Goal: Task Accomplishment & Management: Use online tool/utility

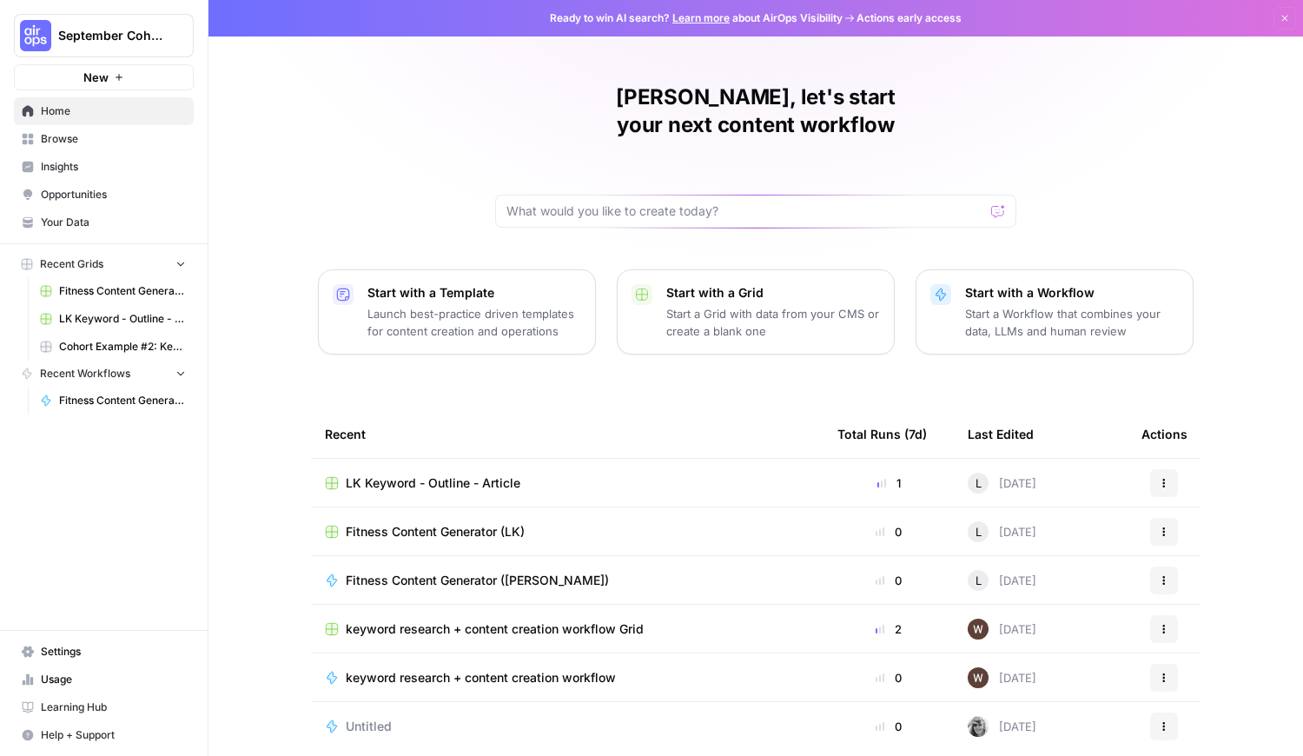
click at [125, 37] on span "September Cohort" at bounding box center [110, 35] width 105 height 17
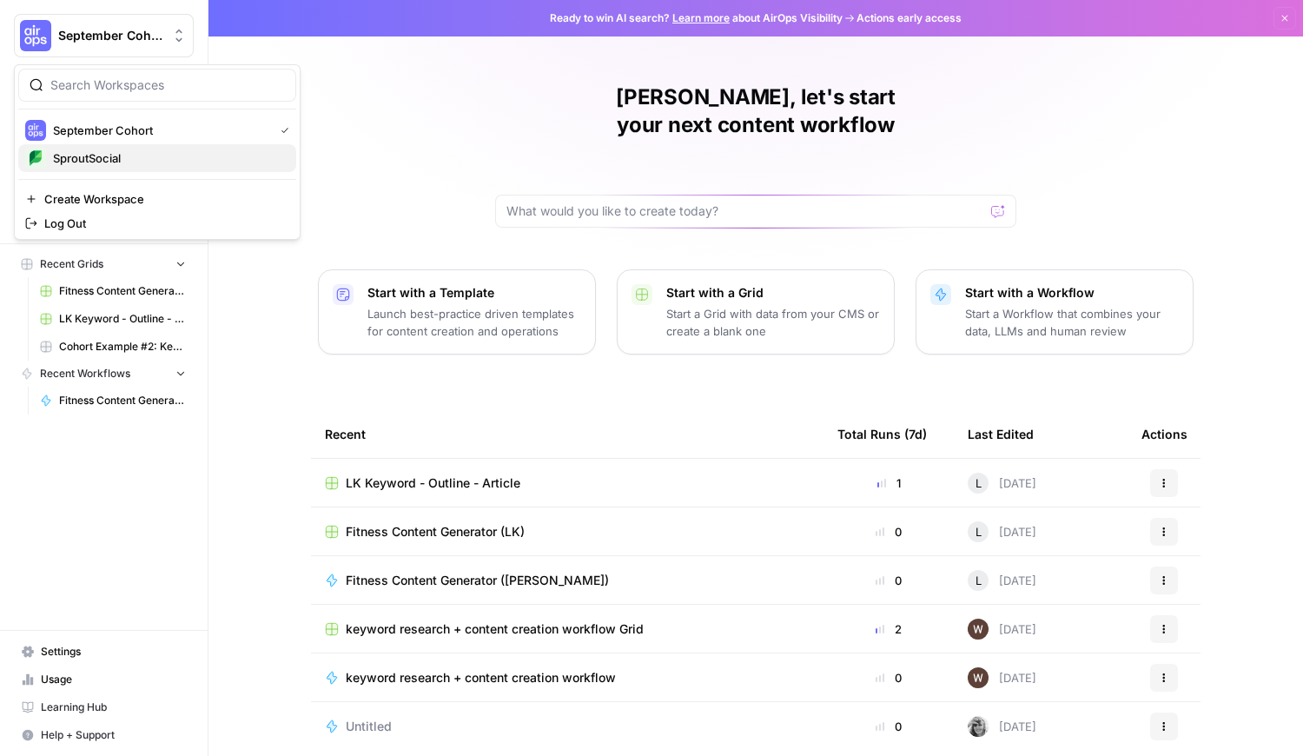
click at [122, 152] on span "SproutSocial" at bounding box center [167, 157] width 229 height 17
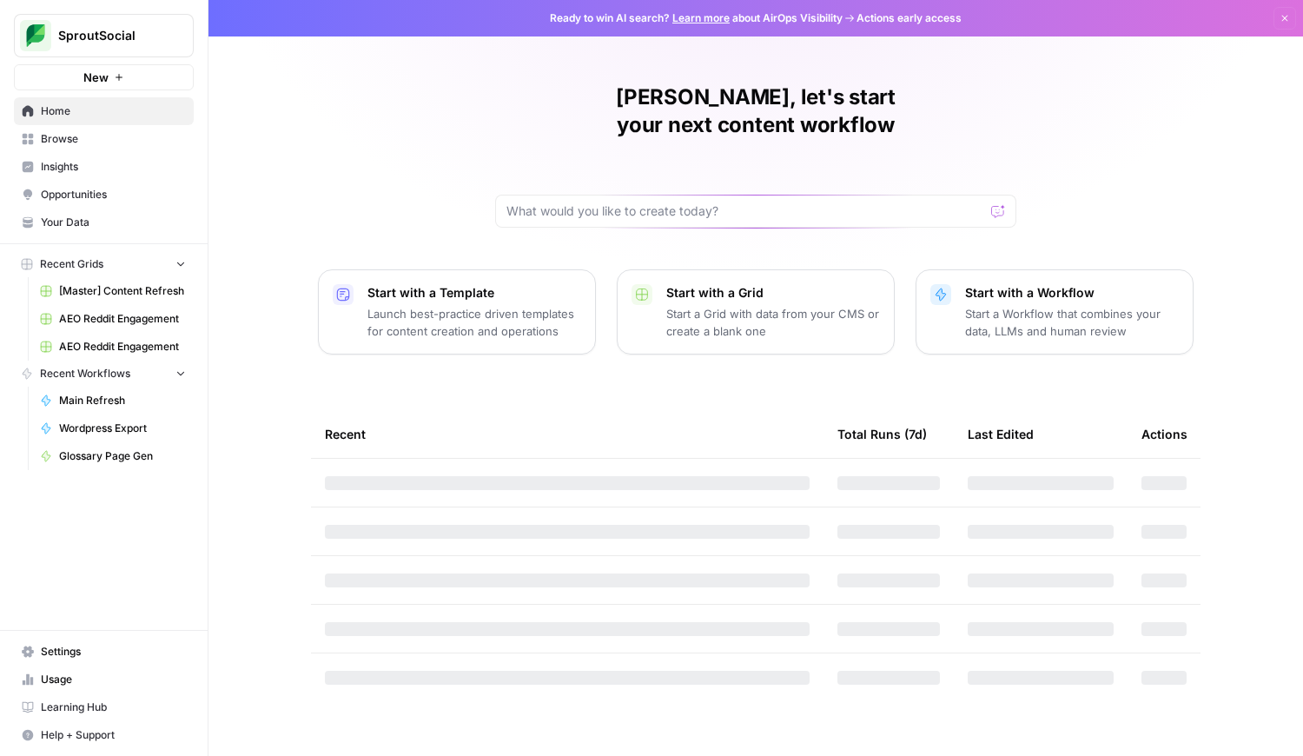
click at [102, 300] on link "[Master] Content Refresh" at bounding box center [113, 291] width 162 height 28
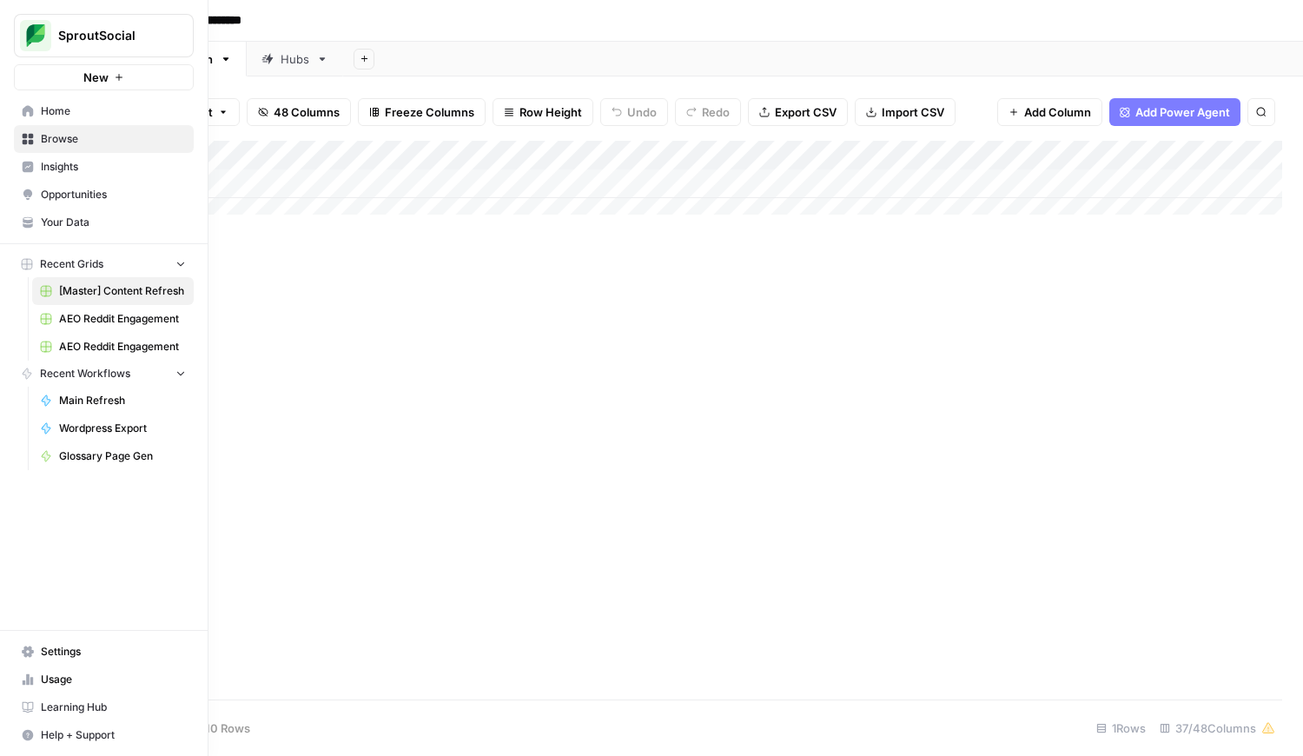
click at [77, 224] on span "Your Data" at bounding box center [113, 223] width 145 height 16
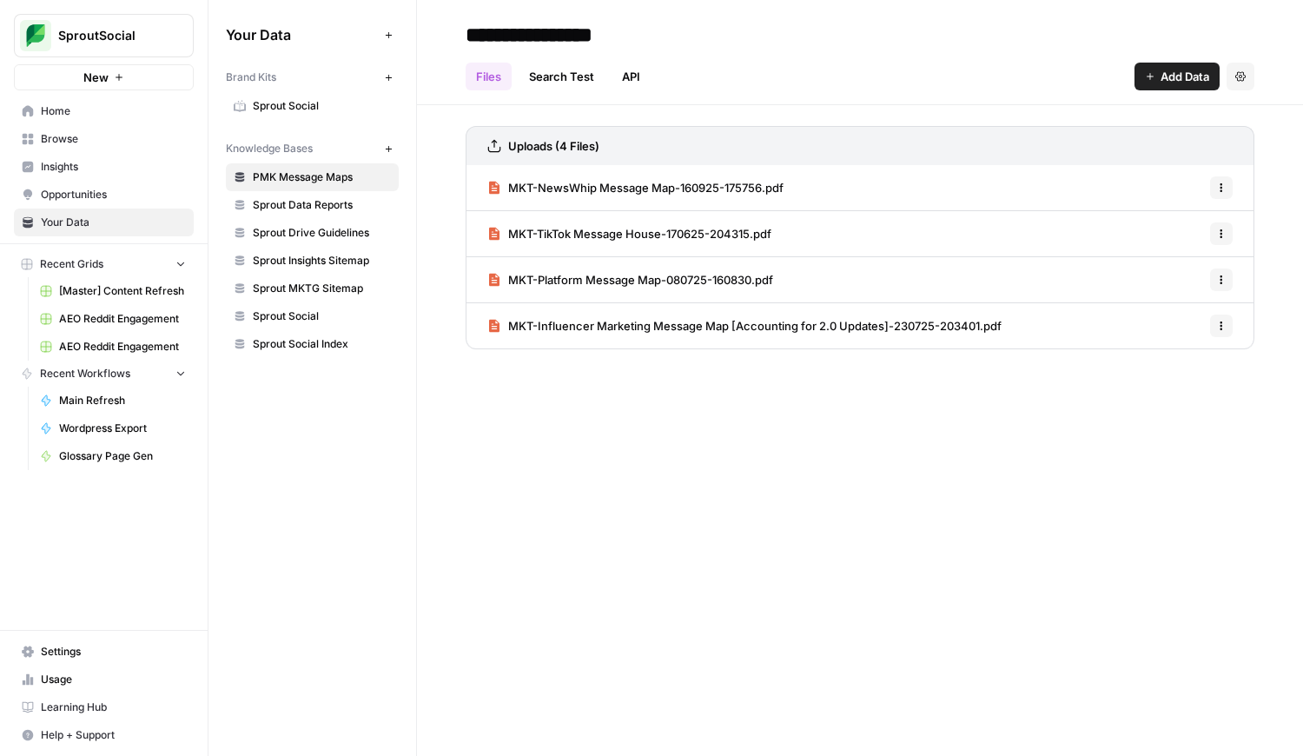
click at [89, 674] on span "Usage" at bounding box center [113, 679] width 145 height 16
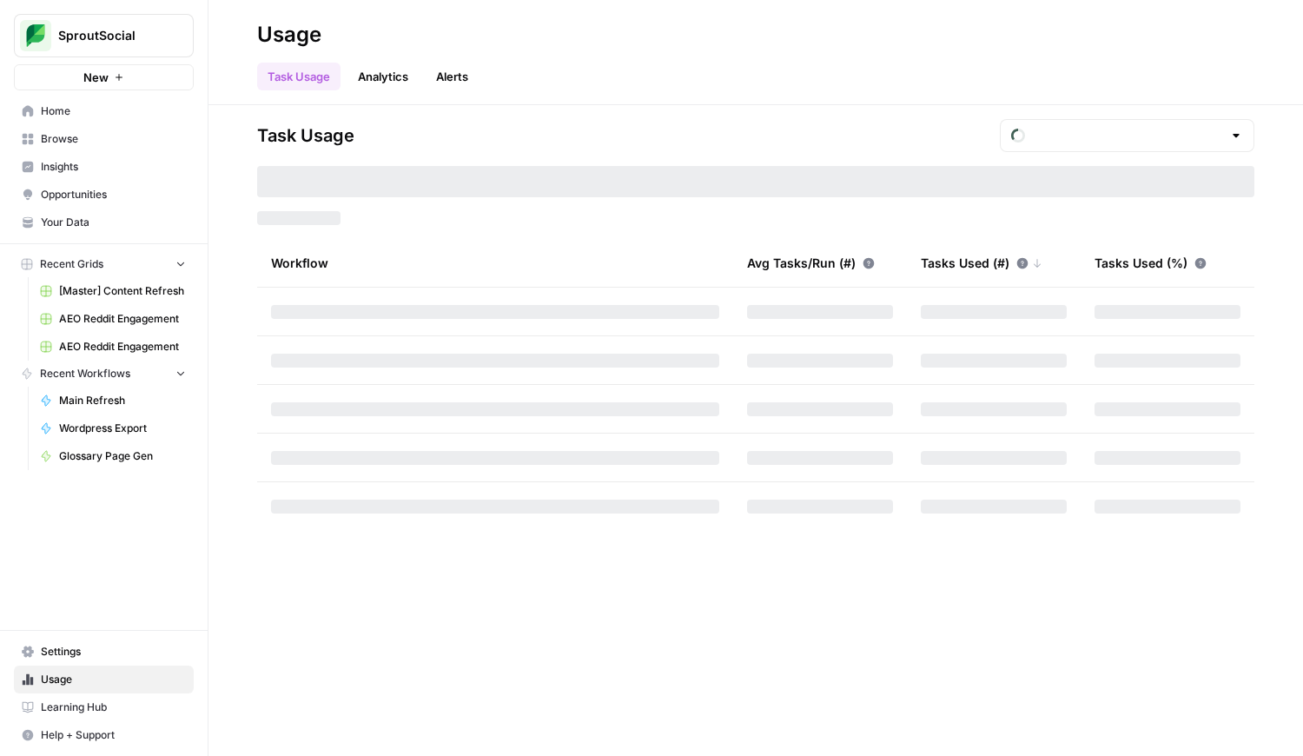
type input "September Tasks"
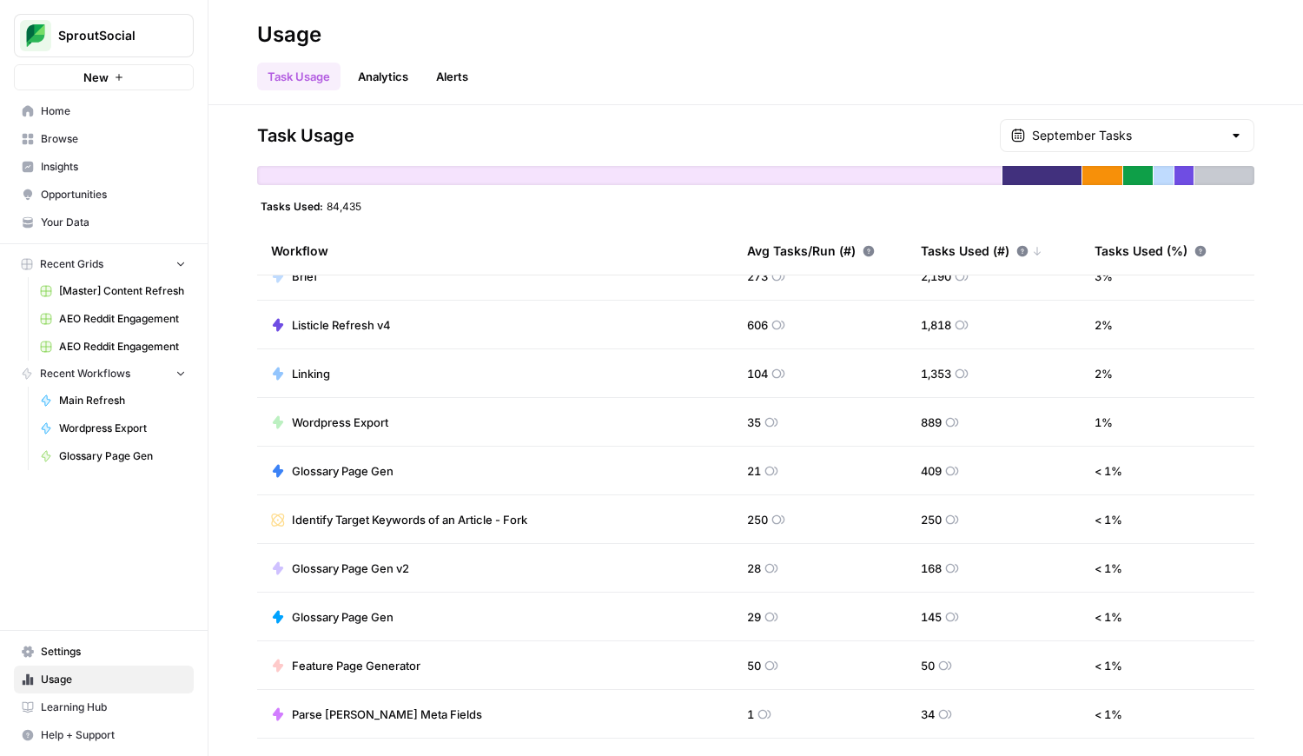
scroll to position [228, 0]
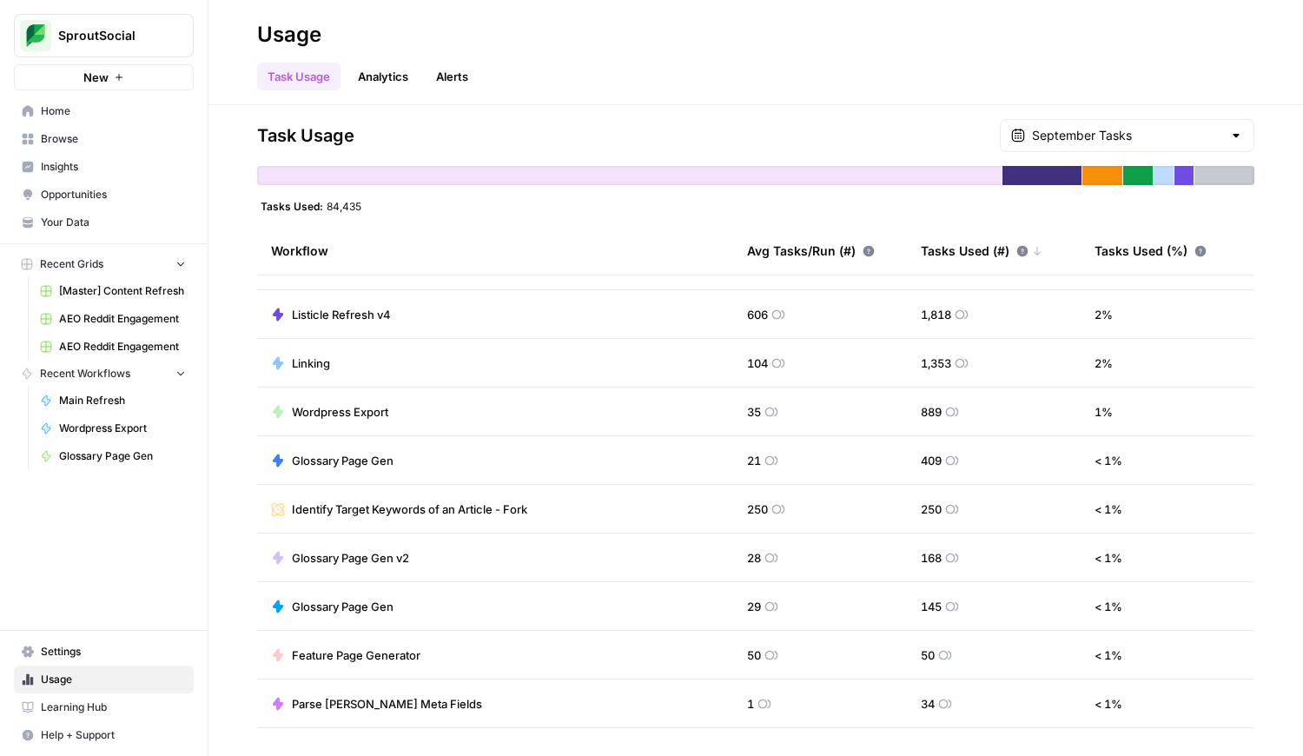
click at [98, 111] on span "Home" at bounding box center [113, 111] width 145 height 16
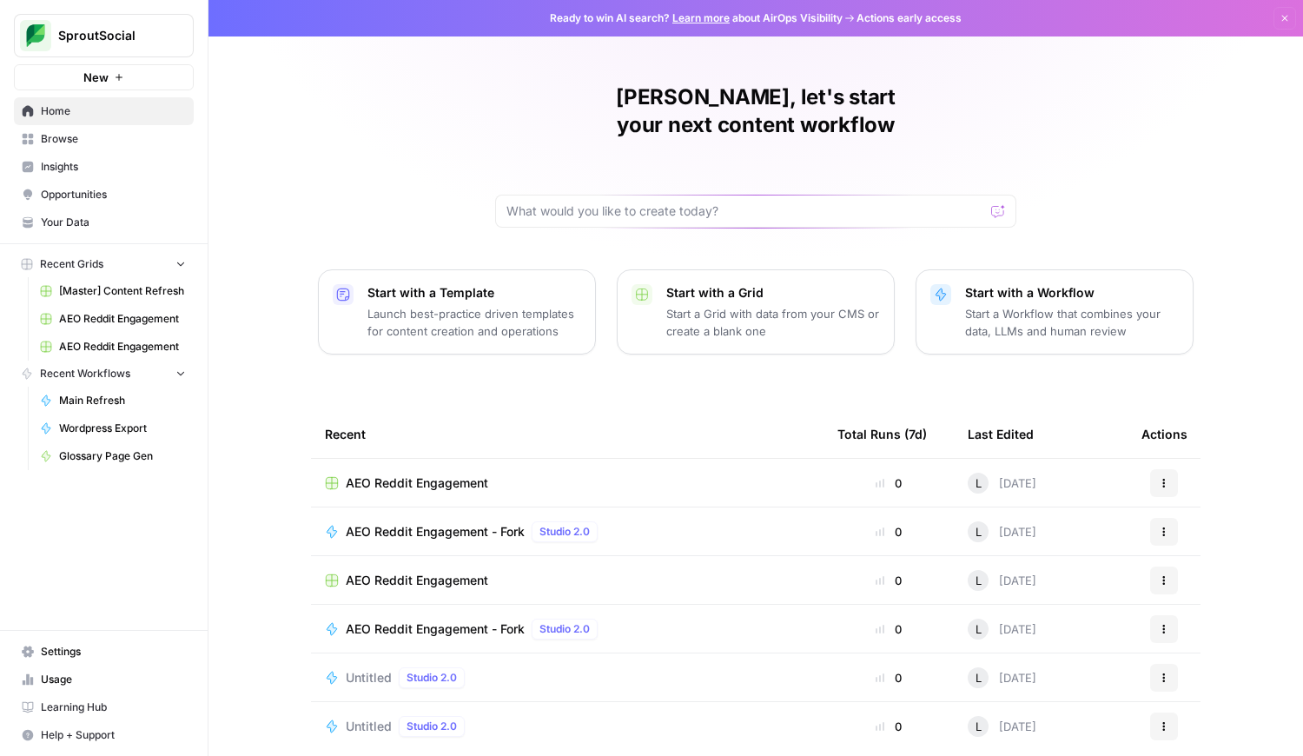
click at [84, 80] on span "New" at bounding box center [95, 77] width 25 height 17
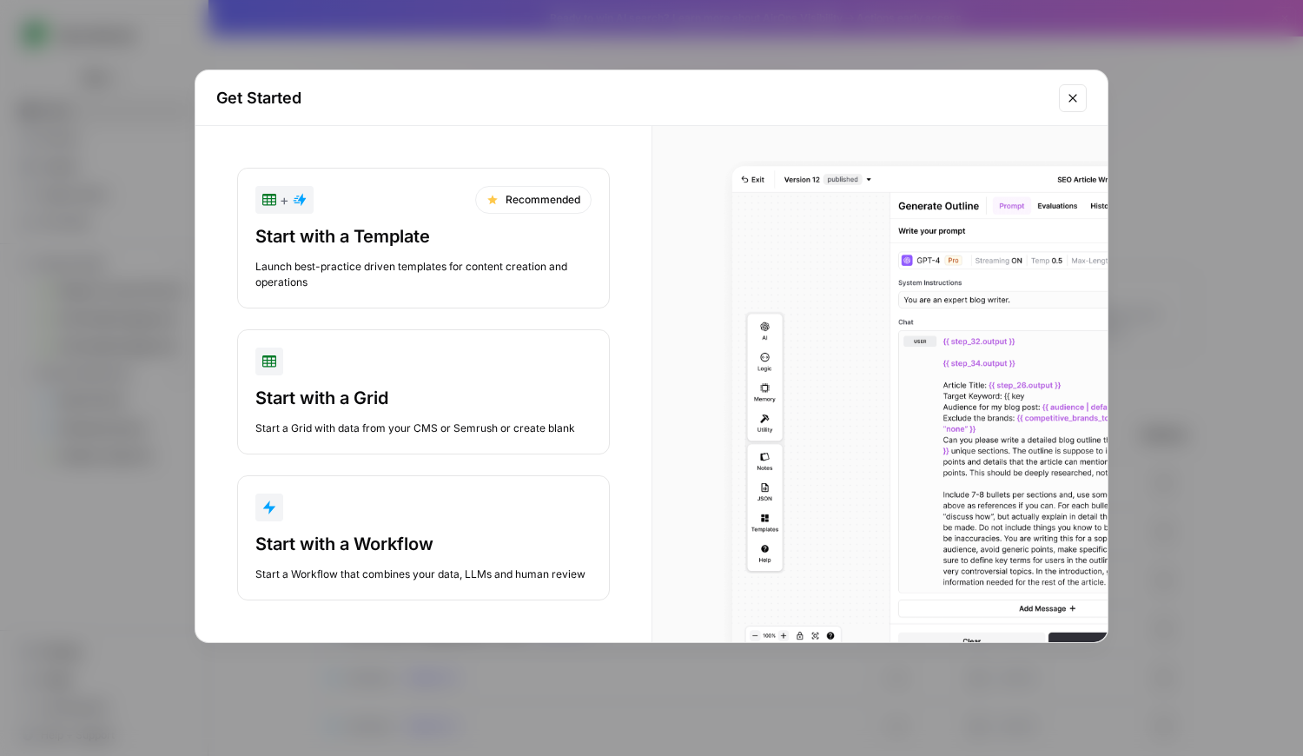
click at [451, 547] on div "Start with a Workflow" at bounding box center [423, 543] width 336 height 24
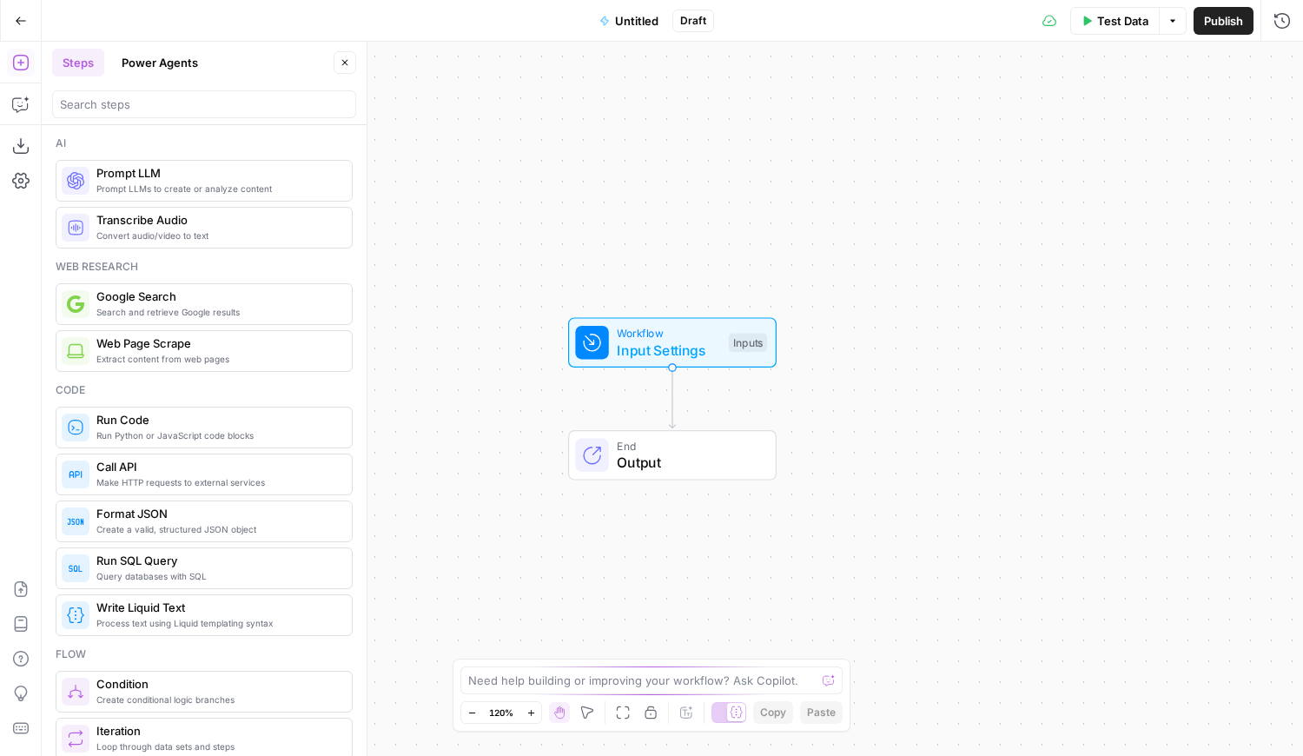
click at [174, 73] on button "Power Agents" at bounding box center [159, 63] width 97 height 28
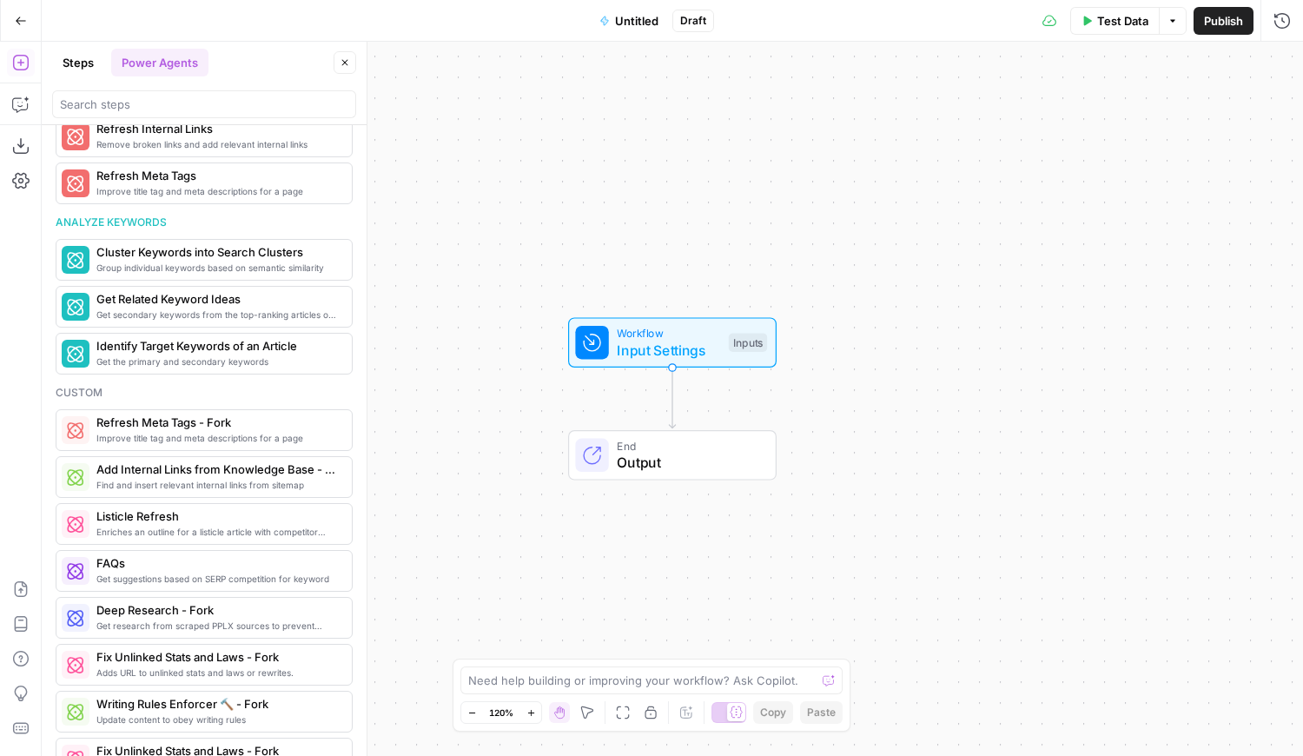
scroll to position [1111, 0]
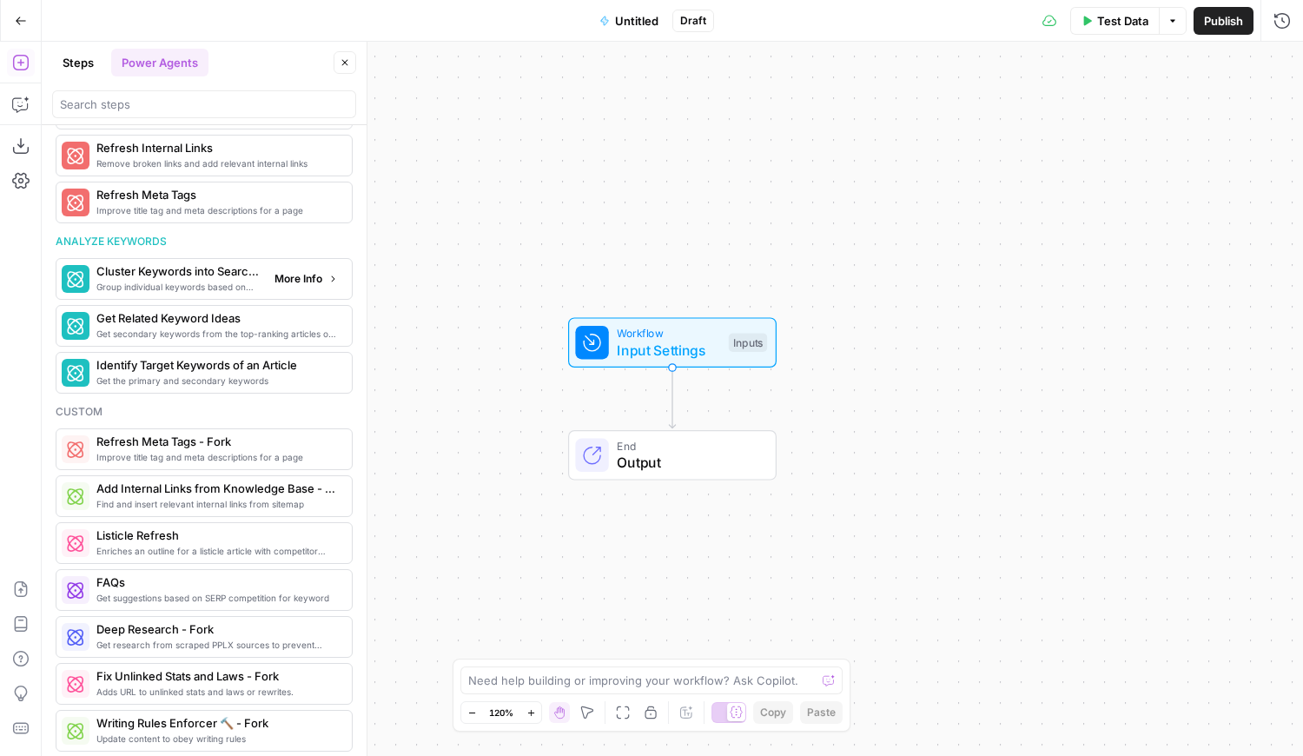
click at [174, 282] on span "Group individual keywords based on semantic similarity" at bounding box center [178, 287] width 164 height 14
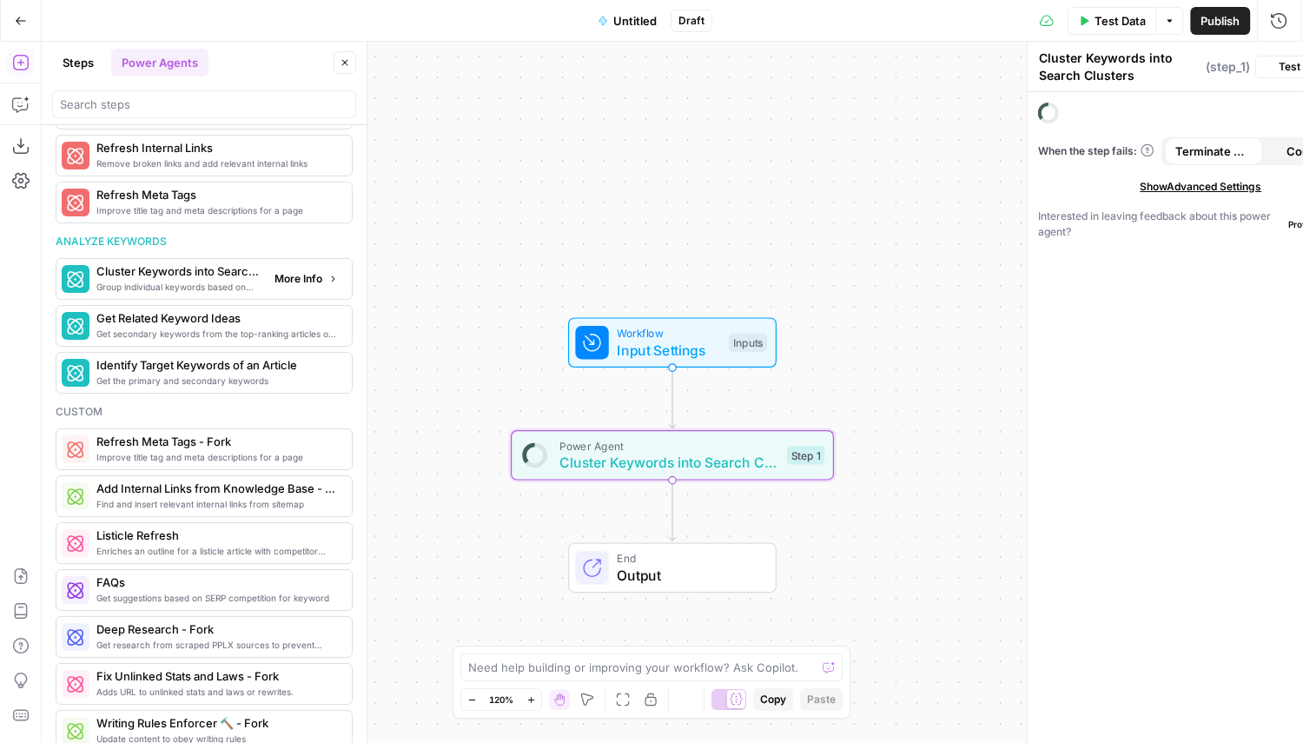
click at [174, 282] on span "Group individual keywords based on semantic similarity" at bounding box center [178, 287] width 164 height 14
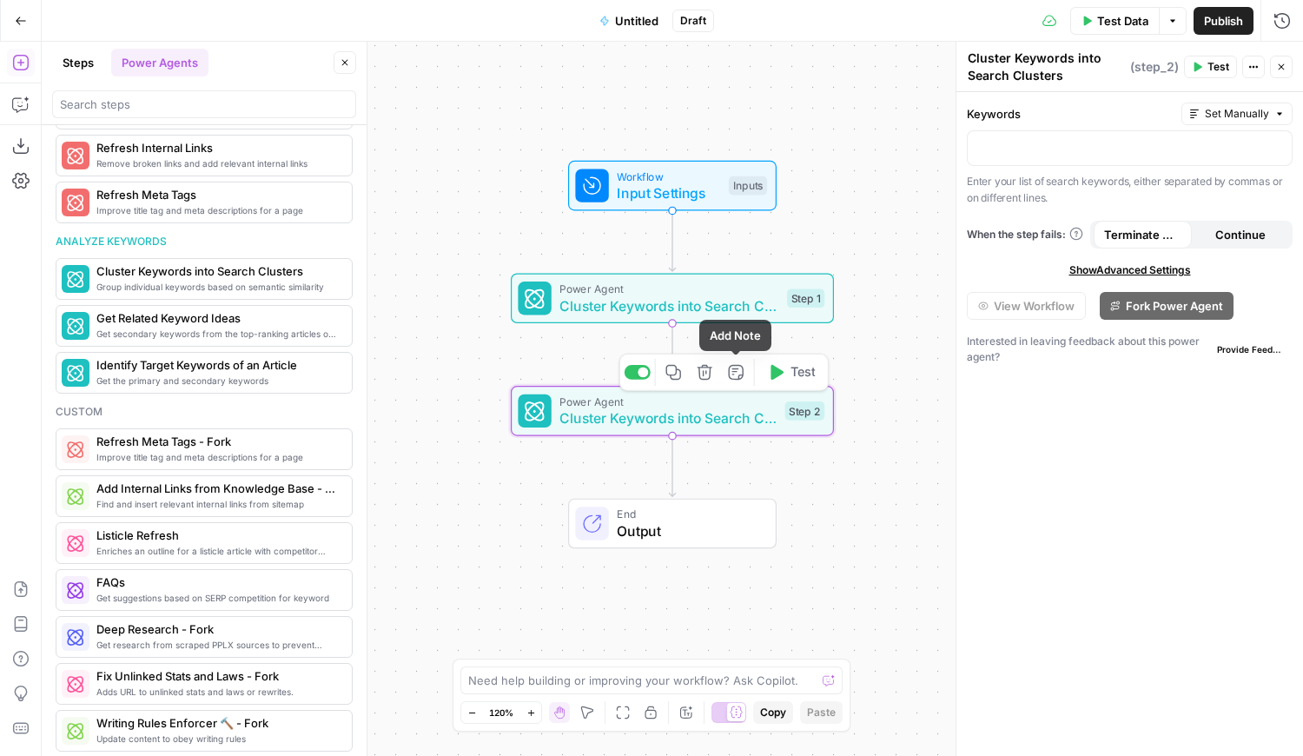
click at [711, 373] on icon "button" at bounding box center [704, 372] width 17 height 17
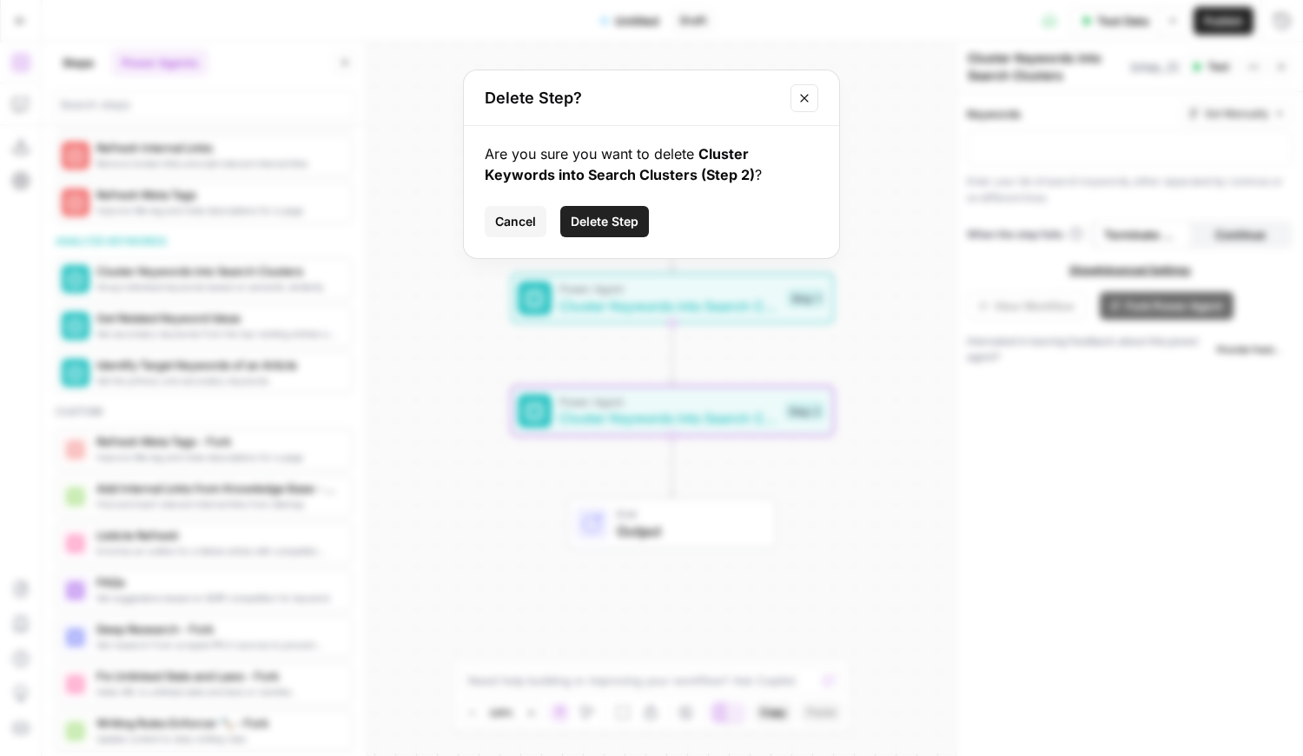
click at [812, 102] on button "Close modal" at bounding box center [804, 98] width 28 height 28
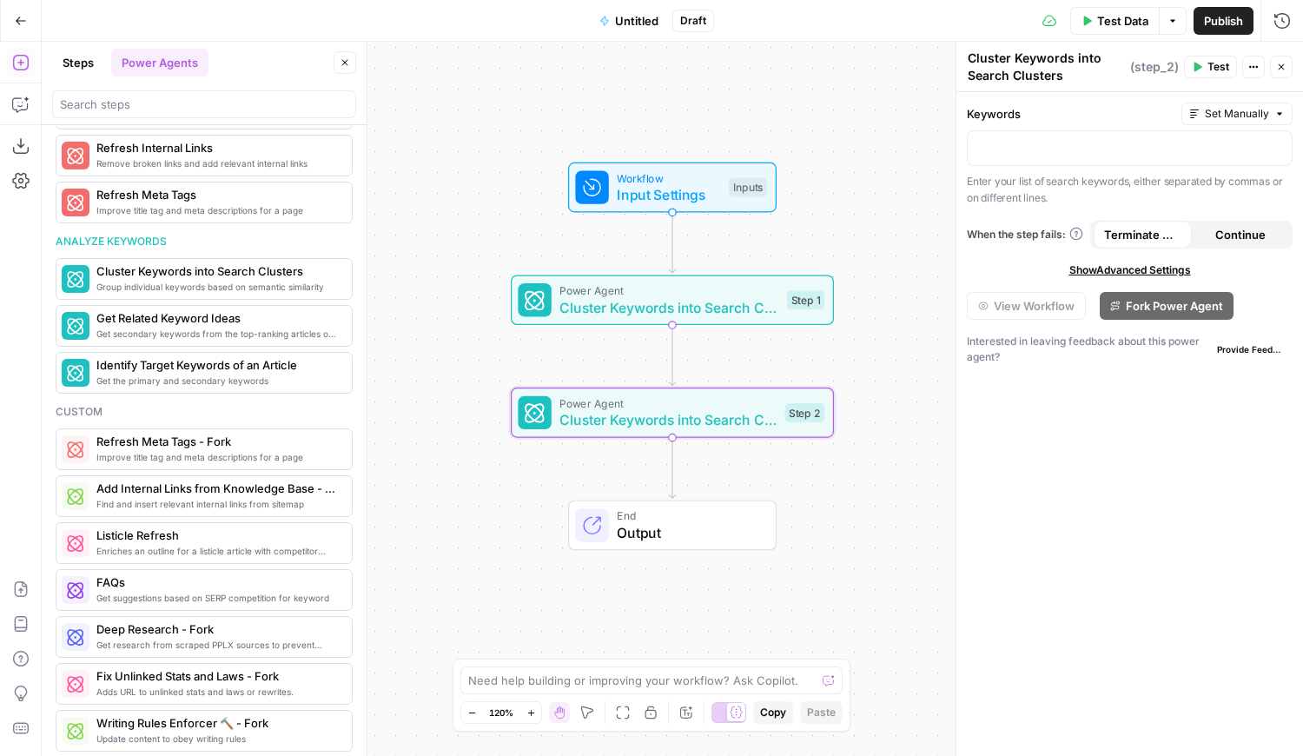
click at [690, 196] on span "Input Settings" at bounding box center [668, 194] width 103 height 21
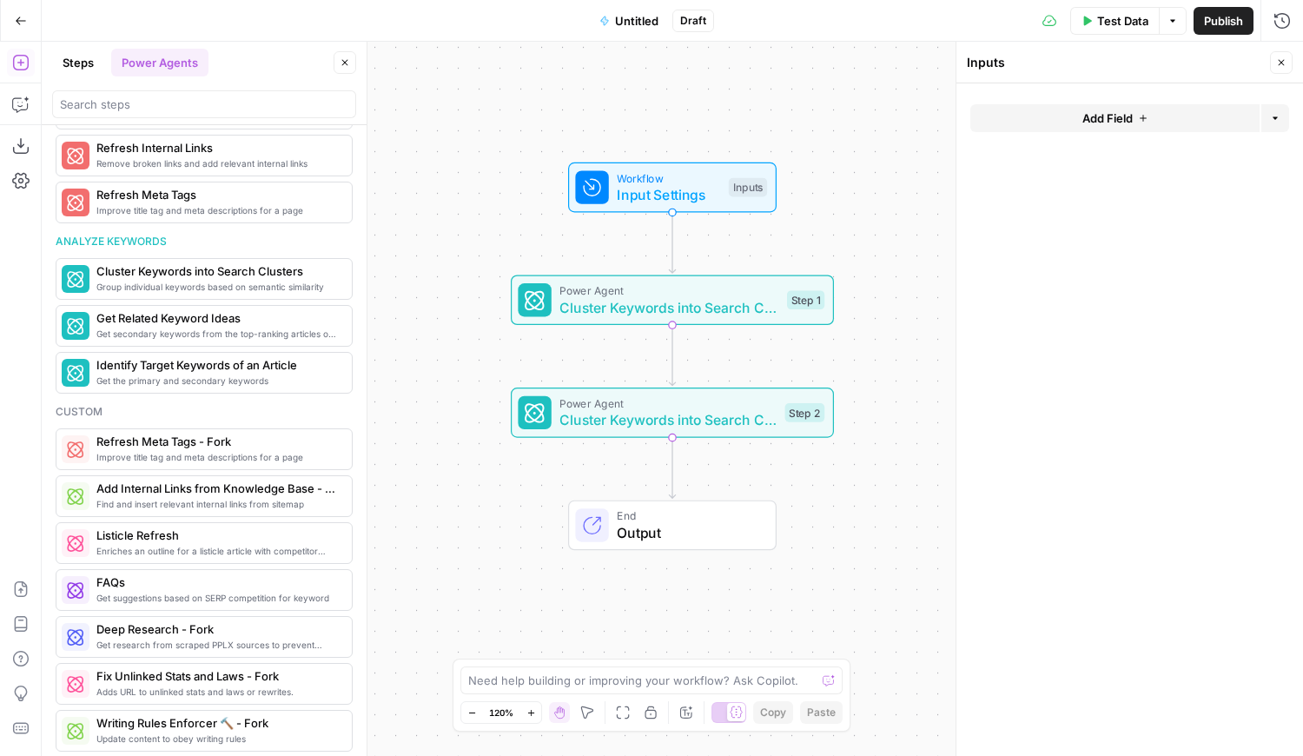
click at [1099, 116] on span "Add Field" at bounding box center [1107, 117] width 50 height 17
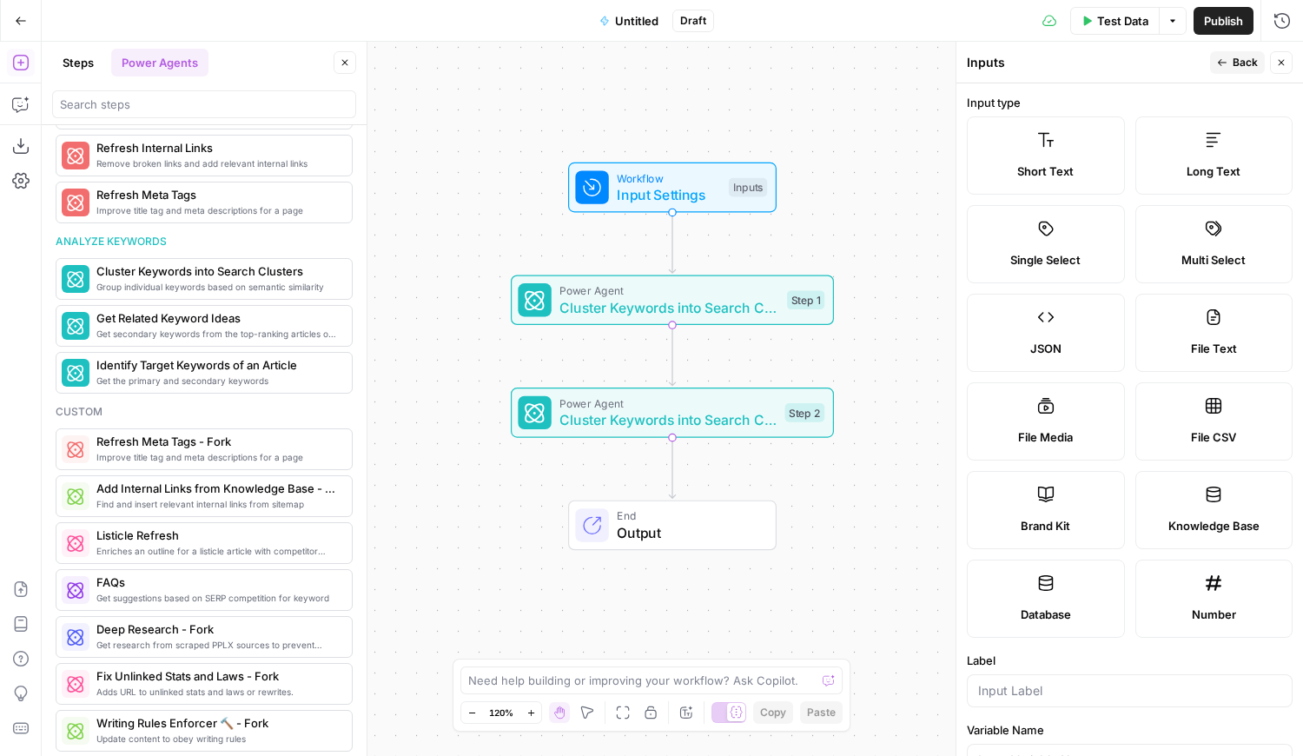
click at [1063, 139] on label "Short Text" at bounding box center [1046, 155] width 158 height 78
click at [1007, 679] on div at bounding box center [1130, 690] width 326 height 33
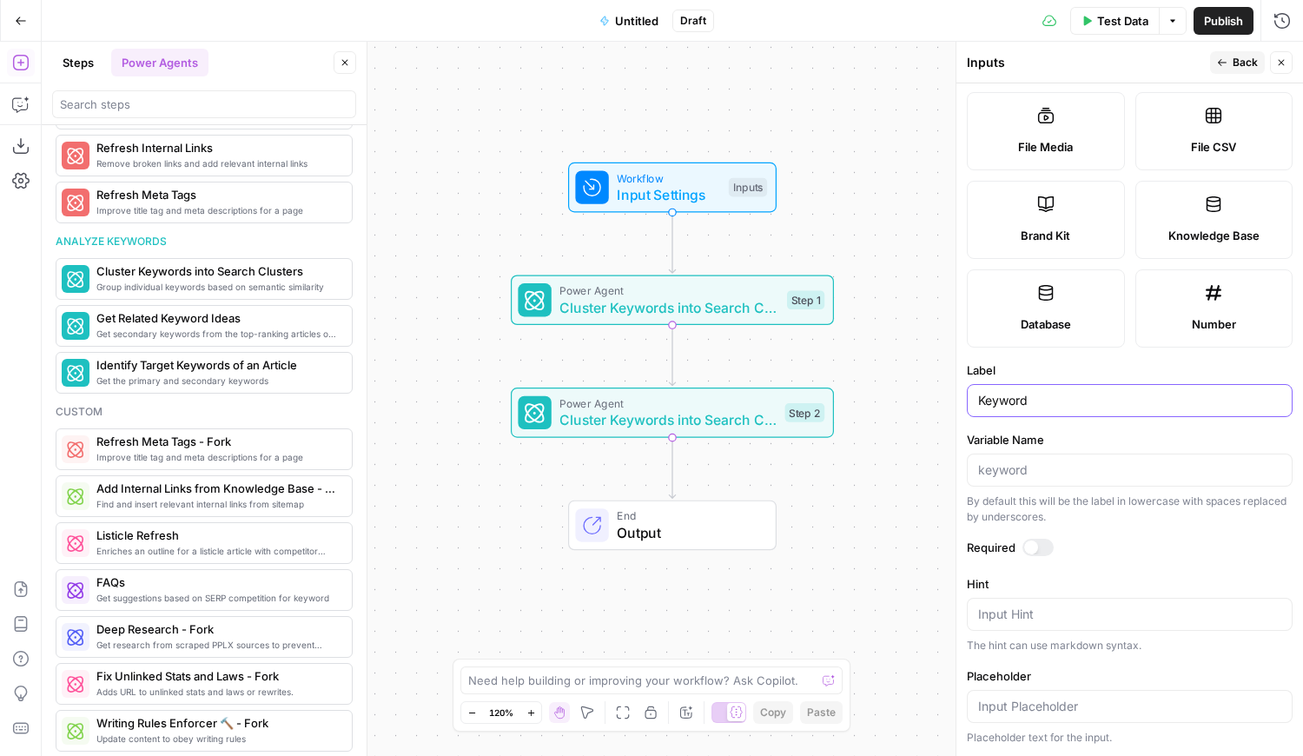
type input "Keyword"
click at [1071, 476] on input "Variable Name" at bounding box center [1129, 469] width 303 height 17
click at [1108, 529] on form "Input type Short Text Long Text Single Select Multi Select JSON File Text File …" at bounding box center [1129, 419] width 347 height 672
click at [1042, 538] on div at bounding box center [1037, 546] width 31 height 17
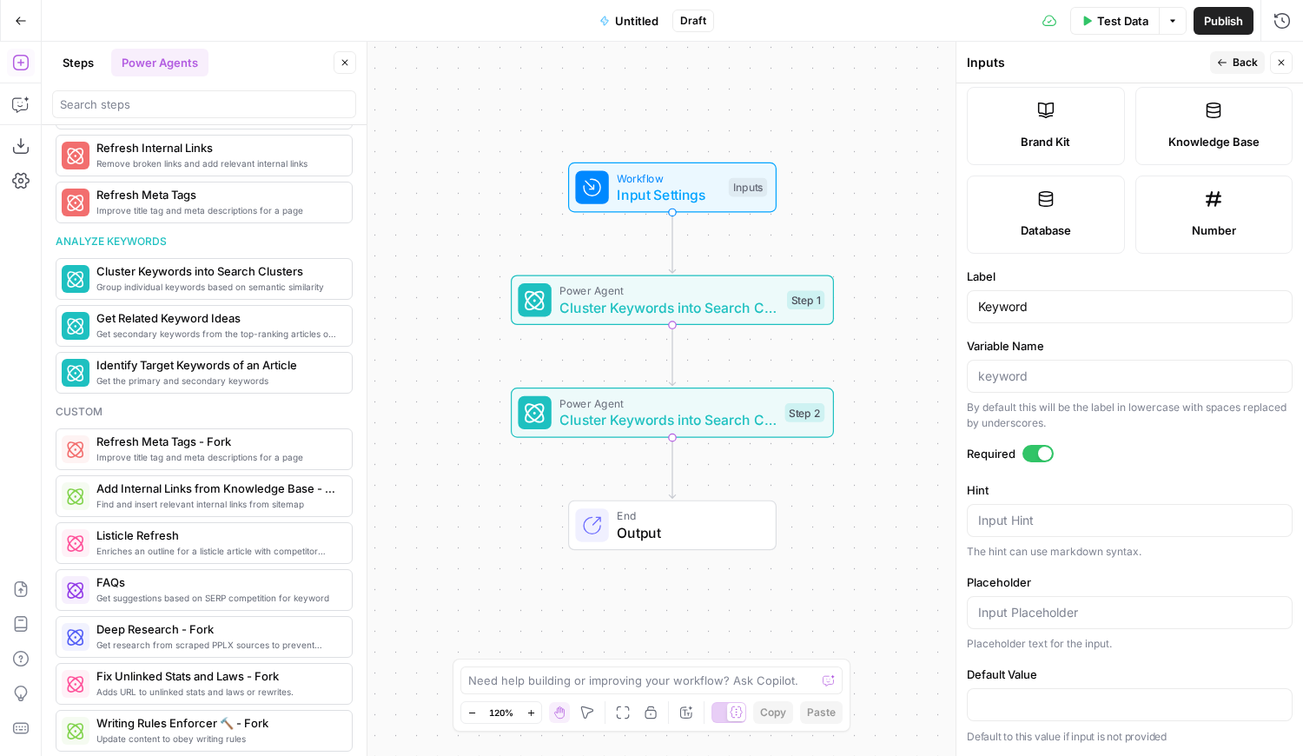
scroll to position [0, 0]
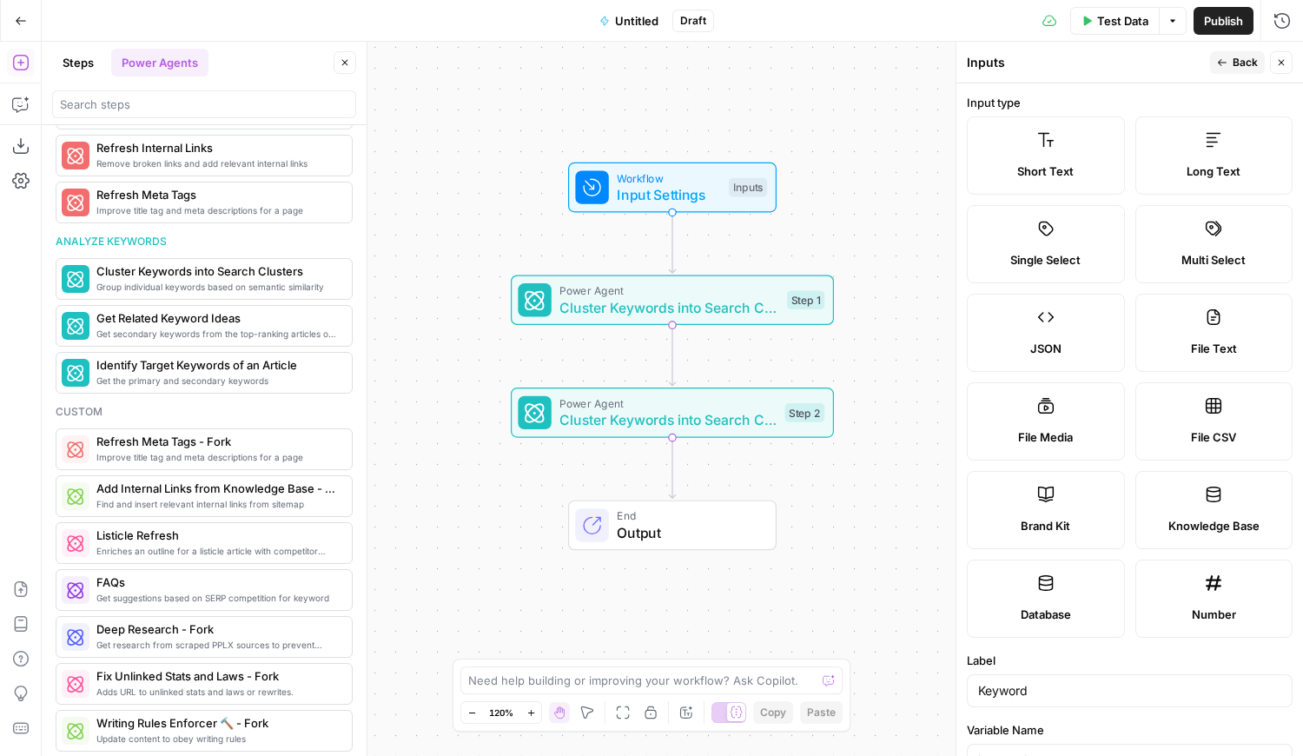
click at [1043, 147] on icon at bounding box center [1045, 139] width 17 height 17
click at [1231, 61] on button "Back" at bounding box center [1237, 62] width 55 height 23
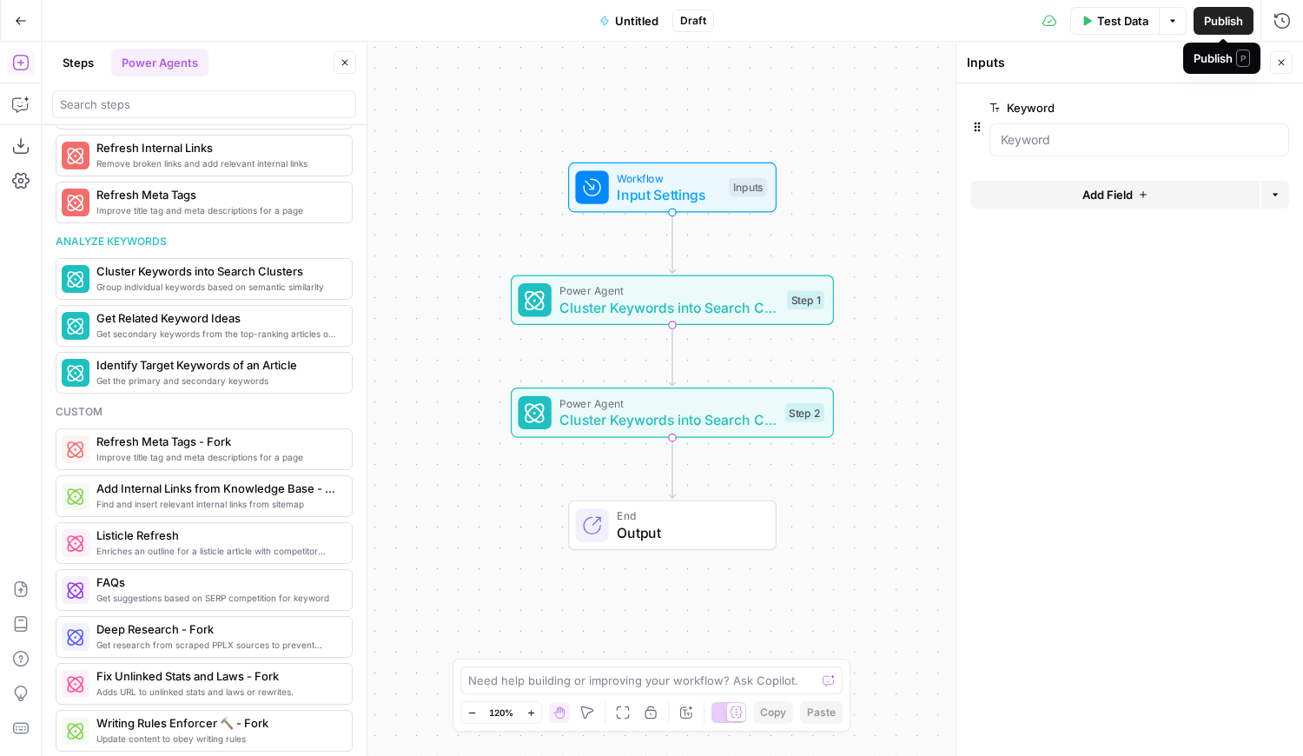
click at [1238, 21] on span "Publish" at bounding box center [1223, 20] width 39 height 17
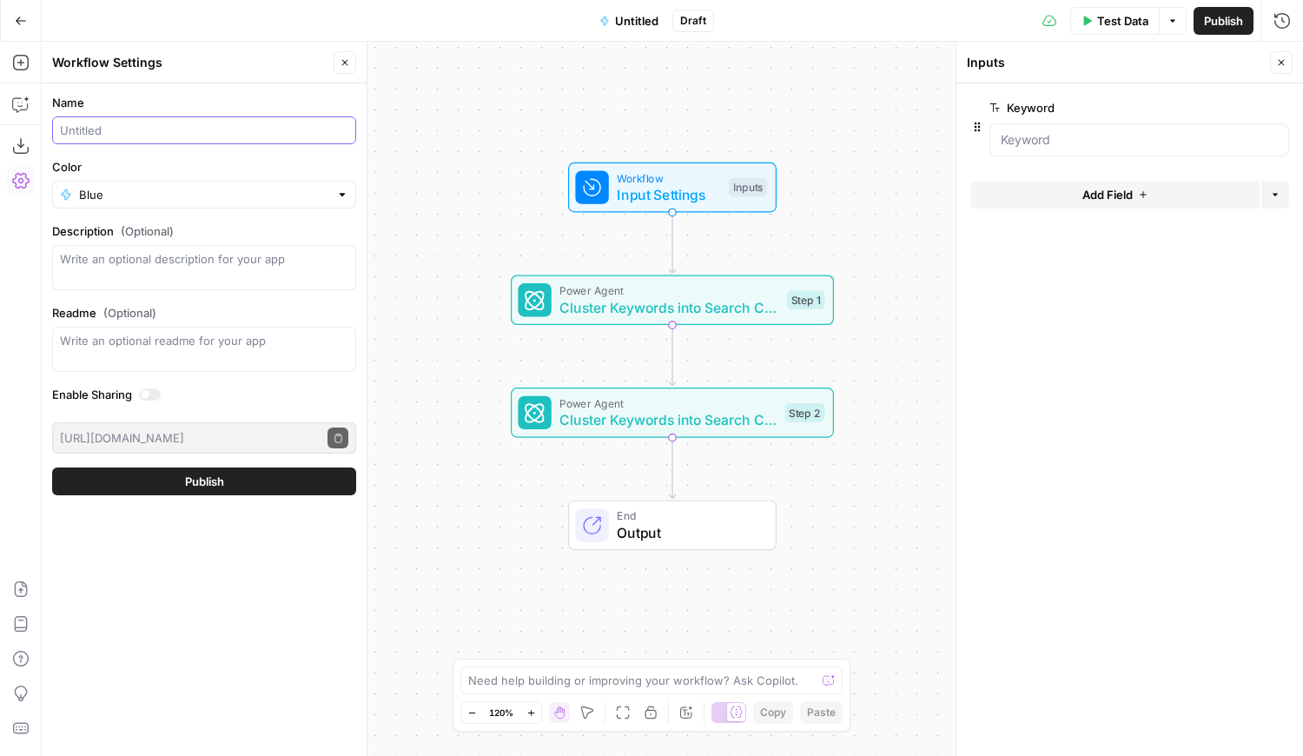
click at [192, 137] on input "Name" at bounding box center [204, 130] width 288 height 17
type input "Keyword Cluster"
click at [216, 393] on label "Enable Sharing" at bounding box center [204, 394] width 304 height 17
click at [206, 476] on span "Publish" at bounding box center [204, 480] width 39 height 17
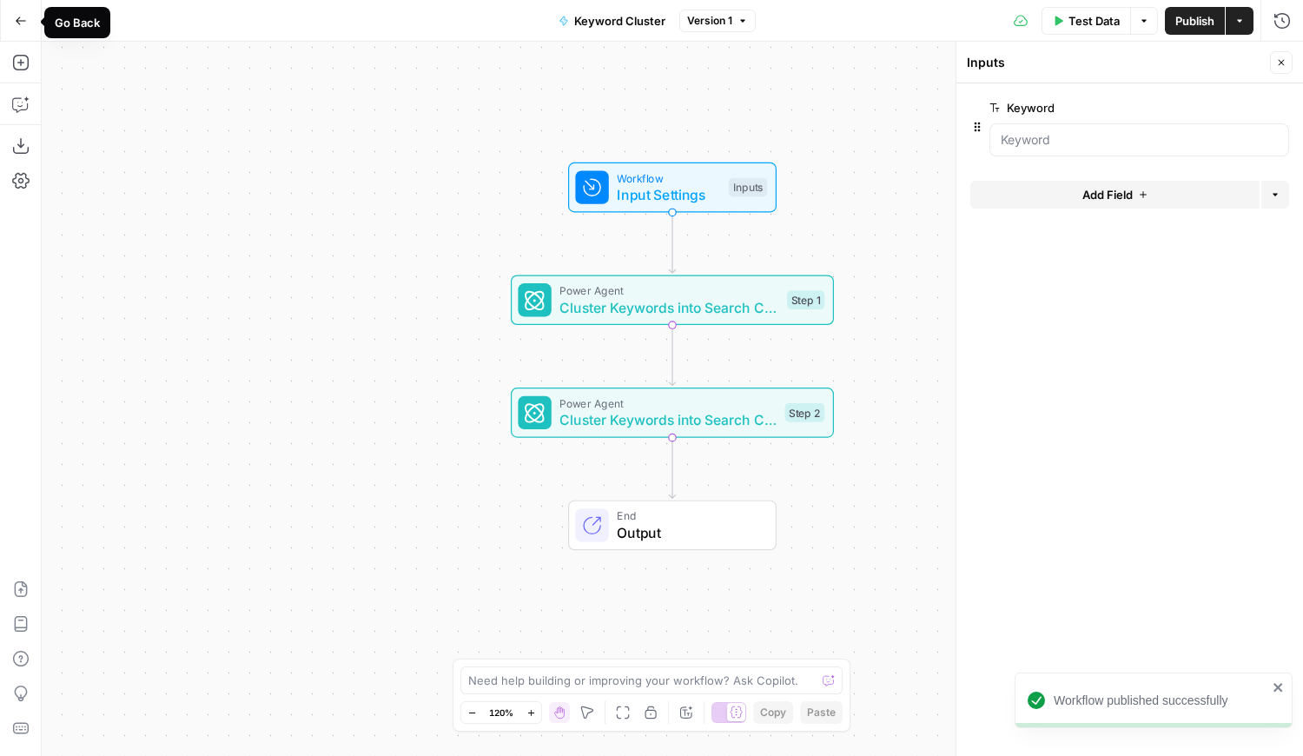
click at [21, 12] on button "Go Back" at bounding box center [20, 20] width 31 height 31
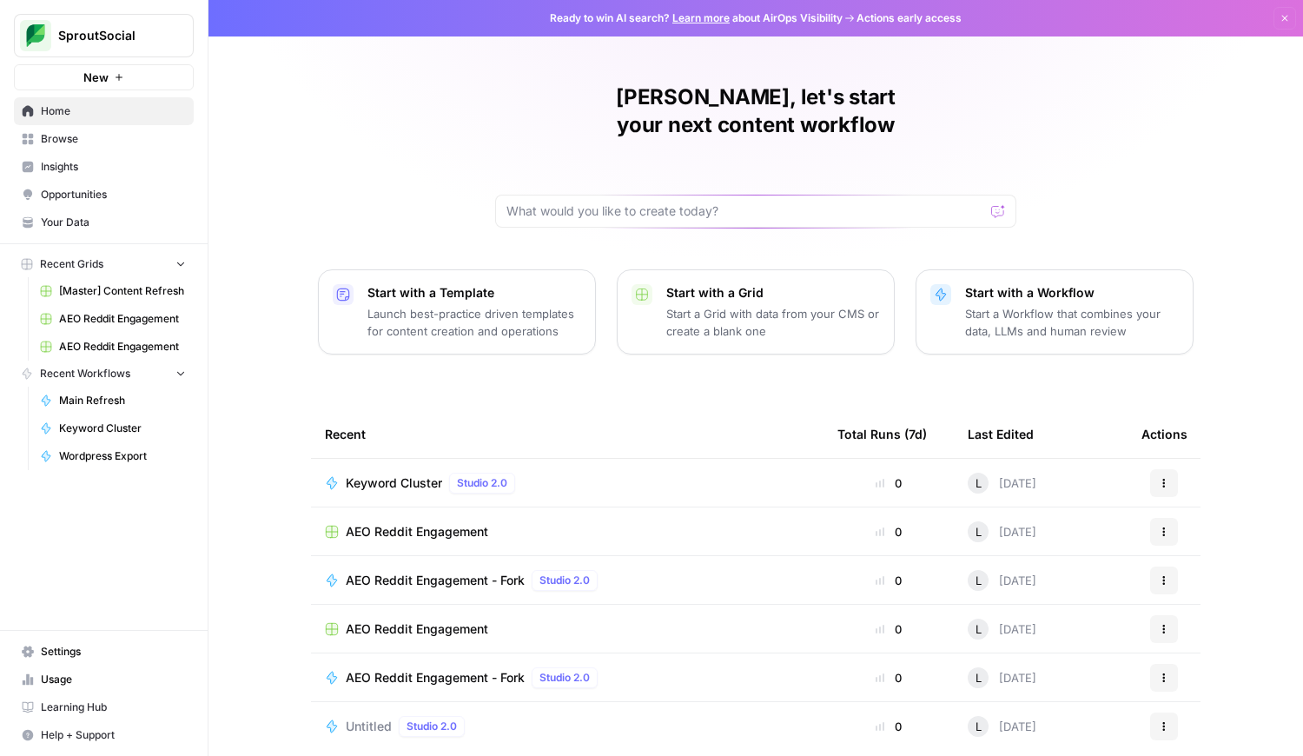
click at [393, 474] on span "Keyword Cluster" at bounding box center [394, 482] width 96 height 17
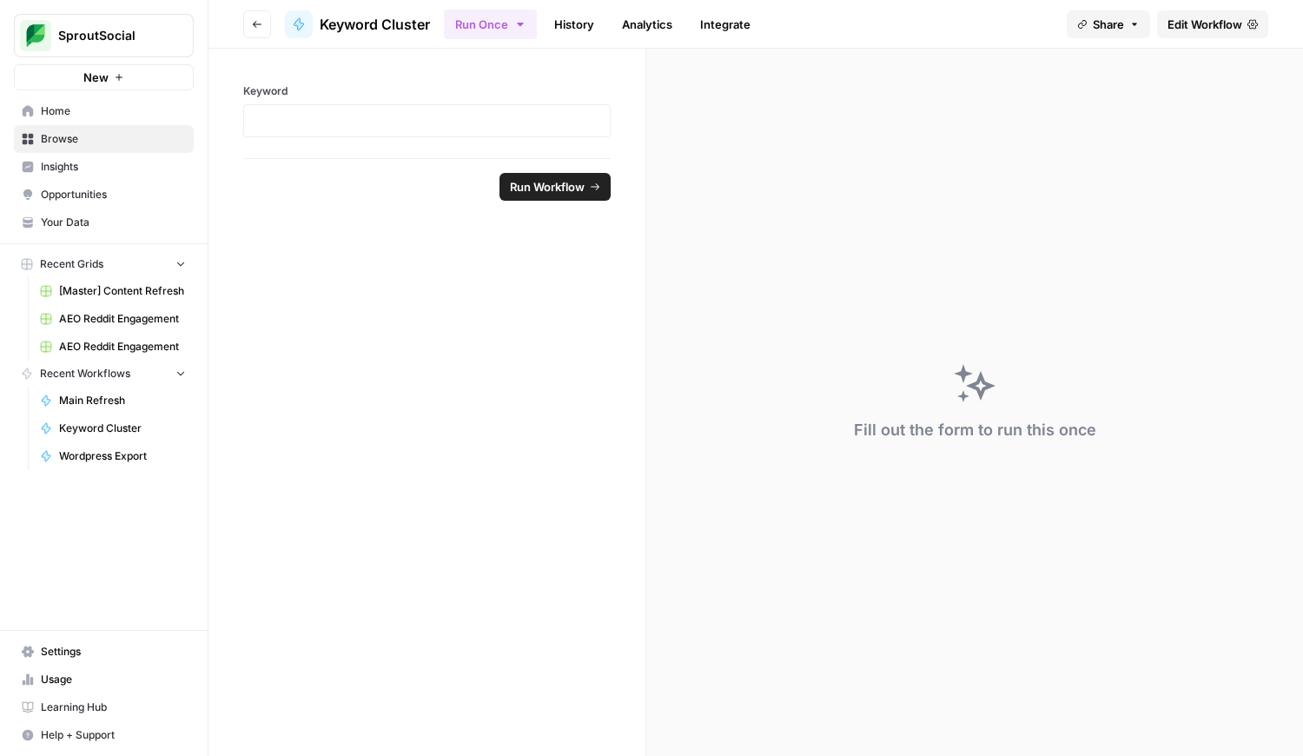
click at [376, 104] on div at bounding box center [426, 120] width 367 height 33
click at [374, 117] on p at bounding box center [426, 120] width 345 height 17
click at [248, 21] on button "Go back" at bounding box center [257, 24] width 28 height 28
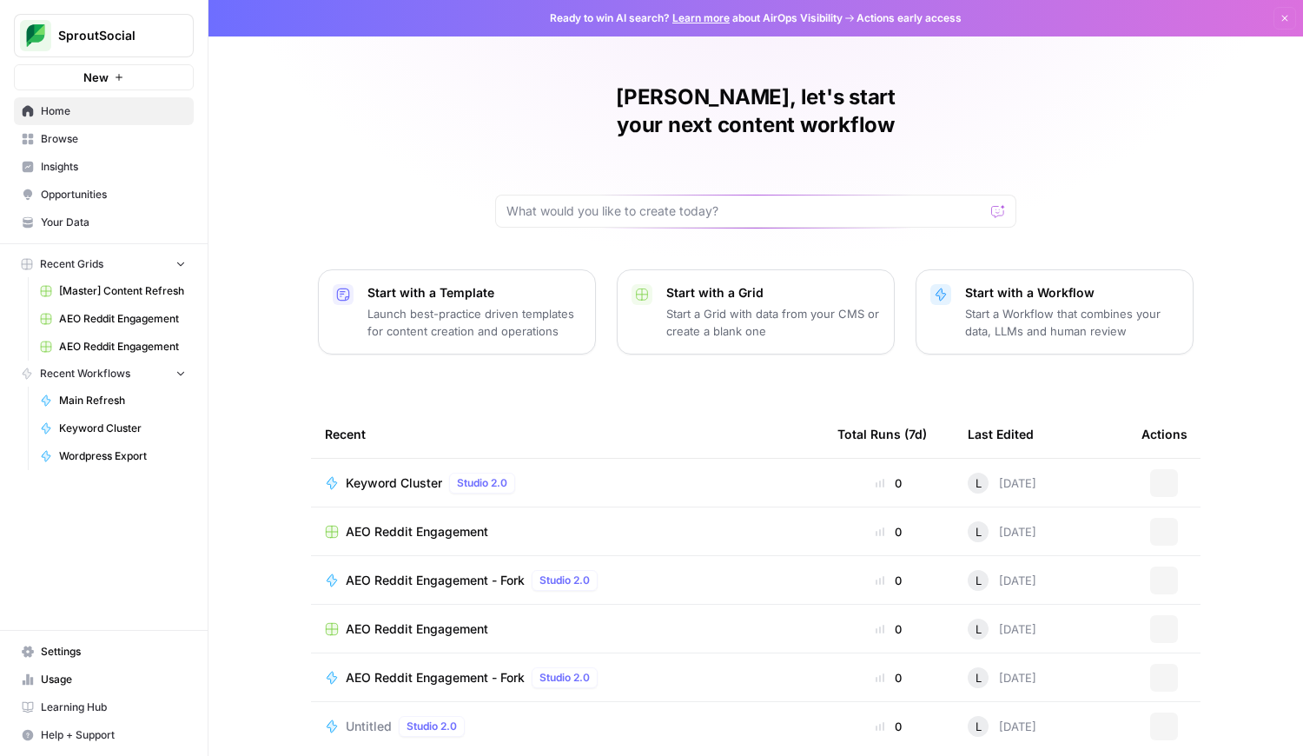
click at [124, 77] on button "New" at bounding box center [104, 77] width 180 height 26
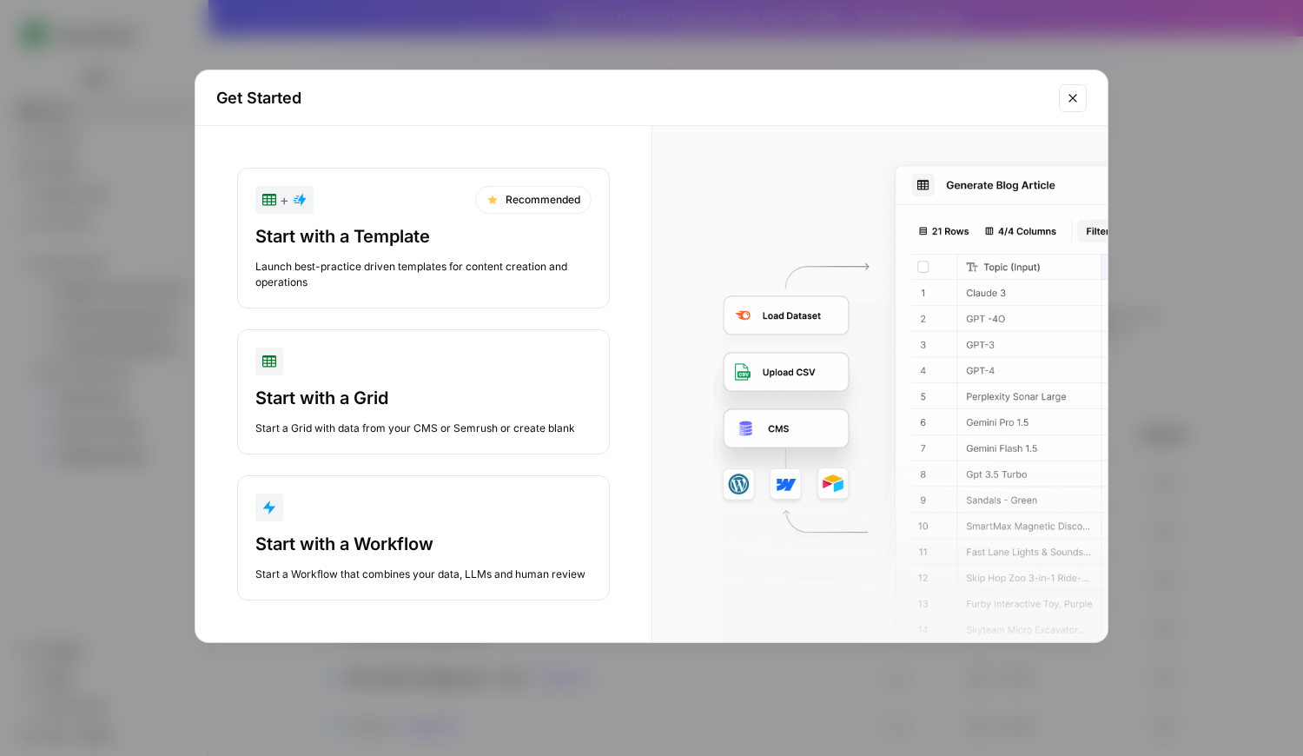
click at [383, 373] on div "button" at bounding box center [423, 361] width 336 height 28
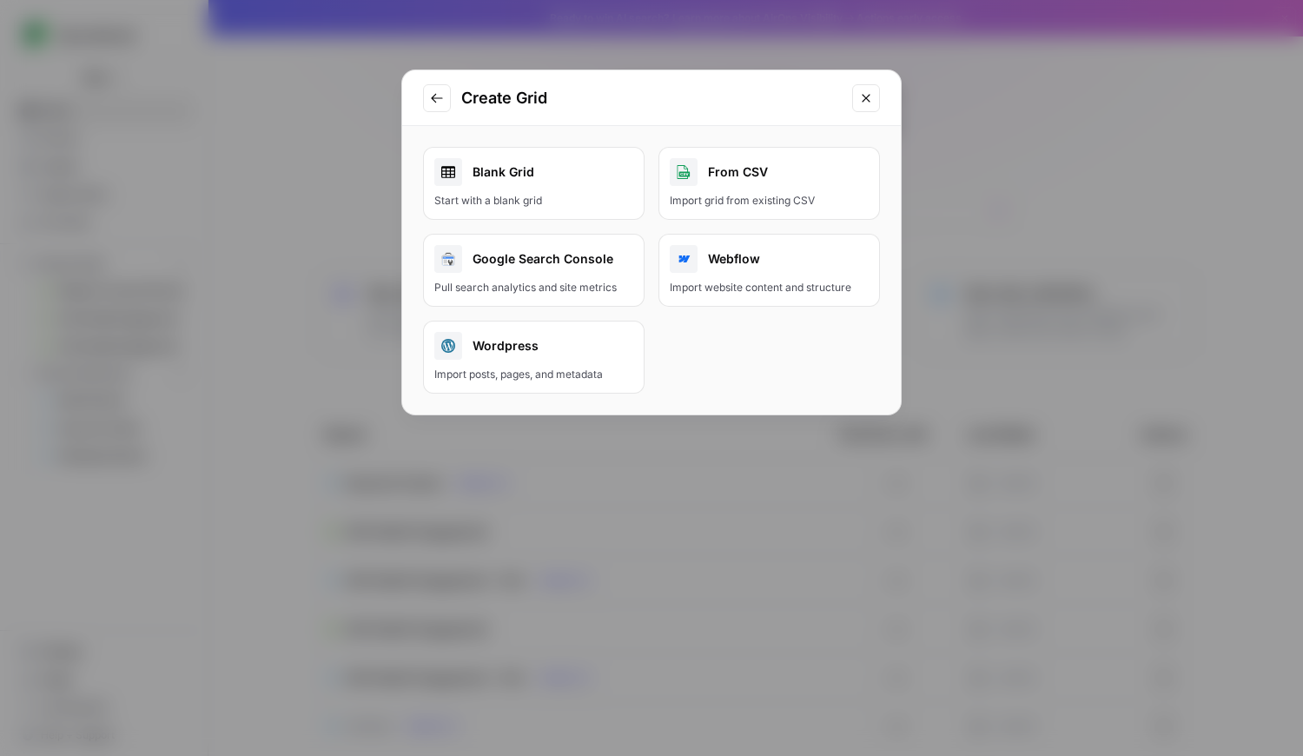
click at [532, 168] on div "Blank Grid" at bounding box center [533, 172] width 199 height 28
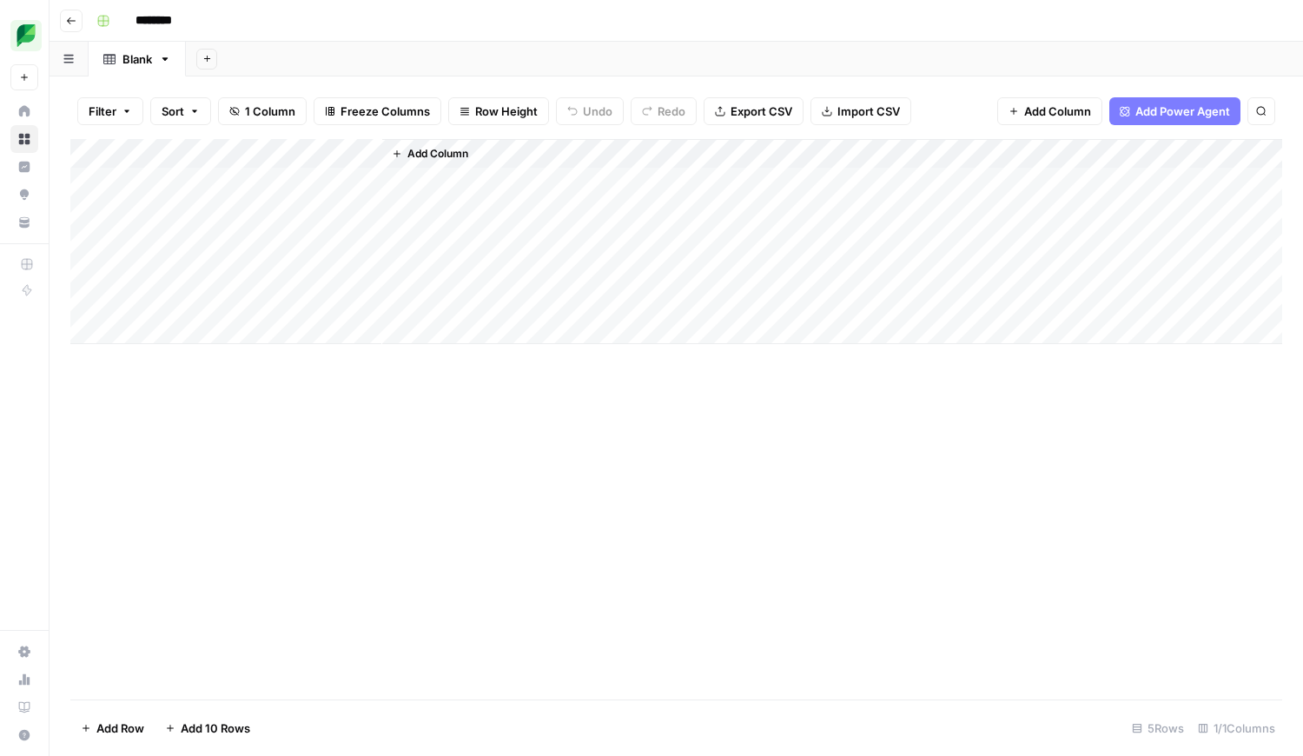
click at [412, 146] on span "Add Column" at bounding box center [437, 154] width 61 height 16
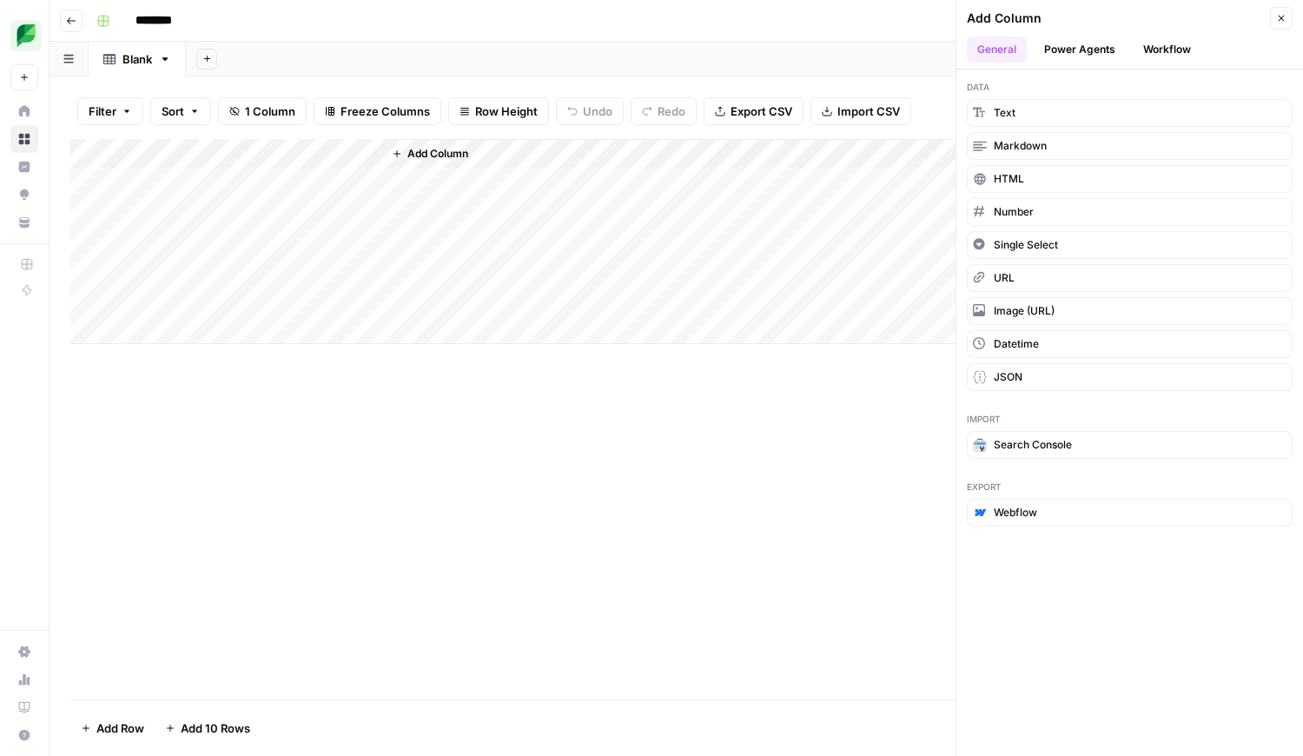
click at [1165, 52] on button "Workflow" at bounding box center [1166, 49] width 69 height 26
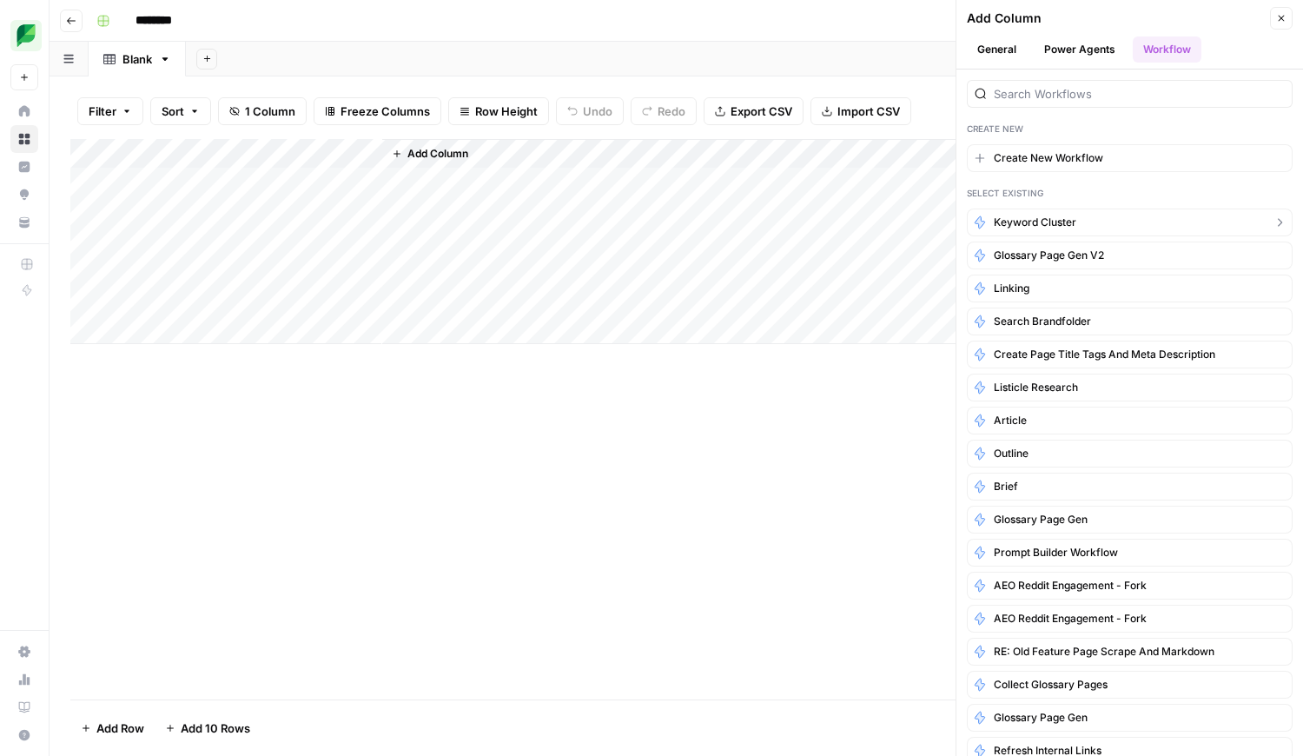
click at [1082, 214] on button "Keyword Cluster" at bounding box center [1130, 222] width 326 height 28
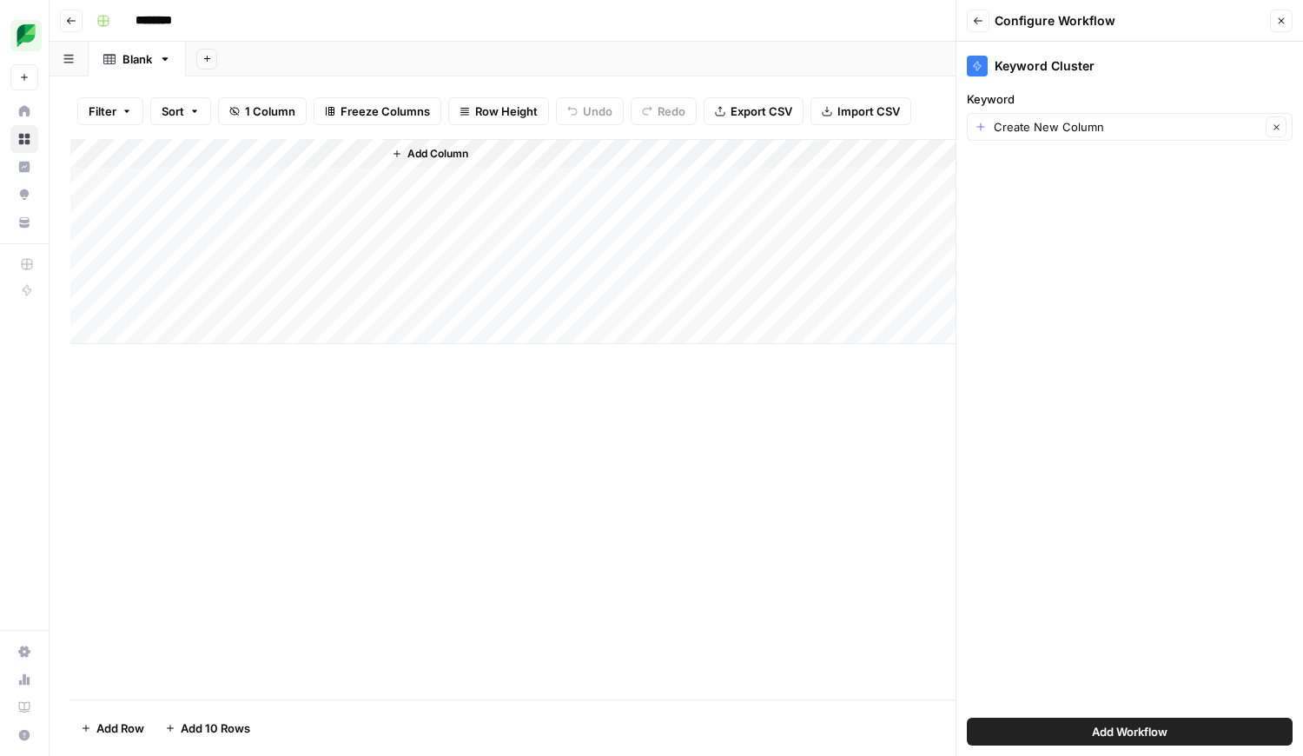
click at [1145, 731] on span "Add Workflow" at bounding box center [1130, 731] width 76 height 17
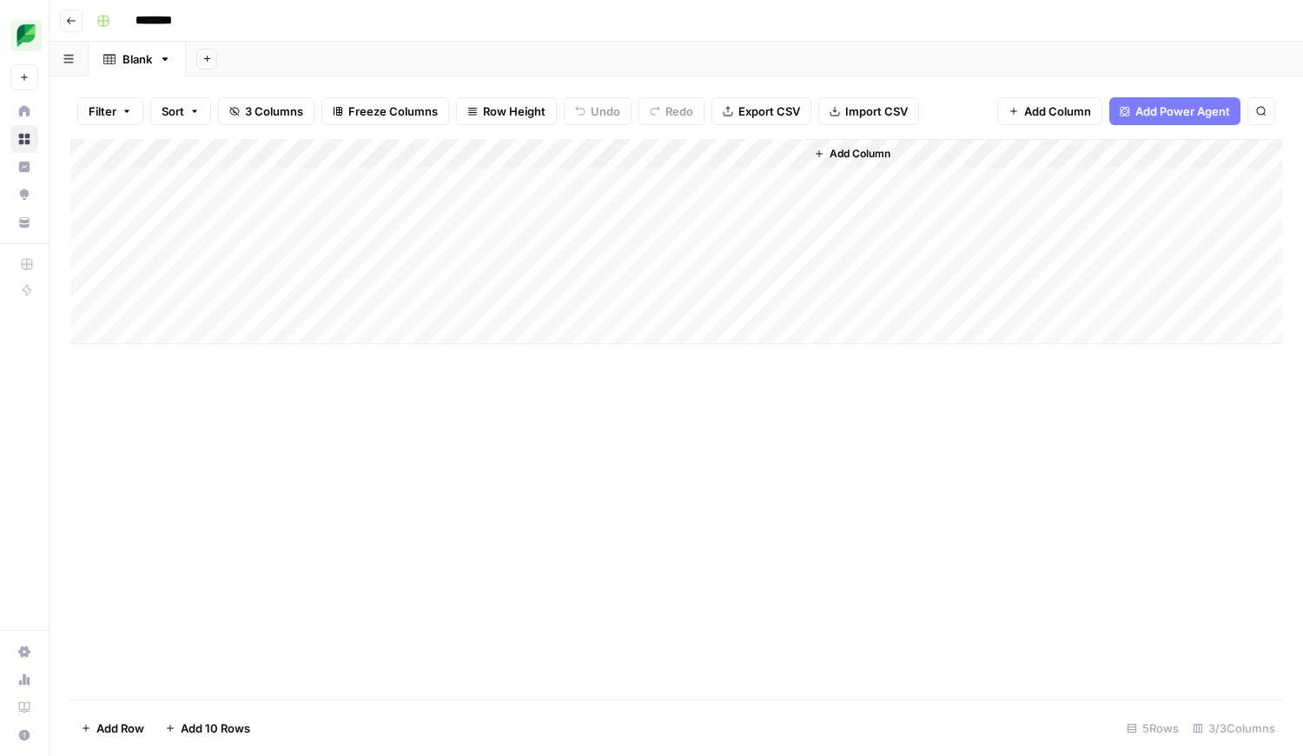
click at [373, 159] on div "Add Column" at bounding box center [675, 241] width 1211 height 205
click at [225, 393] on span "Remove Column" at bounding box center [241, 387] width 152 height 17
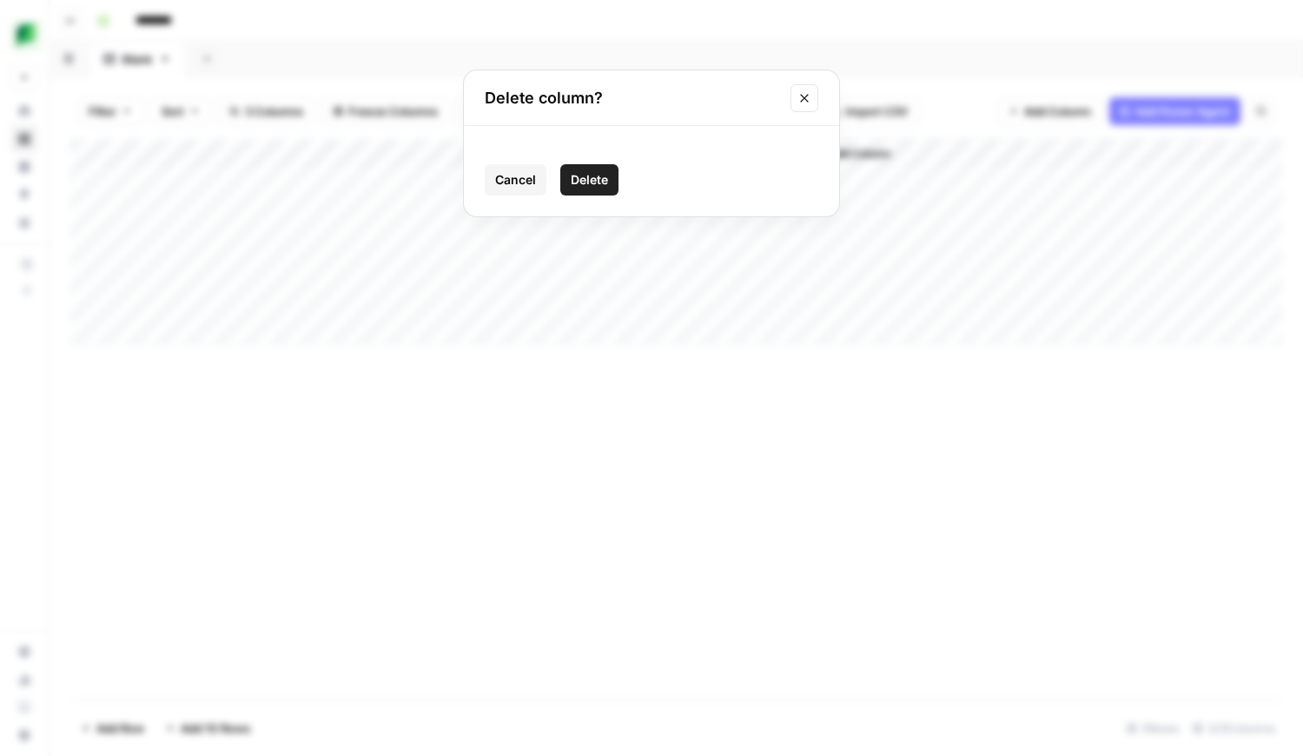
click at [587, 183] on span "Delete" at bounding box center [589, 179] width 37 height 17
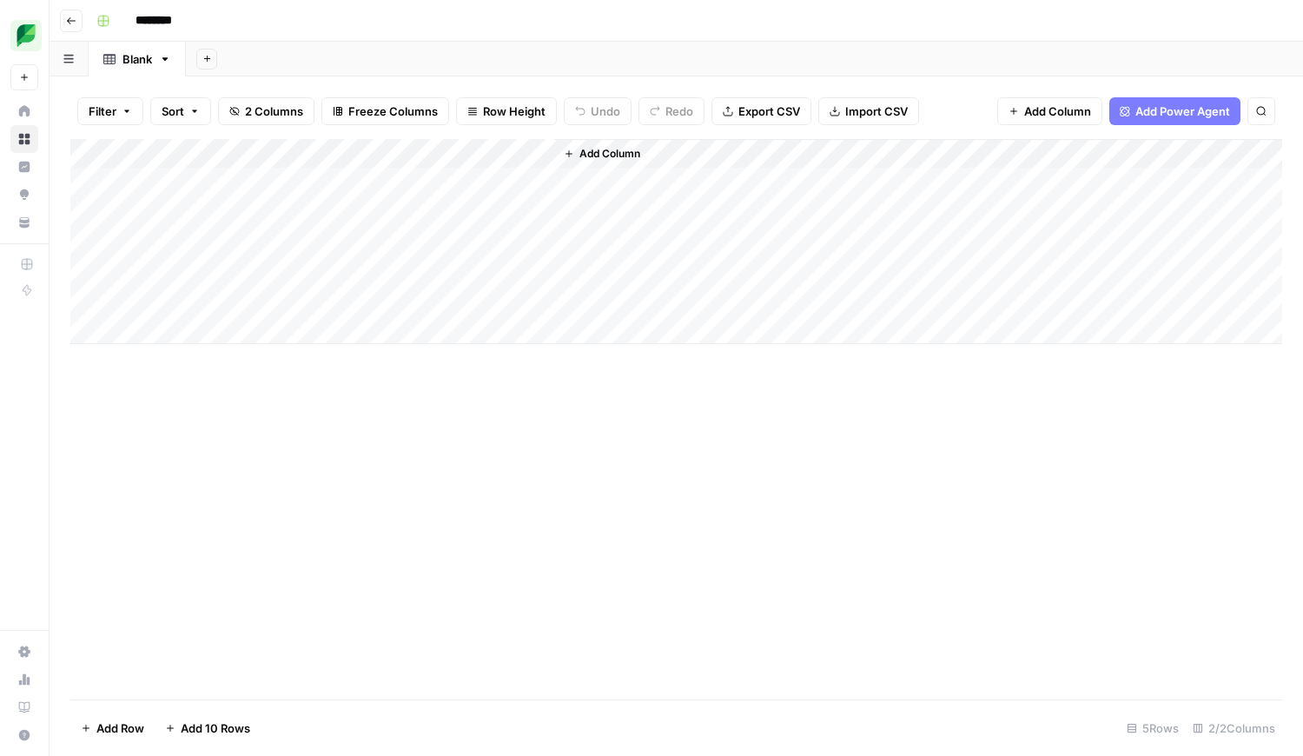
click at [512, 155] on div "Add Column" at bounding box center [675, 241] width 1211 height 205
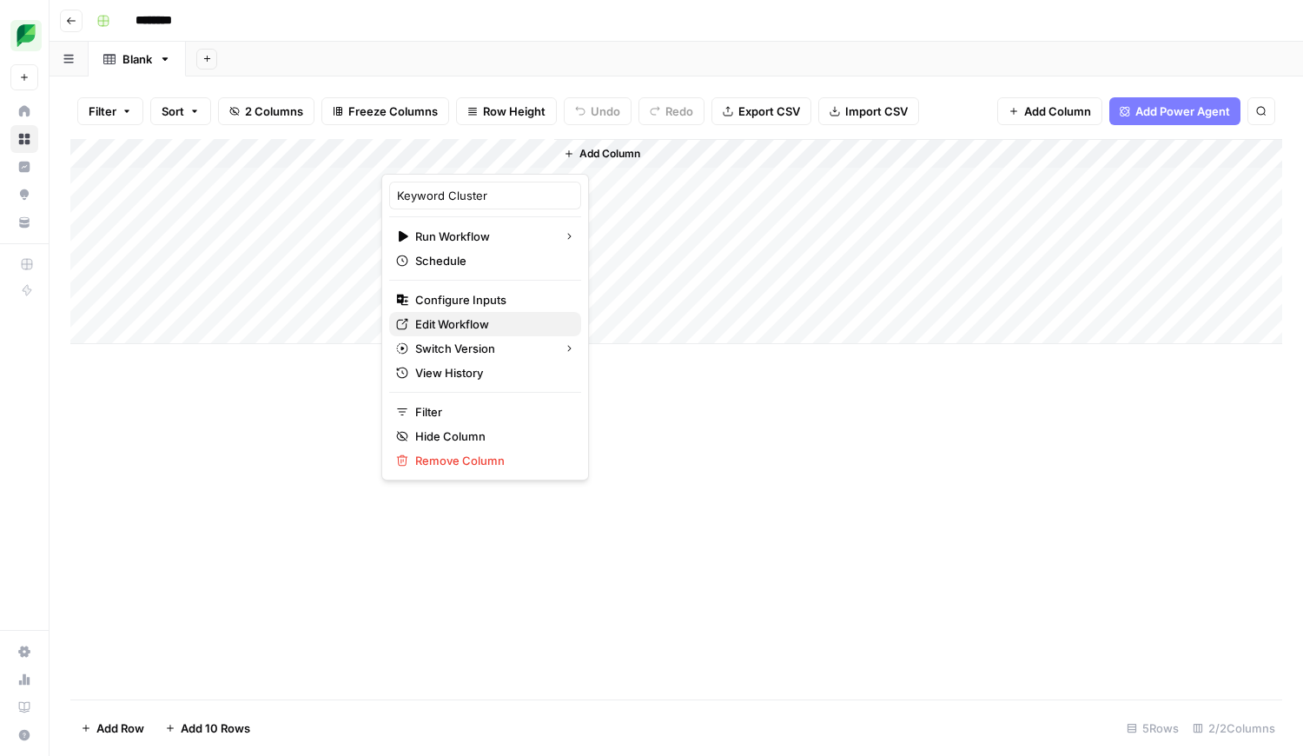
click at [472, 327] on span "Edit Workflow" at bounding box center [491, 323] width 152 height 17
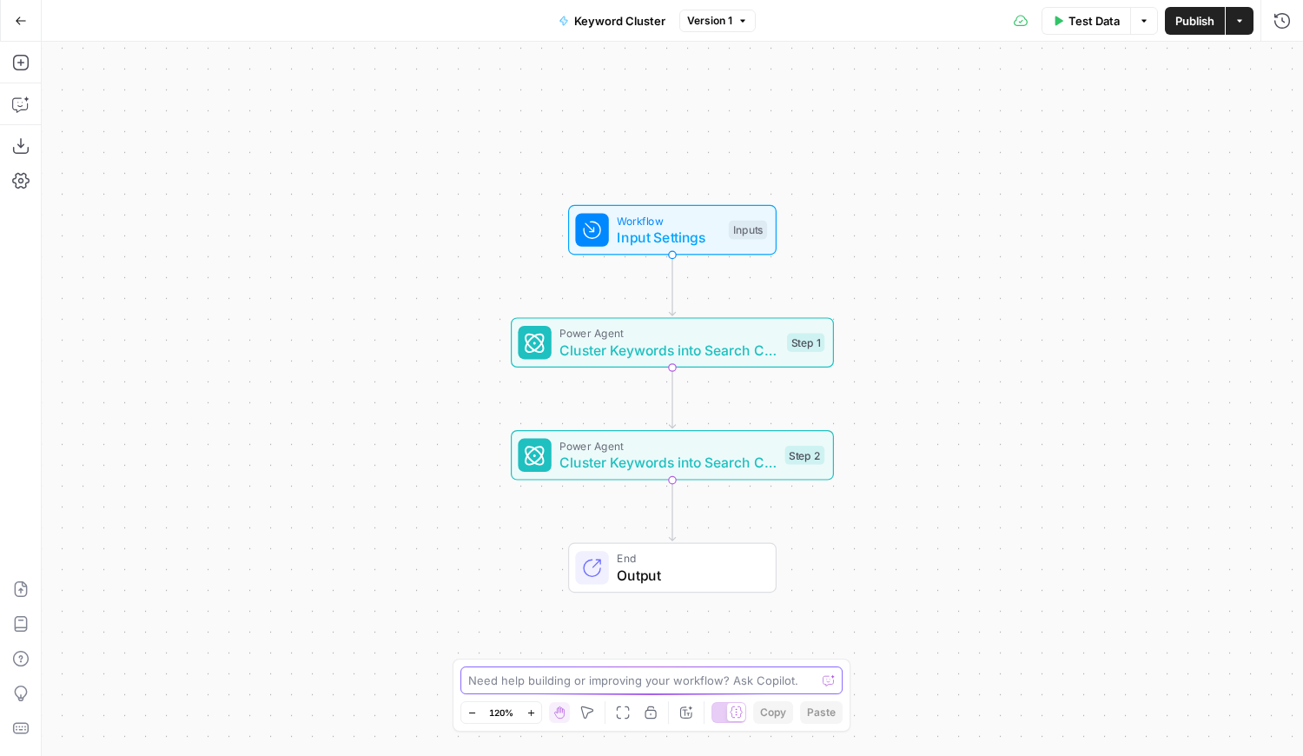
click at [483, 673] on textarea at bounding box center [641, 679] width 347 height 17
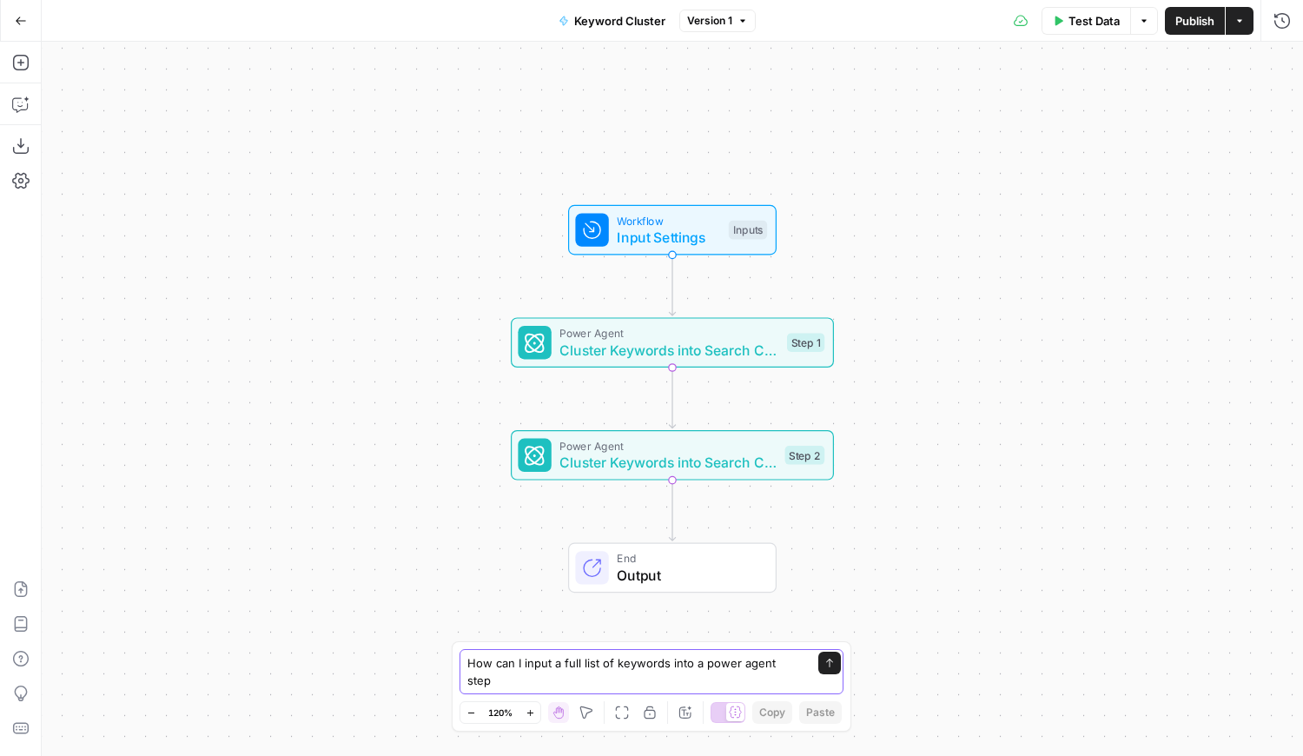
type textarea "How can I input a full list of keywords into a power agent step?"
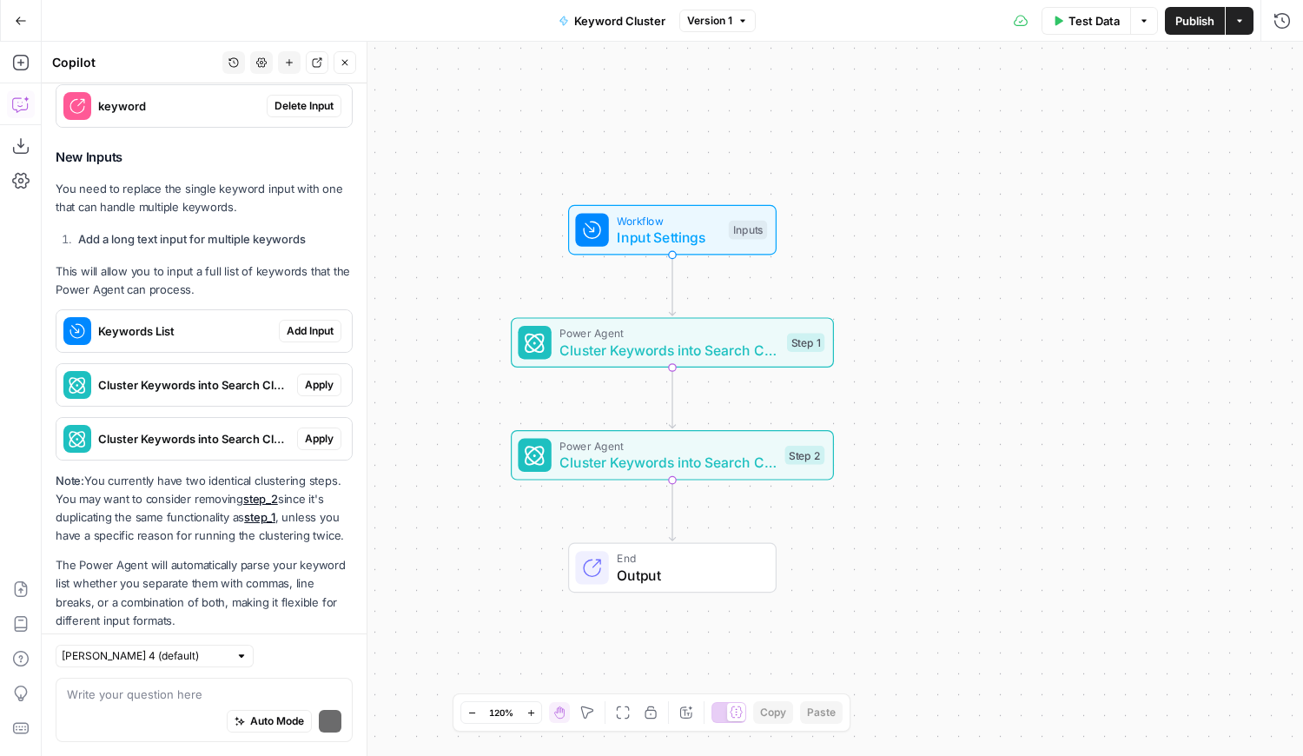
scroll to position [513, 0]
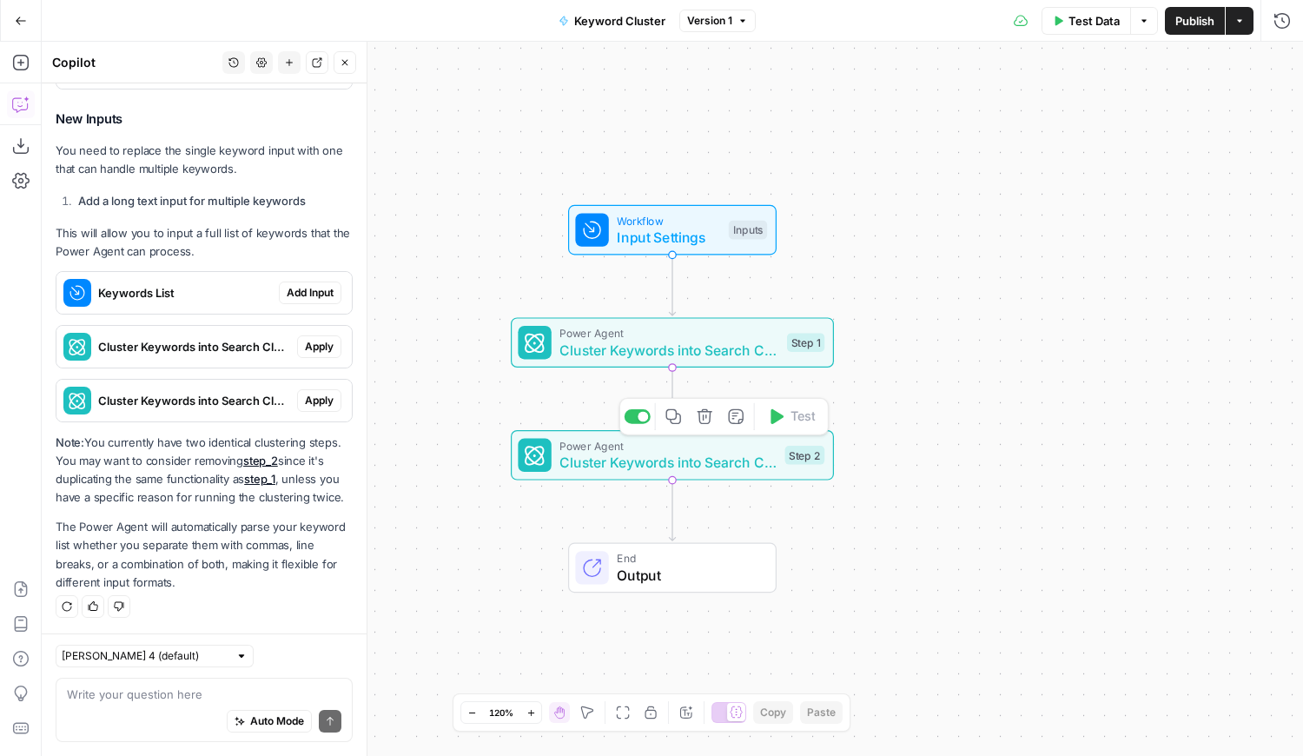
click at [707, 419] on icon "button" at bounding box center [704, 416] width 17 height 17
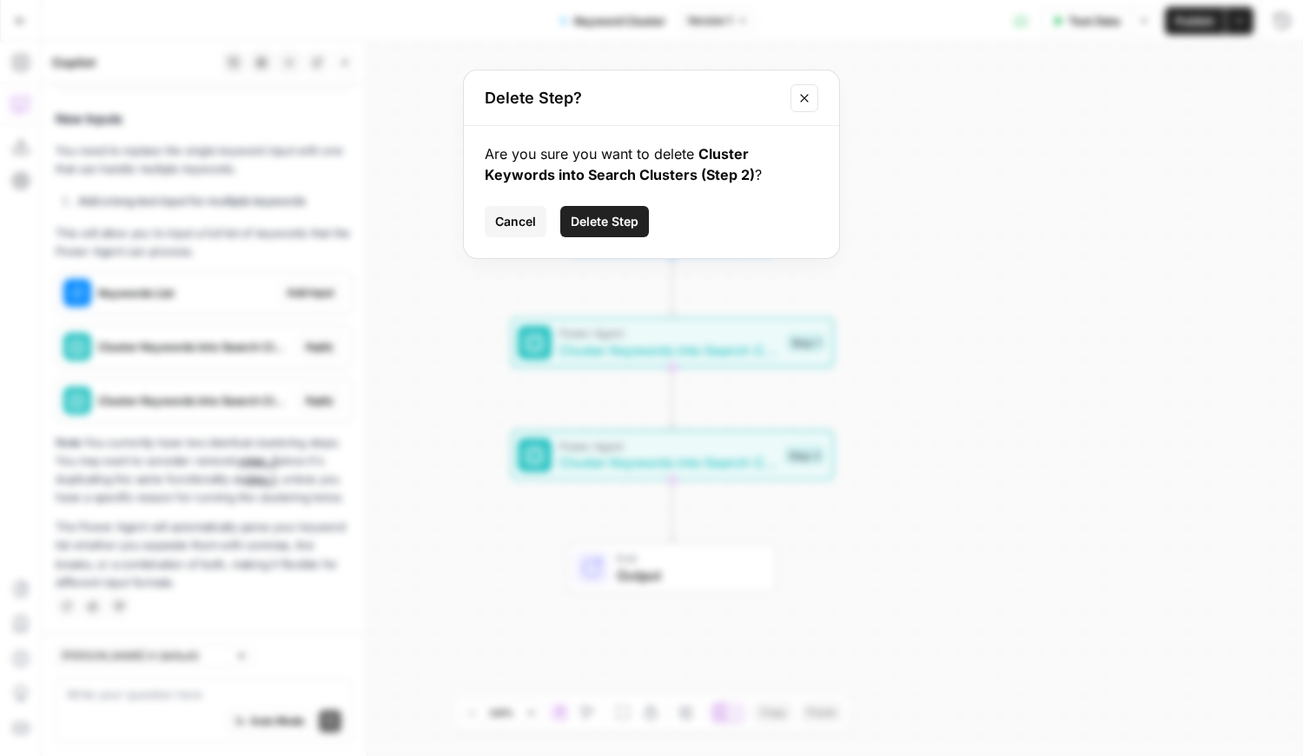
click at [634, 213] on span "Delete Step" at bounding box center [605, 221] width 68 height 17
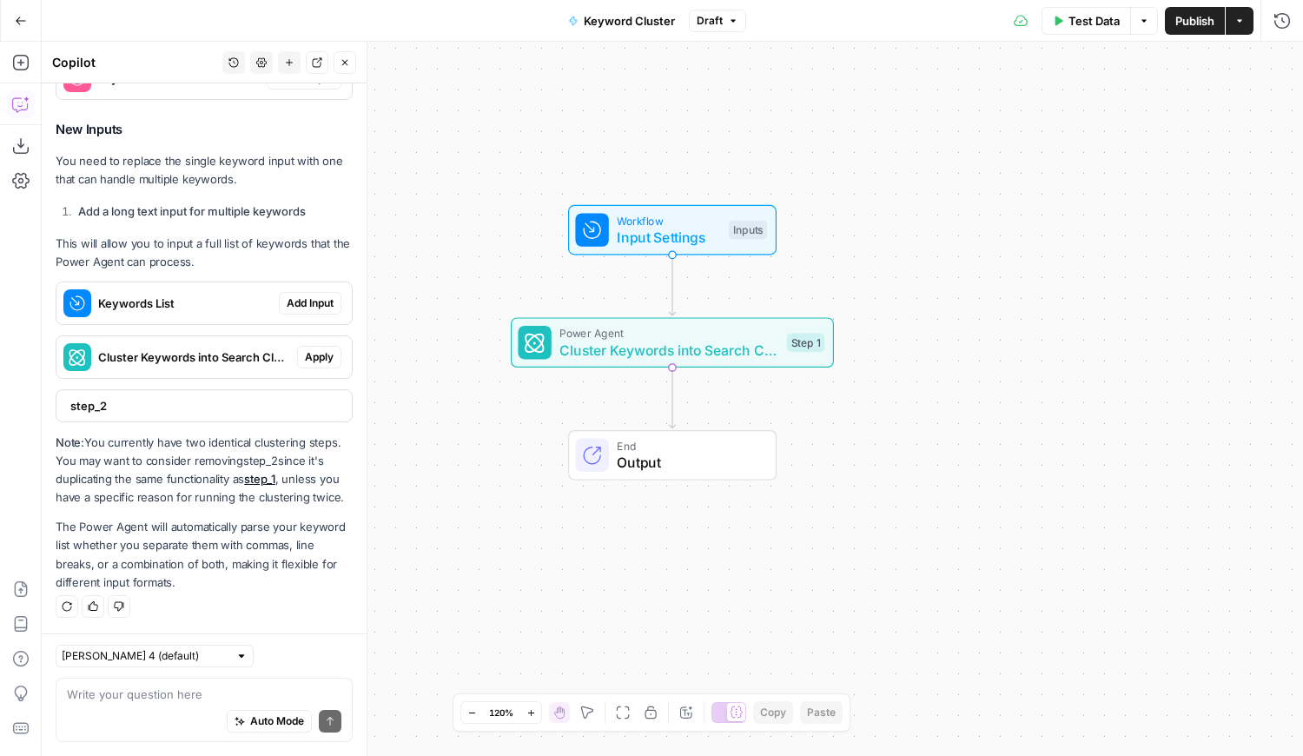
scroll to position [362, 0]
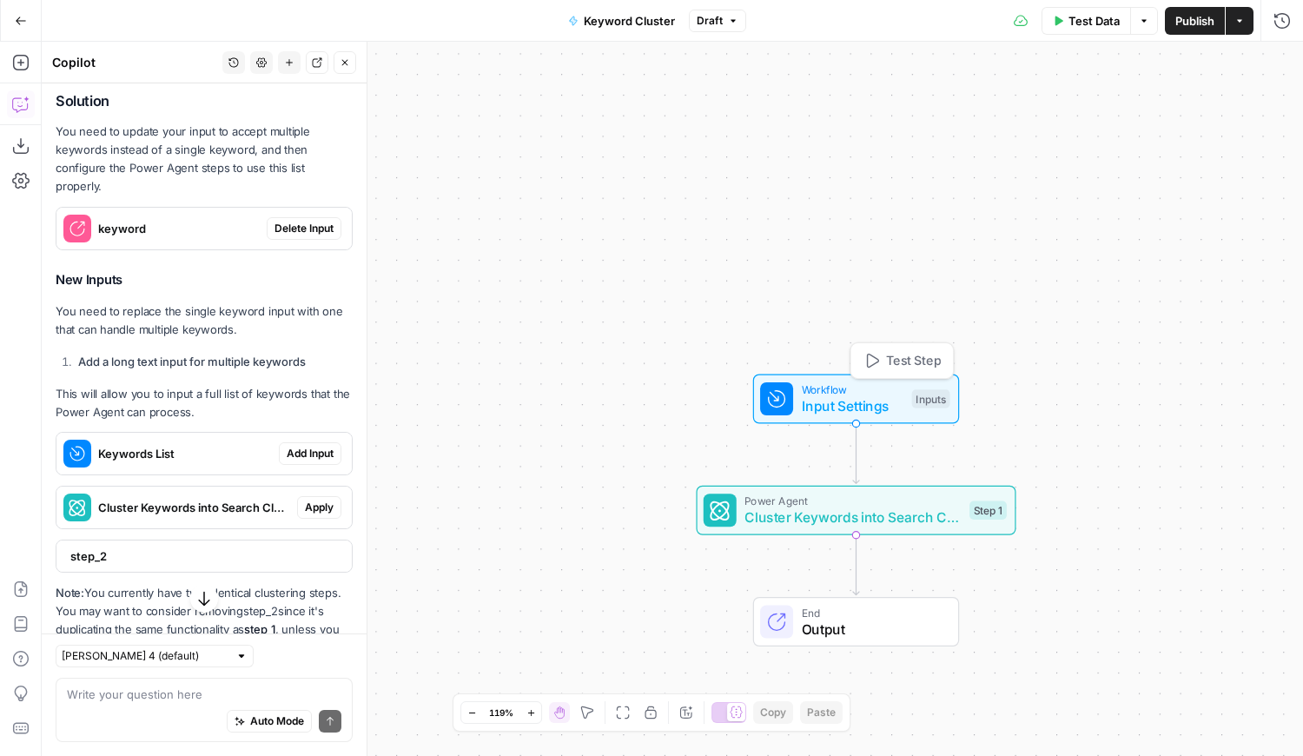
click at [842, 395] on span "Input Settings" at bounding box center [853, 405] width 102 height 21
click at [1218, 102] on span "edit field" at bounding box center [1224, 108] width 38 height 14
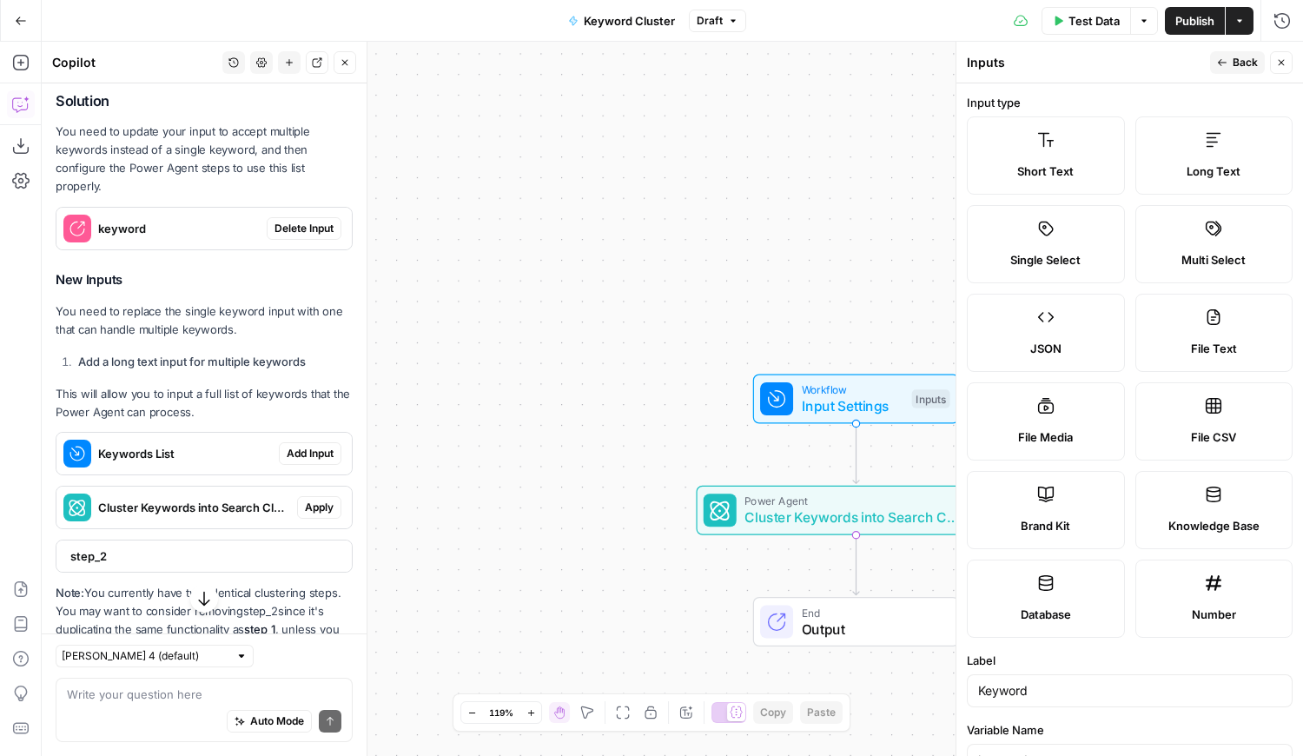
click at [1187, 175] on span "Long Text" at bounding box center [1213, 170] width 54 height 17
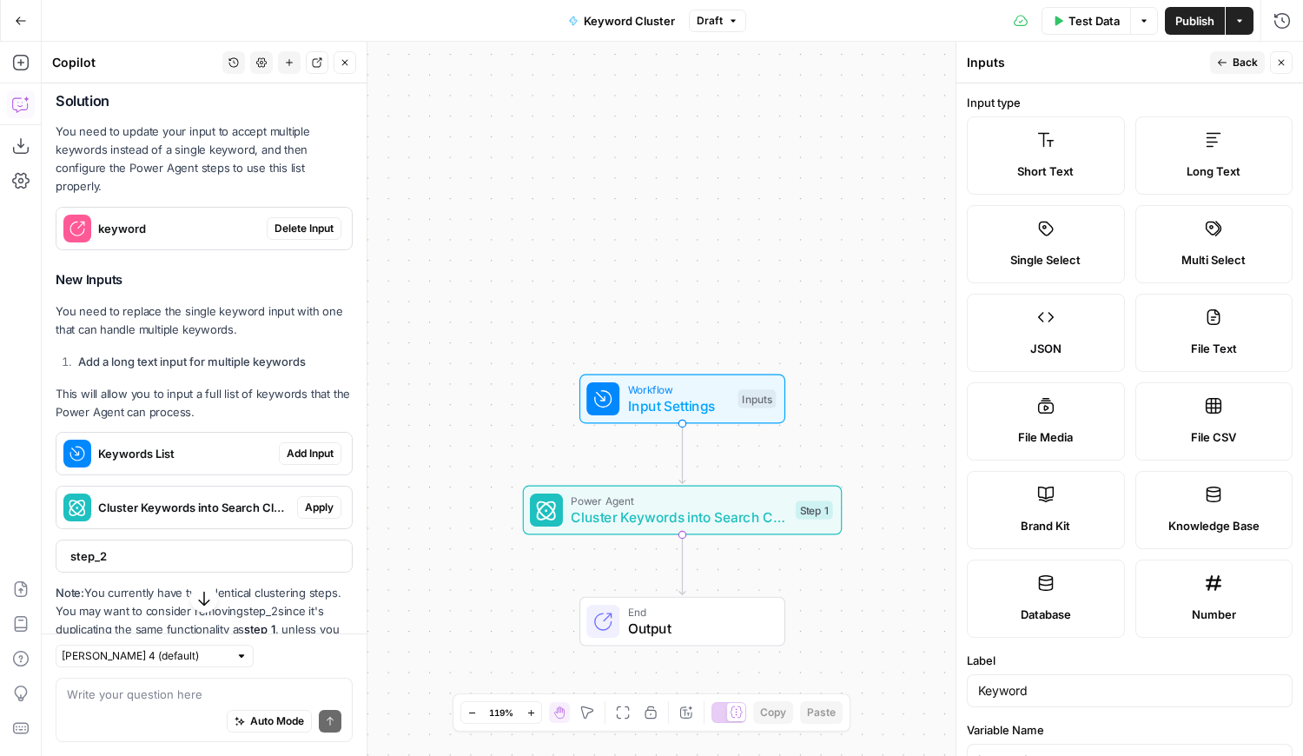
click at [1244, 70] on button "Back" at bounding box center [1237, 62] width 55 height 23
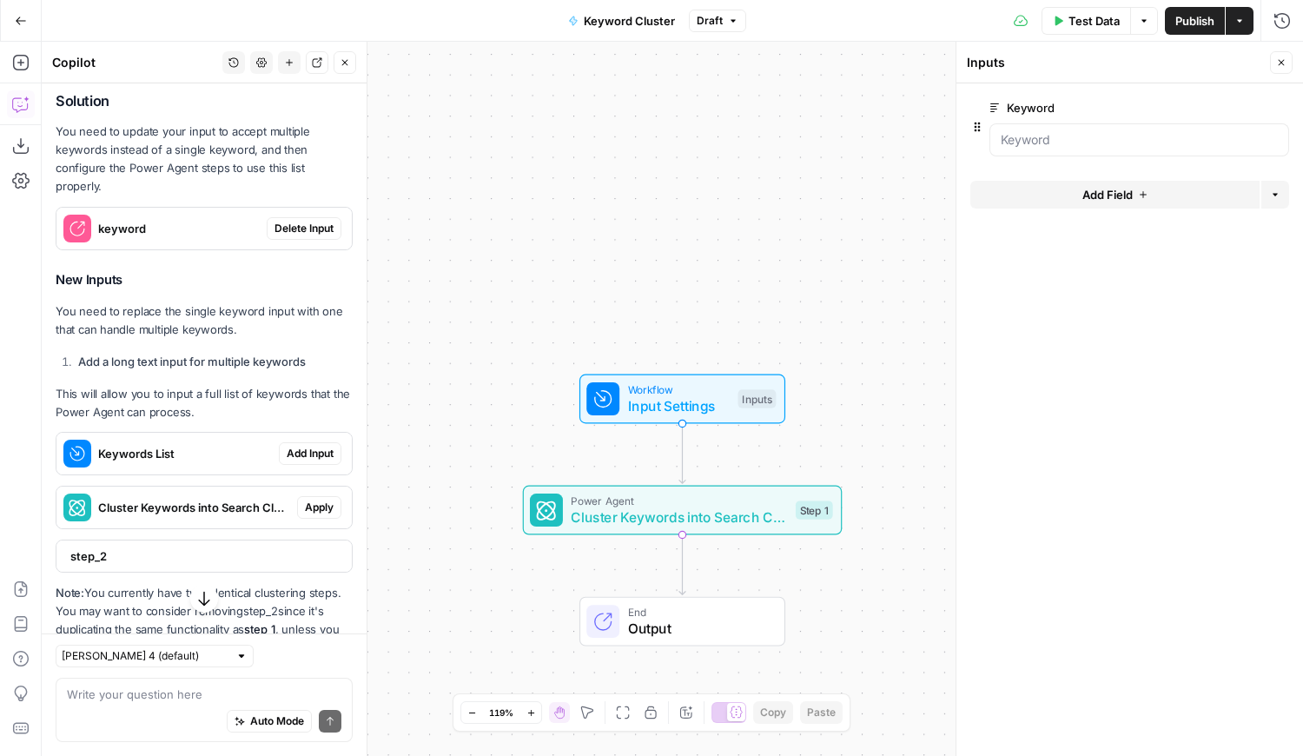
click at [1167, 24] on button "Publish" at bounding box center [1195, 21] width 60 height 28
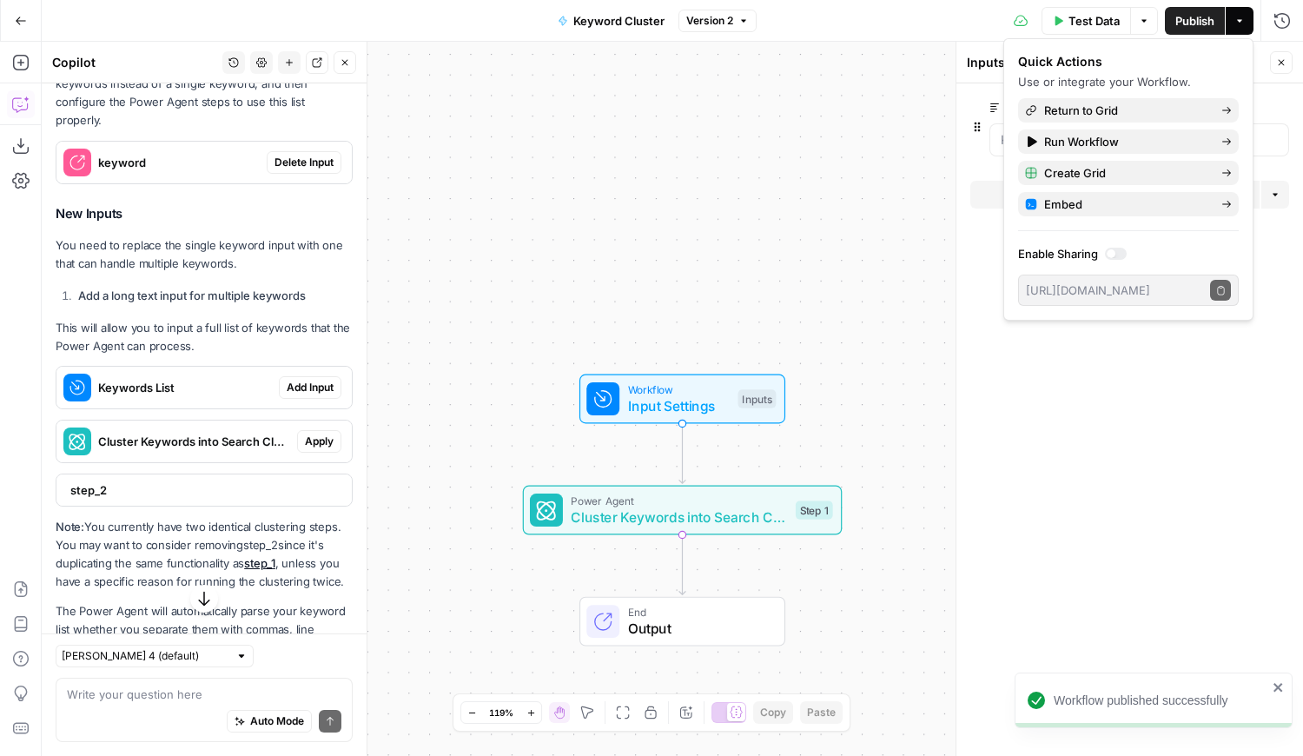
scroll to position [531, 0]
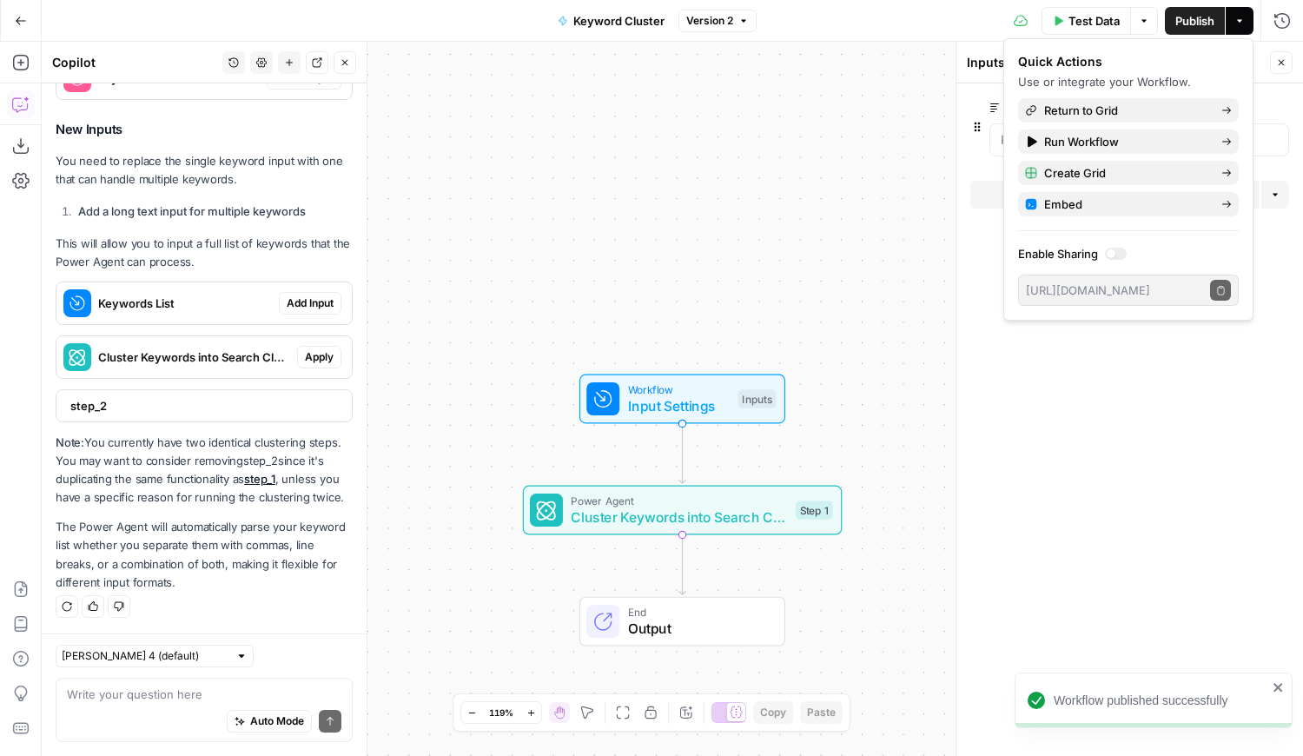
click at [105, 711] on div "Auto Mode Send" at bounding box center [204, 722] width 274 height 38
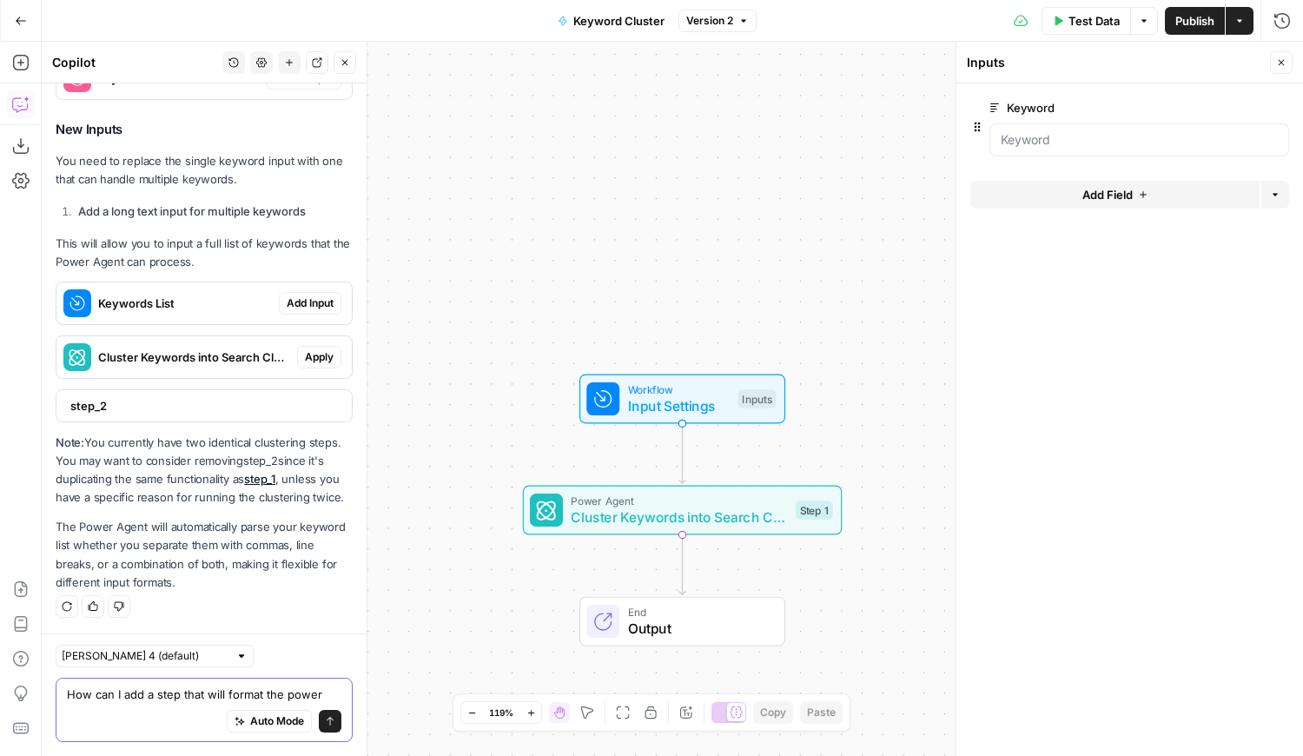
scroll to position [548, 0]
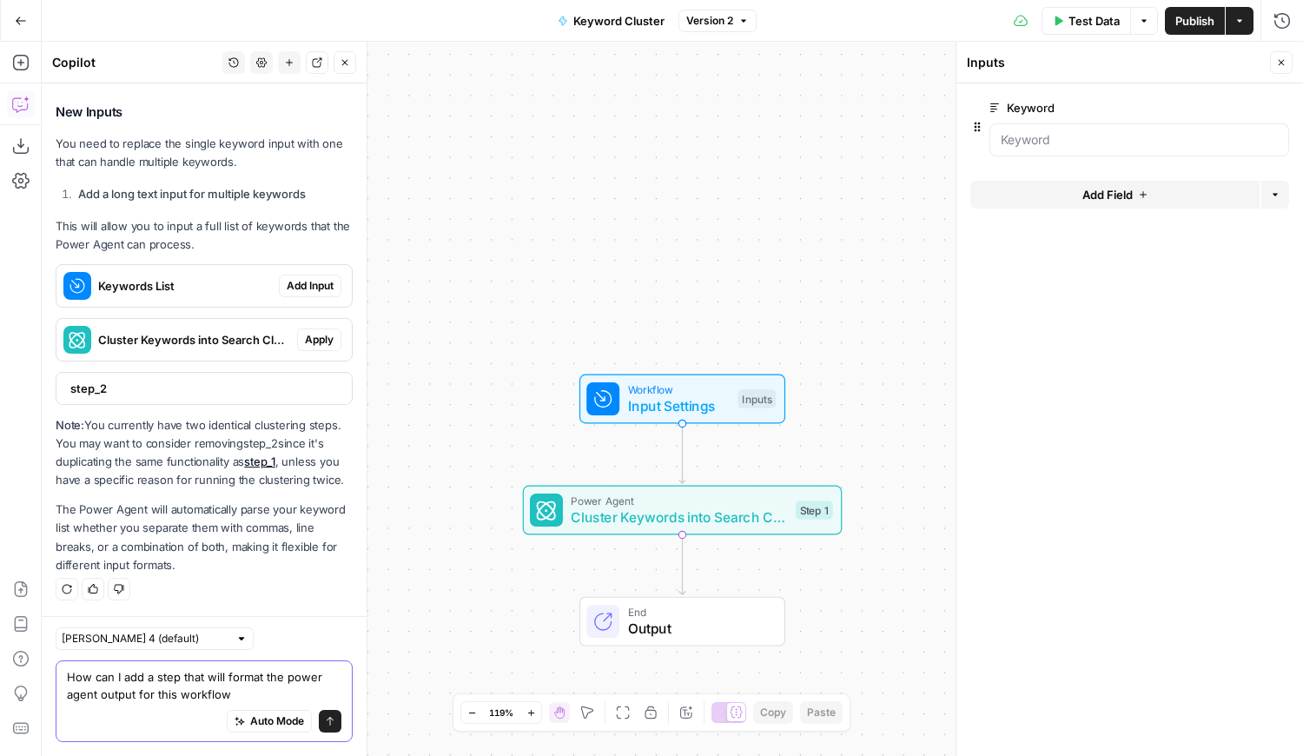
type textarea "How can I add a step that will format the power agent output for this workflow?"
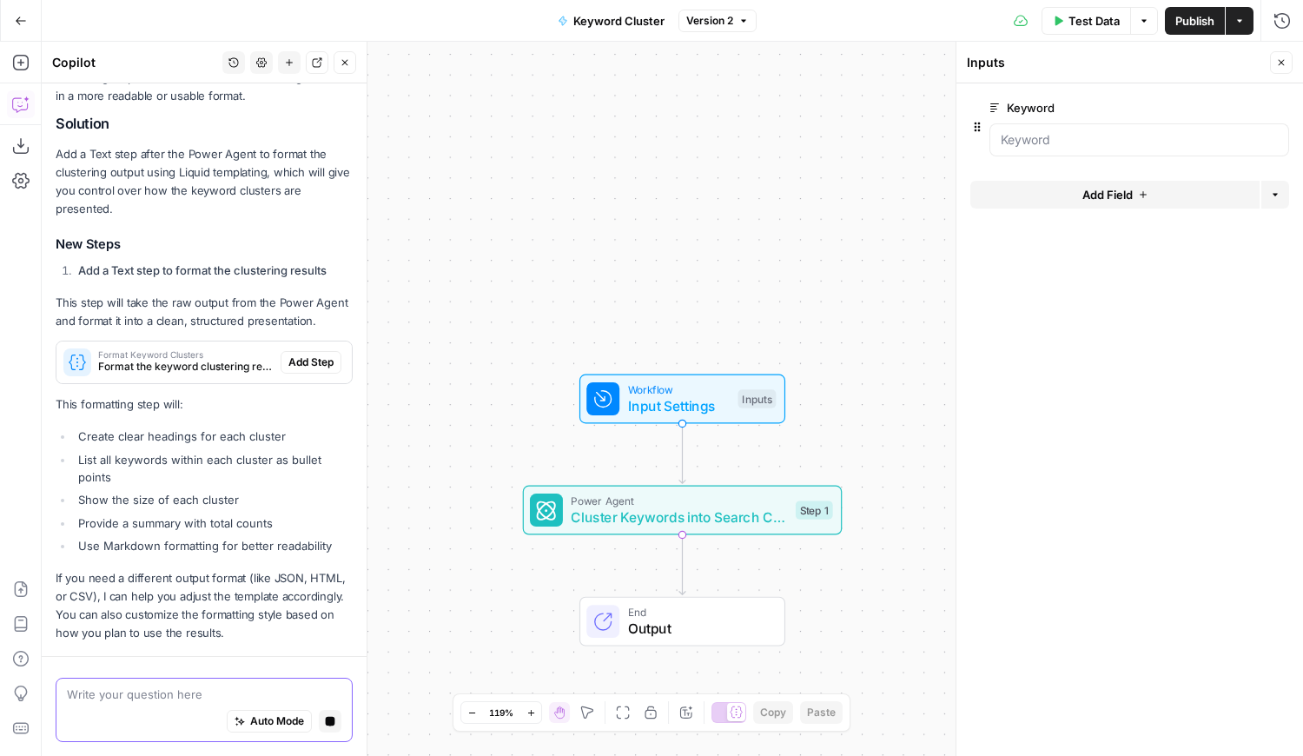
scroll to position [1249, 0]
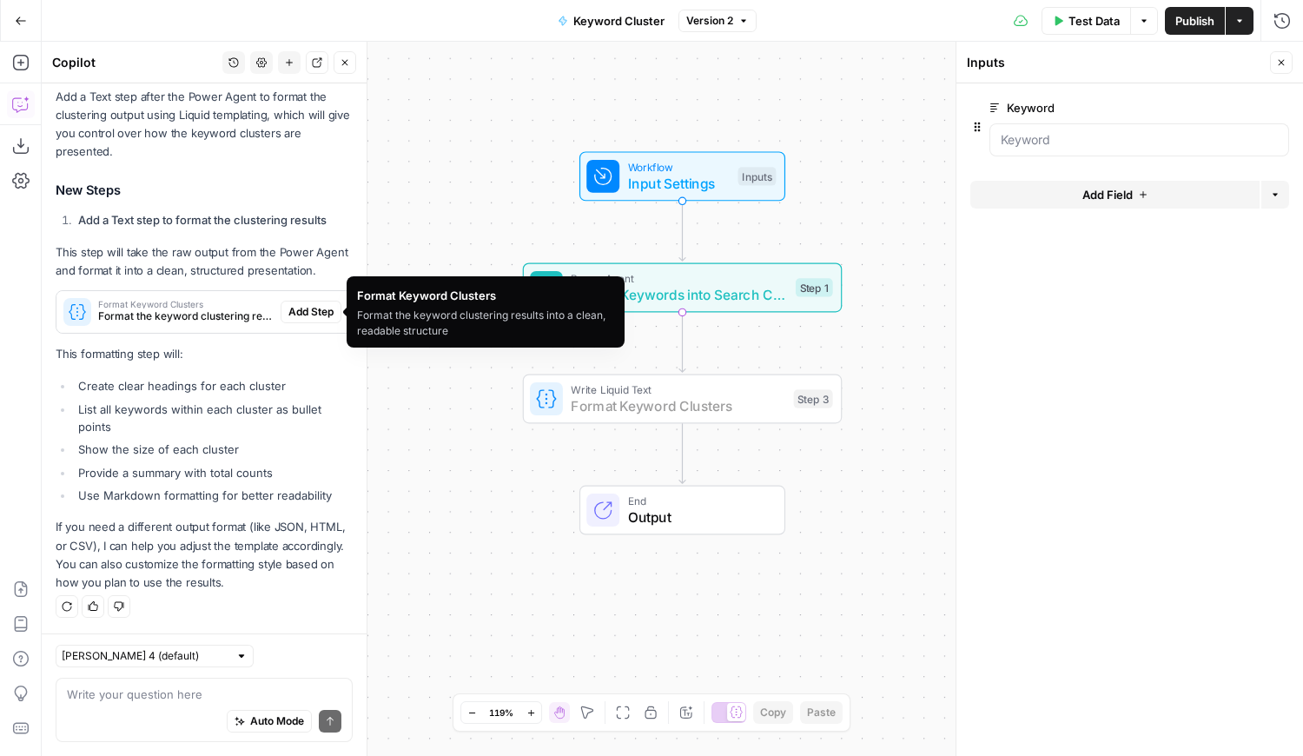
click at [299, 309] on span "Add Step" at bounding box center [310, 312] width 45 height 16
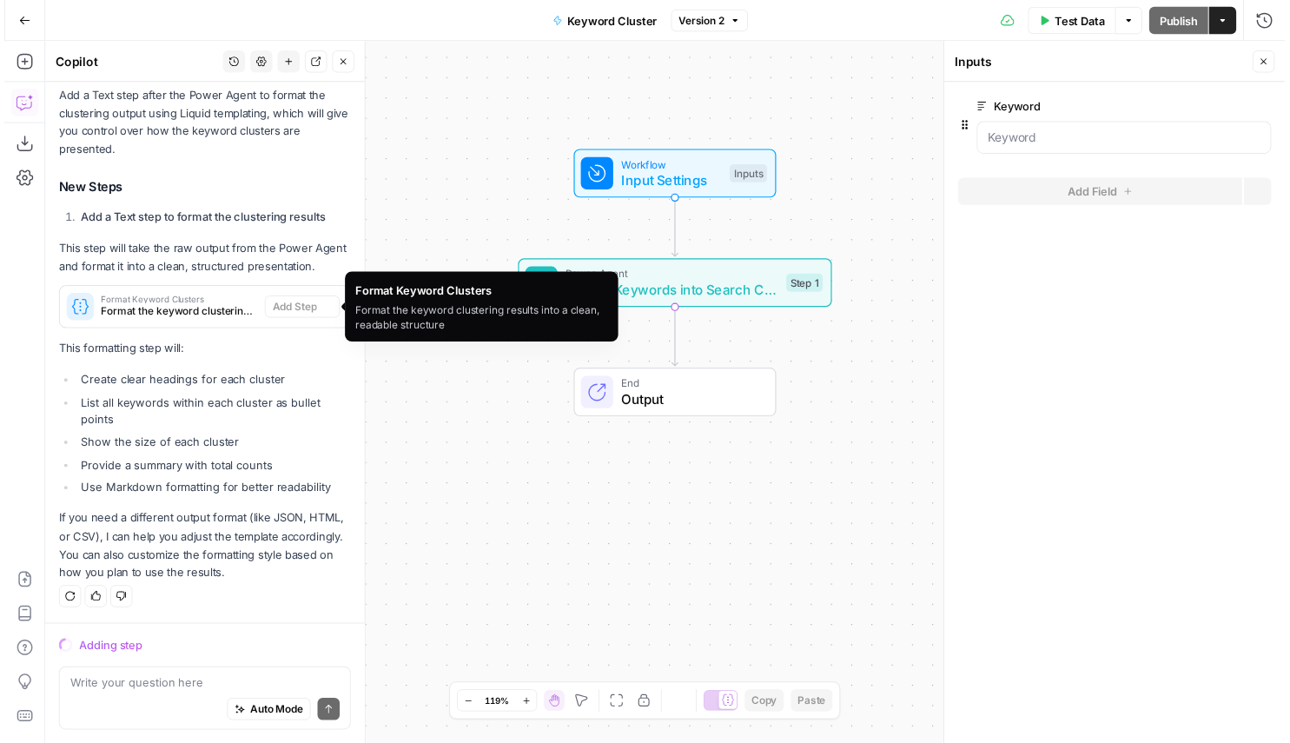
scroll to position [1221, 0]
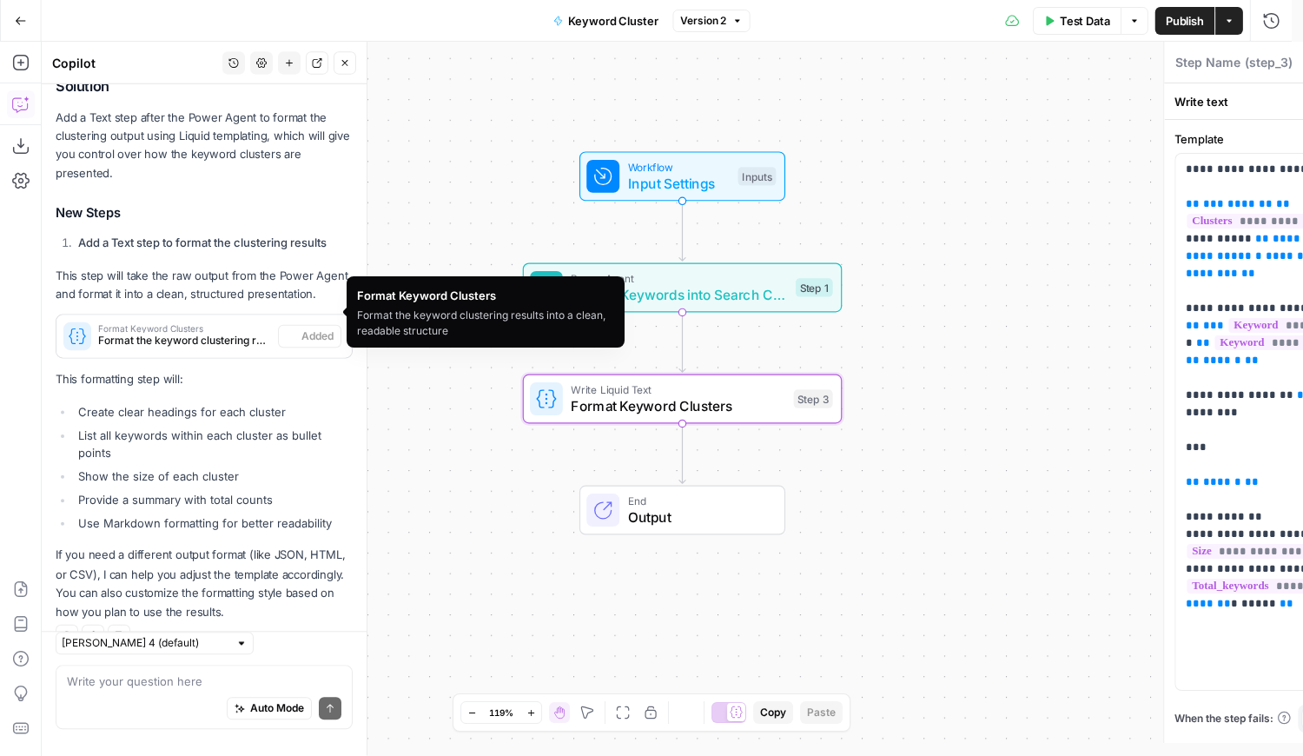
type textarea "Format Keyword Clusters"
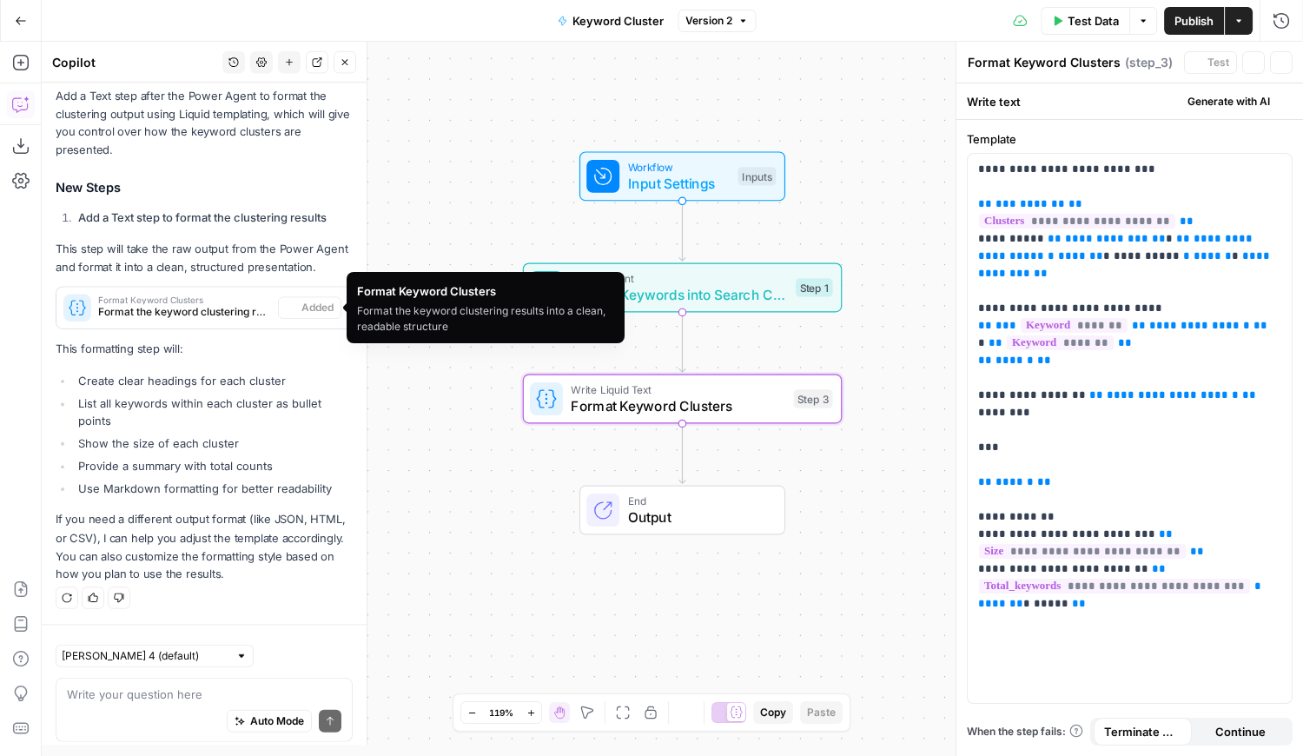
scroll to position [1277, 0]
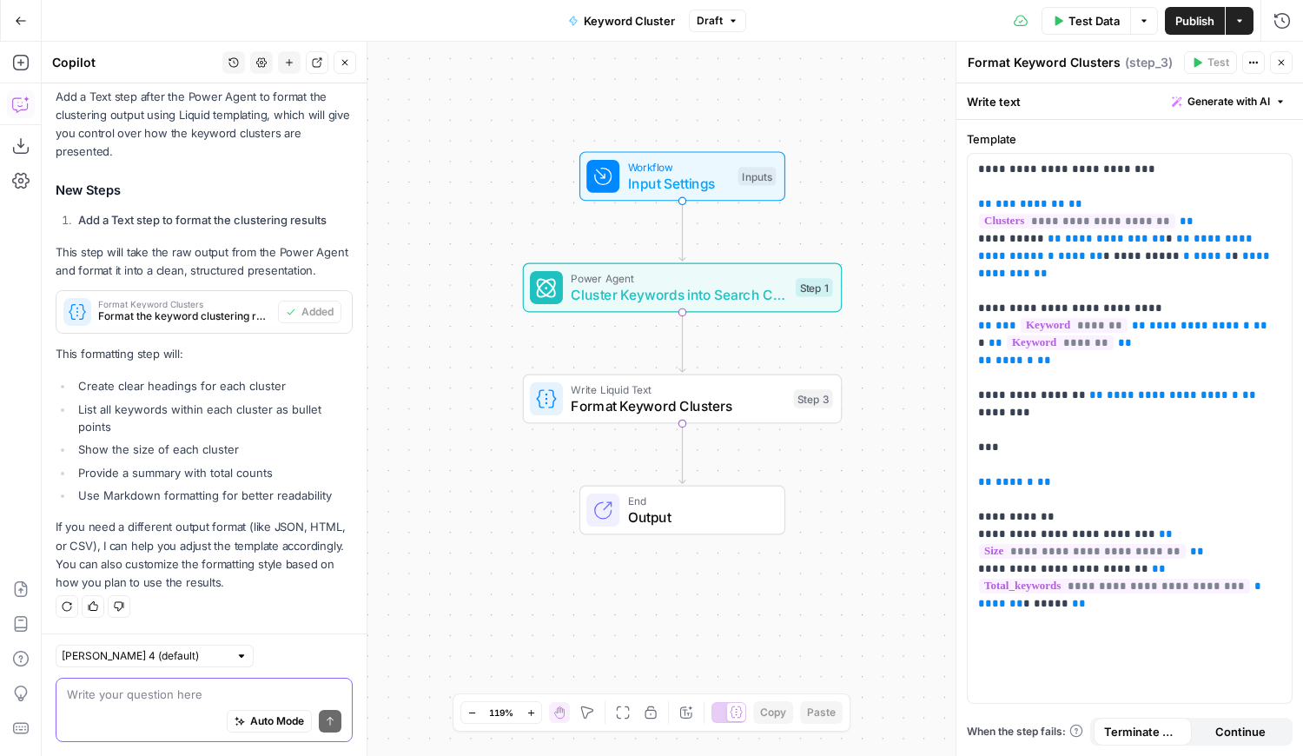
click at [113, 696] on textarea at bounding box center [204, 693] width 274 height 17
type textarea "C"
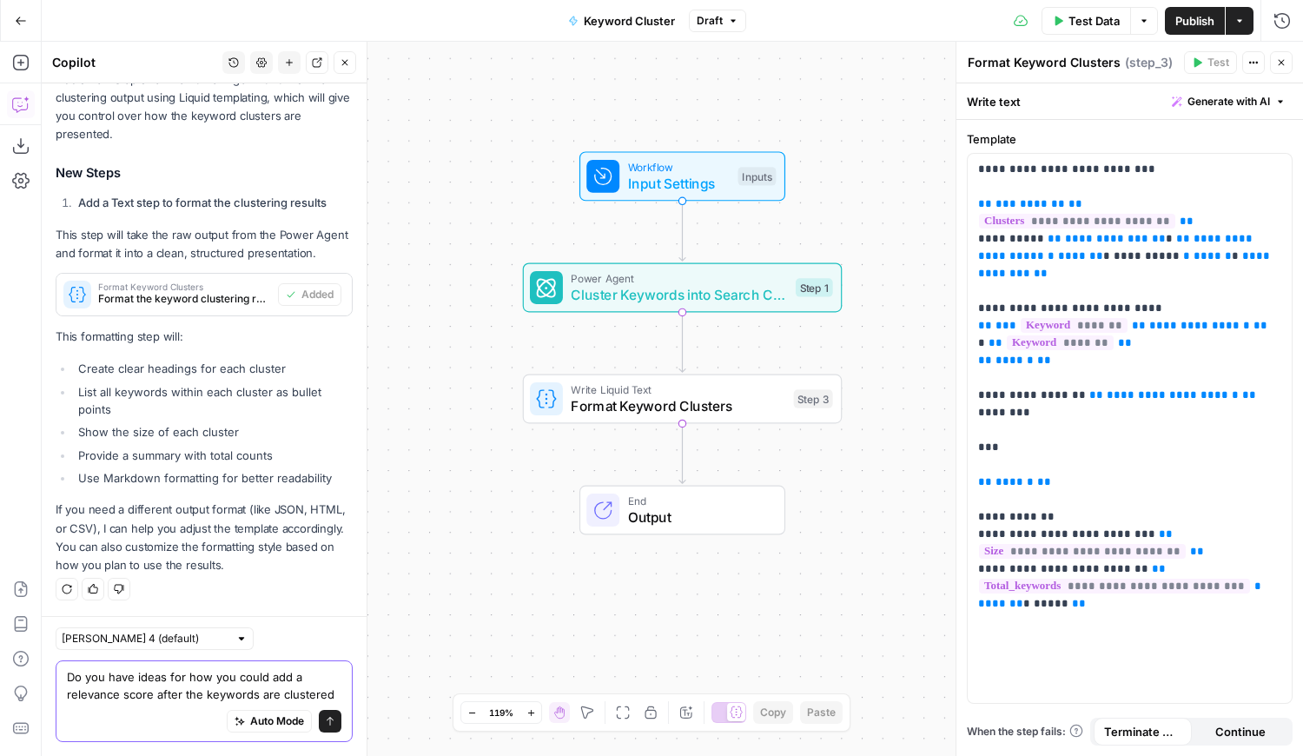
scroll to position [1311, 0]
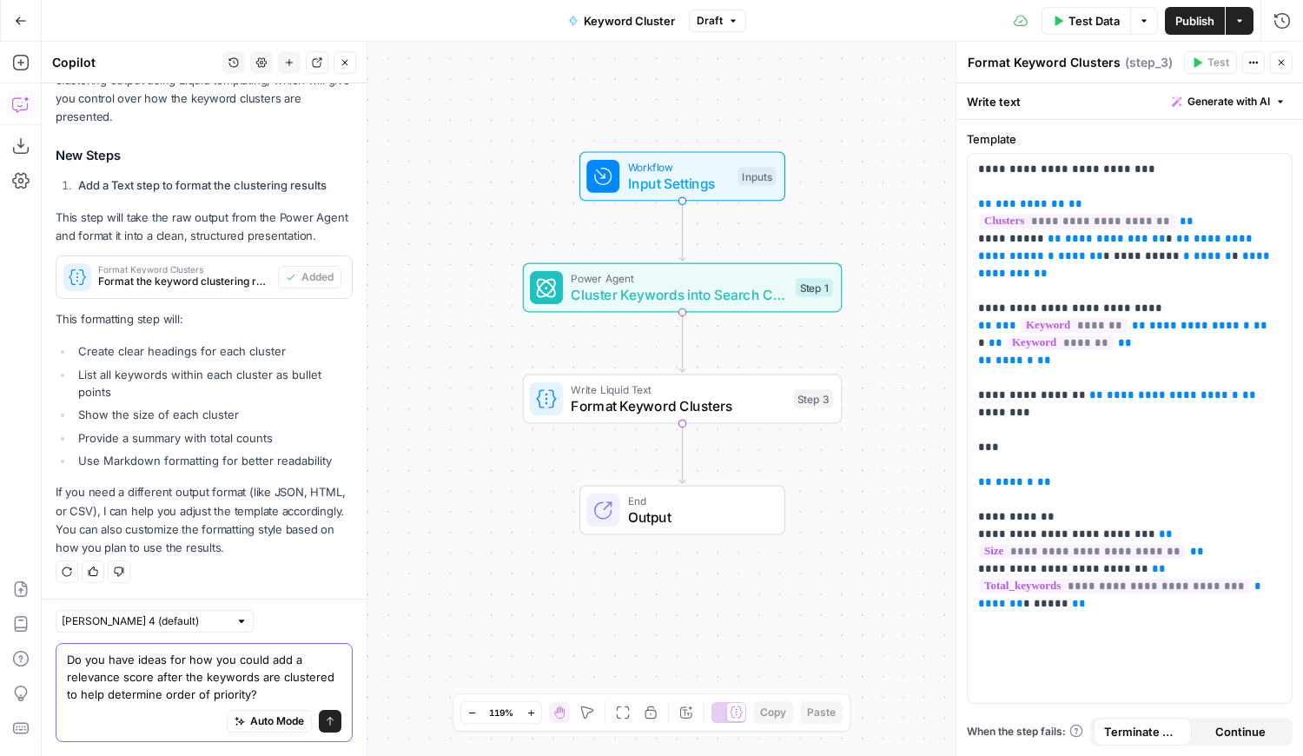
type textarea "Do you have ideas for how you could add a relevance score after the keywords ar…"
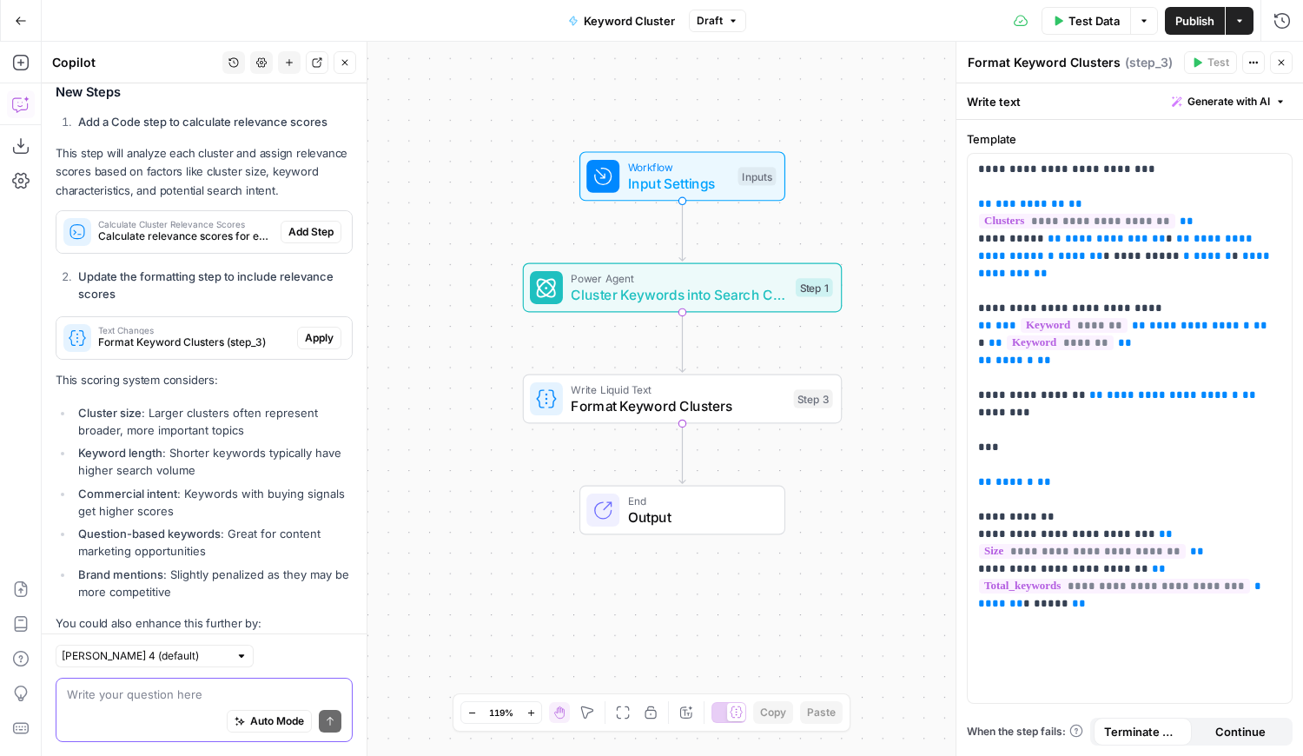
scroll to position [2014, 0]
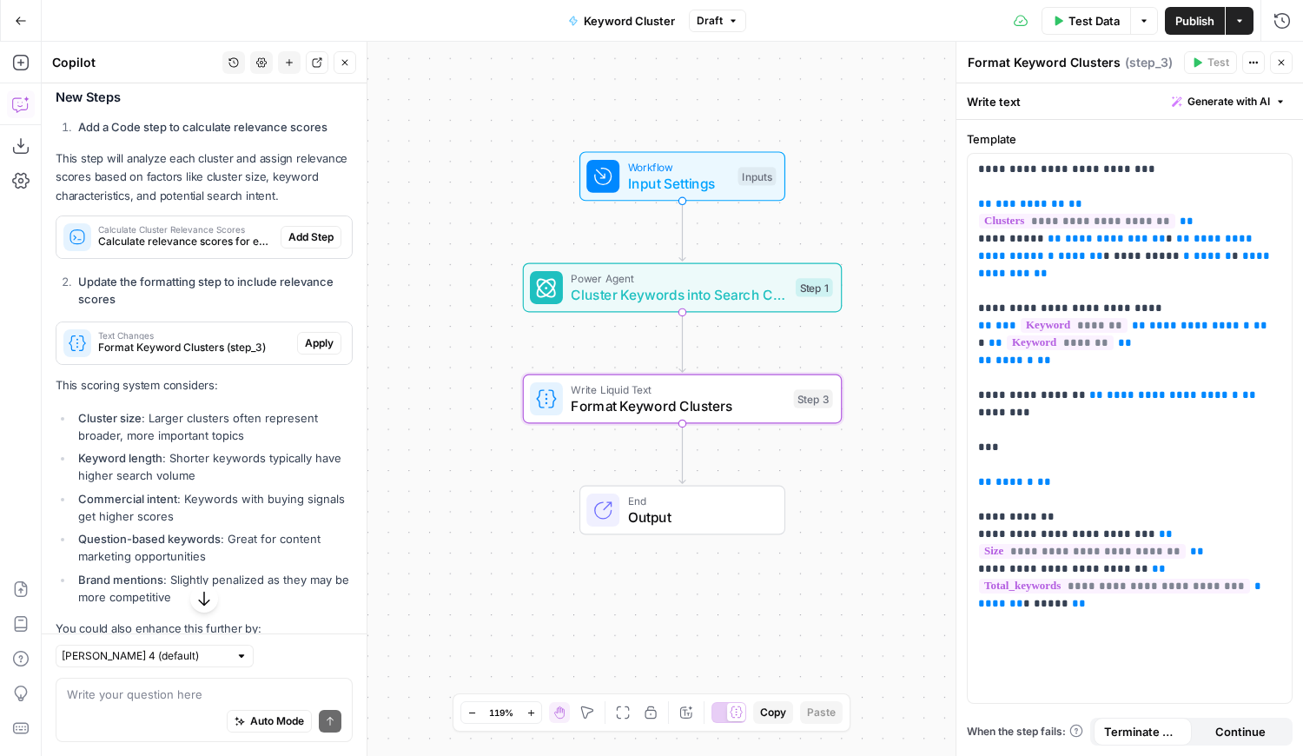
click at [305, 351] on span "Apply" at bounding box center [319, 343] width 29 height 16
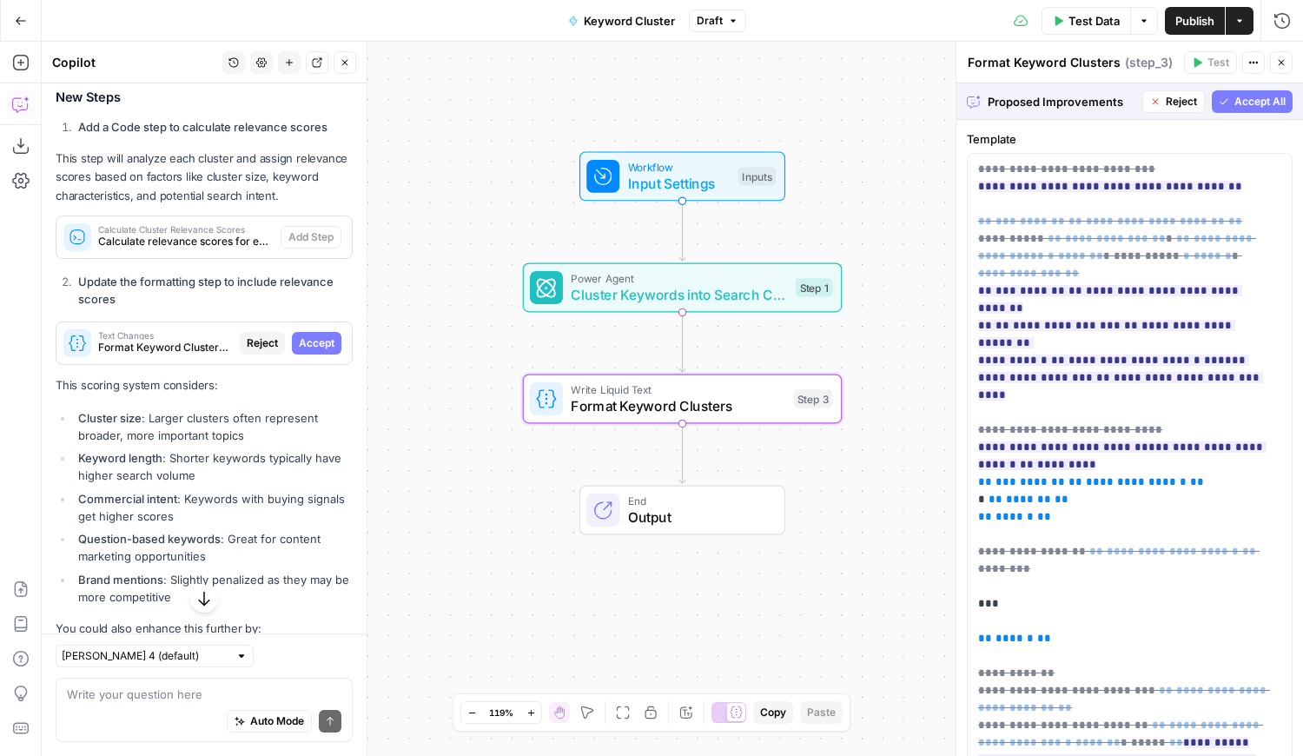
click at [299, 351] on span "Accept" at bounding box center [317, 343] width 36 height 16
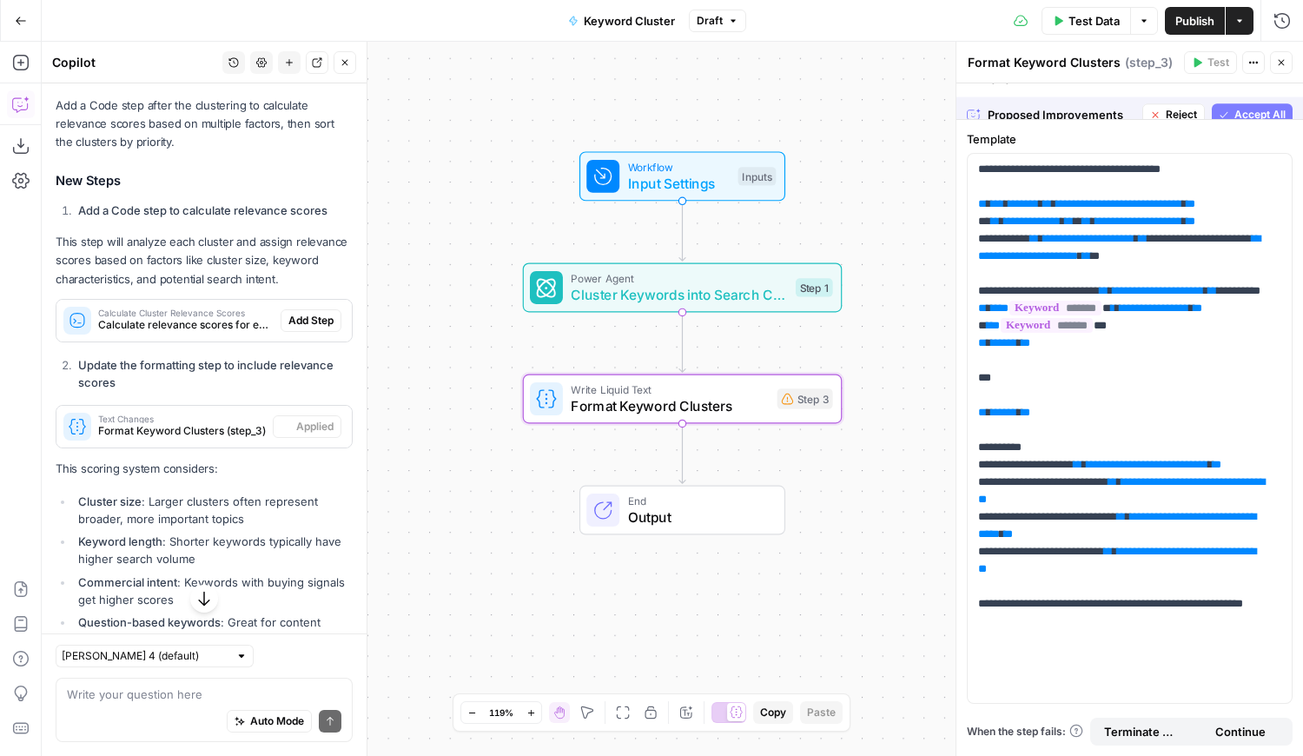
scroll to position [2042, 0]
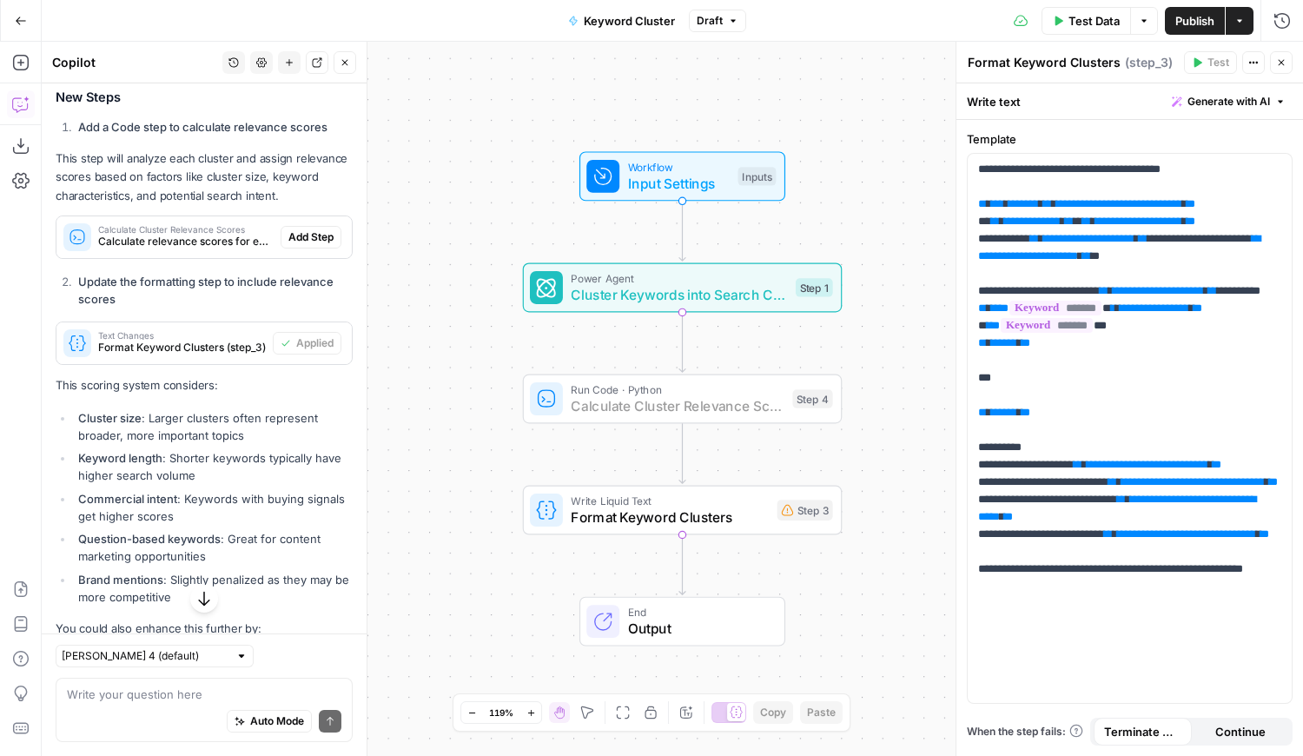
click at [310, 245] on span "Add Step" at bounding box center [310, 237] width 45 height 16
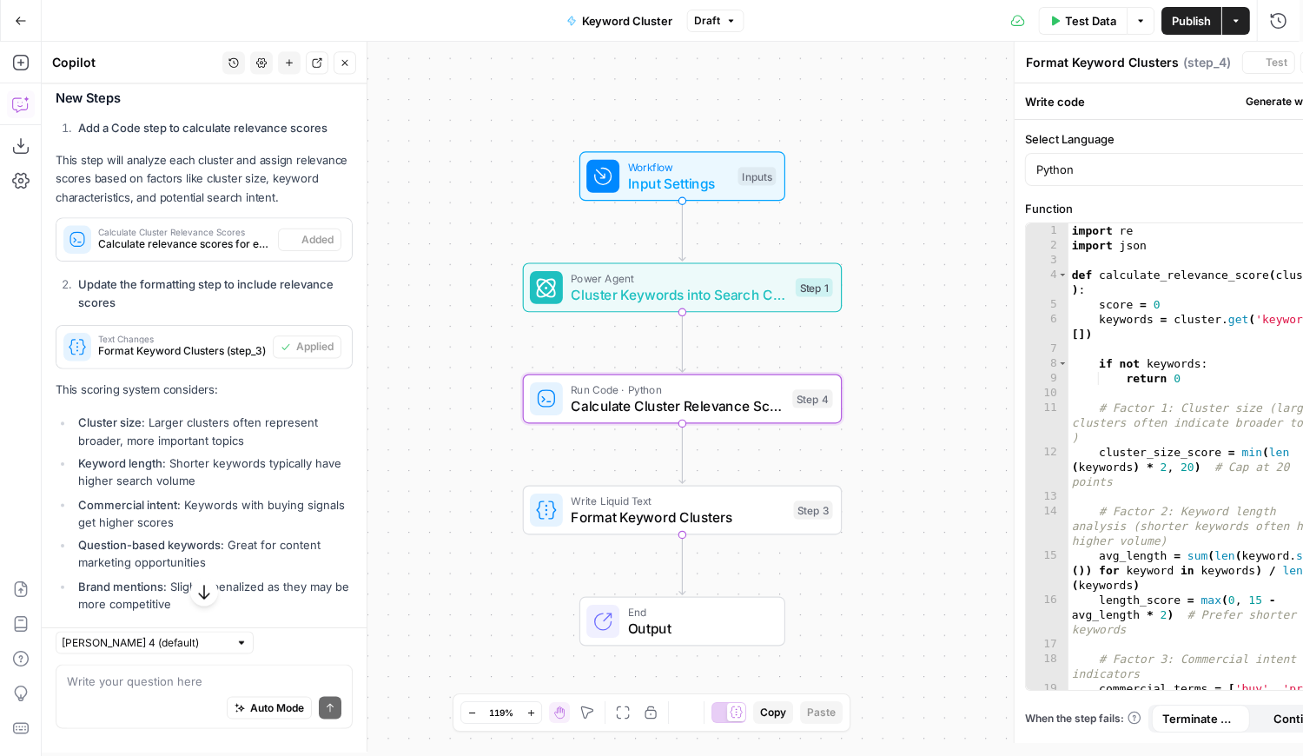
type textarea "Calculate Cluster Relevance Scores"
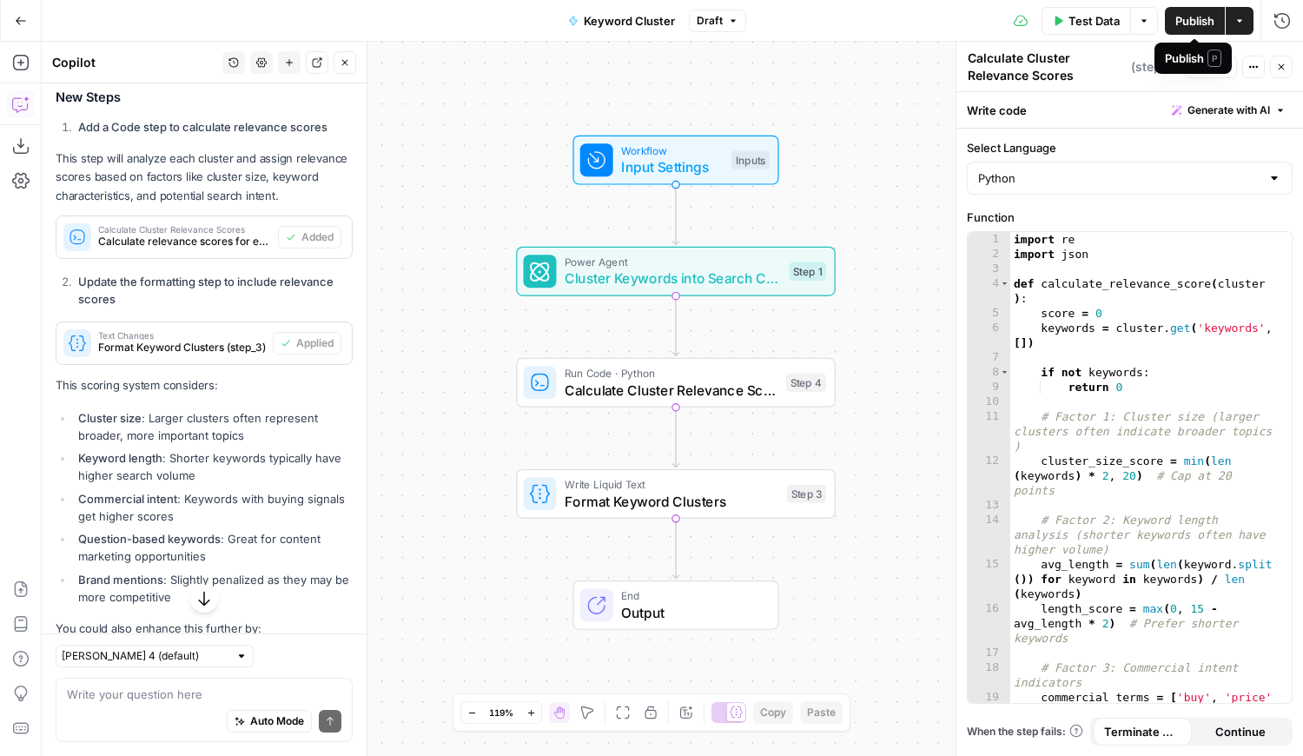
click at [1183, 21] on span "Publish" at bounding box center [1194, 20] width 39 height 17
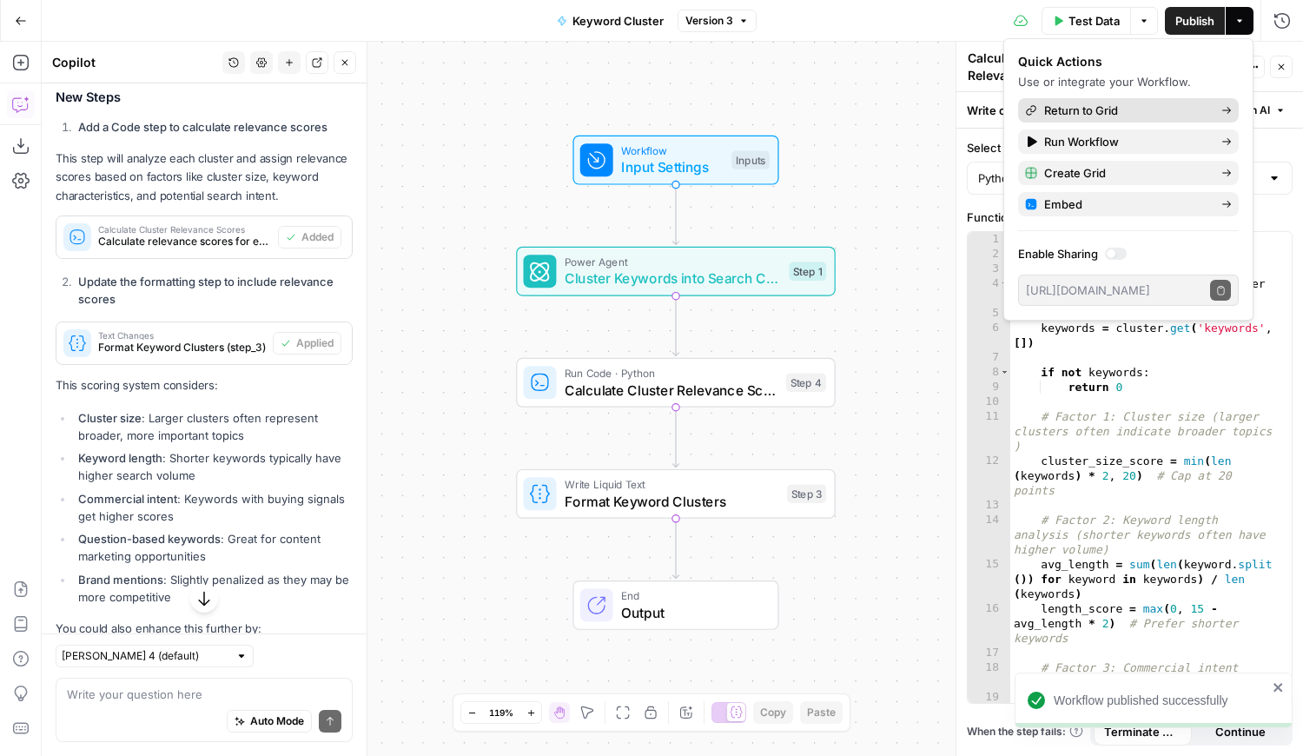
click at [1092, 105] on span "Return to Grid" at bounding box center [1125, 110] width 163 height 17
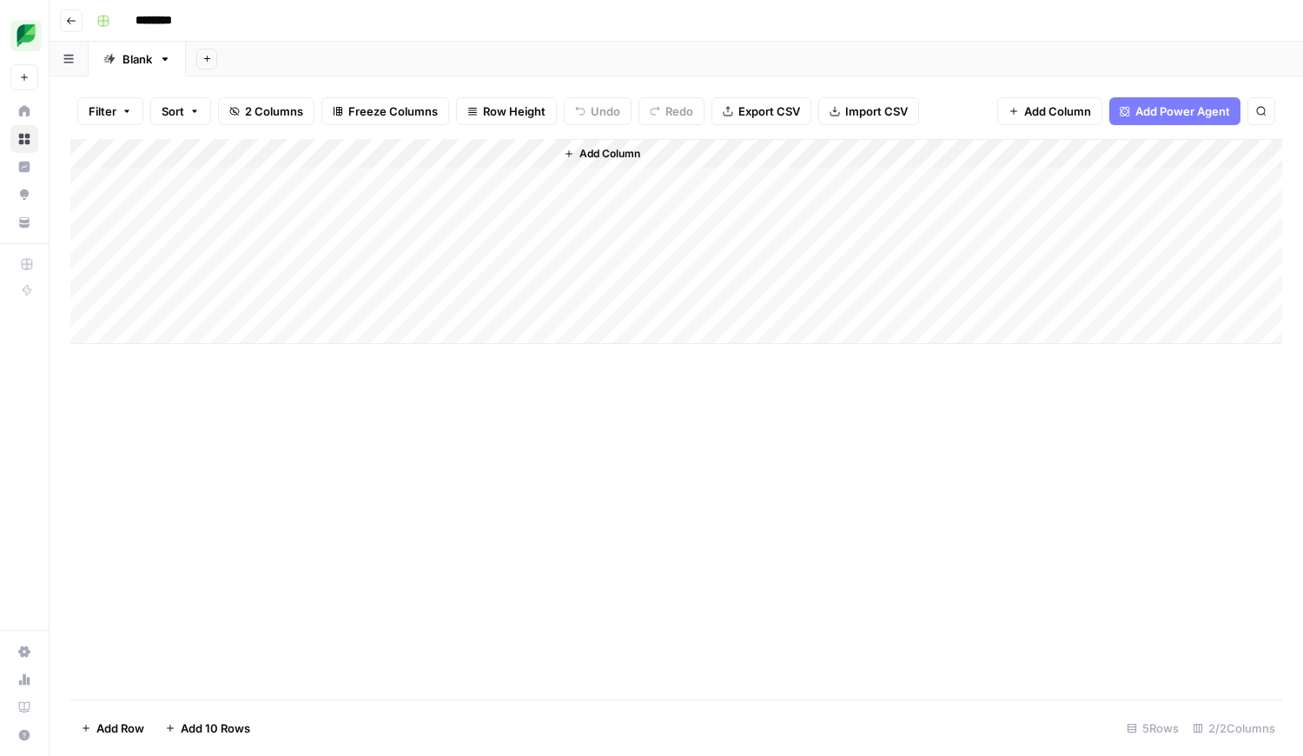
click at [223, 186] on div "Add Column" at bounding box center [675, 241] width 1211 height 205
click at [146, 183] on div "Add Column" at bounding box center [675, 241] width 1211 height 205
click at [230, 175] on textarea at bounding box center [269, 183] width 278 height 24
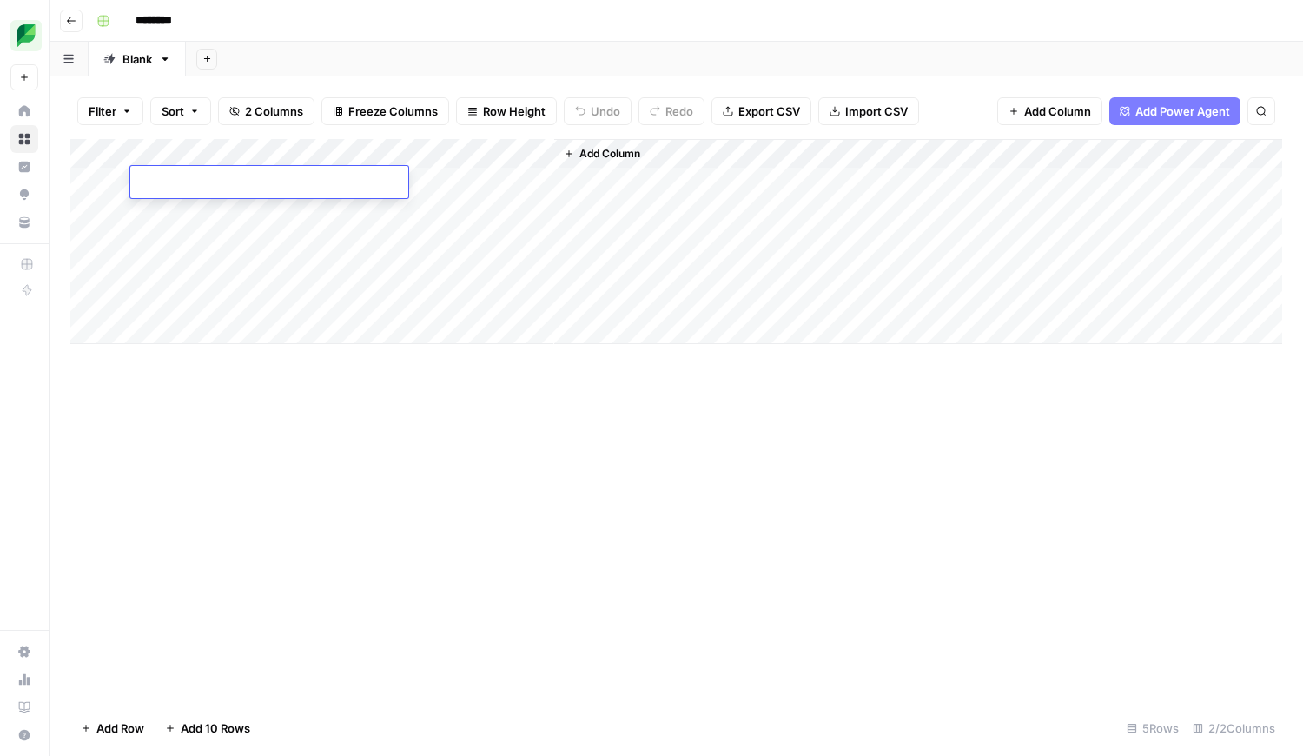
paste textarea "**********"
type textarea "**********"
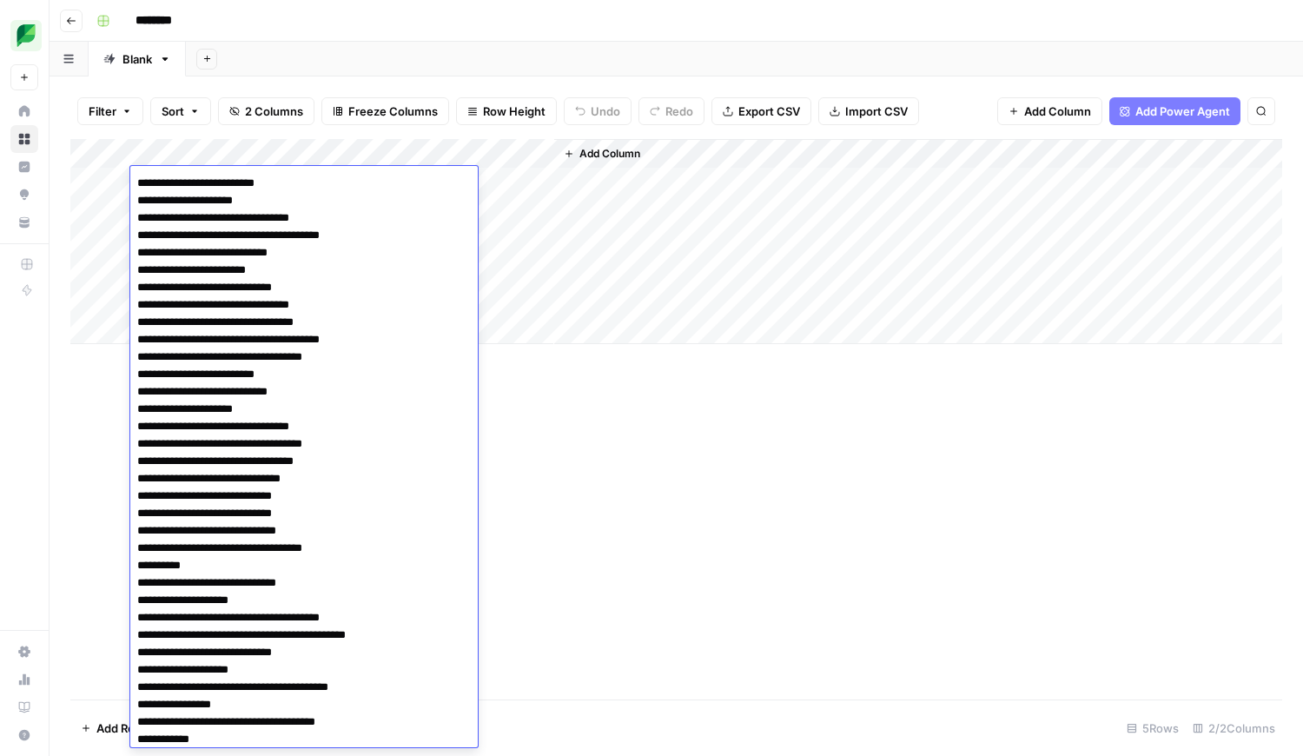
scroll to position [17090, 0]
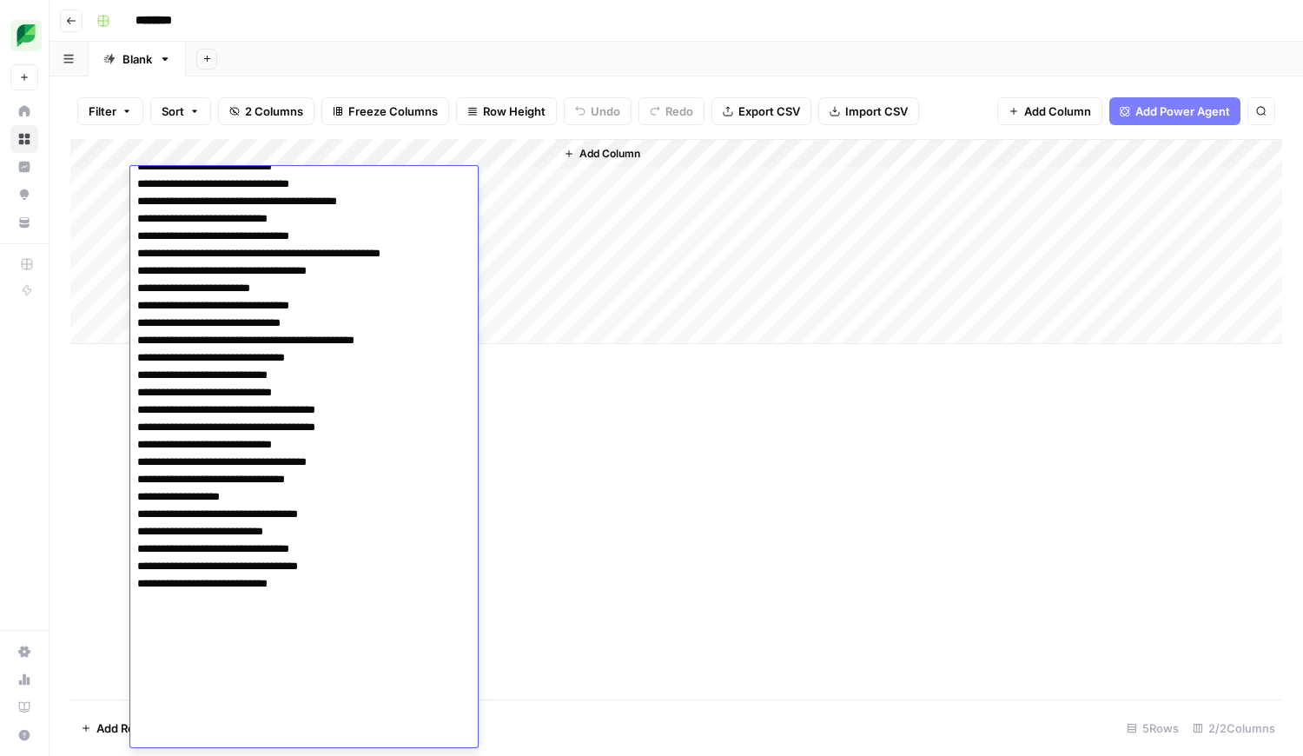
click at [709, 441] on div "Add Column" at bounding box center [675, 419] width 1211 height 560
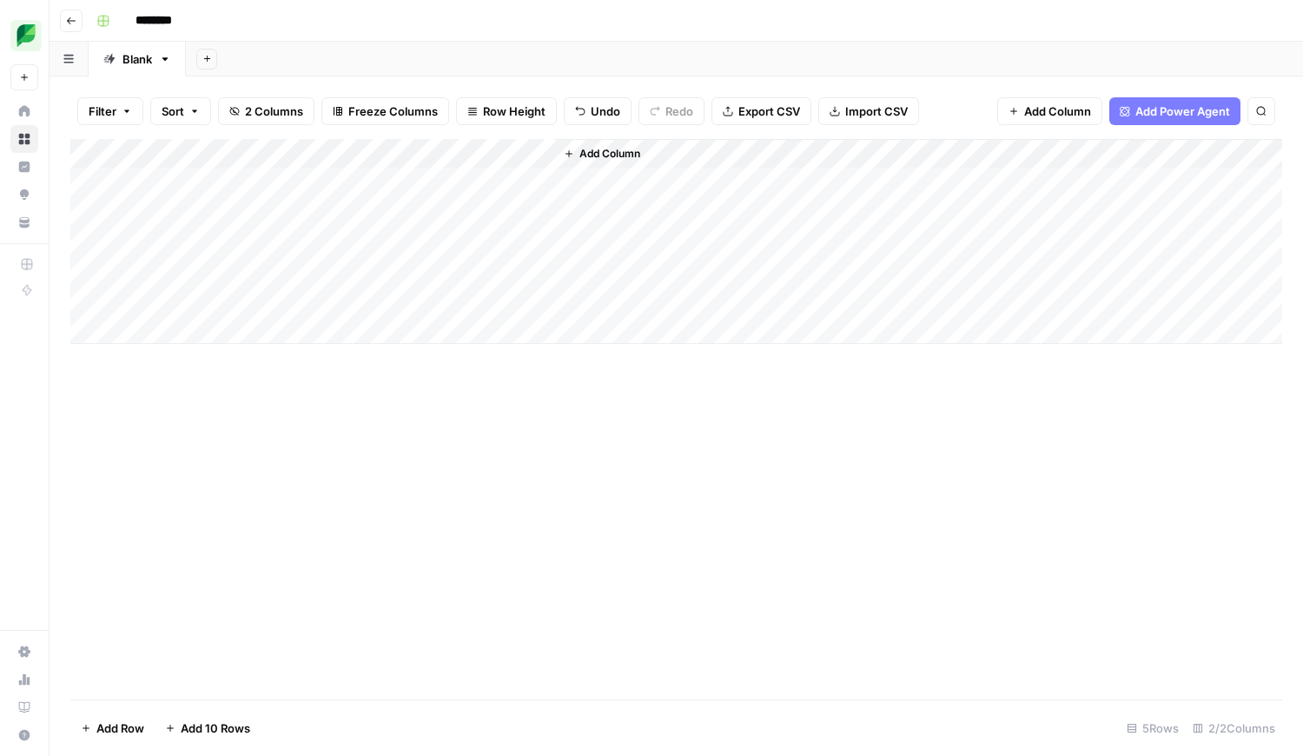
click at [477, 186] on div "Add Column" at bounding box center [675, 241] width 1211 height 205
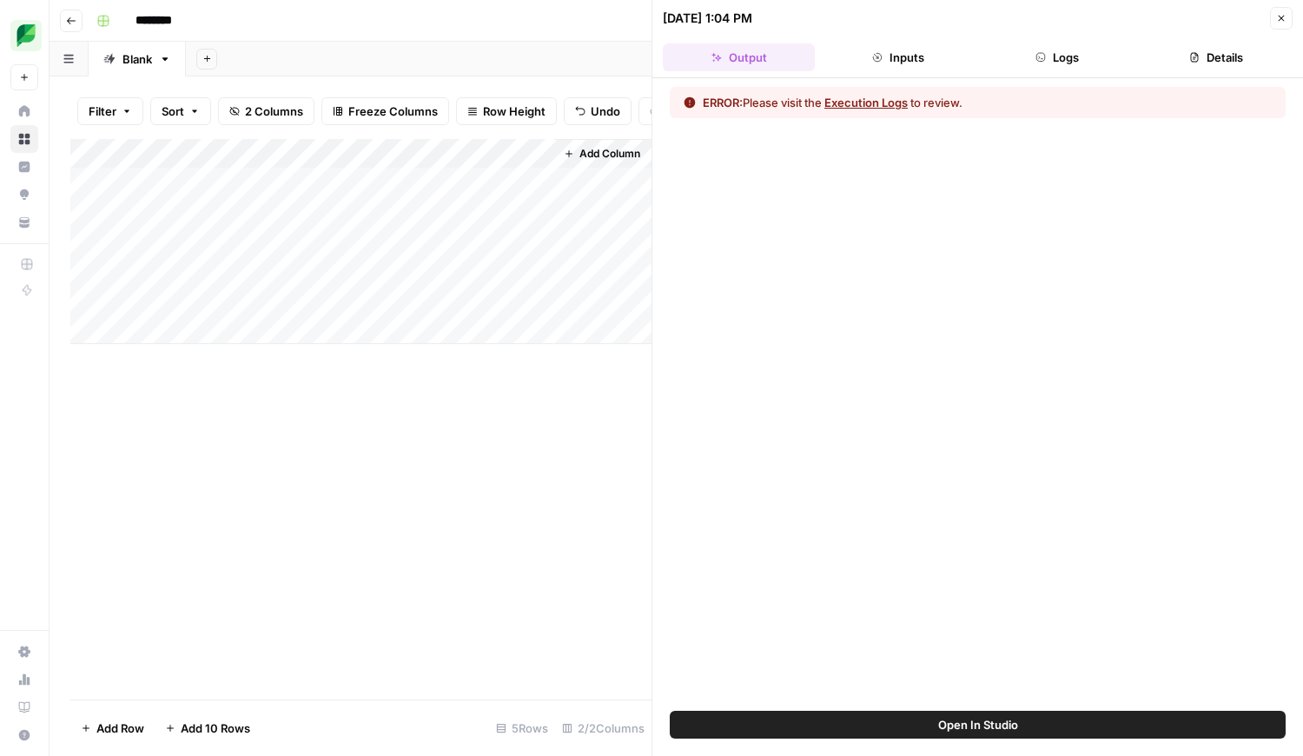
click at [1064, 55] on button "Logs" at bounding box center [1057, 57] width 152 height 28
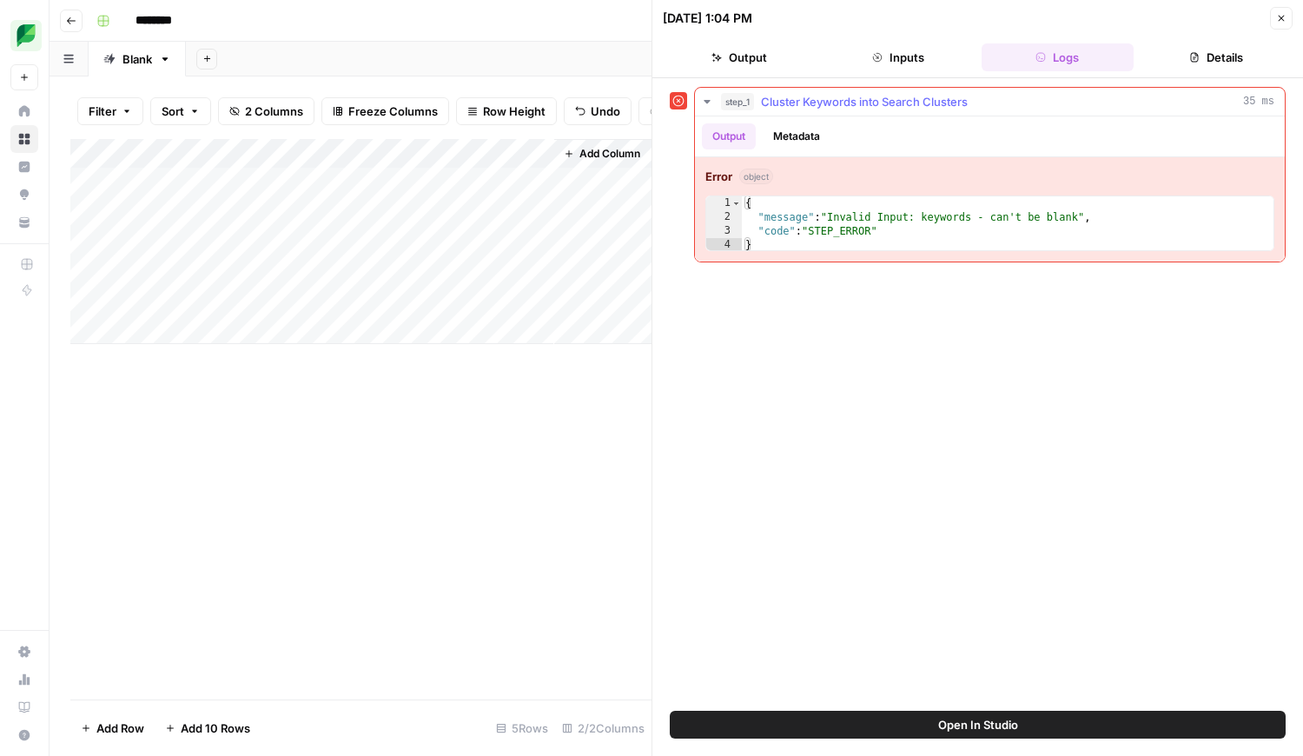
type textarea "**********"
click at [927, 224] on div "{ "message" : "Invalid Input: keywords - can't be blank" , "code" : "STEP_ERROR…" at bounding box center [1007, 237] width 531 height 83
click at [805, 125] on button "Metadata" at bounding box center [796, 136] width 68 height 26
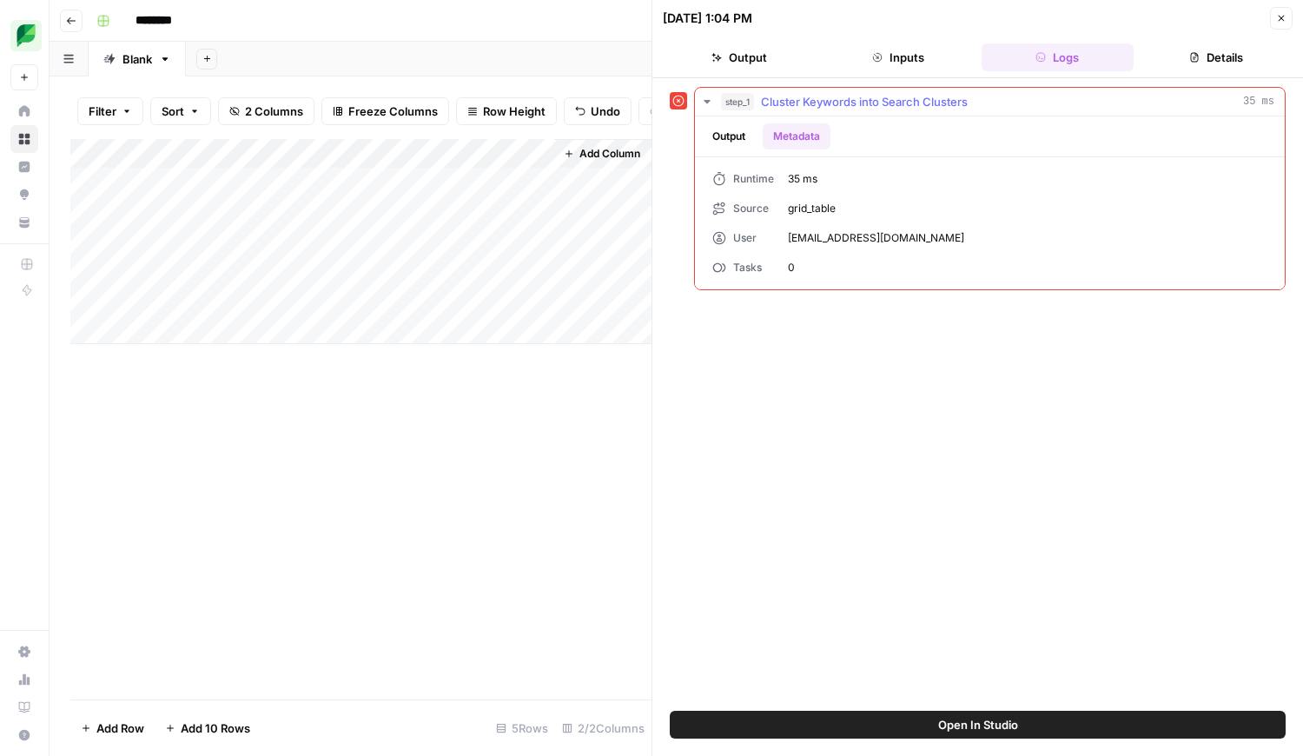
click at [732, 136] on button "Output" at bounding box center [729, 136] width 54 height 26
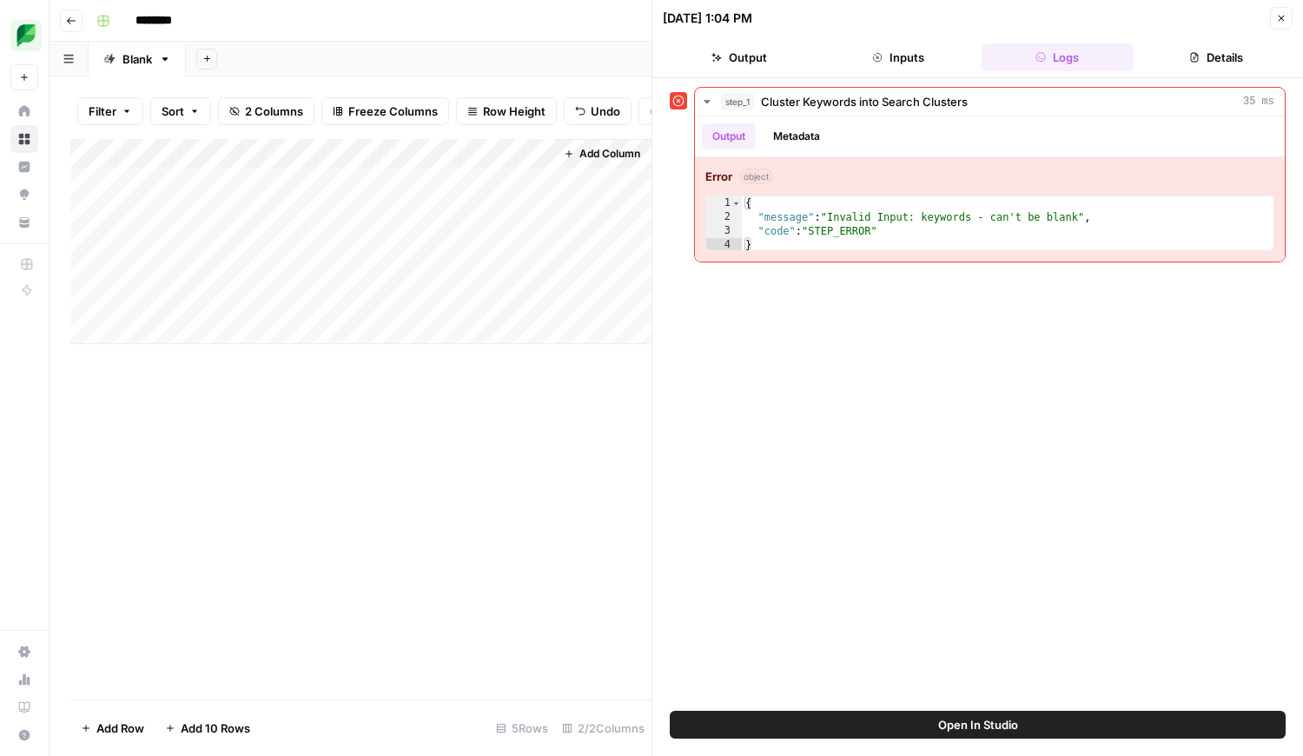
click at [952, 729] on span "Open In Studio" at bounding box center [978, 724] width 80 height 17
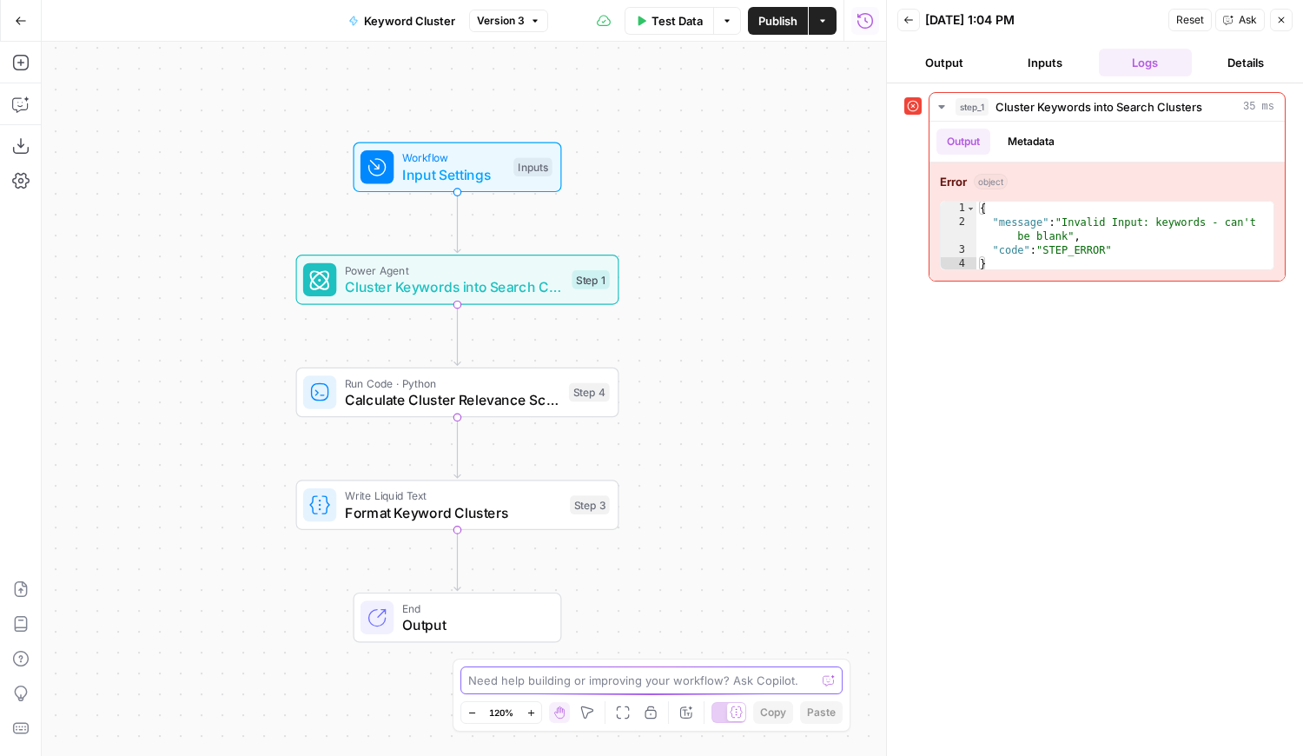
click at [482, 680] on textarea at bounding box center [641, 679] width 347 height 17
click at [939, 67] on button "Output" at bounding box center [944, 63] width 94 height 28
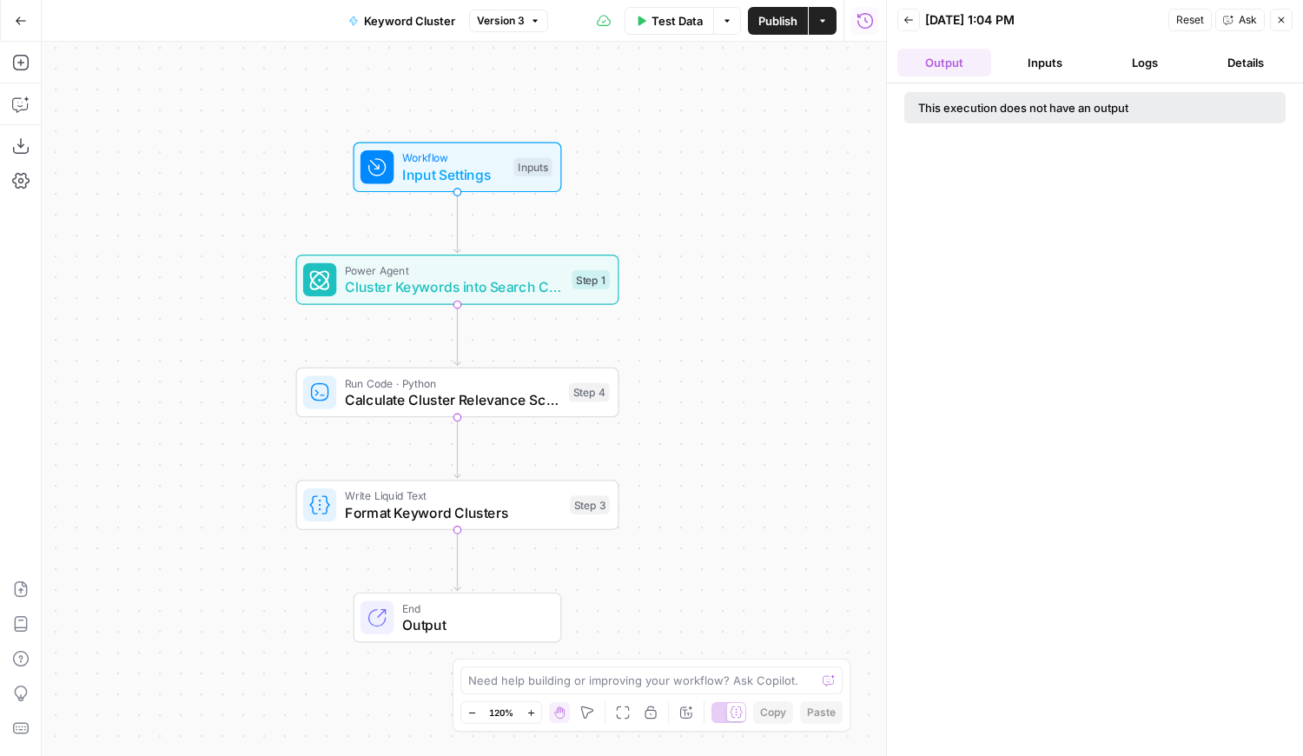
click at [1011, 68] on button "Inputs" at bounding box center [1045, 63] width 94 height 28
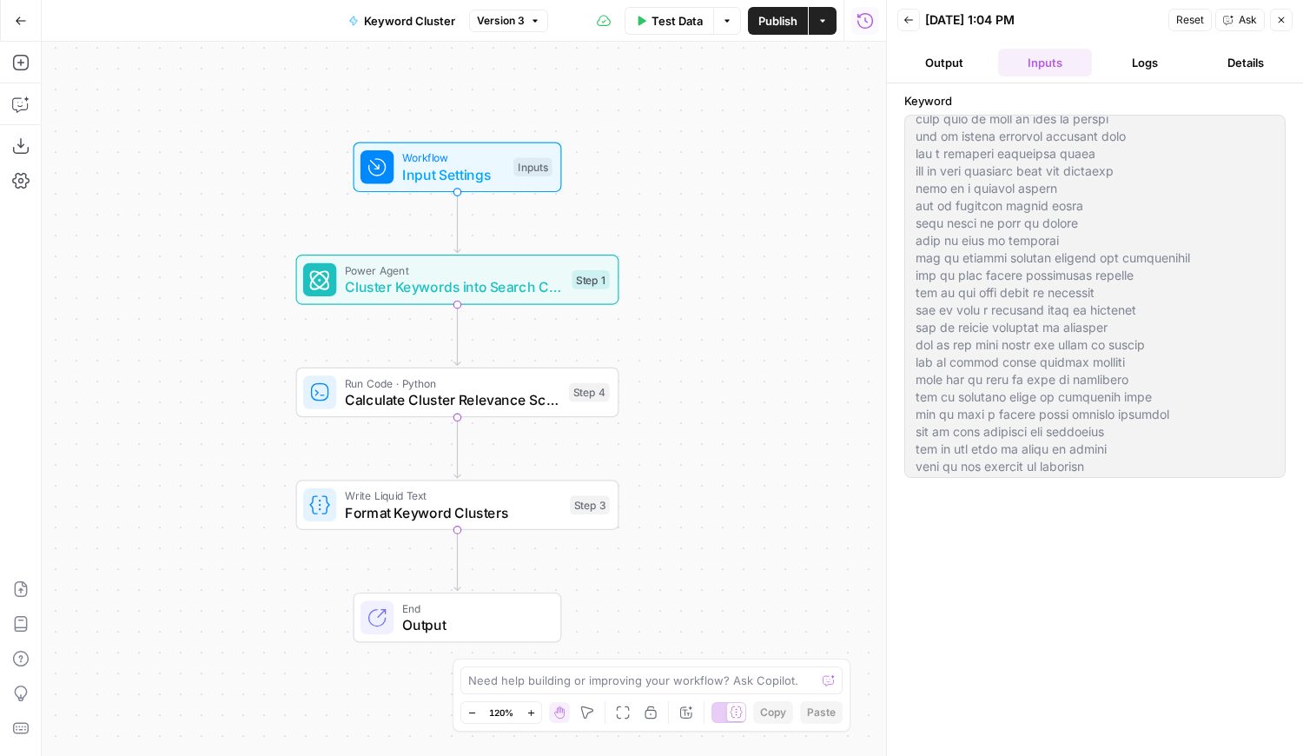
scroll to position [17316, 0]
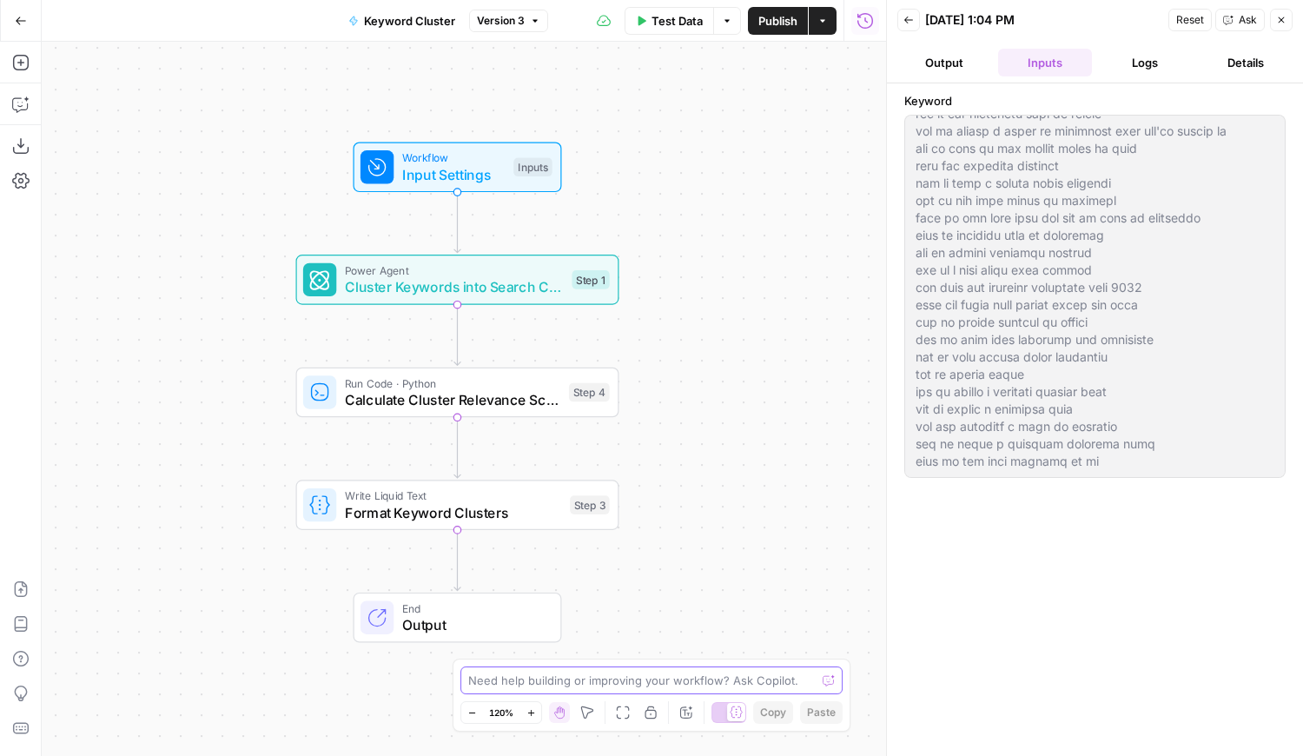
click at [487, 680] on textarea at bounding box center [641, 679] width 347 height 17
type textarea "Help me troubleshoot why my input didn't work when I tried to run this workflow?"
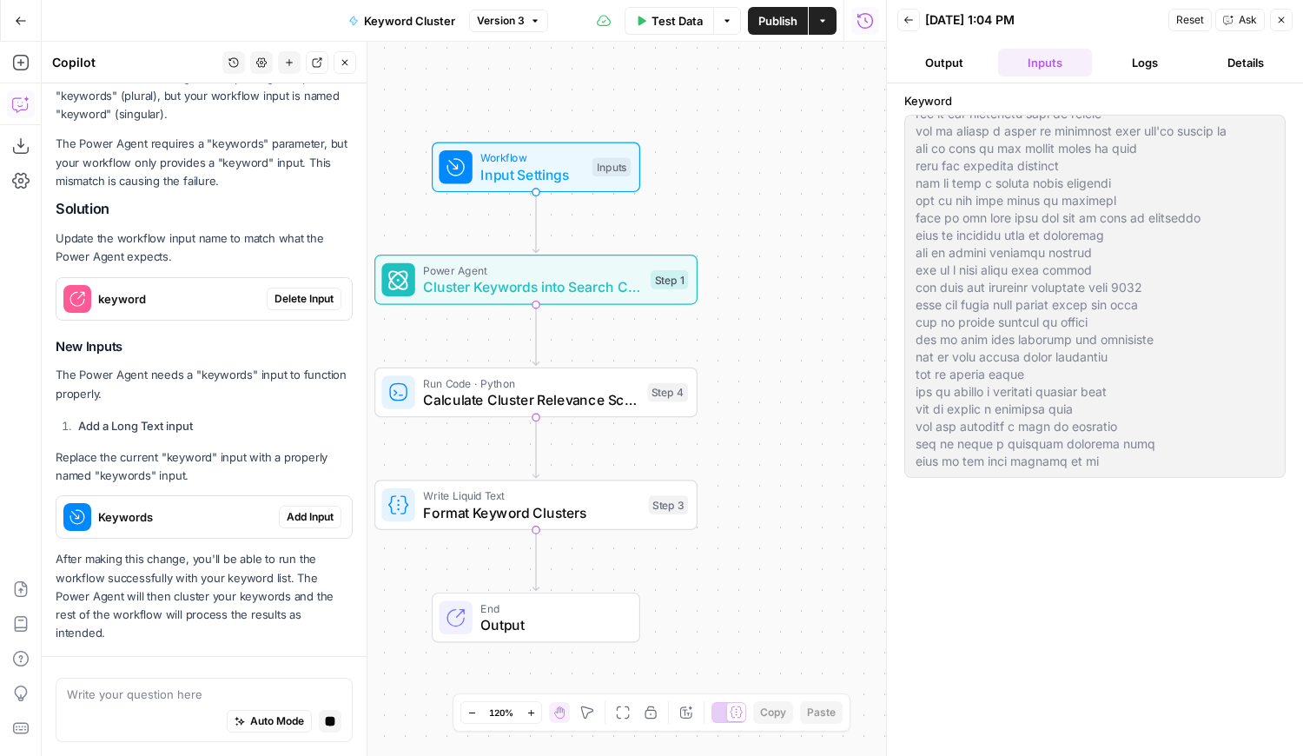
scroll to position [364, 0]
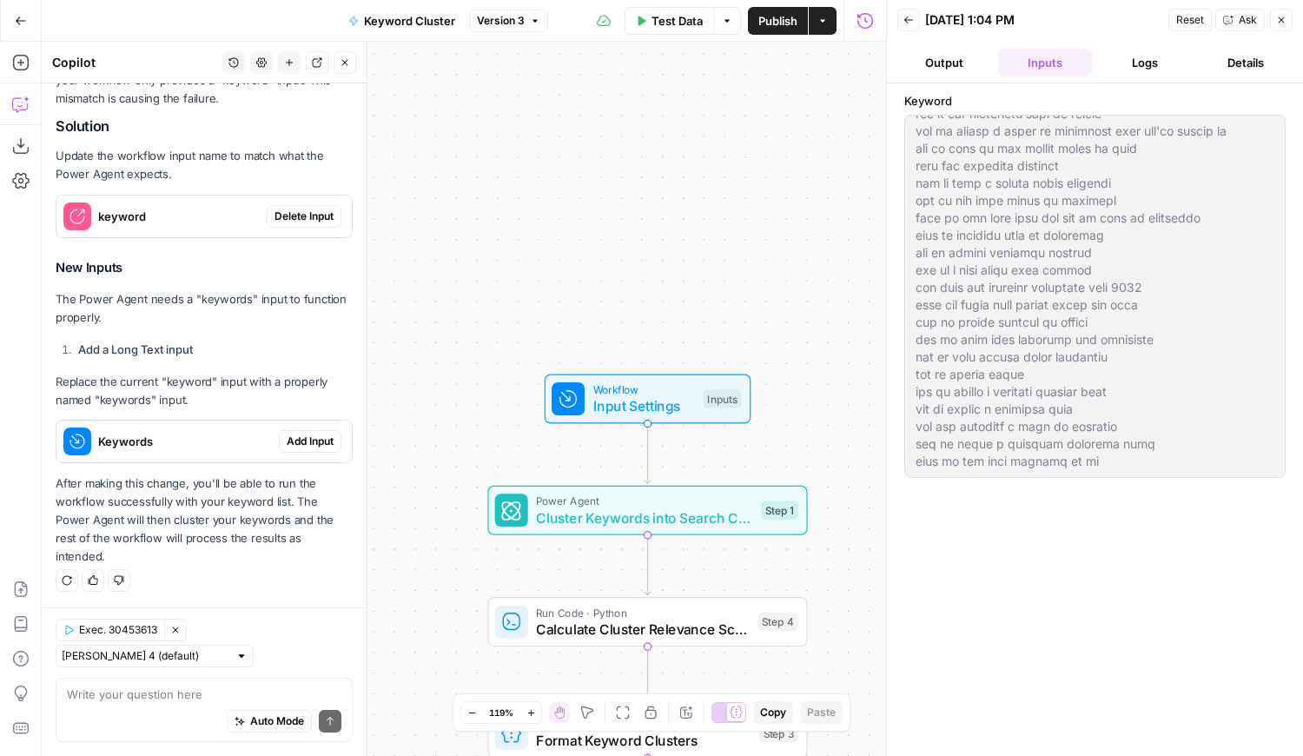
click at [305, 439] on span "Add Input" at bounding box center [310, 441] width 47 height 16
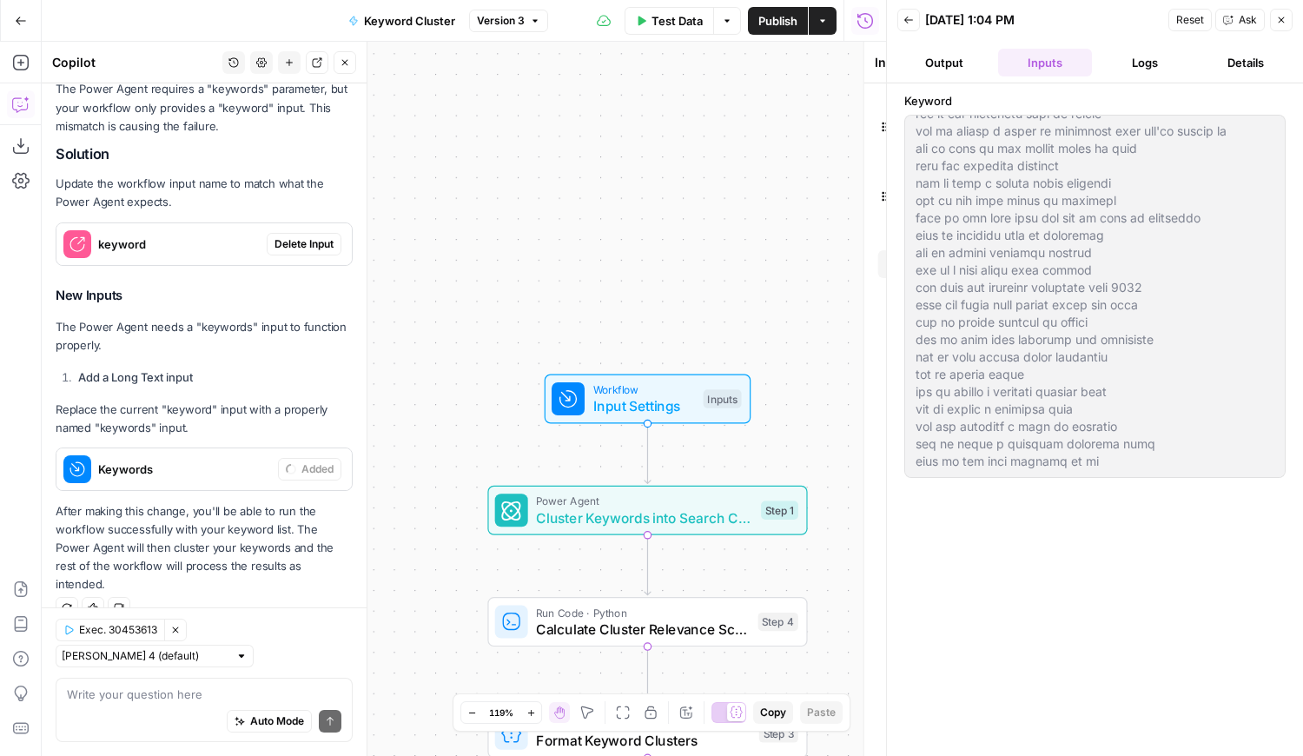
scroll to position [392, 0]
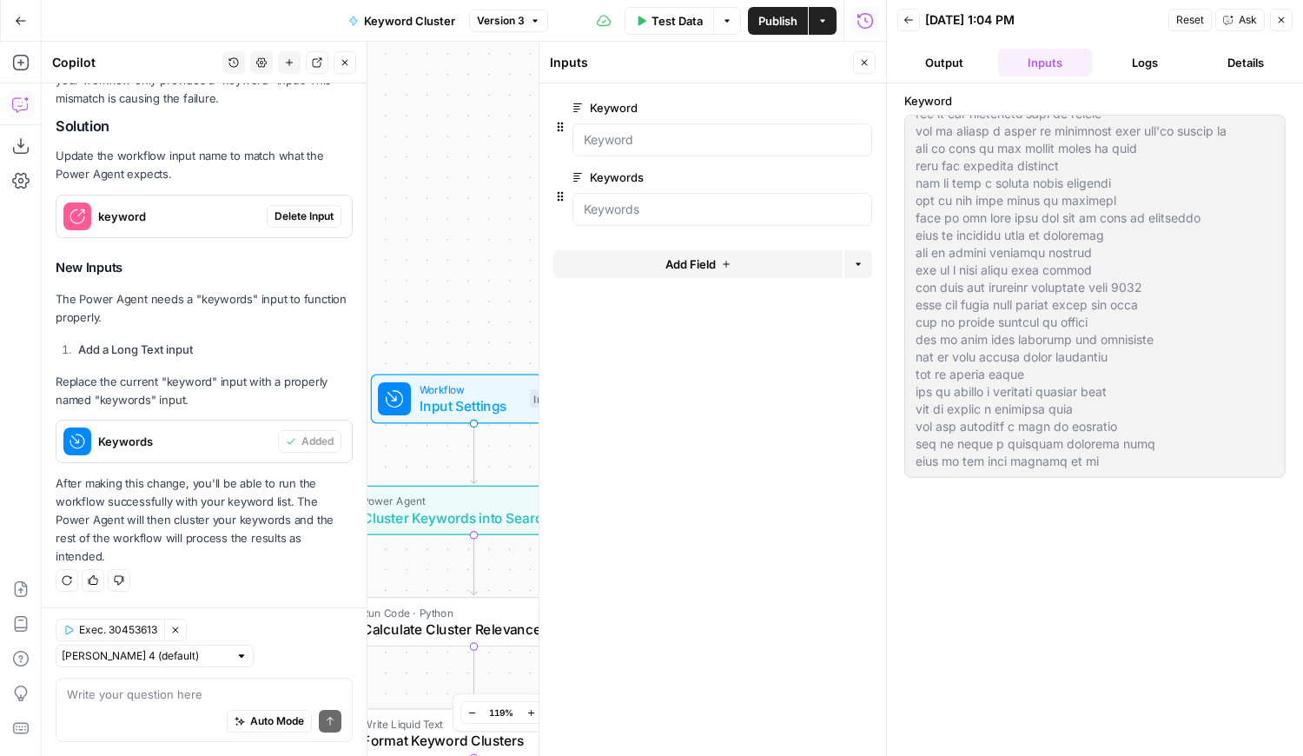
click at [859, 107] on icon "button" at bounding box center [862, 108] width 10 height 10
click at [948, 63] on button "Output" at bounding box center [944, 63] width 94 height 28
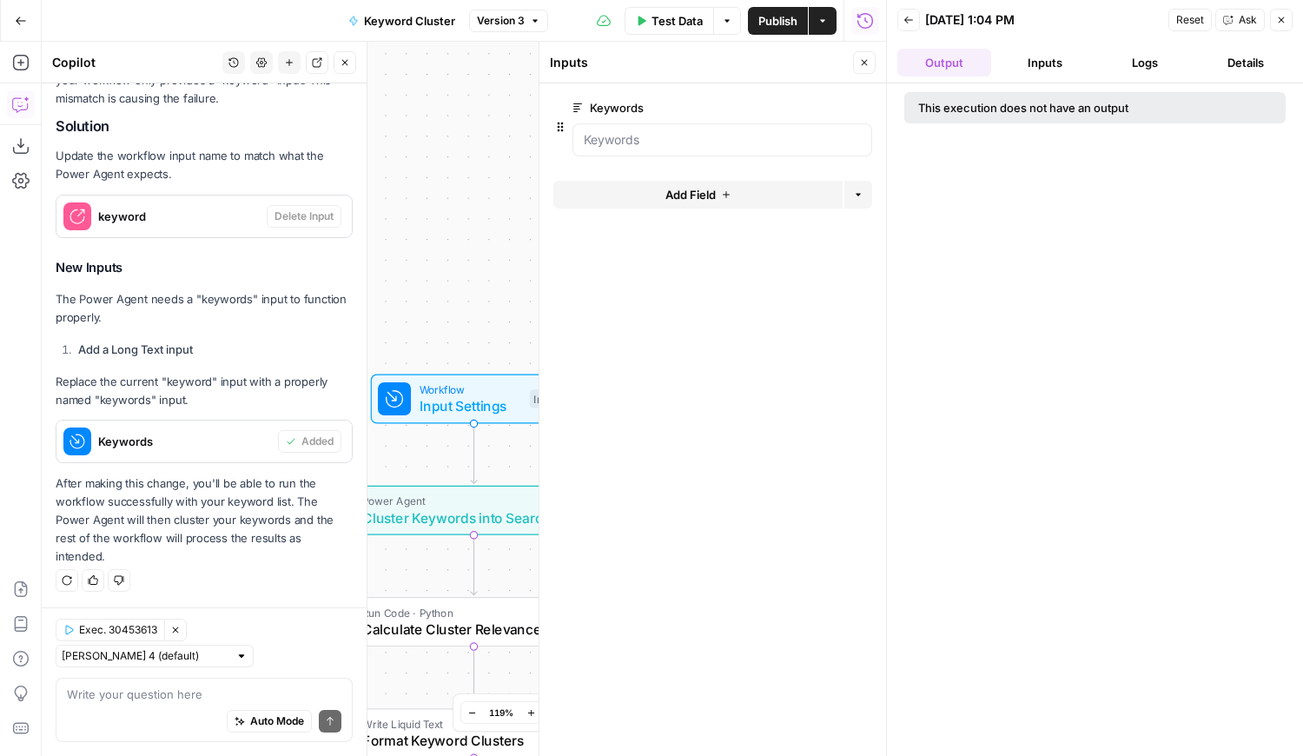
click at [1062, 60] on button "Inputs" at bounding box center [1045, 63] width 94 height 28
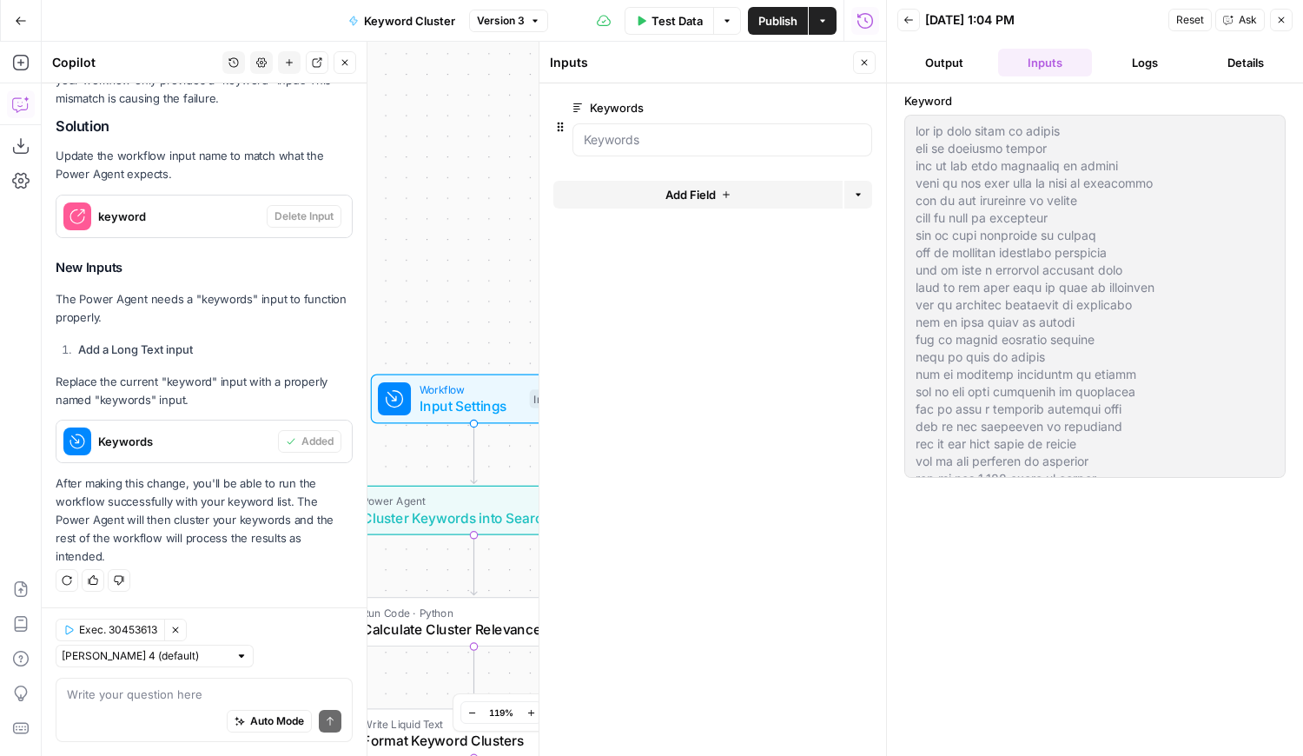
click at [701, 61] on div "Inputs" at bounding box center [699, 62] width 298 height 17
click at [676, 27] on span "Test Data" at bounding box center [676, 20] width 51 height 17
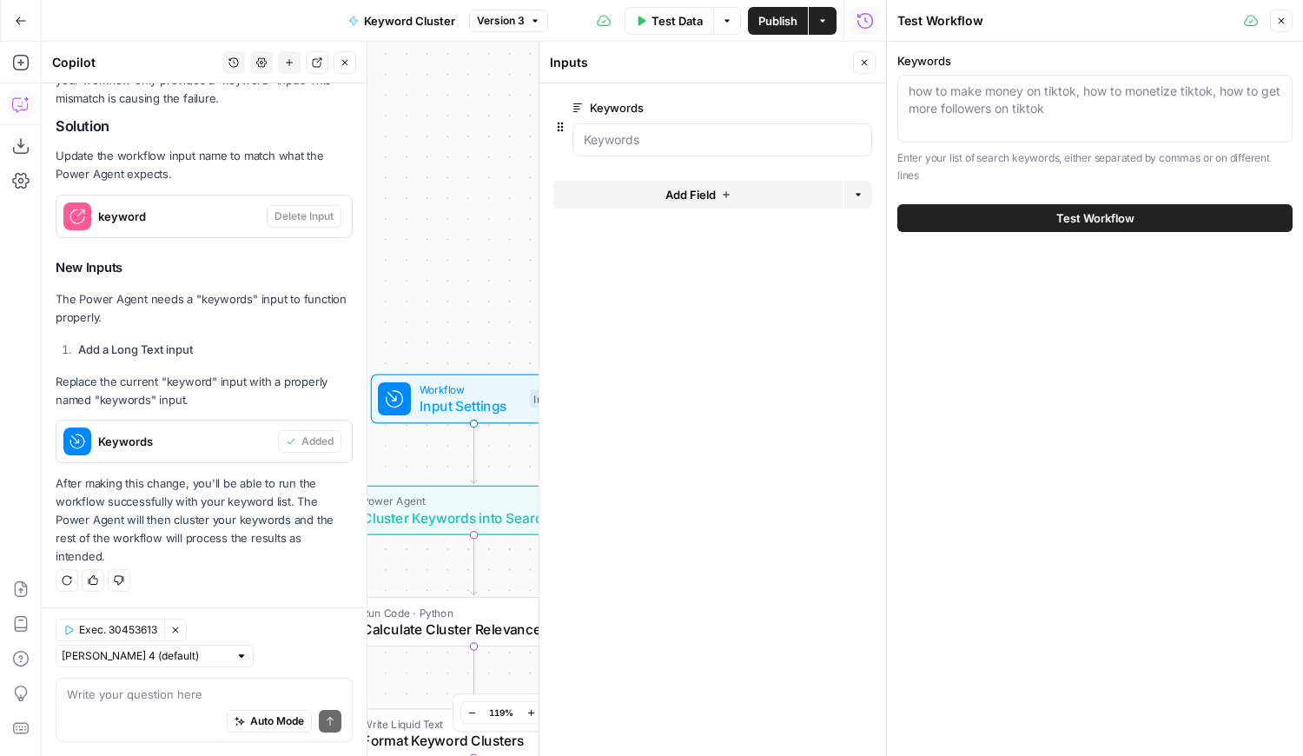
click at [1062, 226] on span "Test Workflow" at bounding box center [1095, 217] width 78 height 17
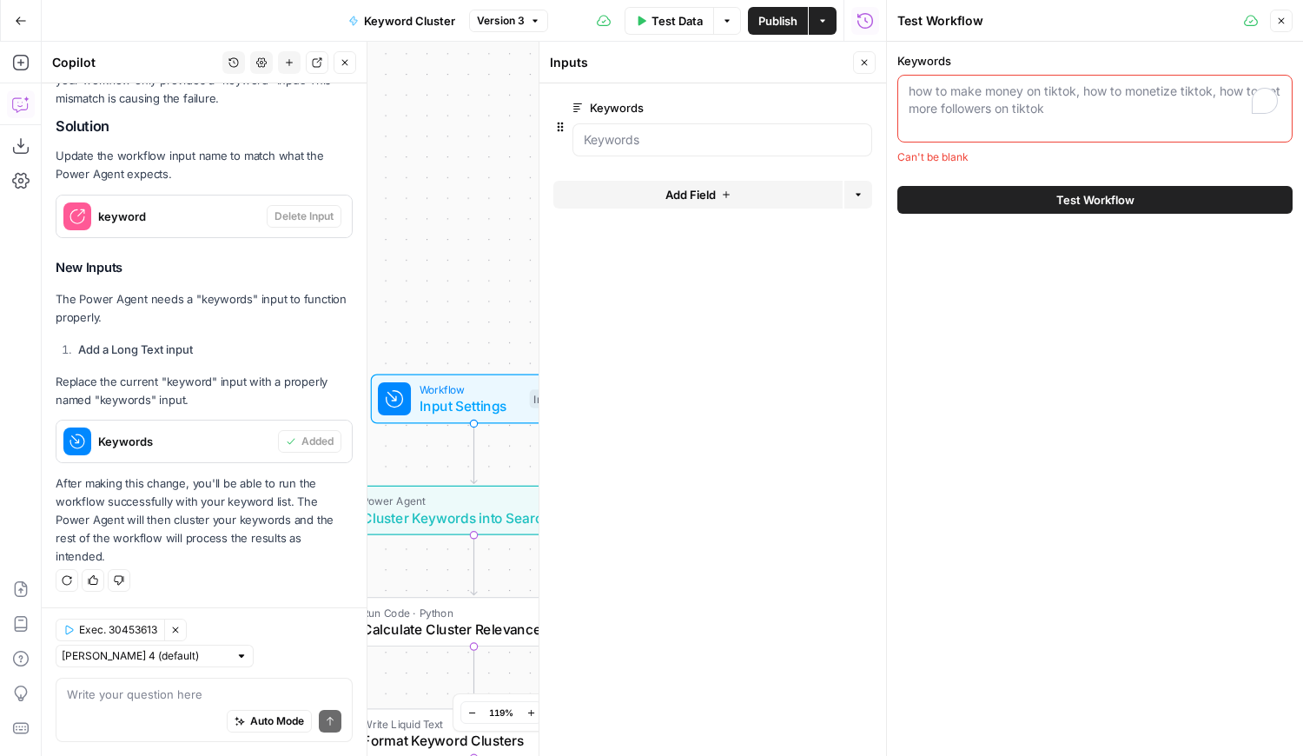
click at [1066, 105] on textarea "Keywords" at bounding box center [1094, 100] width 373 height 35
click at [1054, 105] on textarea "Keywords" at bounding box center [1094, 100] width 373 height 35
click at [970, 101] on textarea "Keywords" at bounding box center [1094, 100] width 373 height 35
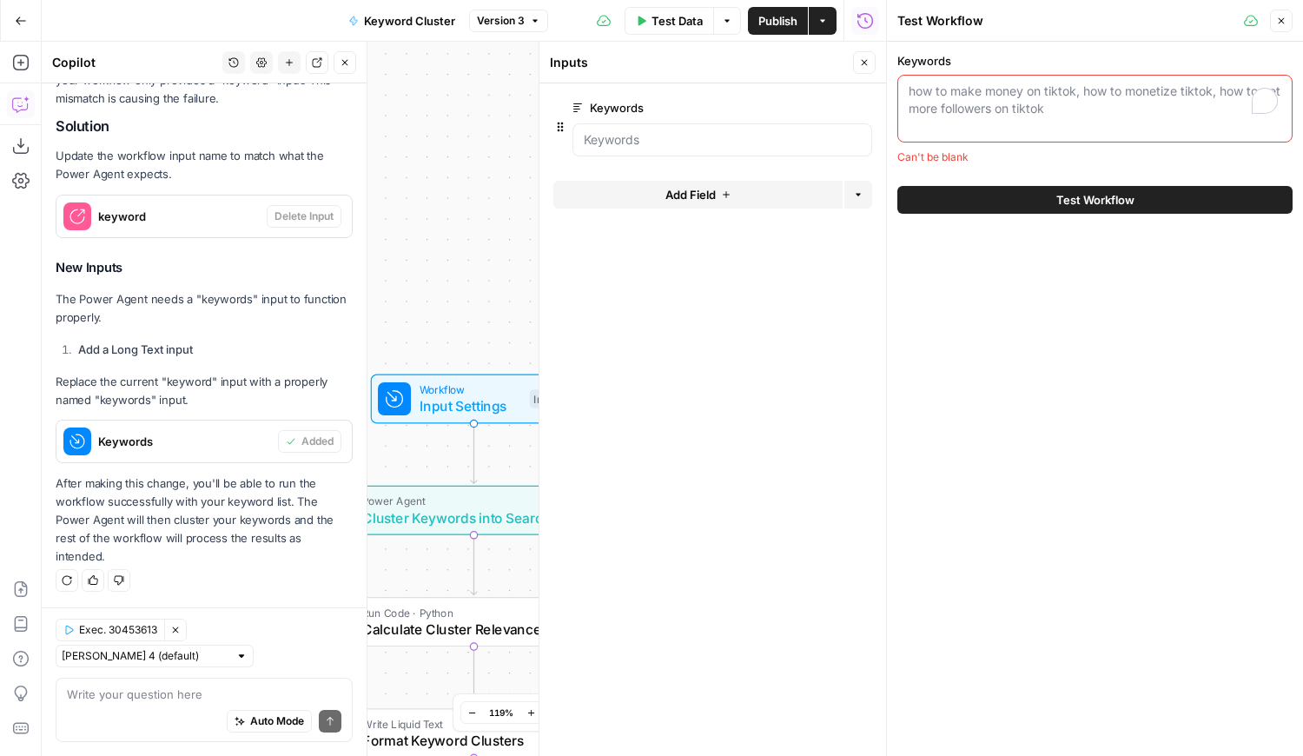
click at [941, 83] on textarea "Keywords" at bounding box center [1094, 100] width 373 height 35
paste textarea "how to make money on tiktok how to monetize tiktok how to get more followers on…"
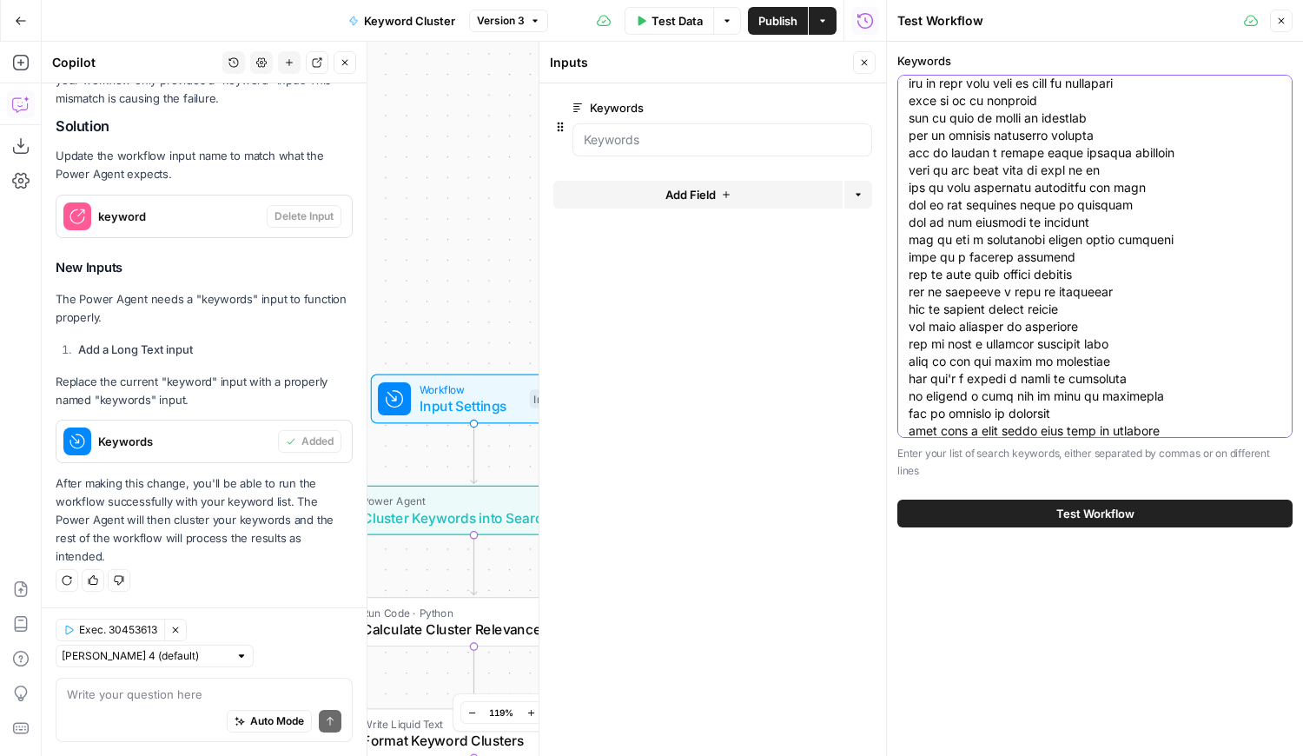
scroll to position [0, 0]
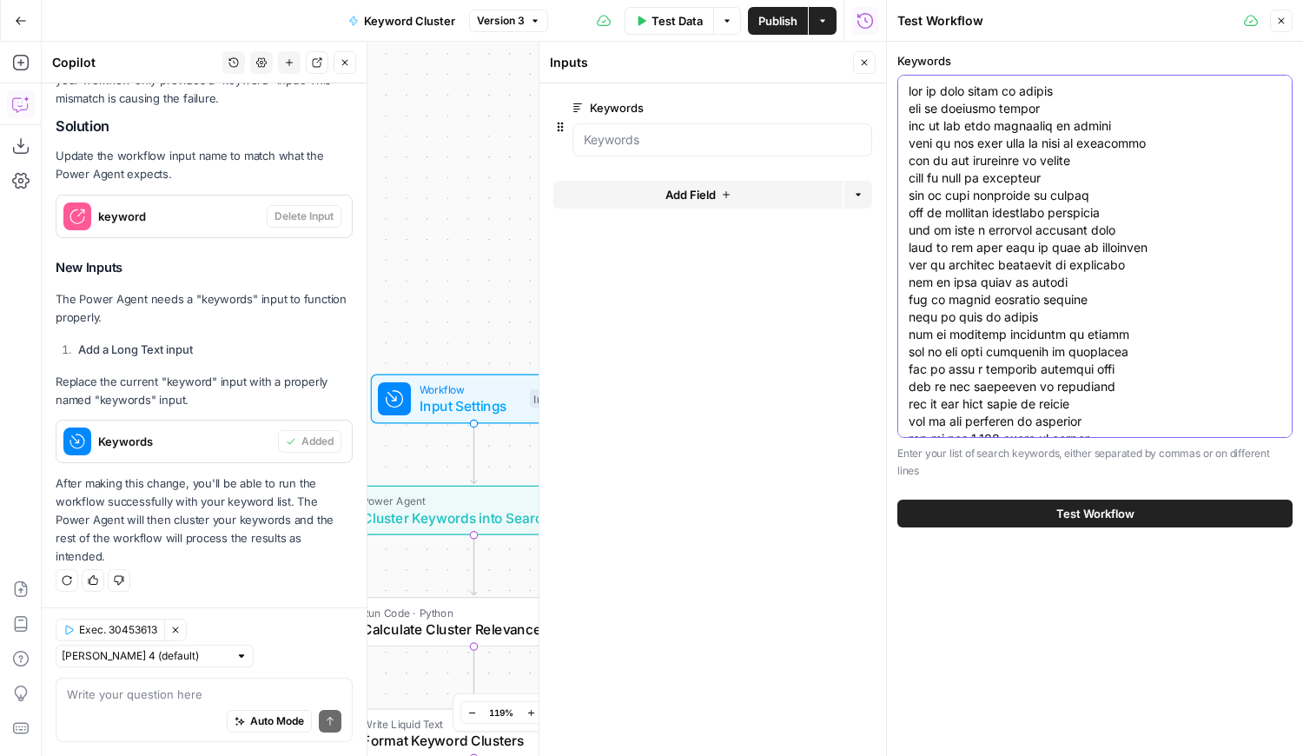
type textarea "how to make money on tiktok how to monetize tiktok how to get more followers on…"
click at [1103, 506] on span "Test Workflow" at bounding box center [1095, 513] width 78 height 17
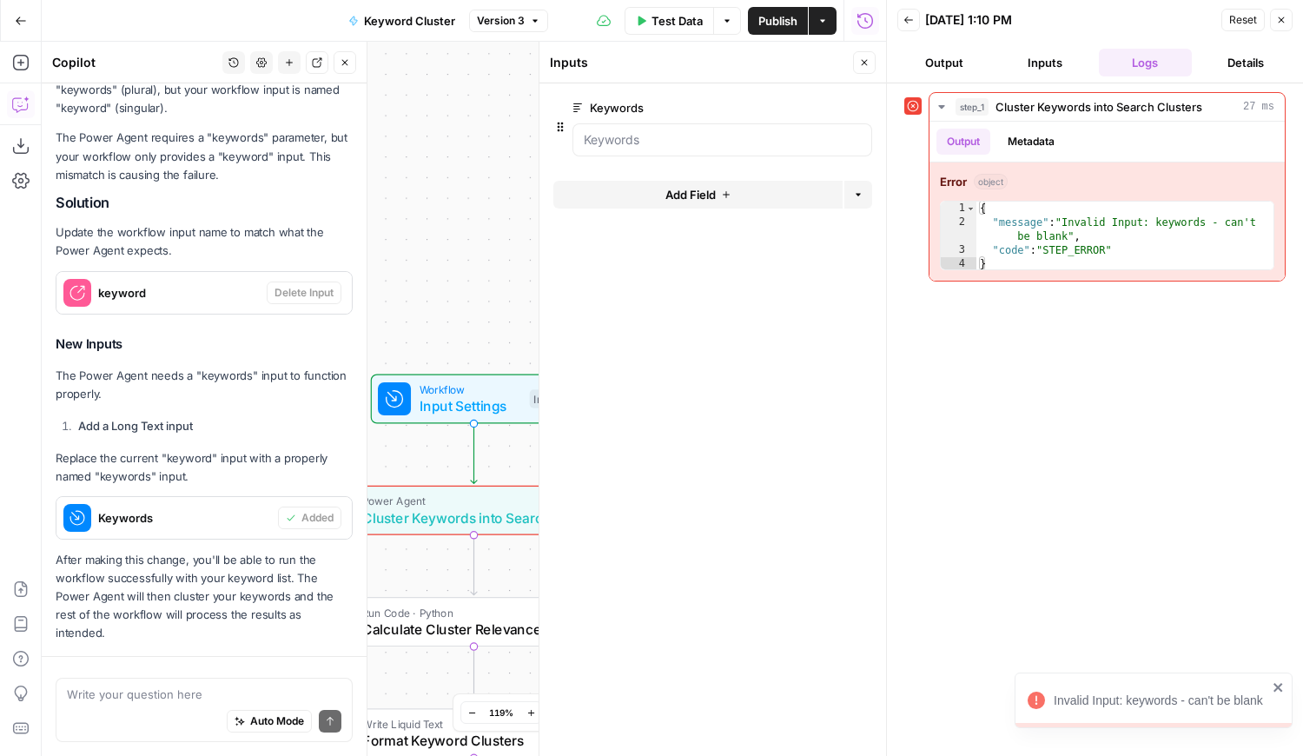
scroll to position [392, 0]
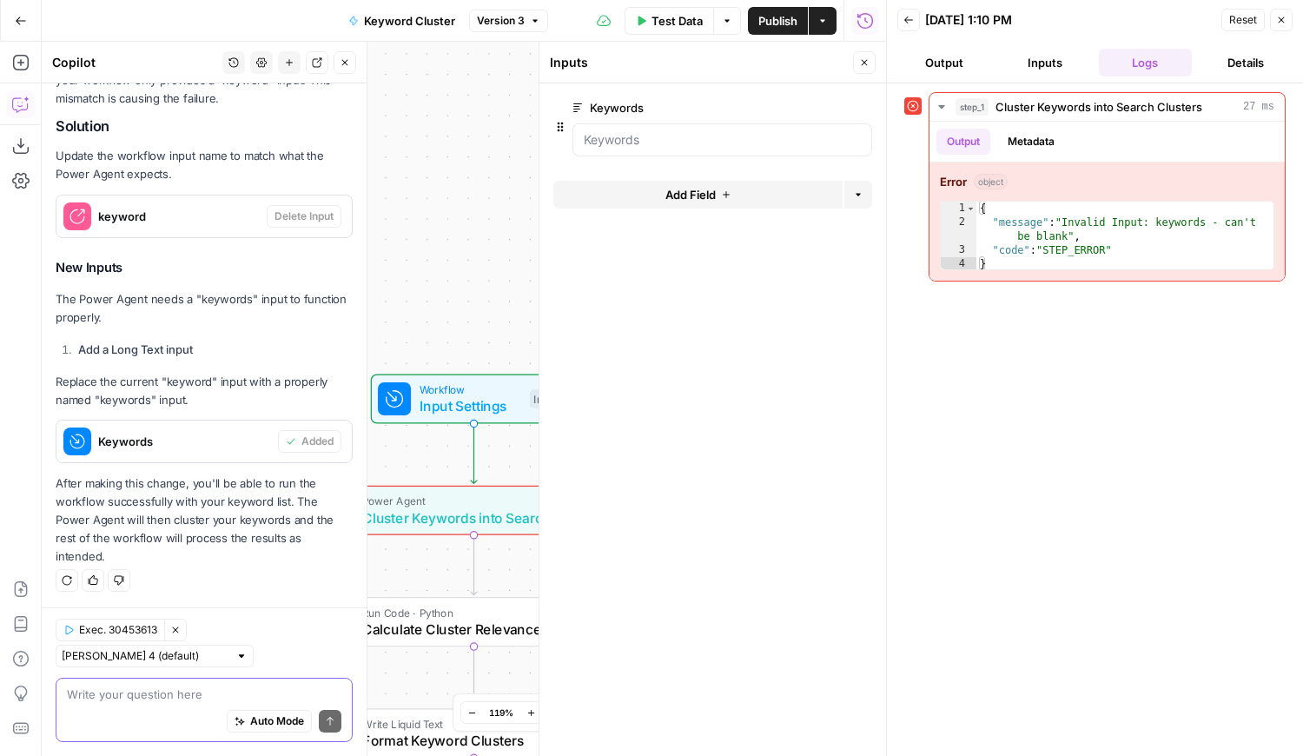
click at [194, 692] on textarea at bounding box center [204, 693] width 274 height 17
type textarea "it's still not working. How can I fix it?"
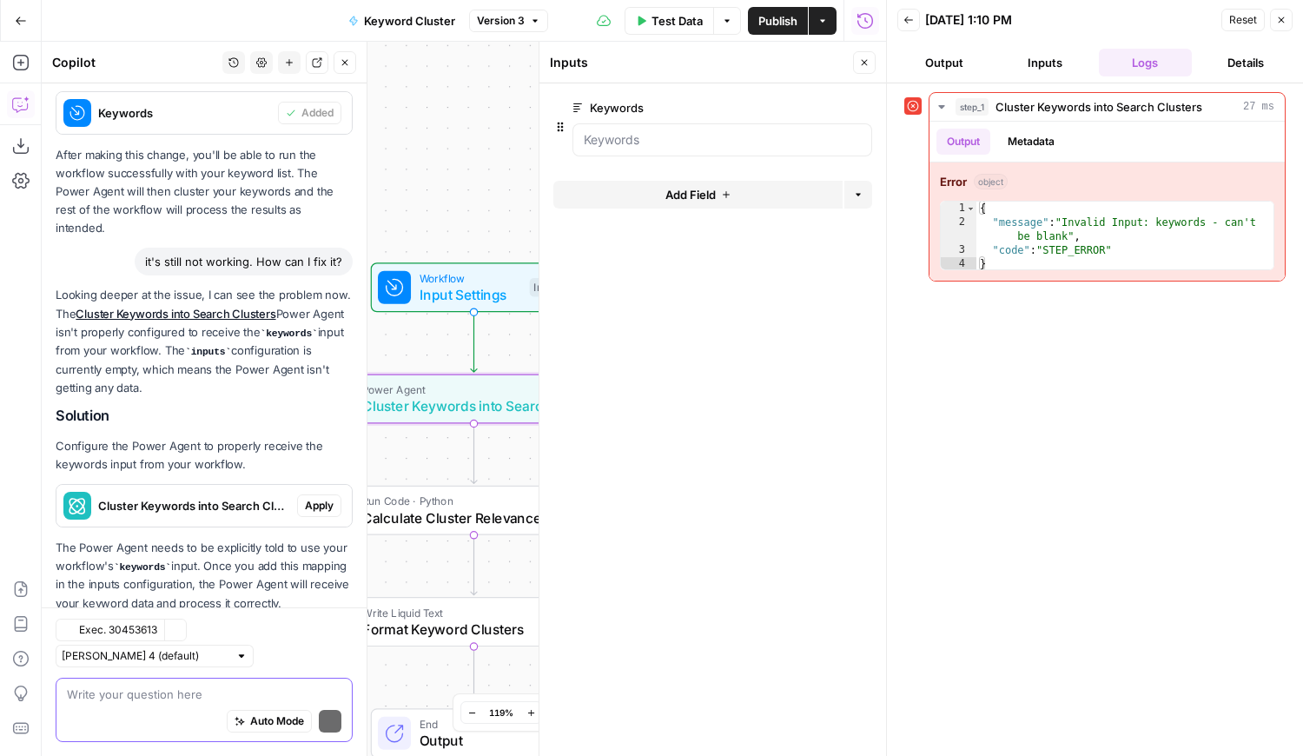
scroll to position [831, 0]
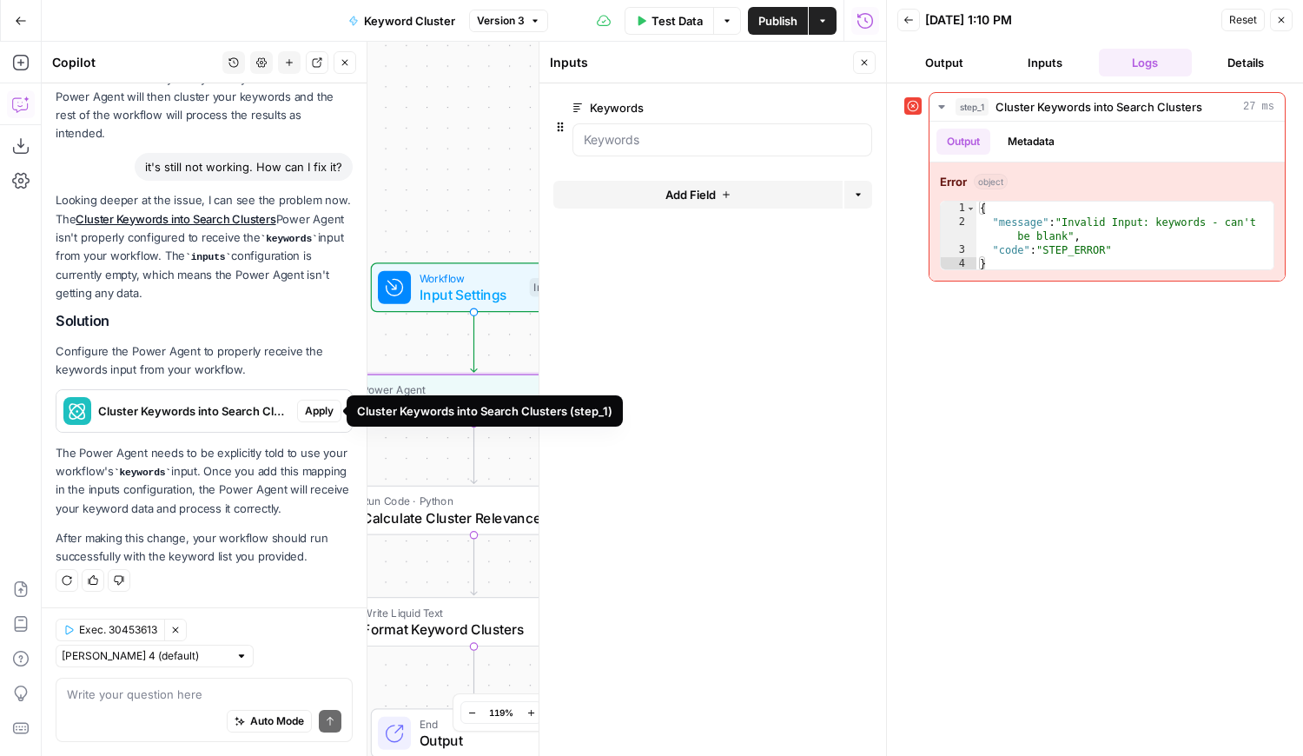
click at [305, 416] on span "Apply" at bounding box center [319, 411] width 29 height 16
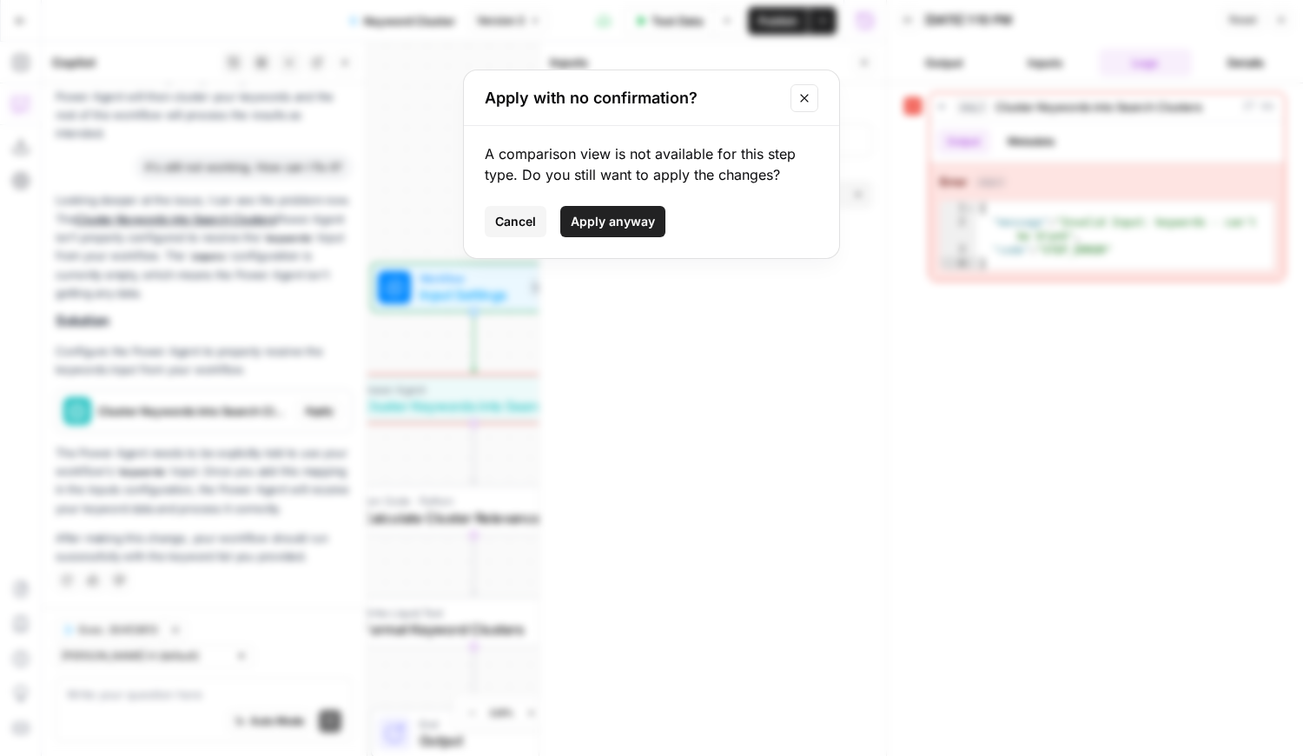
click at [599, 224] on span "Apply anyway" at bounding box center [613, 221] width 84 height 17
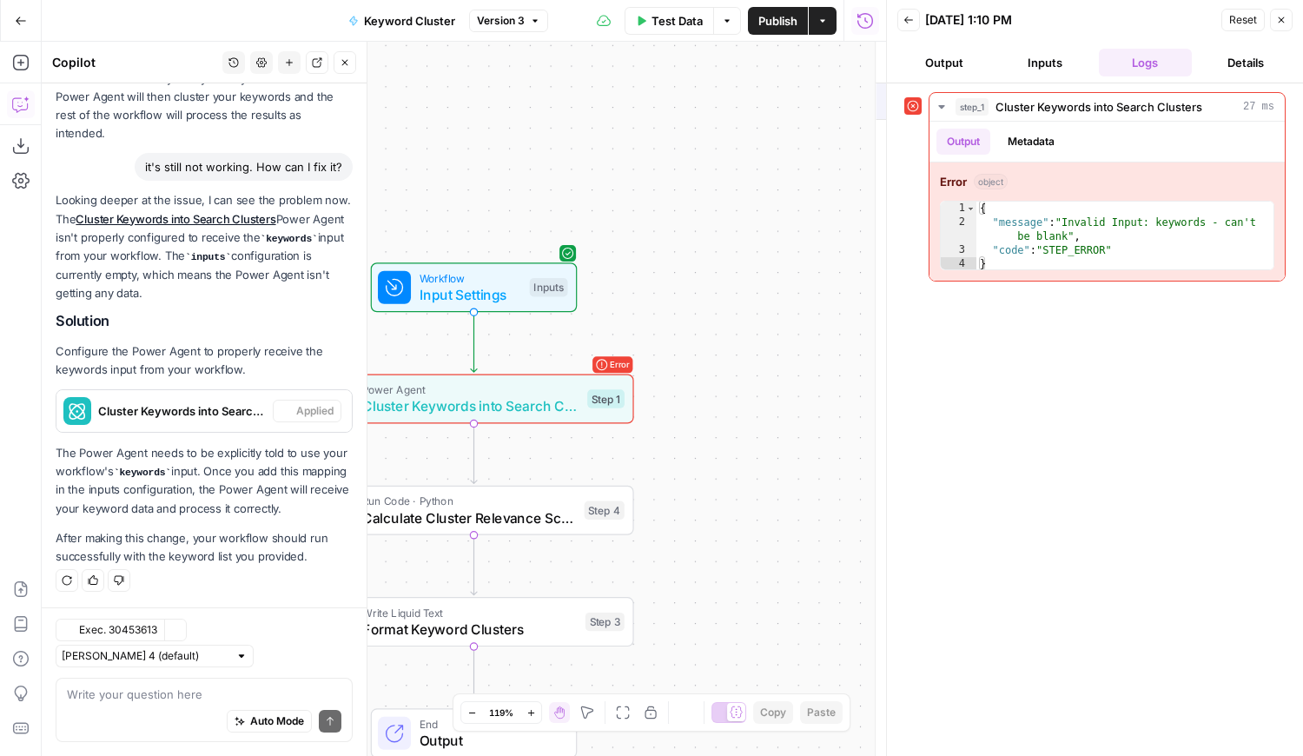
type textarea "Cluster Keywords into Search Clusters"
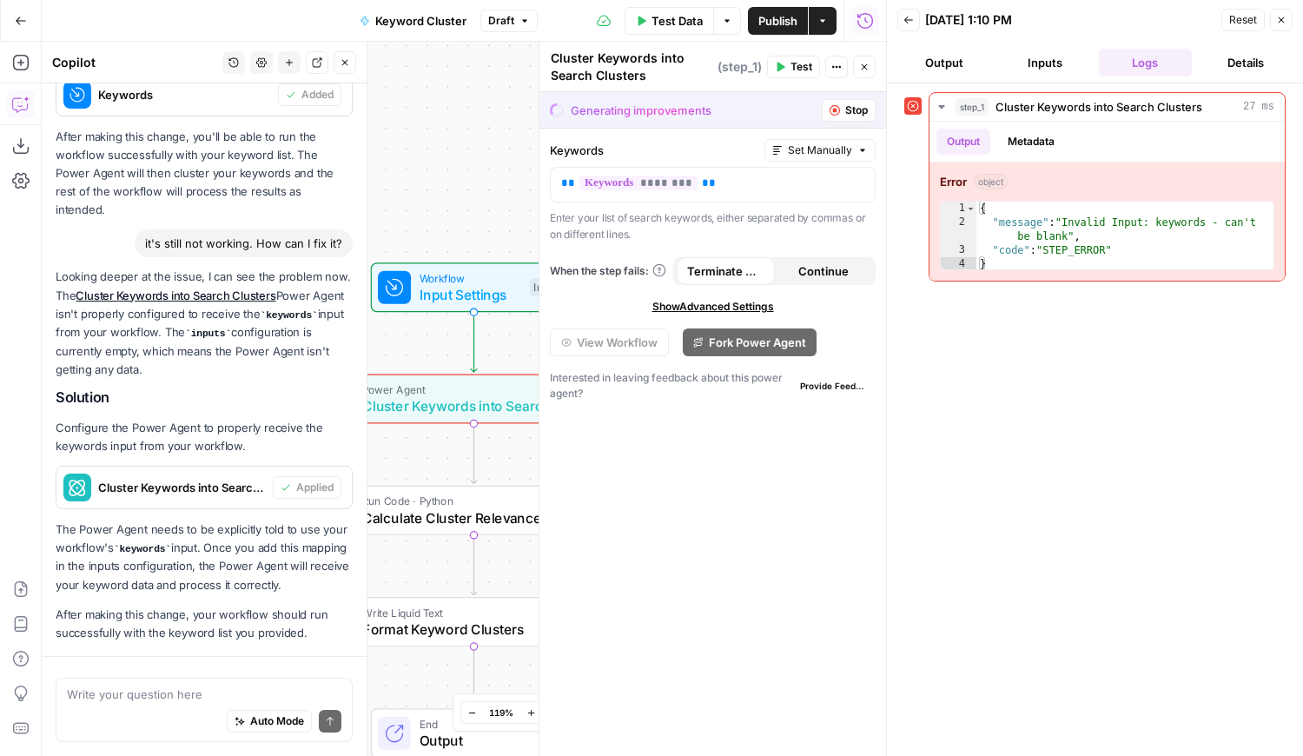
scroll to position [859, 0]
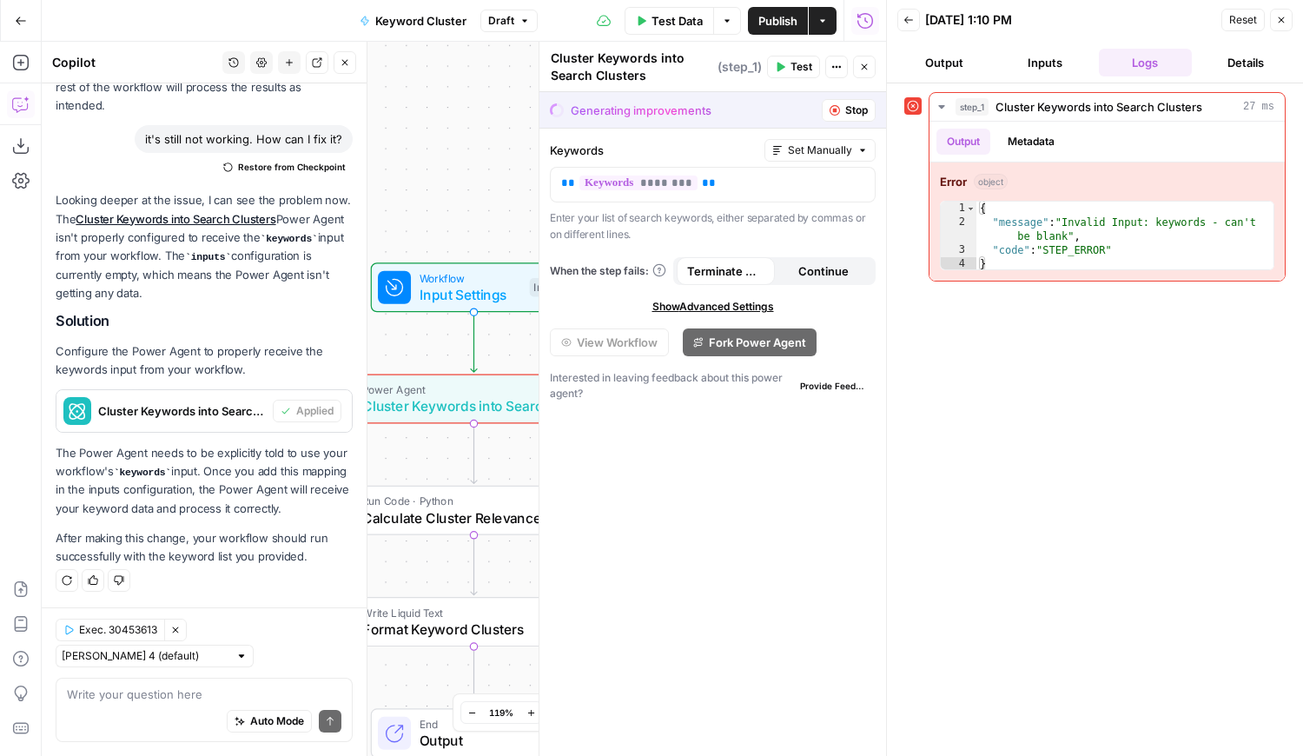
click at [871, 67] on button "Close" at bounding box center [864, 67] width 23 height 23
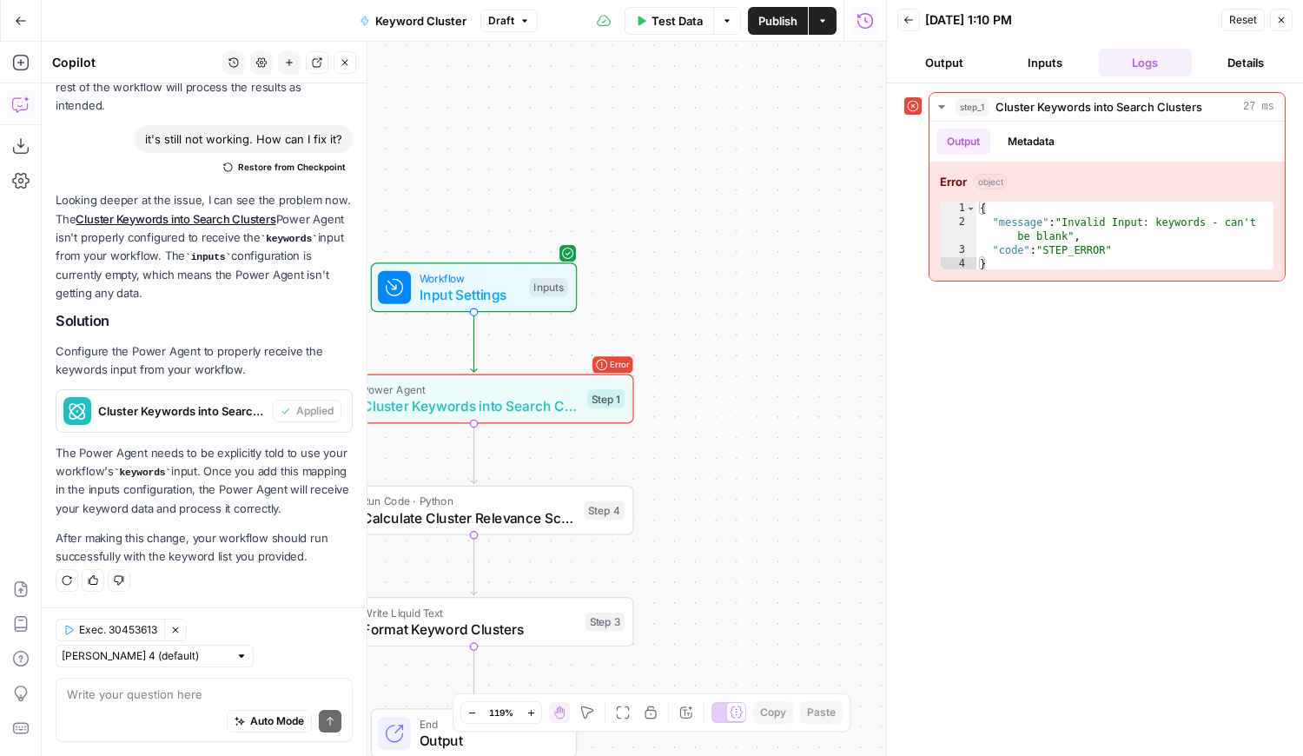
click at [1279, 18] on icon "button" at bounding box center [1281, 20] width 6 height 6
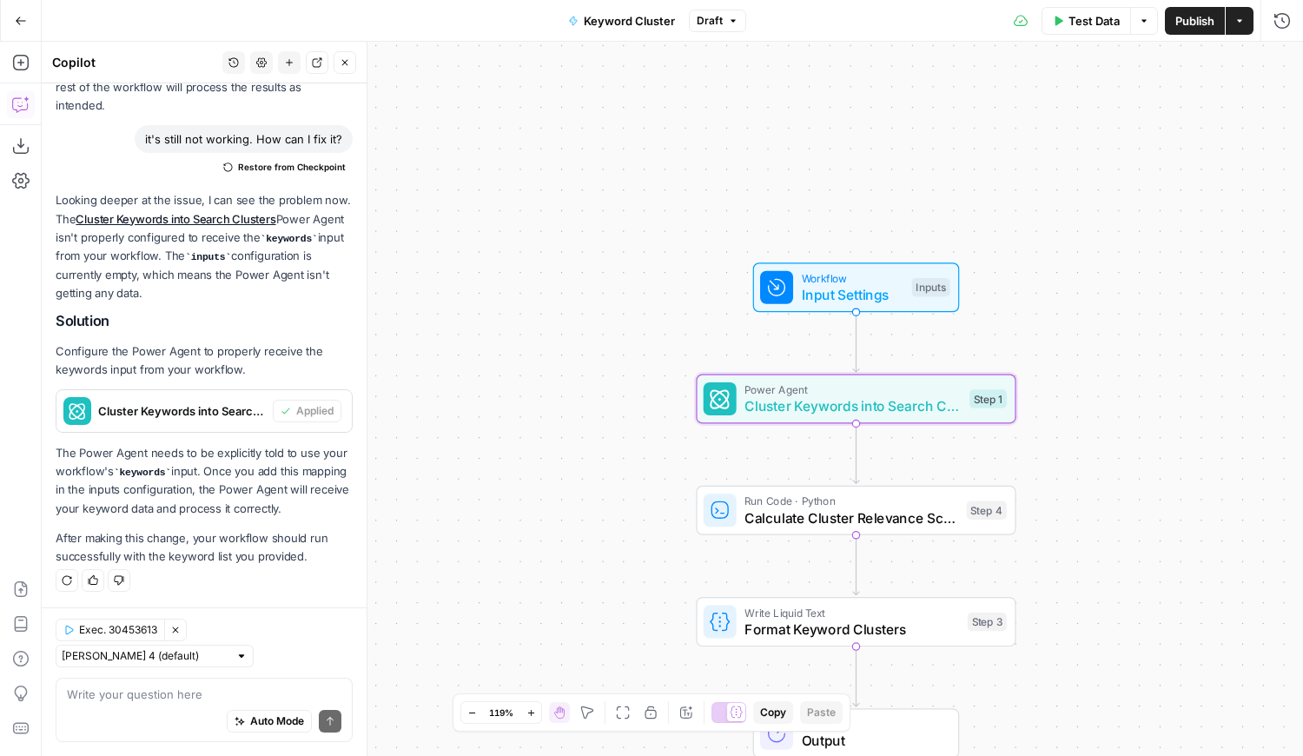
click at [155, 421] on div "Cluster Keywords into Search Clusters (step_1)" at bounding box center [164, 411] width 216 height 42
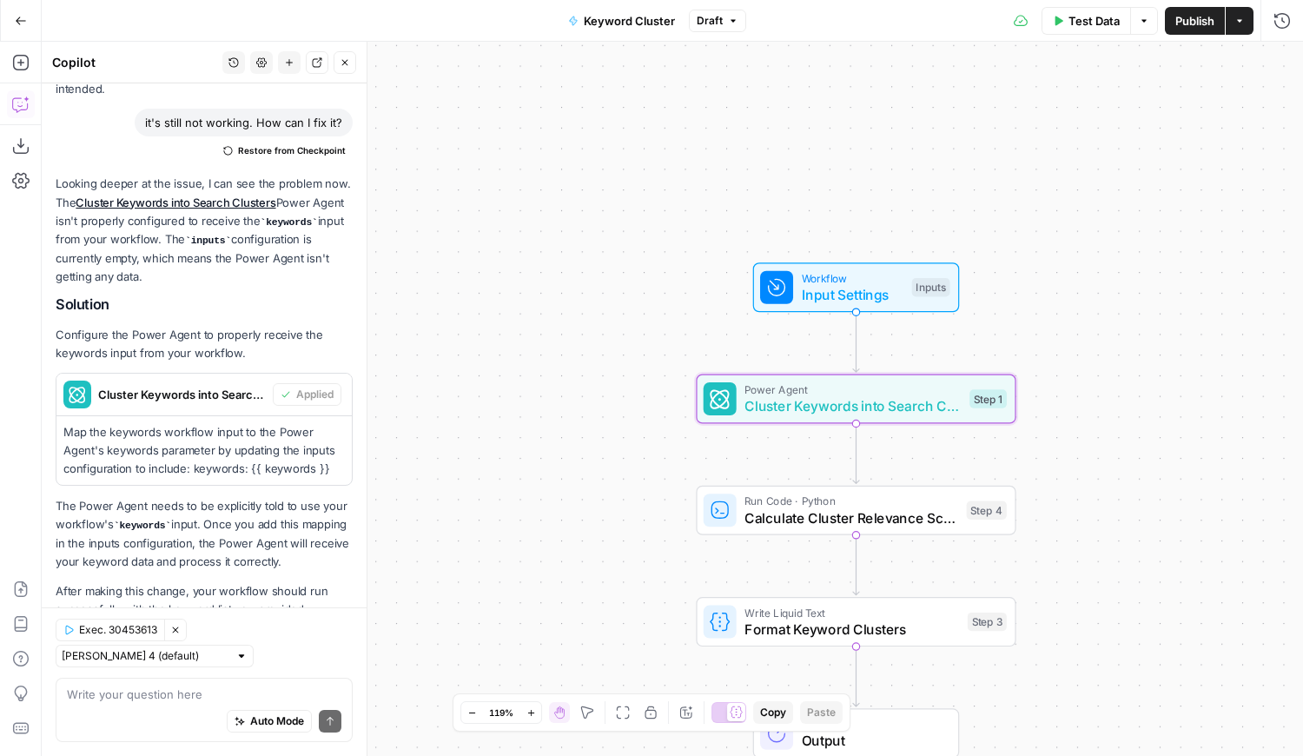
scroll to position [872, 0]
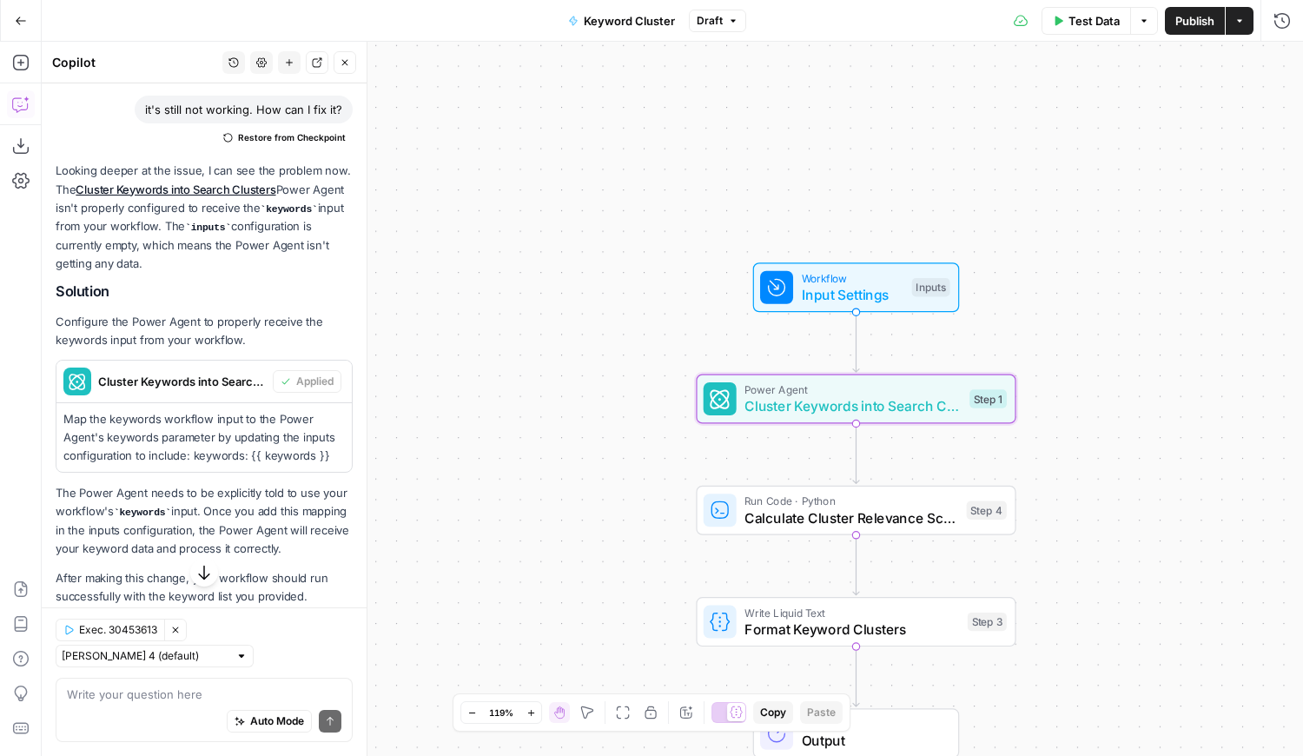
click at [156, 390] on span "Cluster Keywords into Search Clusters (step_1)" at bounding box center [182, 381] width 168 height 17
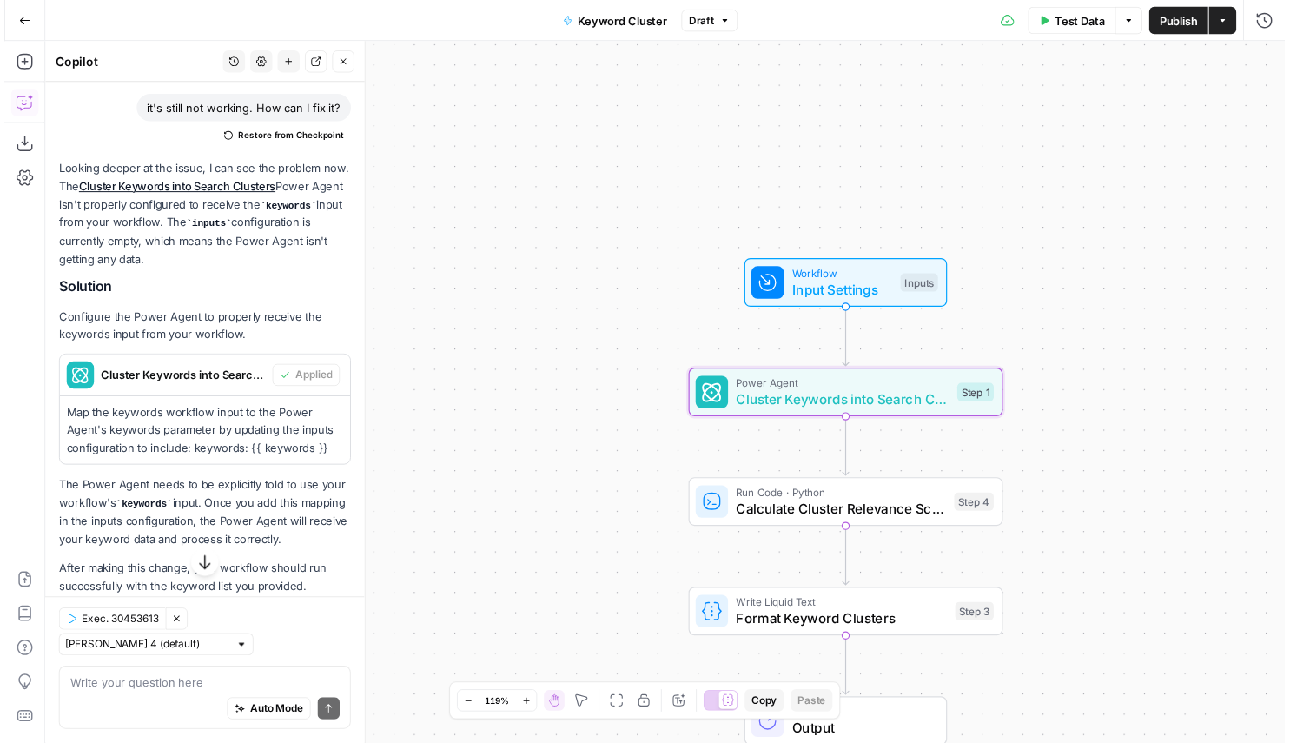
scroll to position [859, 0]
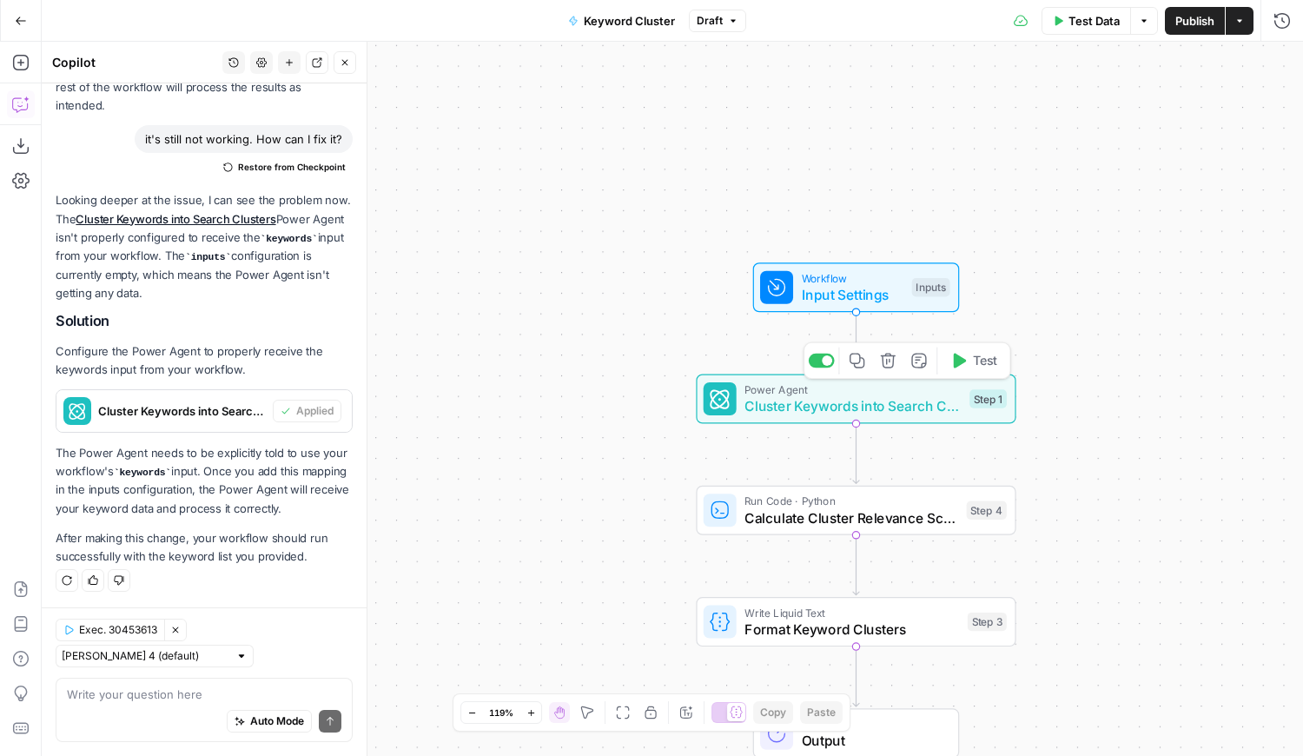
click at [815, 413] on span "Cluster Keywords into Search Clusters" at bounding box center [852, 405] width 216 height 21
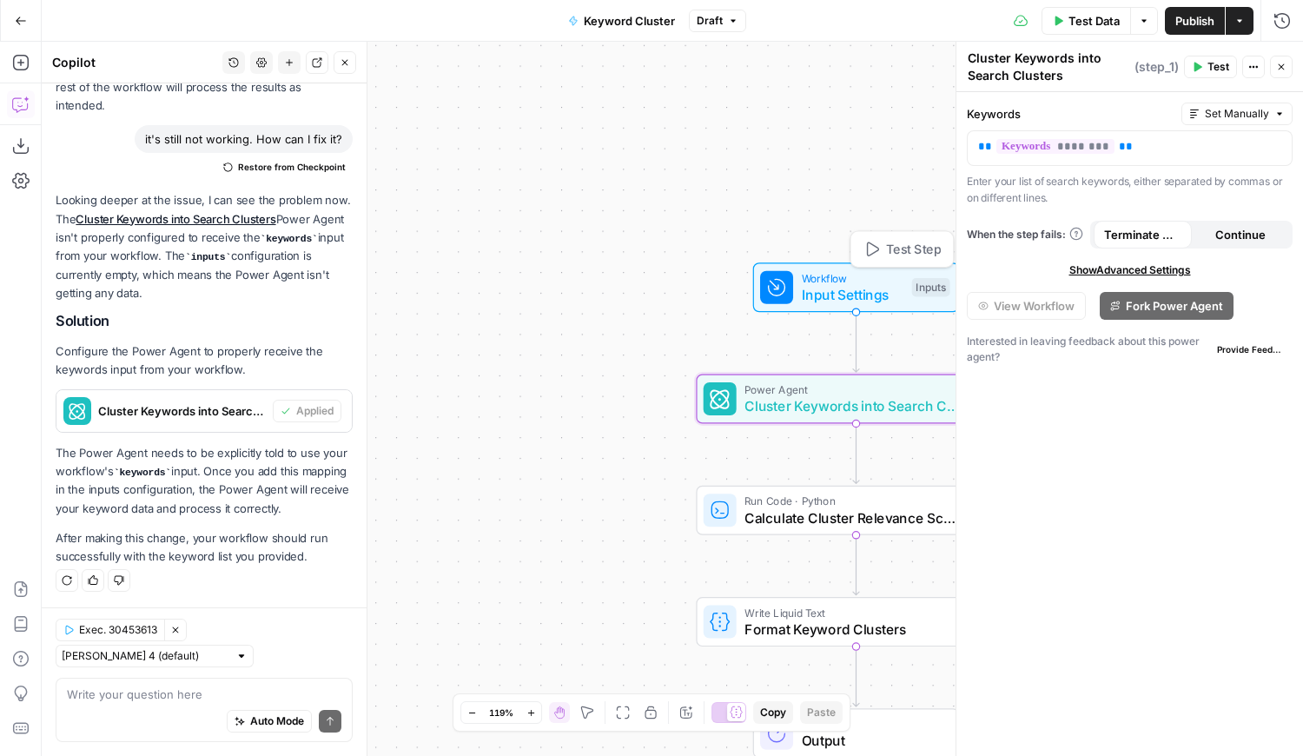
click at [830, 291] on span "Input Settings" at bounding box center [853, 294] width 102 height 21
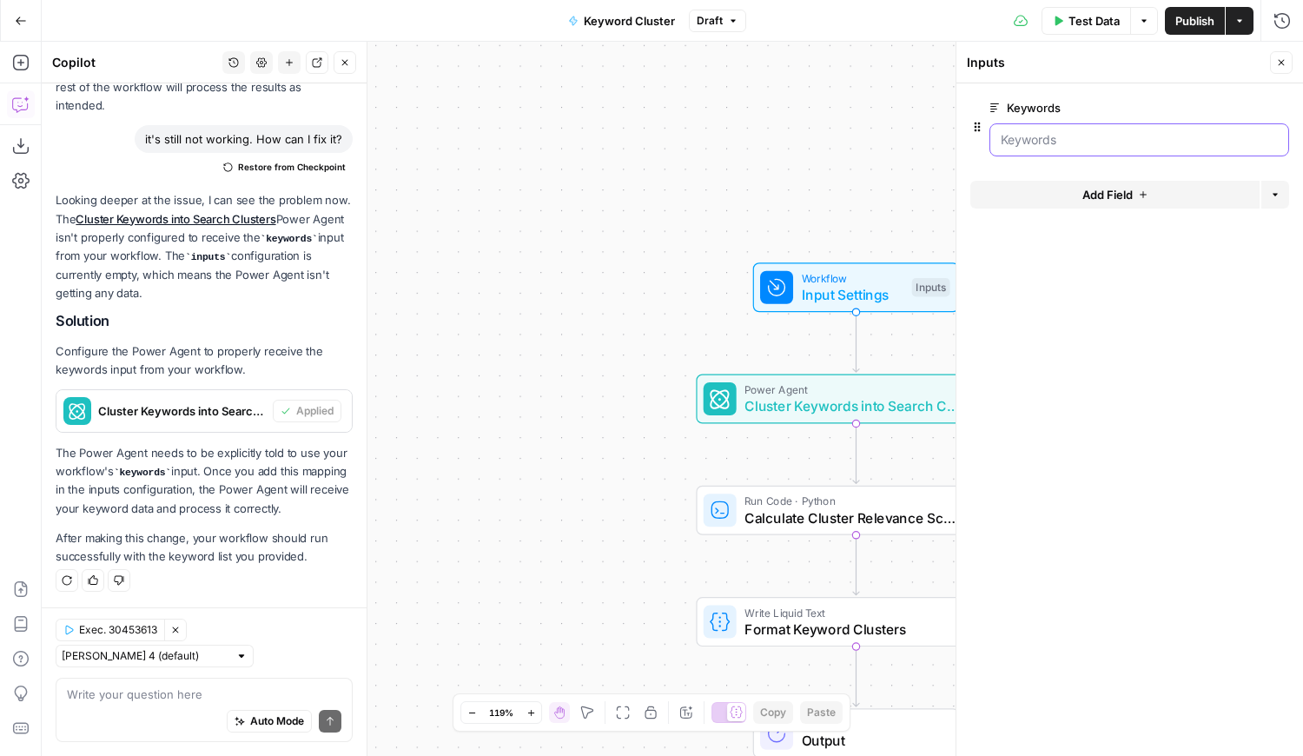
click at [1019, 146] on input "Keywords" at bounding box center [1138, 139] width 277 height 17
click at [1090, 18] on span "Test Data" at bounding box center [1093, 20] width 51 height 17
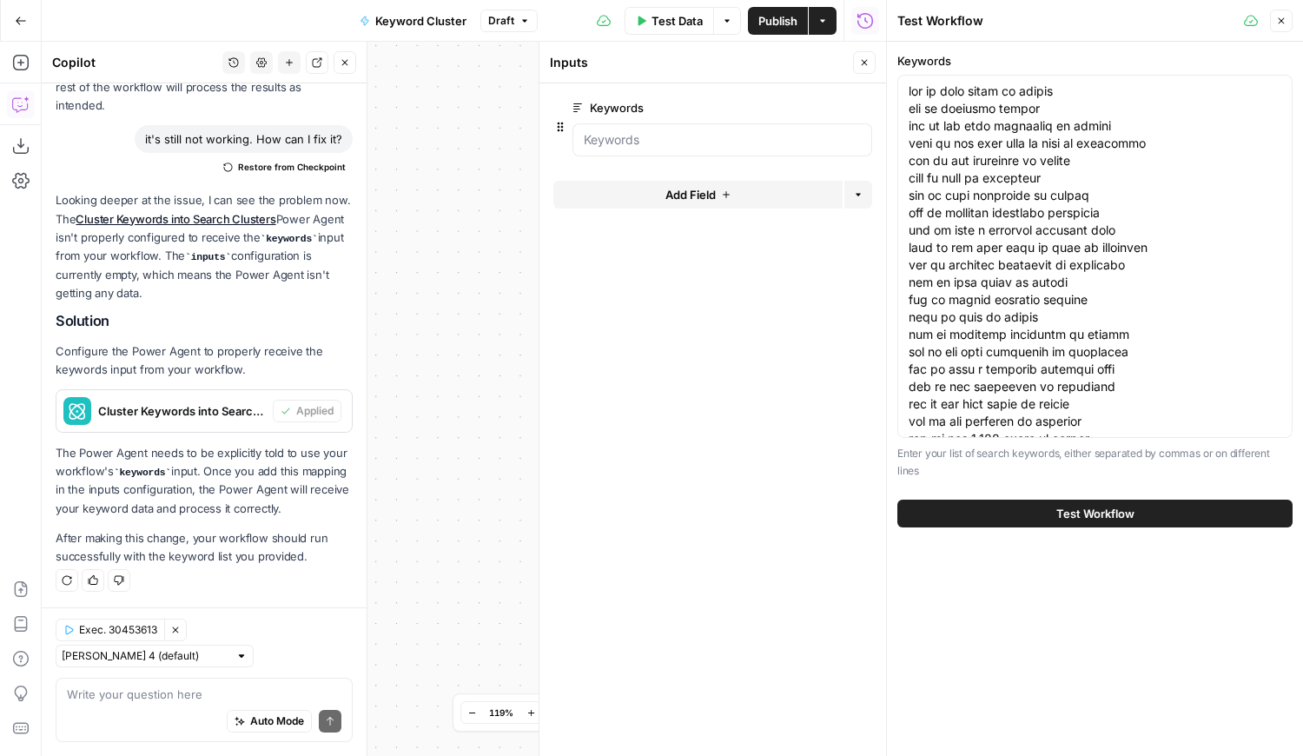
click at [1074, 521] on span "Test Workflow" at bounding box center [1095, 513] width 78 height 17
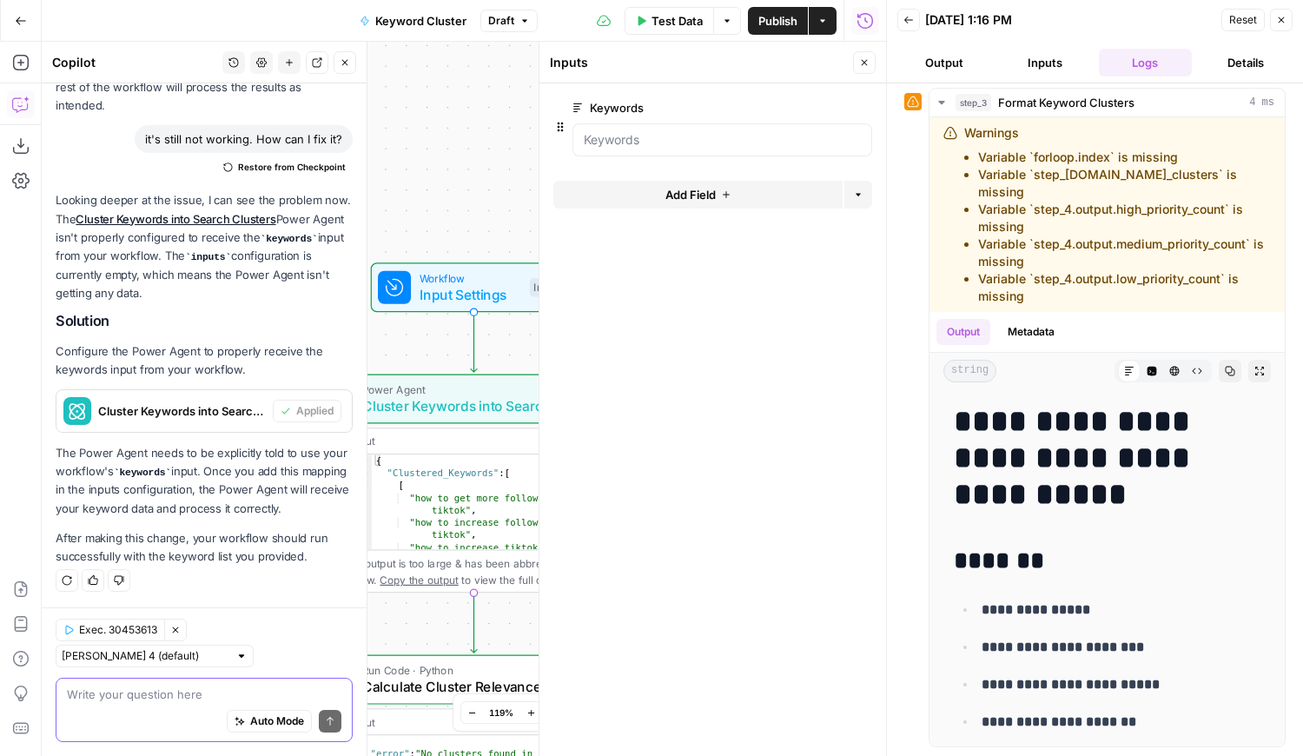
click at [119, 693] on textarea at bounding box center [204, 693] width 274 height 17
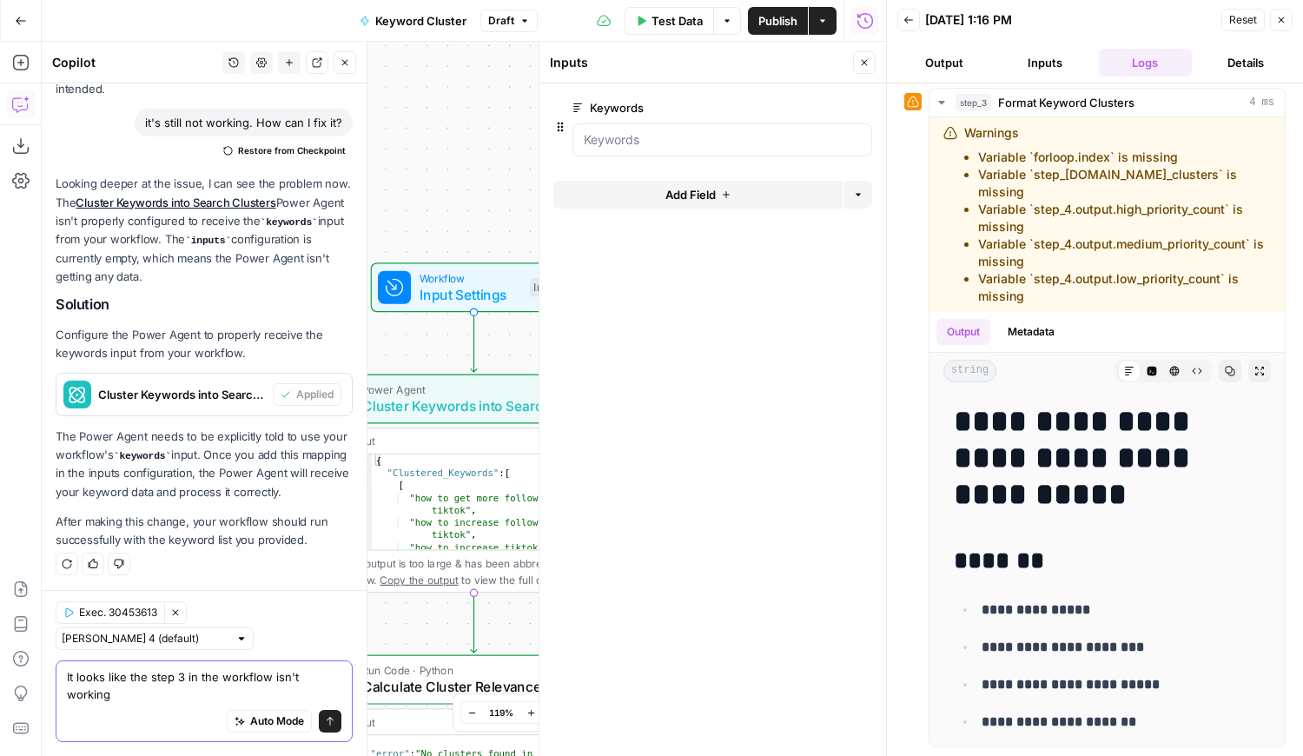
scroll to position [876, 0]
type textarea "It looks like the step 3 in the workflow isn't working. Can you help troublesho…"
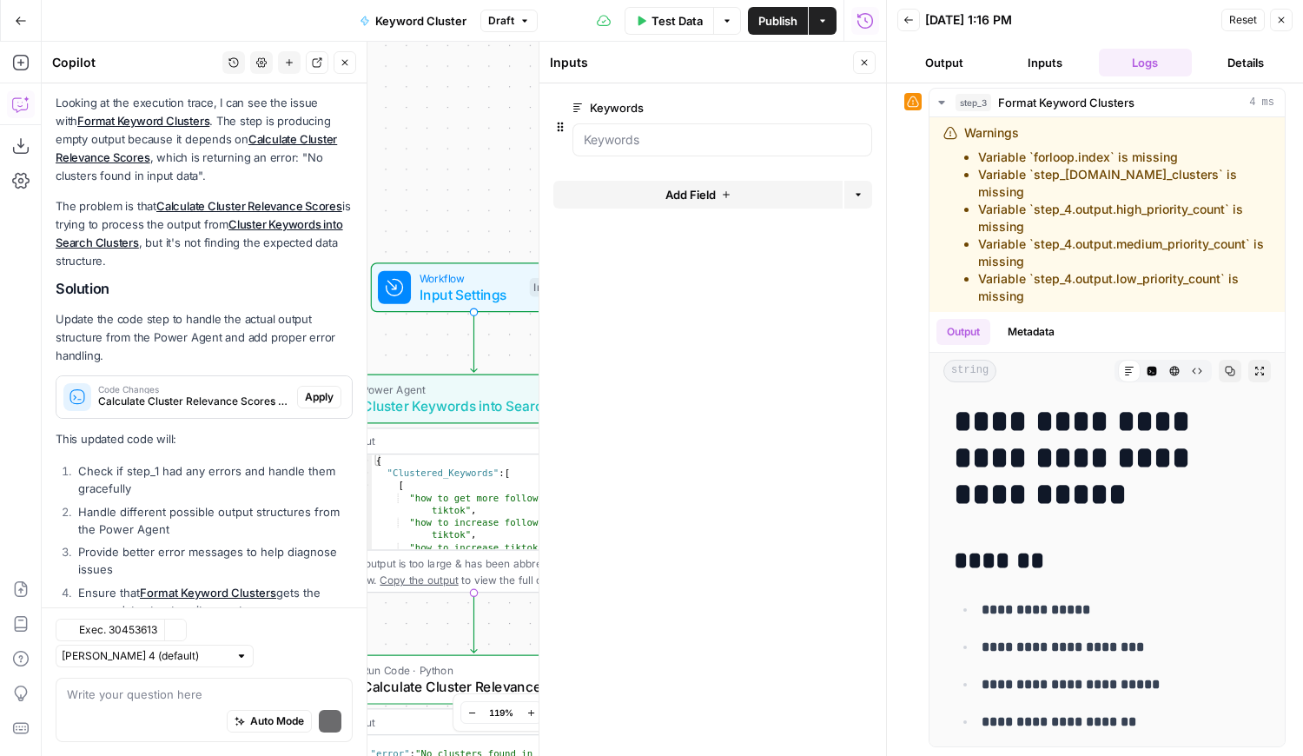
scroll to position [1535, 0]
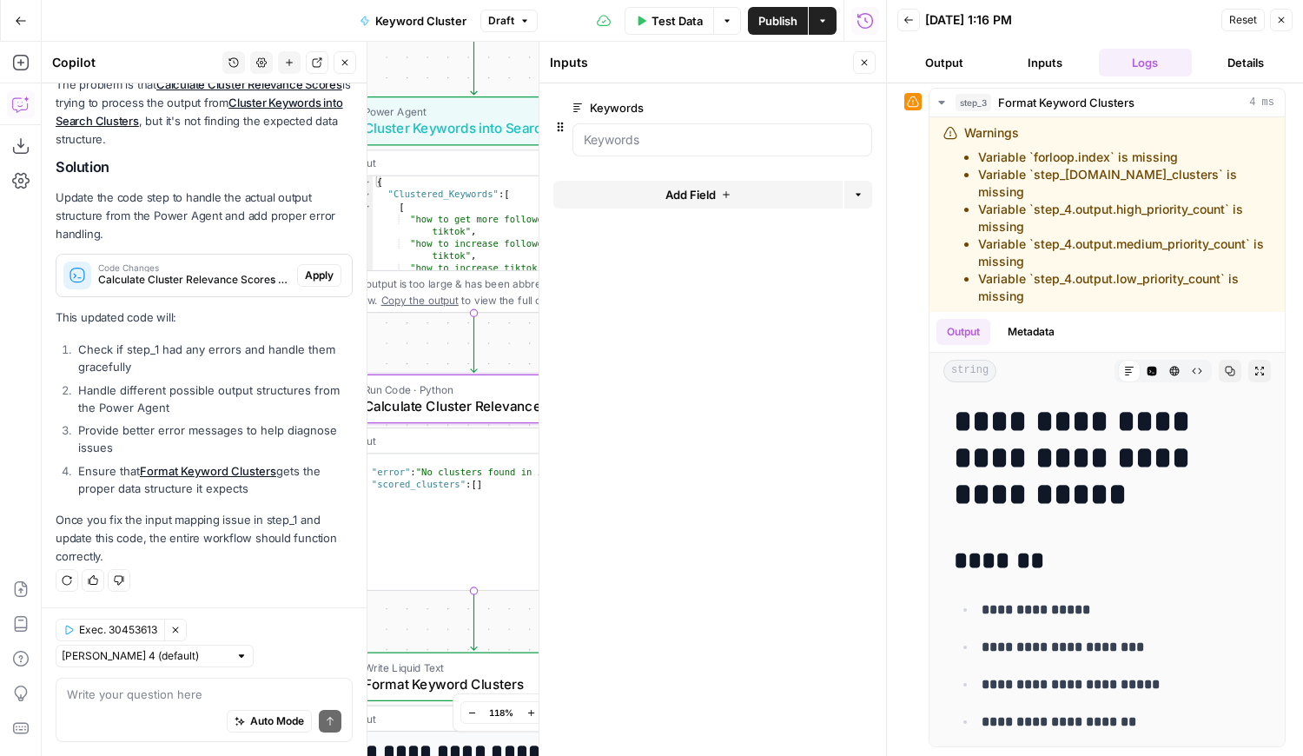
click at [308, 280] on span "Apply" at bounding box center [319, 275] width 29 height 16
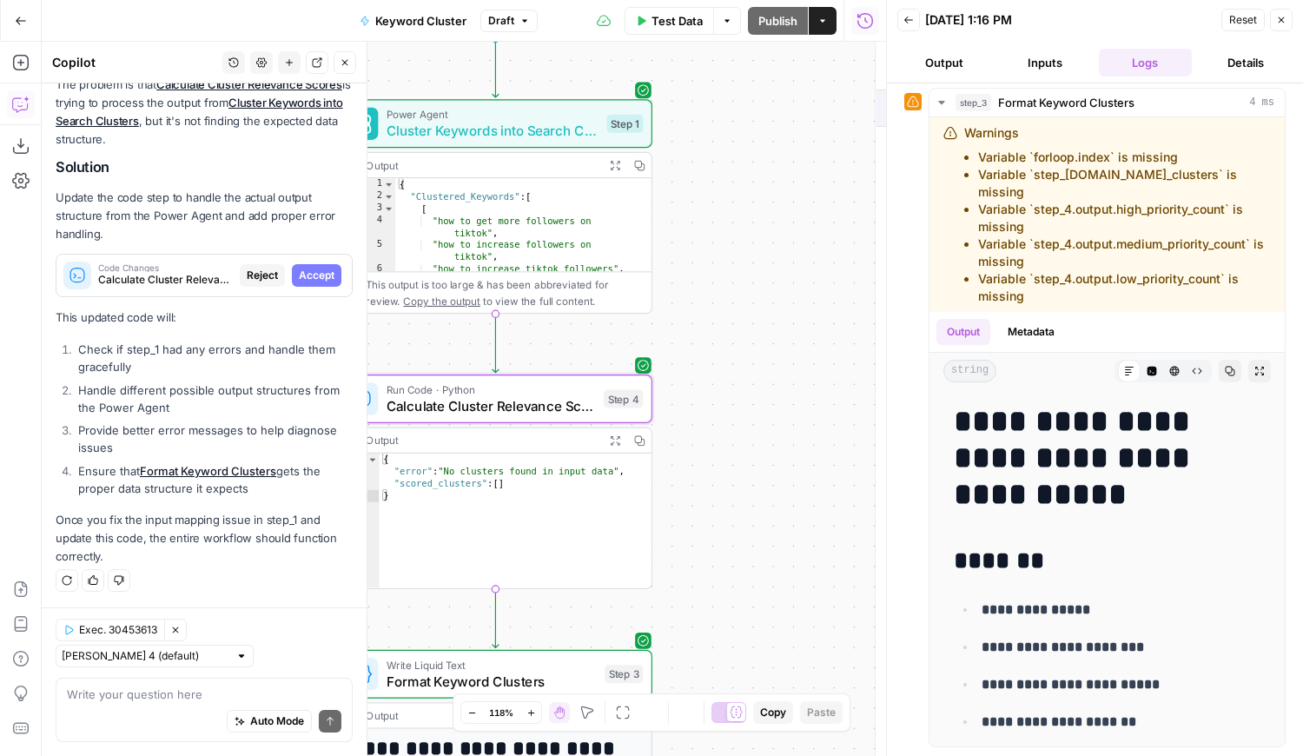
scroll to position [1480, 0]
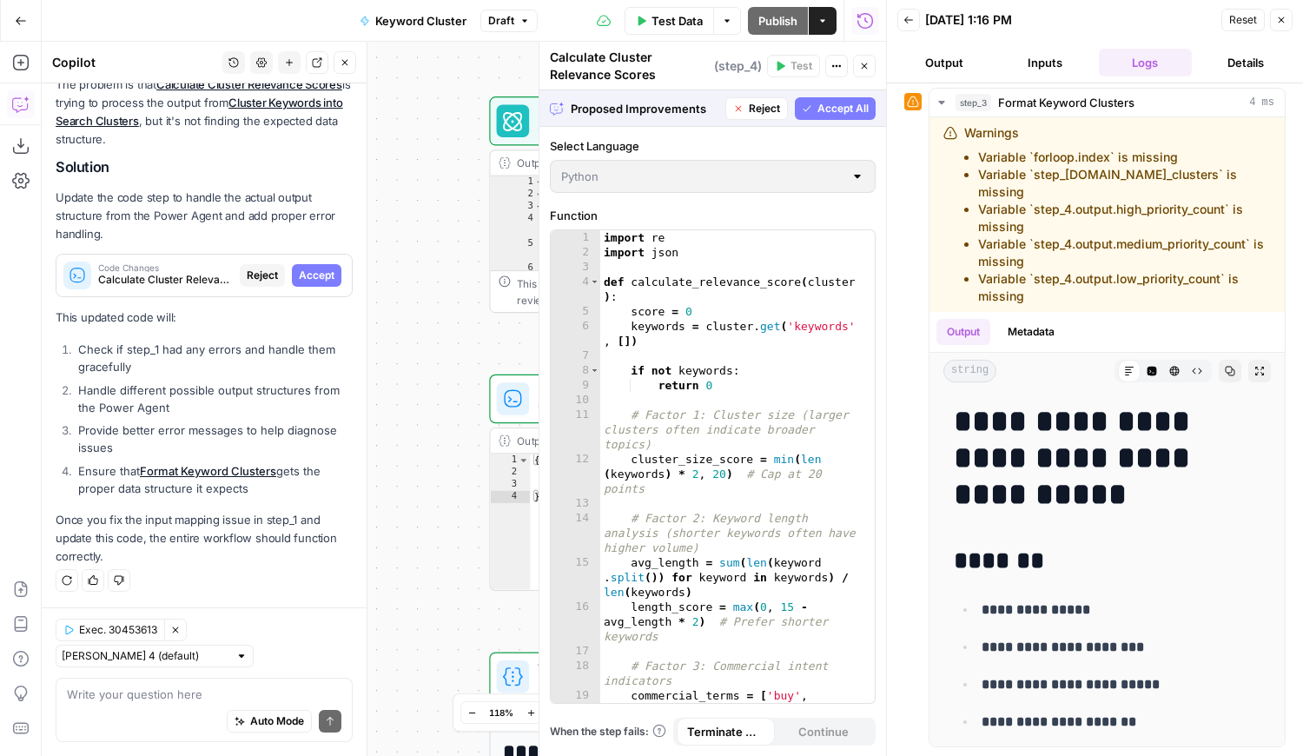
click at [837, 113] on span "Accept All" at bounding box center [842, 109] width 51 height 16
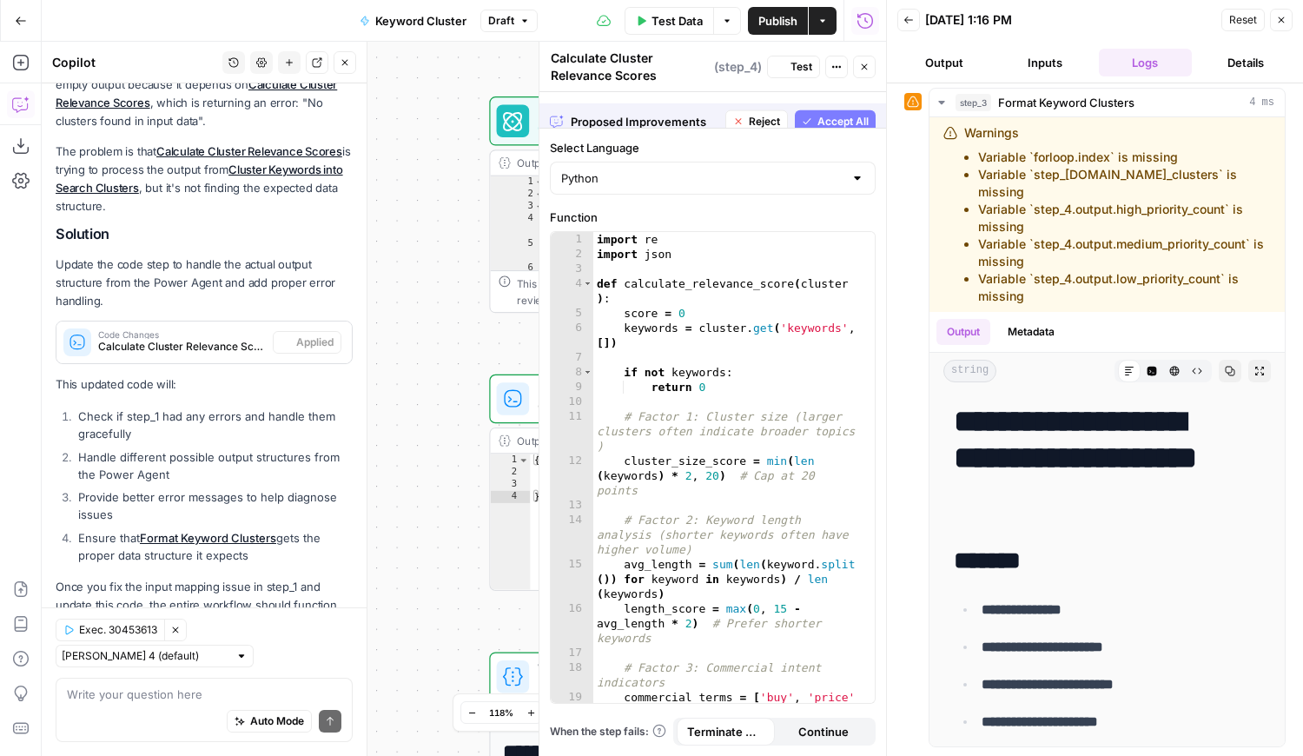
scroll to position [0, 0]
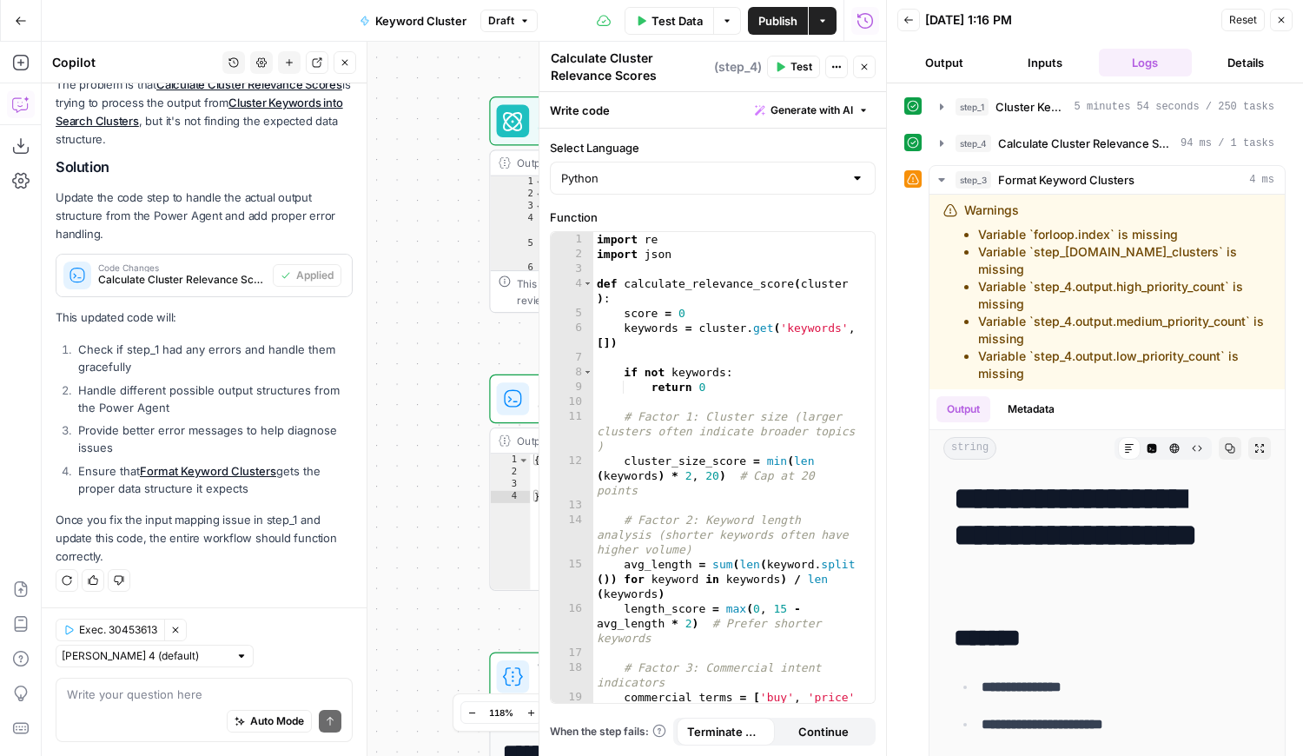
click at [655, 23] on span "Test Data" at bounding box center [676, 20] width 51 height 17
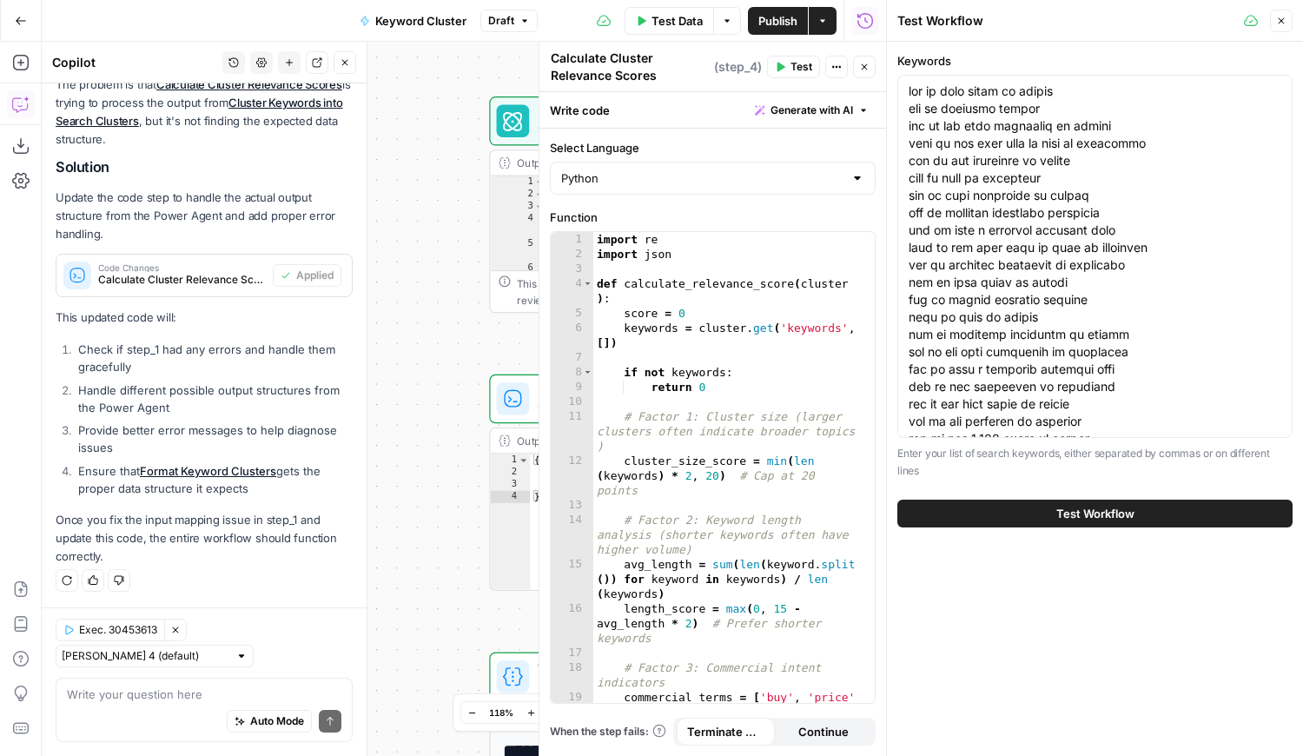
click at [1056, 505] on span "Test Workflow" at bounding box center [1095, 513] width 78 height 17
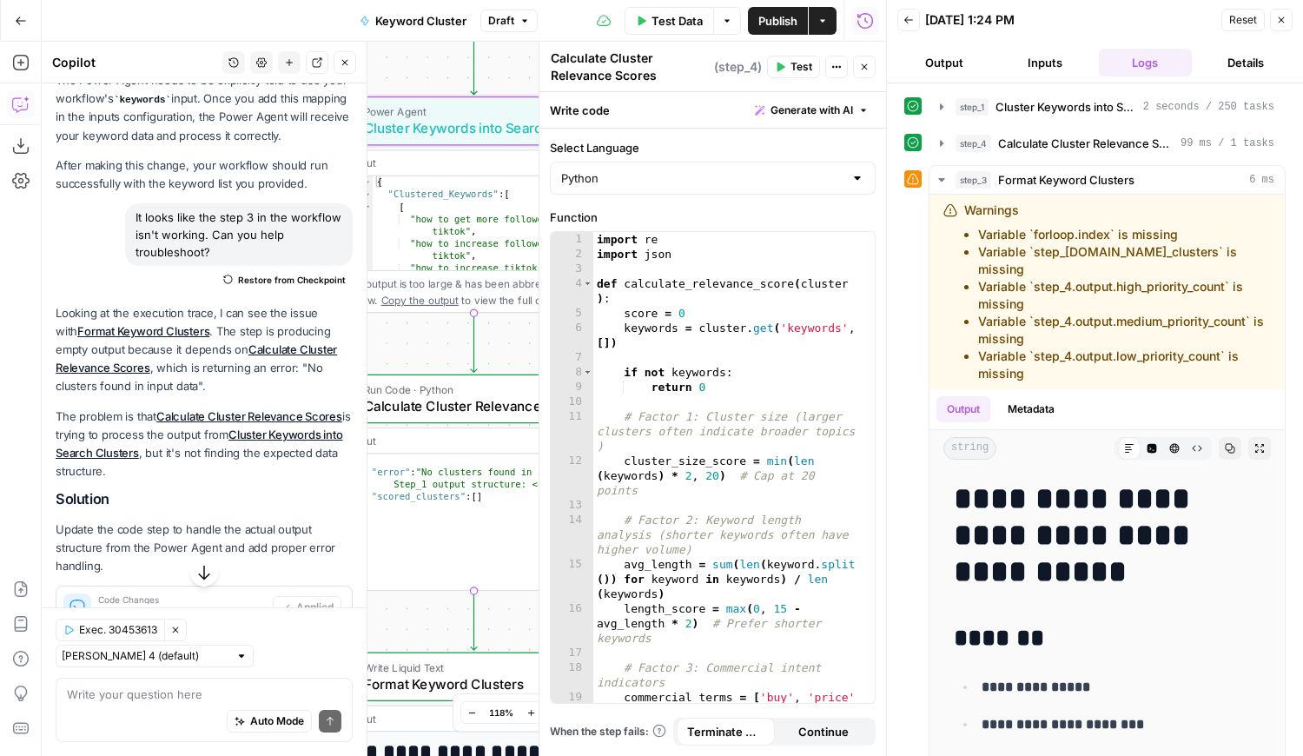
scroll to position [1563, 0]
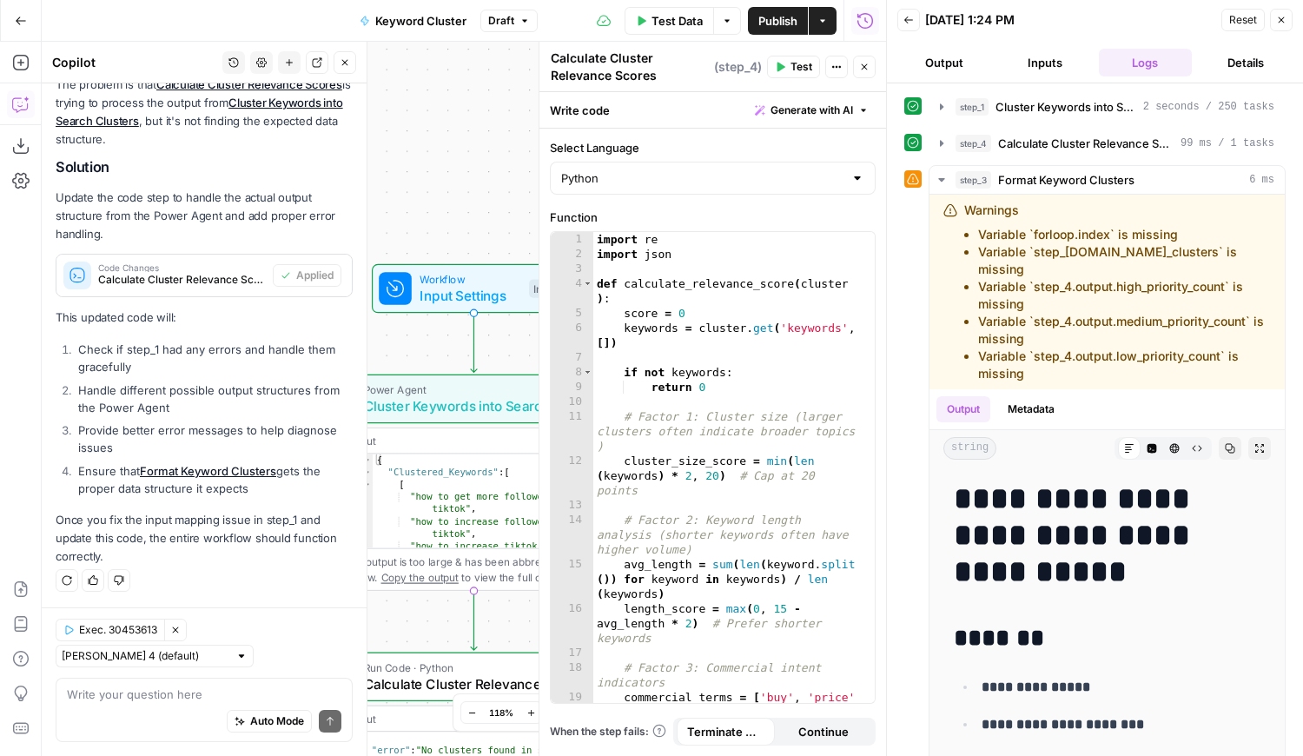
click at [1273, 22] on button "Close" at bounding box center [1281, 20] width 23 height 23
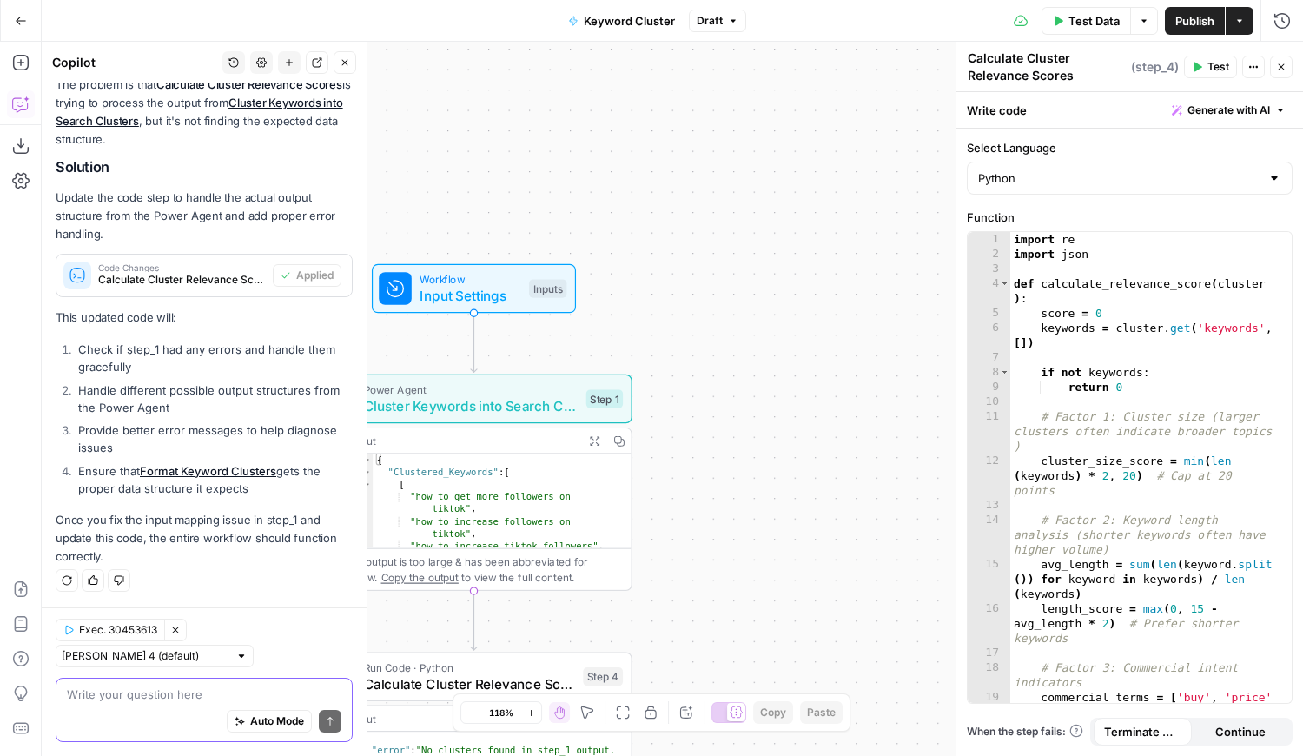
click at [177, 696] on textarea at bounding box center [204, 693] width 274 height 17
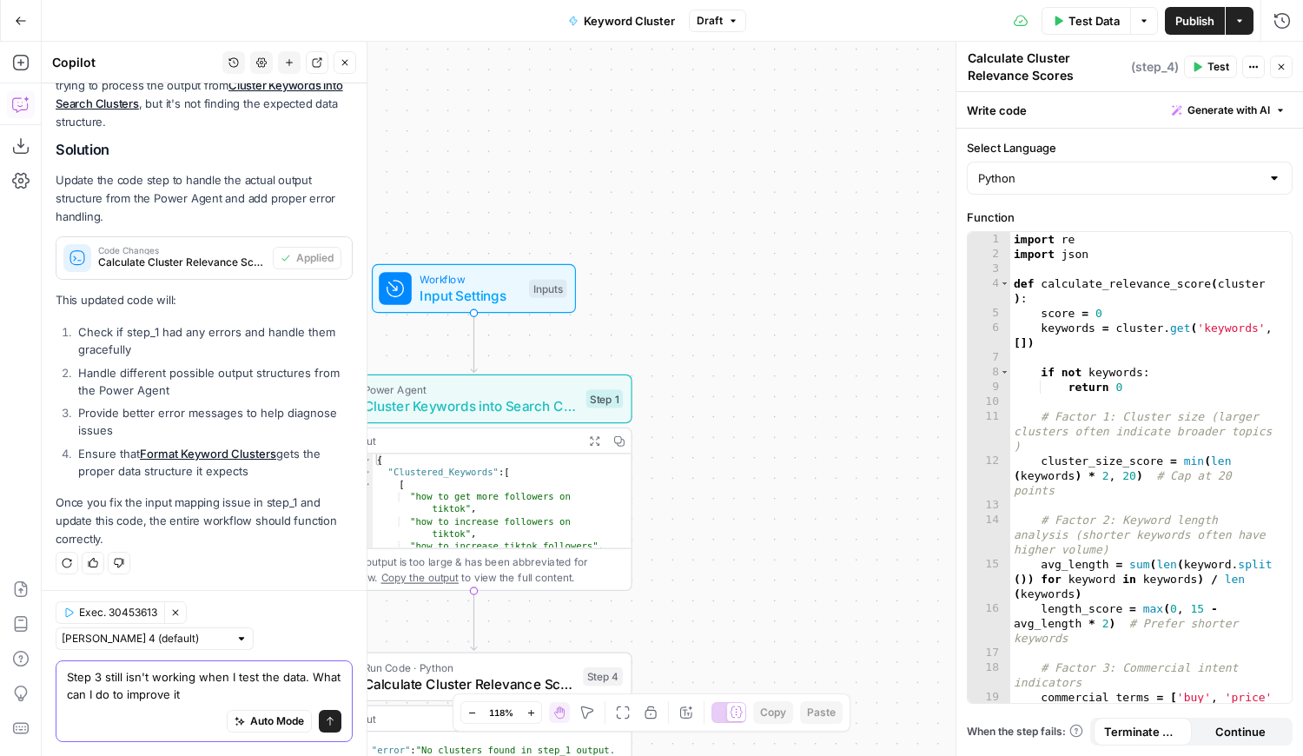
type textarea "Step 3 still isn't working when I test the data. What can I do to improve it?"
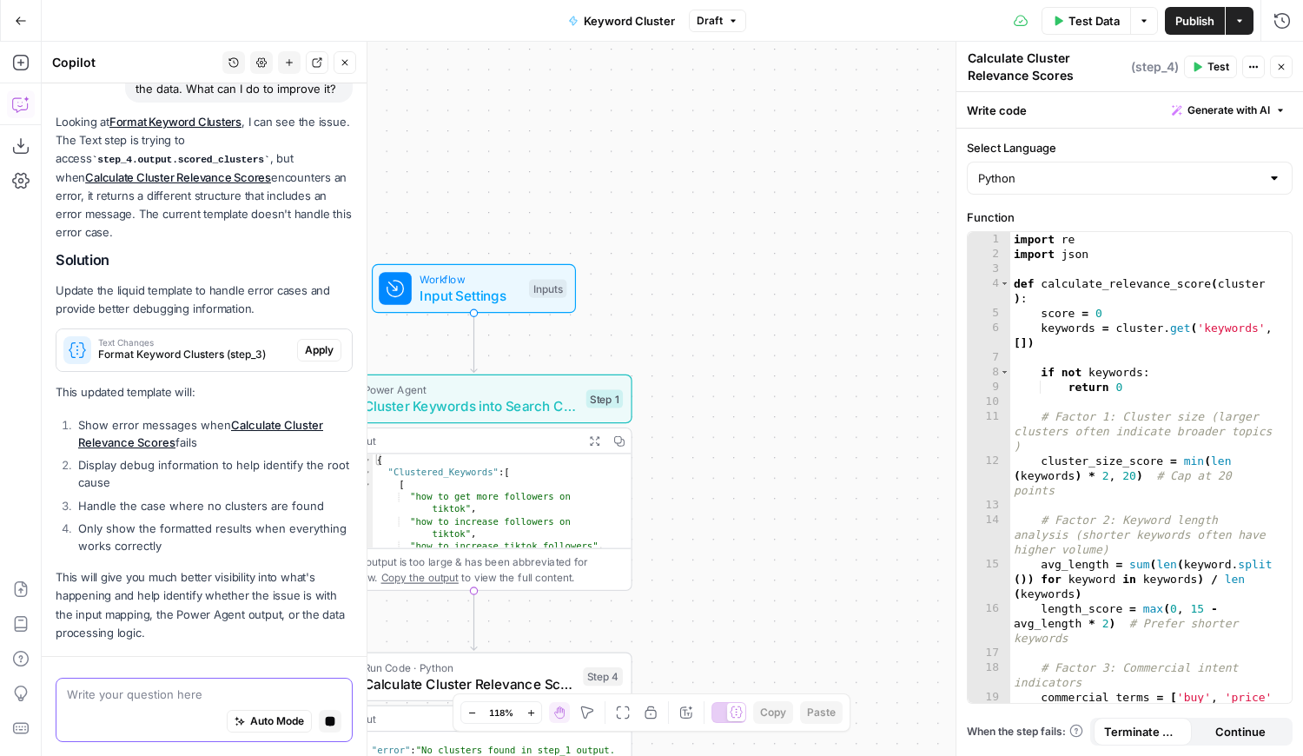
scroll to position [2175, 0]
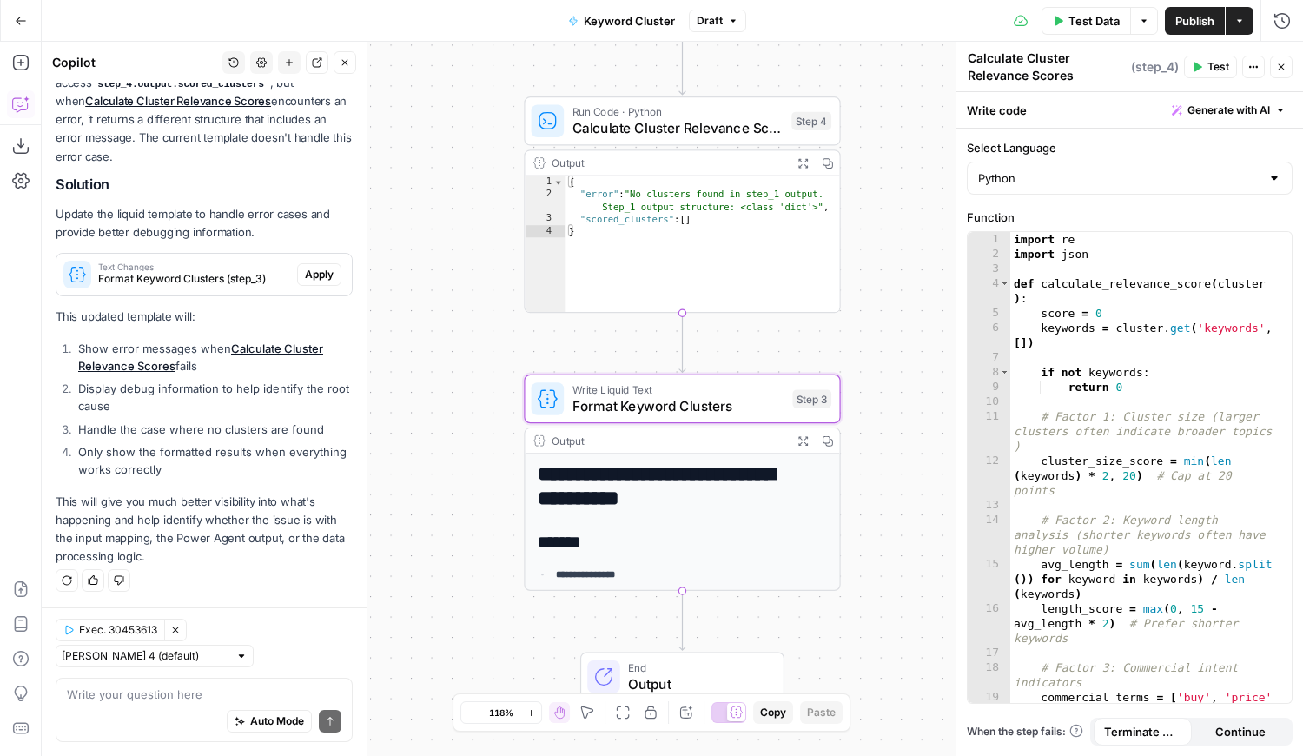
click at [312, 274] on span "Apply" at bounding box center [319, 275] width 29 height 16
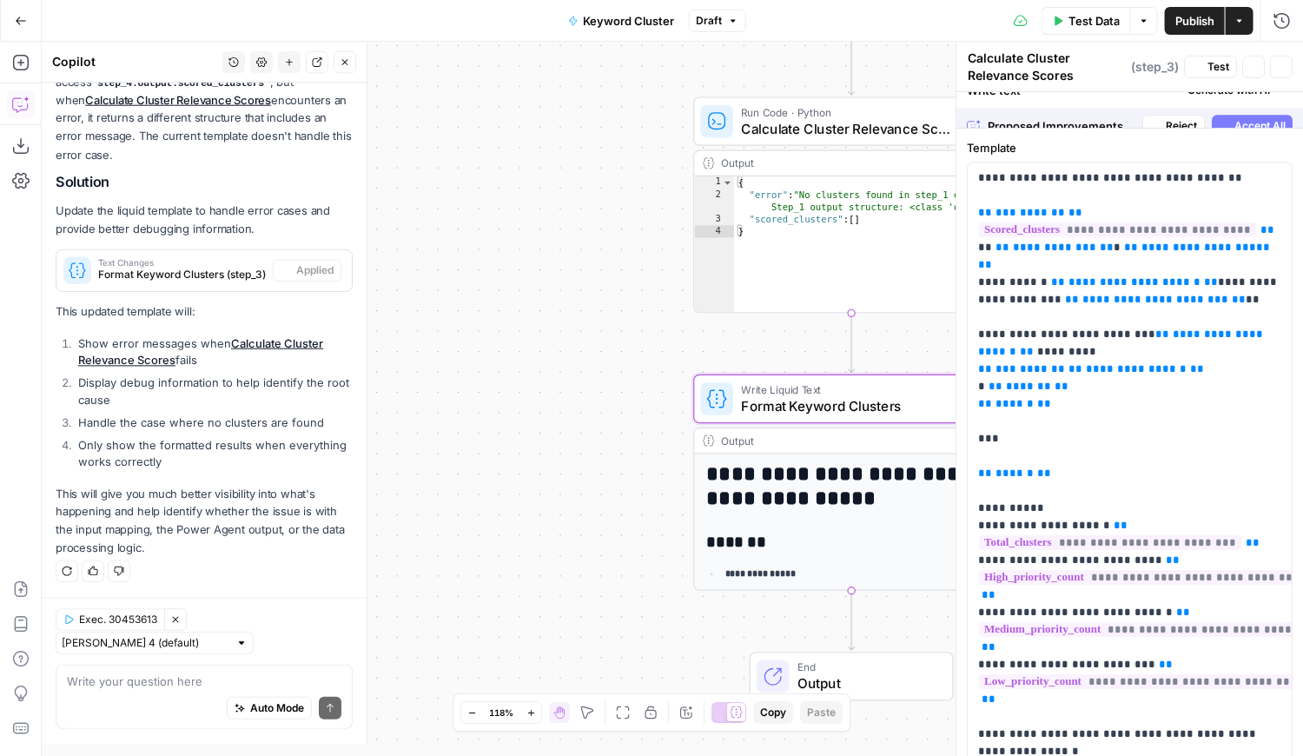
type textarea "Format Keyword Clusters"
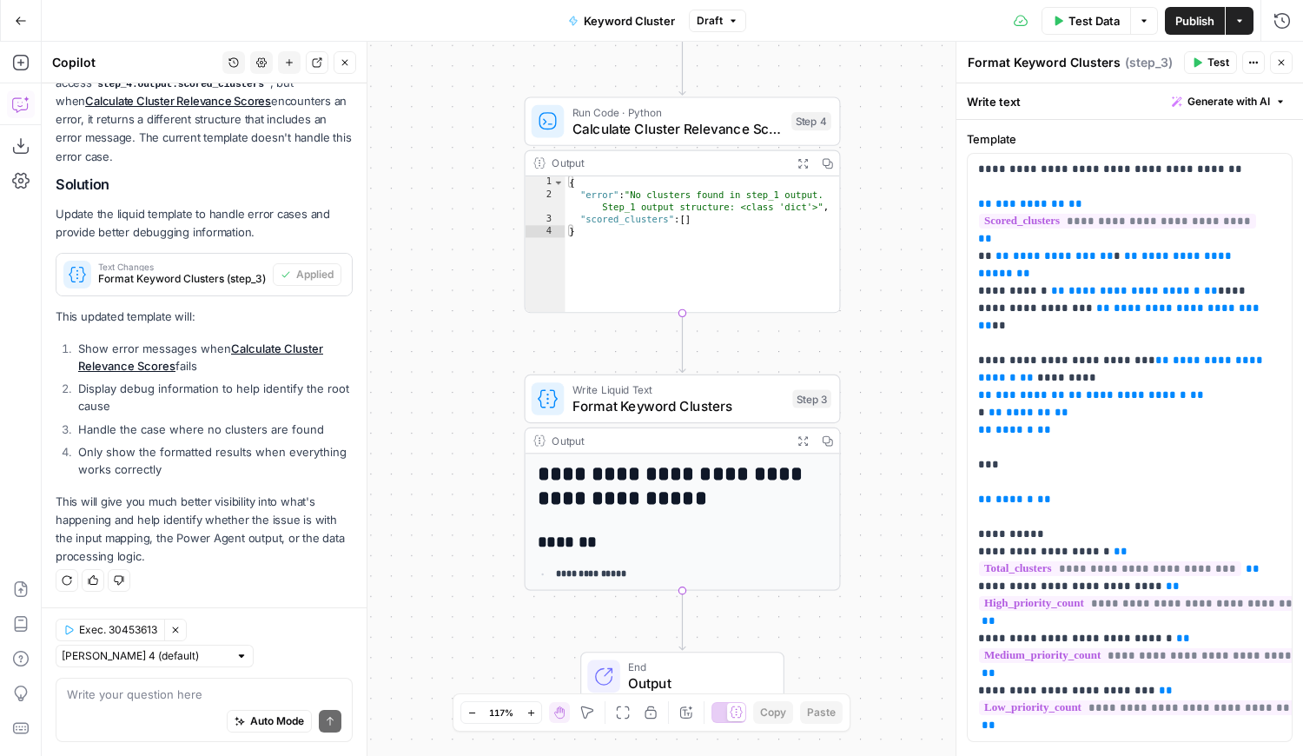
click at [1087, 25] on span "Test Data" at bounding box center [1093, 20] width 51 height 17
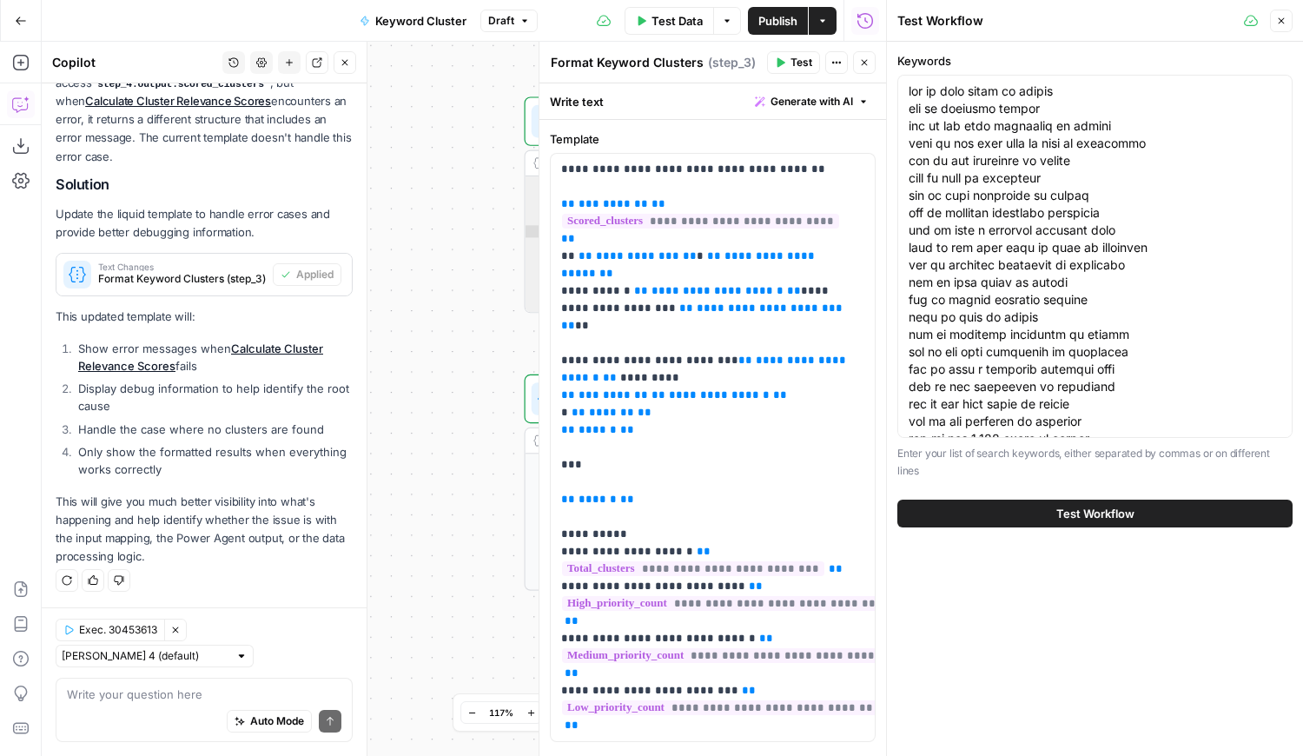
click at [1076, 521] on span "Test Workflow" at bounding box center [1095, 513] width 78 height 17
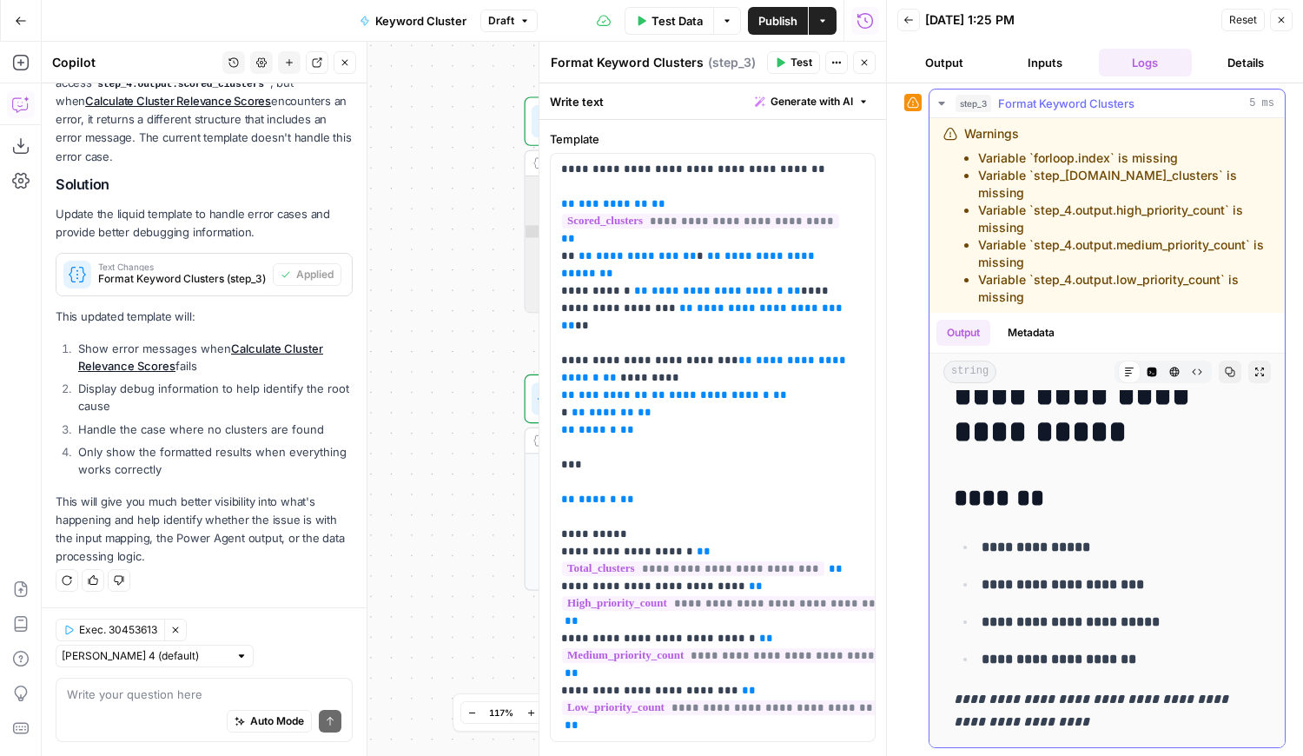
scroll to position [77, 0]
click at [209, 455] on li "Only show the formatted results when everything works correctly" at bounding box center [213, 460] width 279 height 35
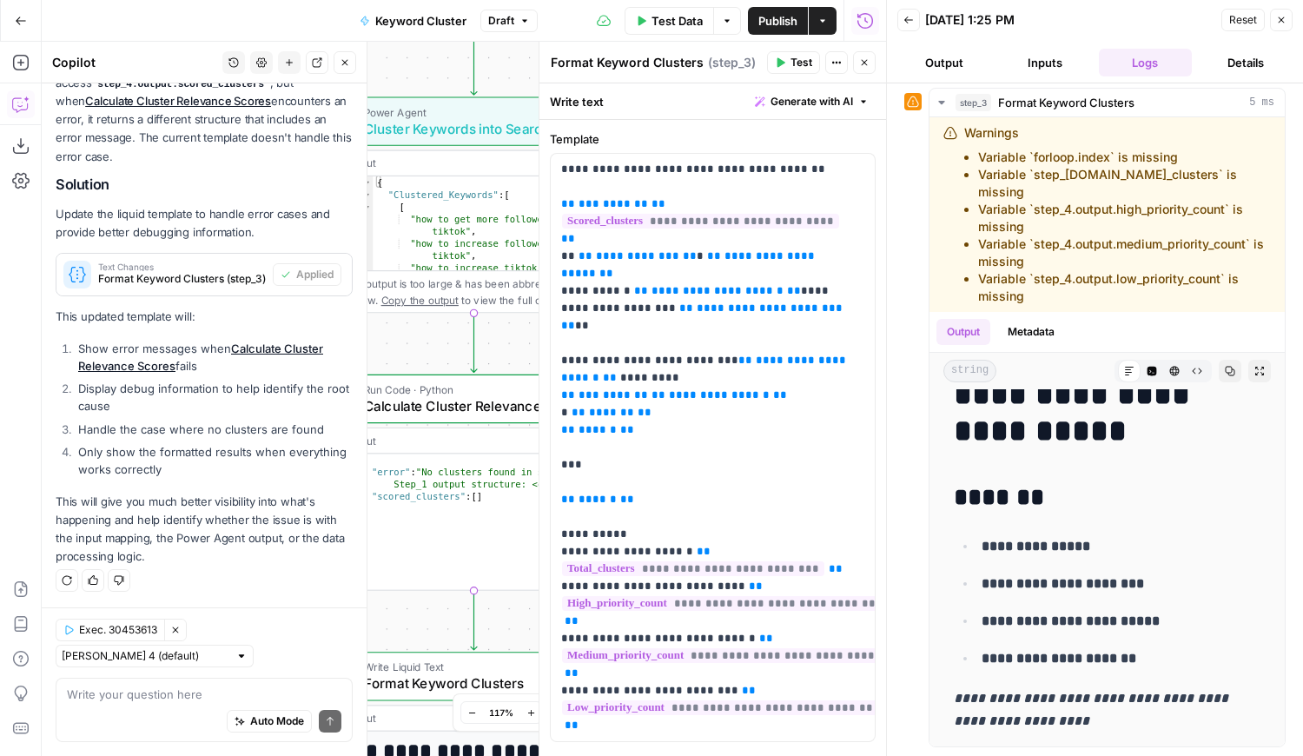
click at [206, 373] on li "Show error messages when Calculate Cluster Relevance Scores fails" at bounding box center [213, 357] width 279 height 35
click at [190, 406] on li "Display debug information to help identify the root cause" at bounding box center [213, 397] width 279 height 35
click at [152, 700] on textarea at bounding box center [204, 693] width 274 height 17
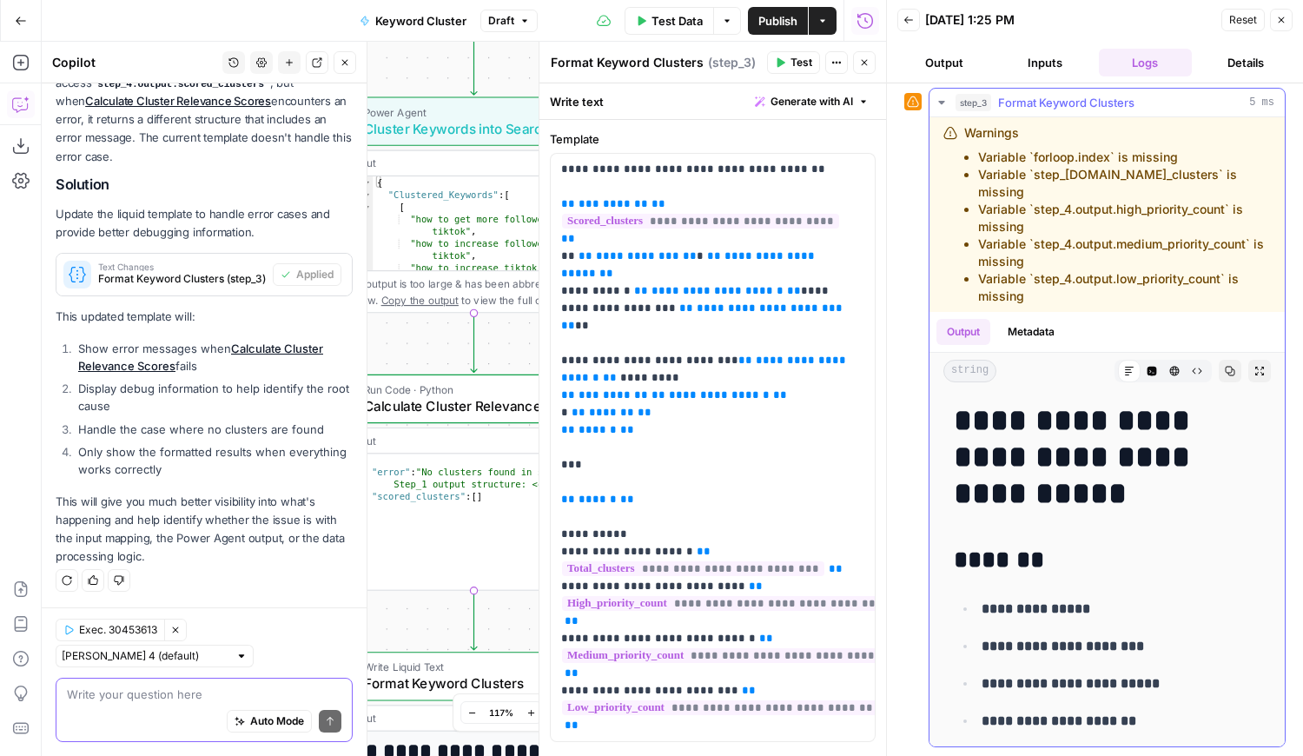
scroll to position [0, 0]
drag, startPoint x: 1032, startPoint y: 295, endPoint x: 932, endPoint y: 134, distance: 189.9
click at [932, 134] on div "Warnings Variable `forloop.index` is missing Variable `step_4.output.total_clus…" at bounding box center [1106, 214] width 355 height 195
copy div "Warnings Variable `forloop.index` is missing Variable `step_4.output.total_clus…"
click at [92, 679] on div "Write your question here Auto Mode Send" at bounding box center [204, 709] width 297 height 64
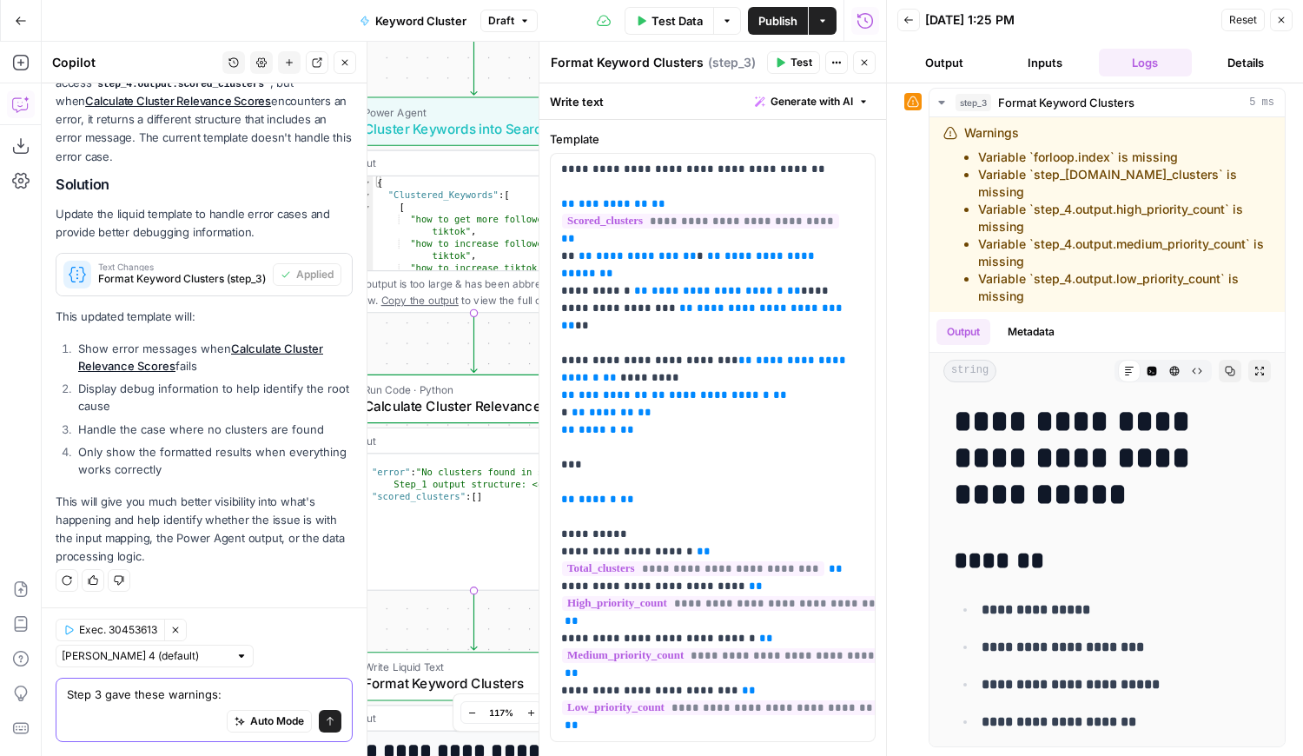
paste textarea "Warnings Variable `forloop.index` is missing Variable `step_4.output.total_clus…"
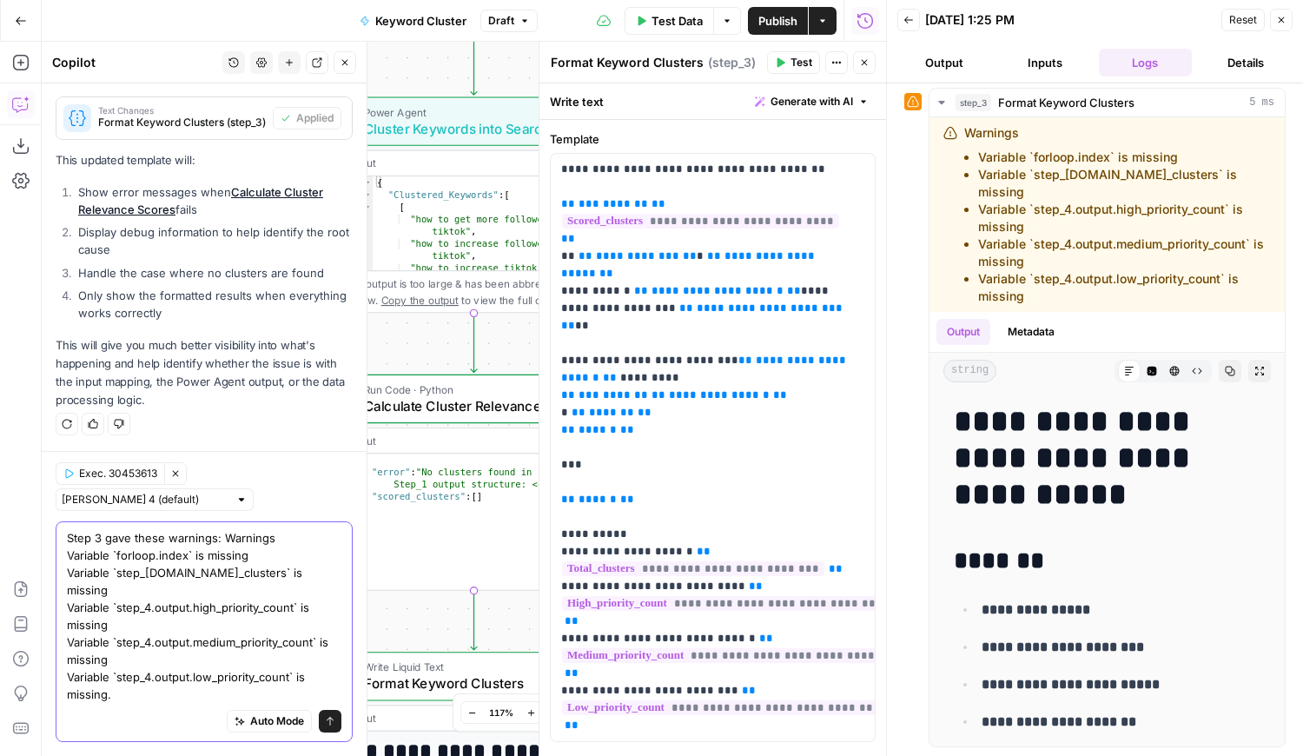
scroll to position [2349, 0]
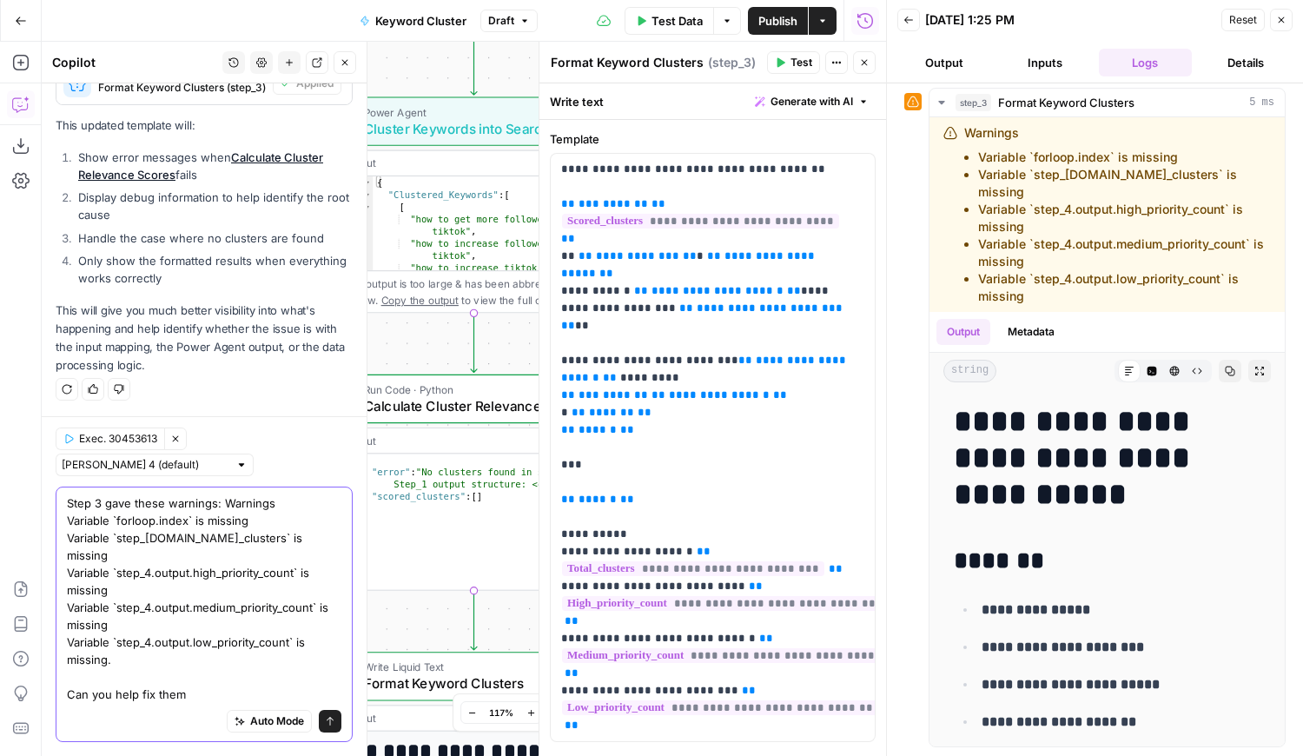
type textarea "Step 3 gave these warnings: Warnings Variable `forloop.index` is missing Variab…"
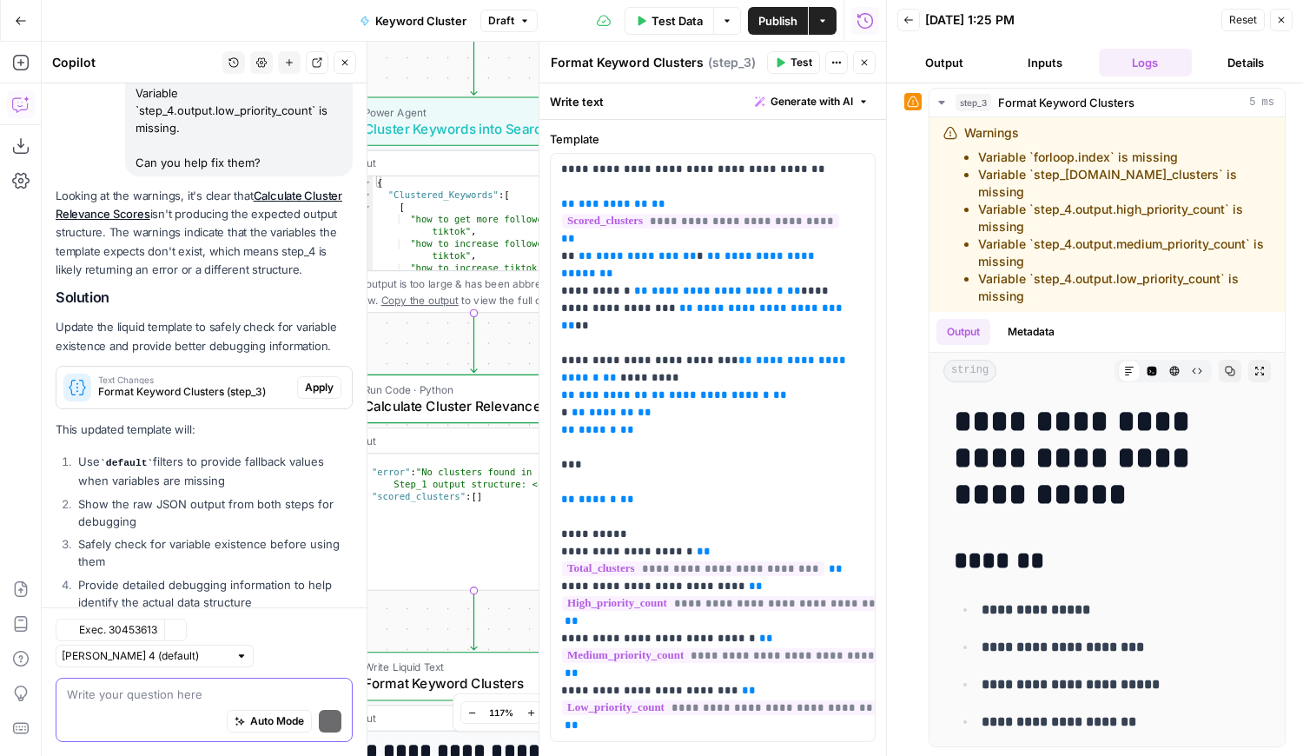
scroll to position [3013, 0]
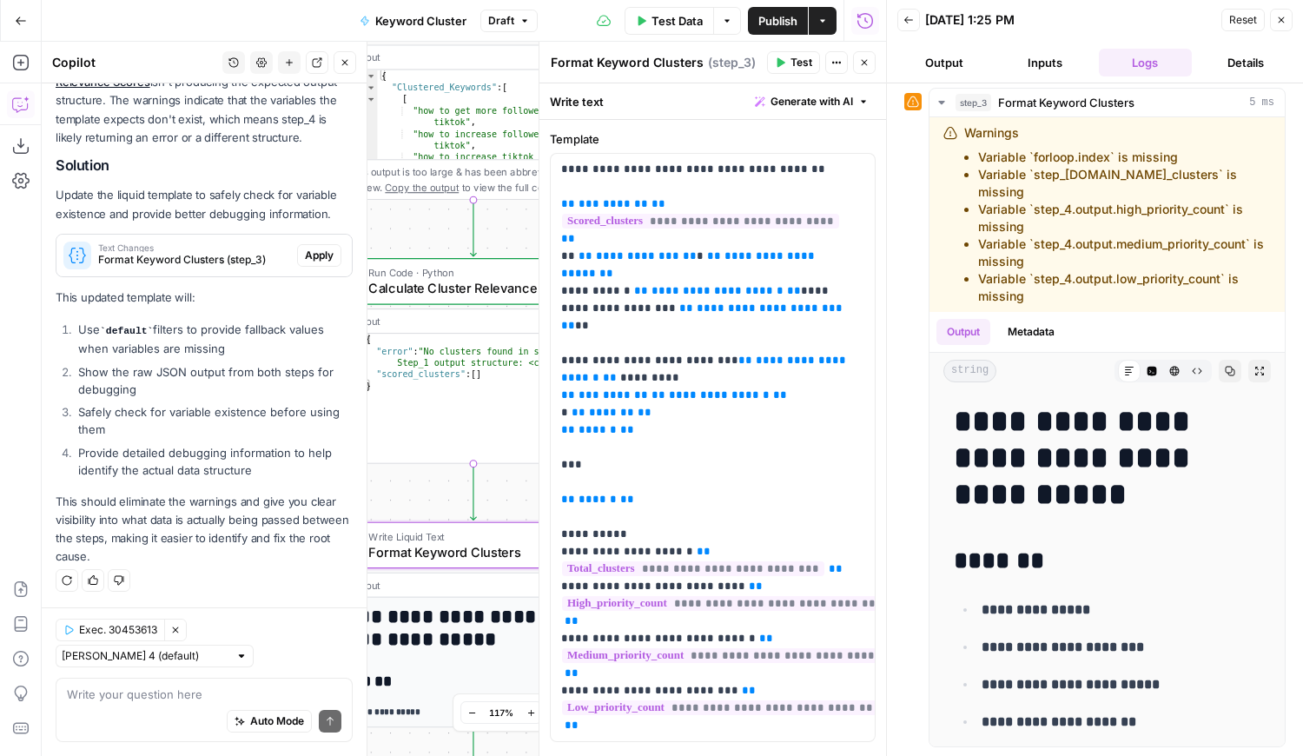
click at [308, 253] on span "Apply" at bounding box center [319, 256] width 29 height 16
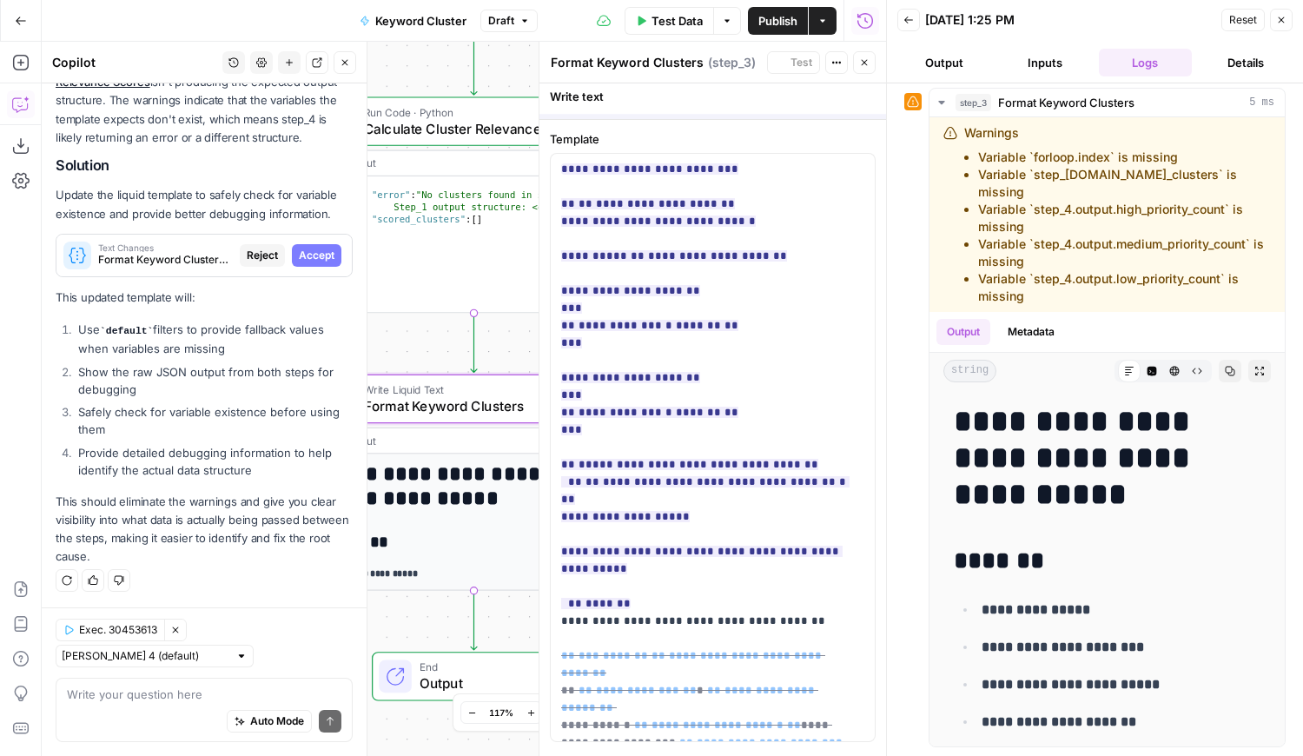
scroll to position [2929, 0]
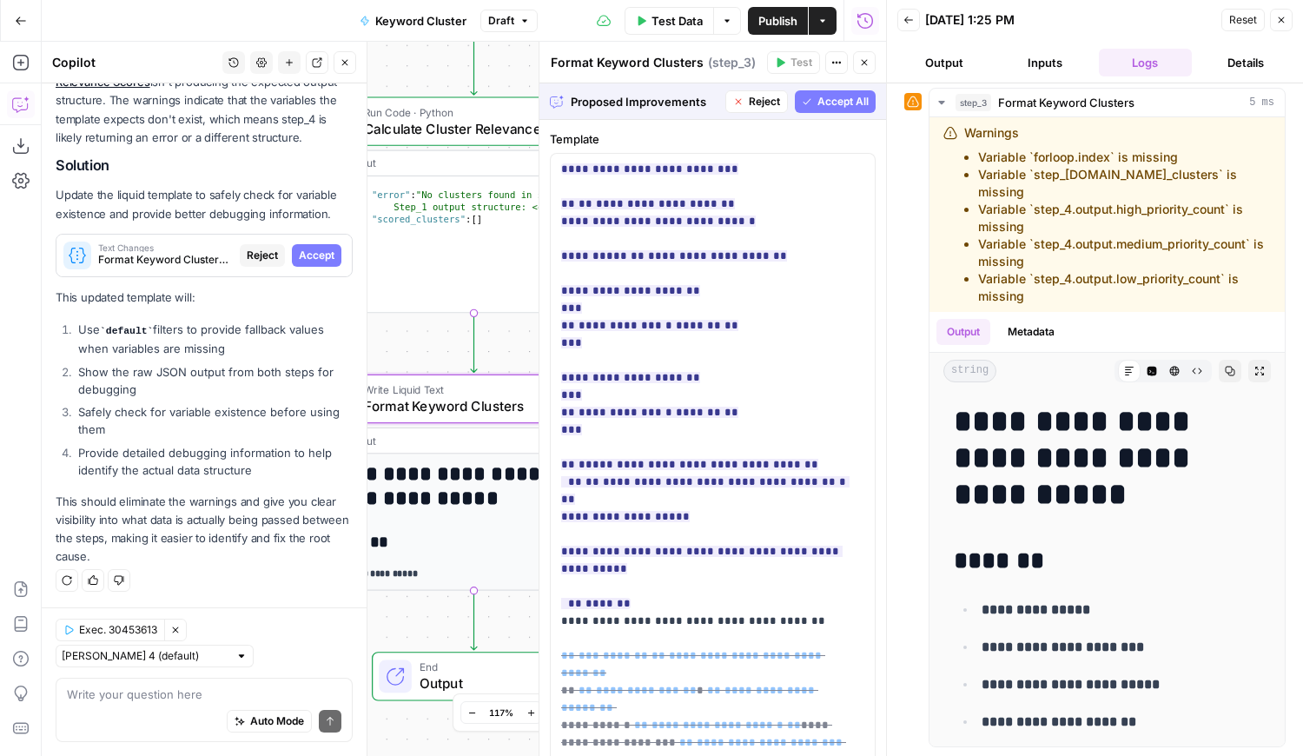
click at [299, 260] on span "Accept" at bounding box center [317, 256] width 36 height 16
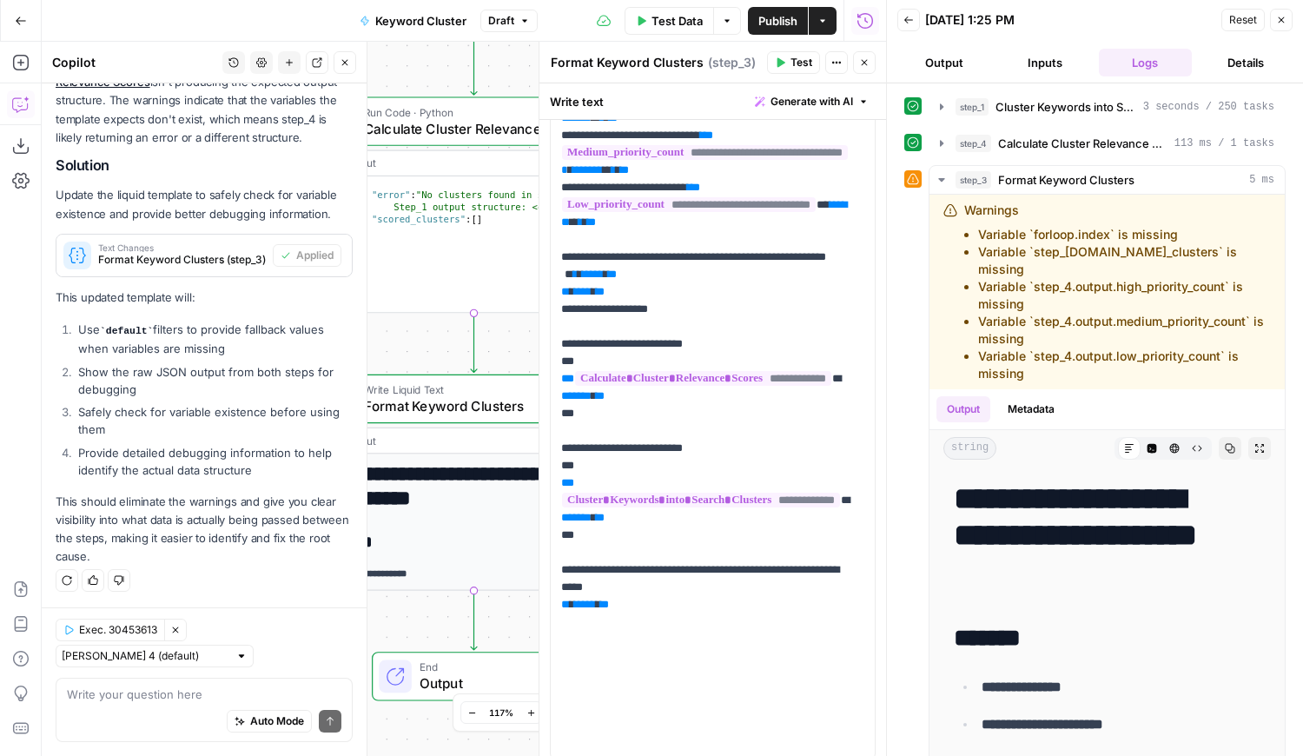
scroll to position [1076, 0]
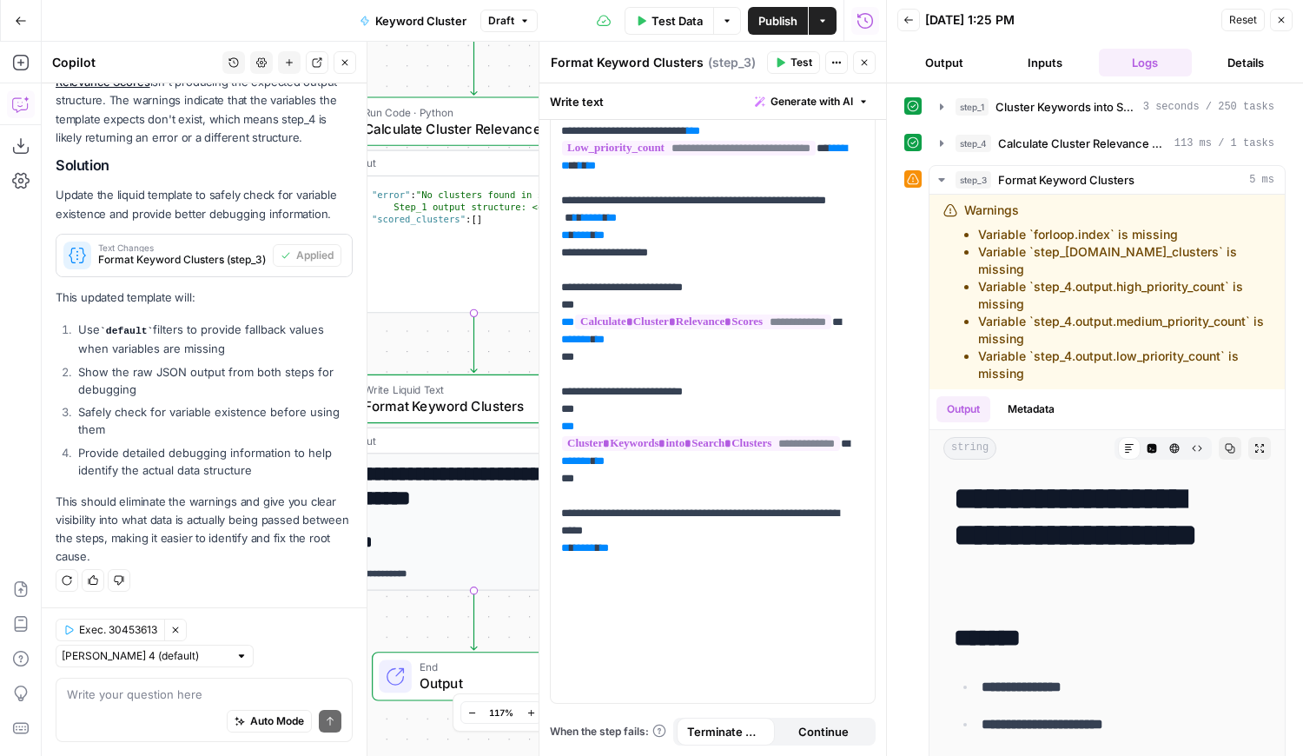
click at [789, 65] on button "Test" at bounding box center [793, 62] width 53 height 23
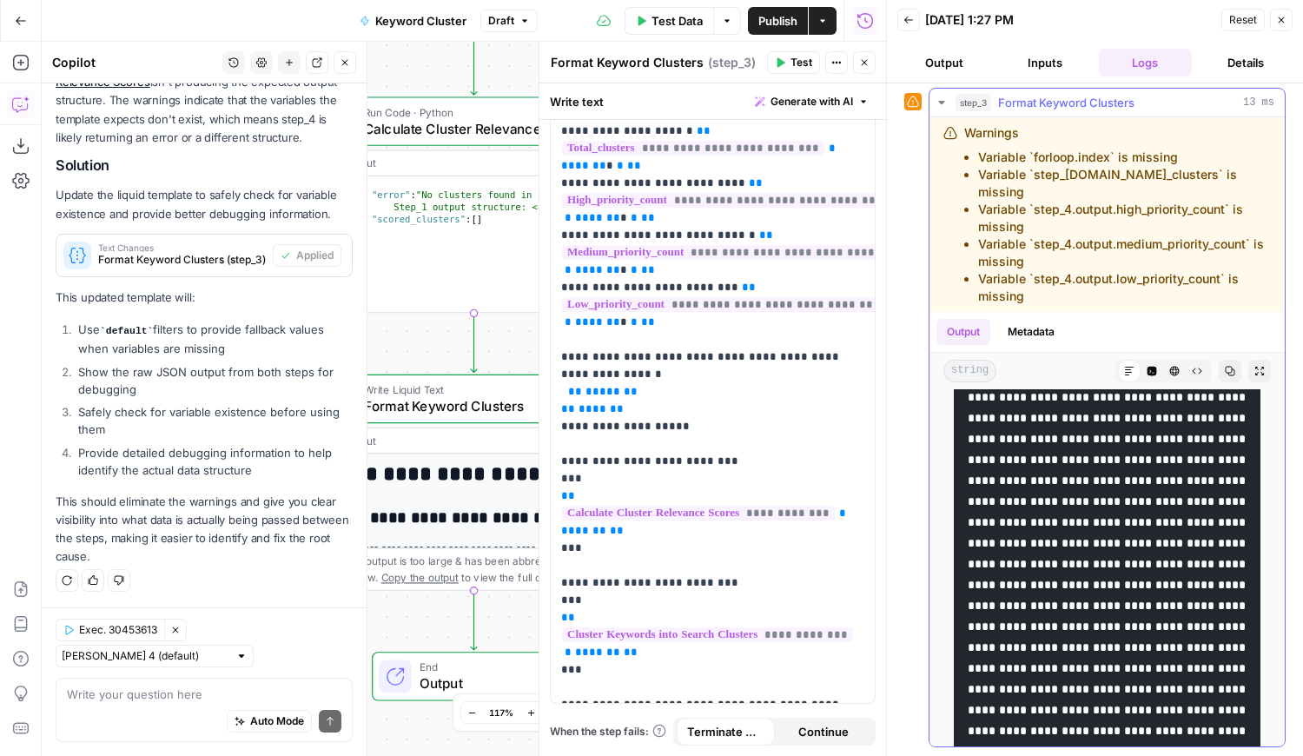
scroll to position [0, 0]
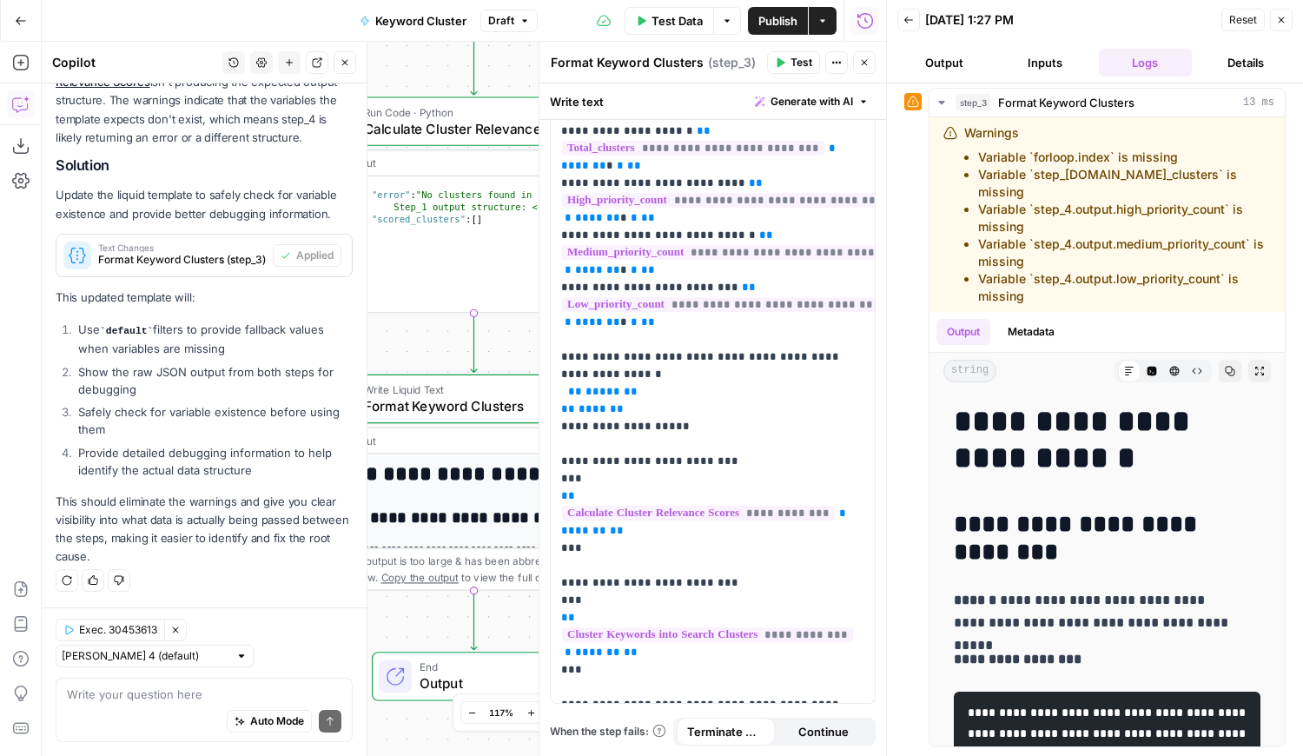
click at [933, 69] on button "Output" at bounding box center [944, 63] width 94 height 28
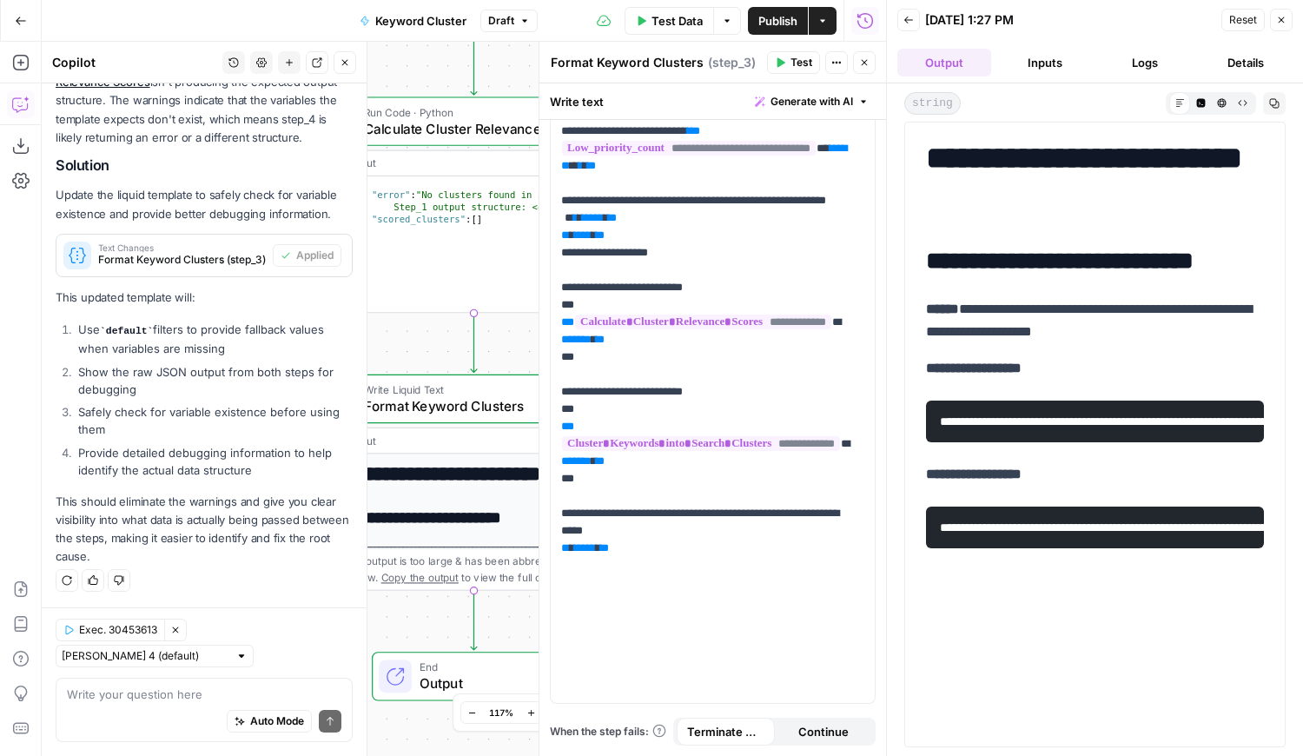
click at [1127, 333] on p "**********" at bounding box center [1095, 320] width 338 height 45
click at [942, 334] on p "**********" at bounding box center [1095, 320] width 338 height 45
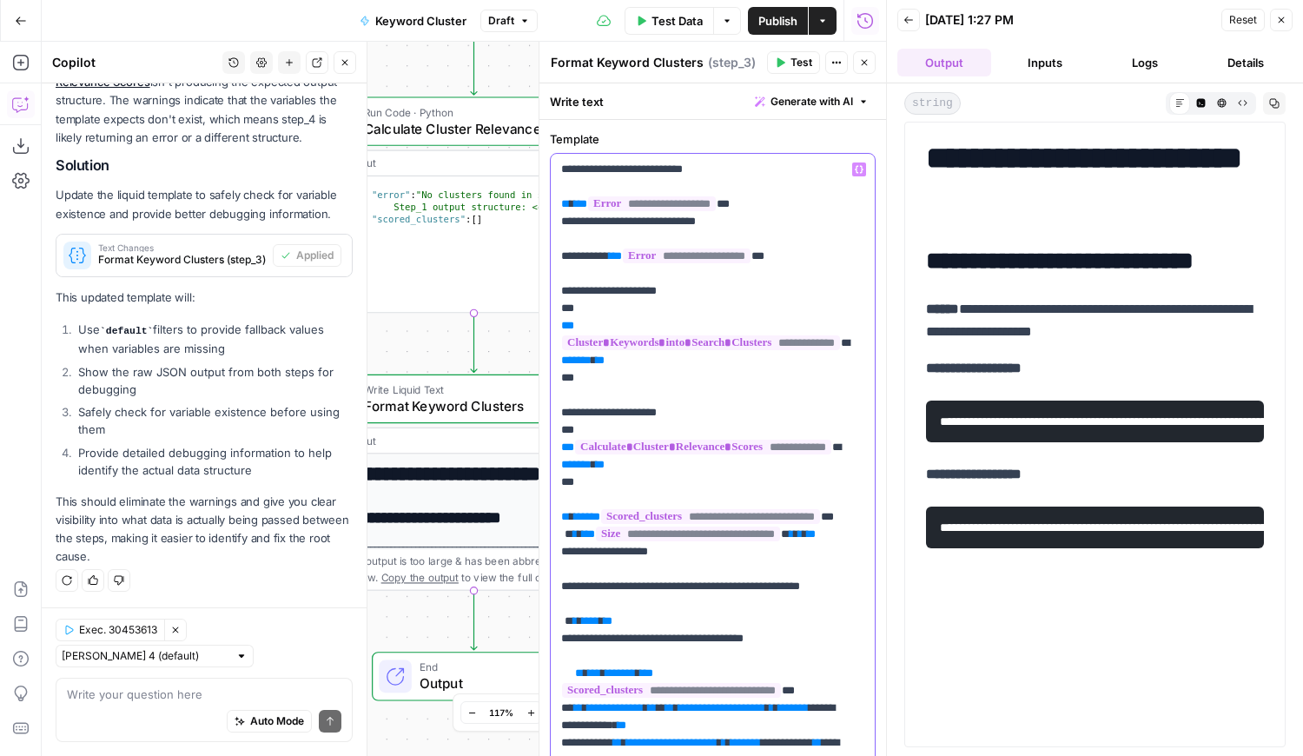
click at [788, 66] on button "Test" at bounding box center [793, 62] width 53 height 23
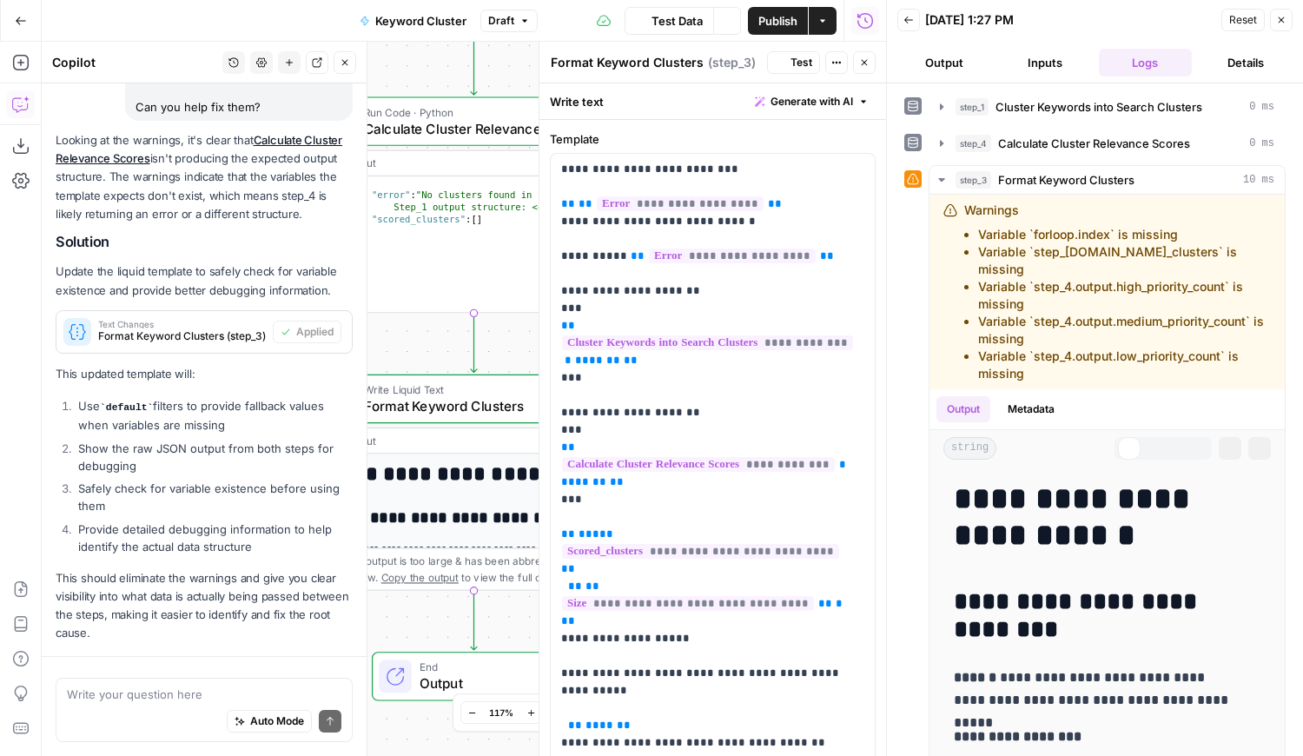
scroll to position [3068, 0]
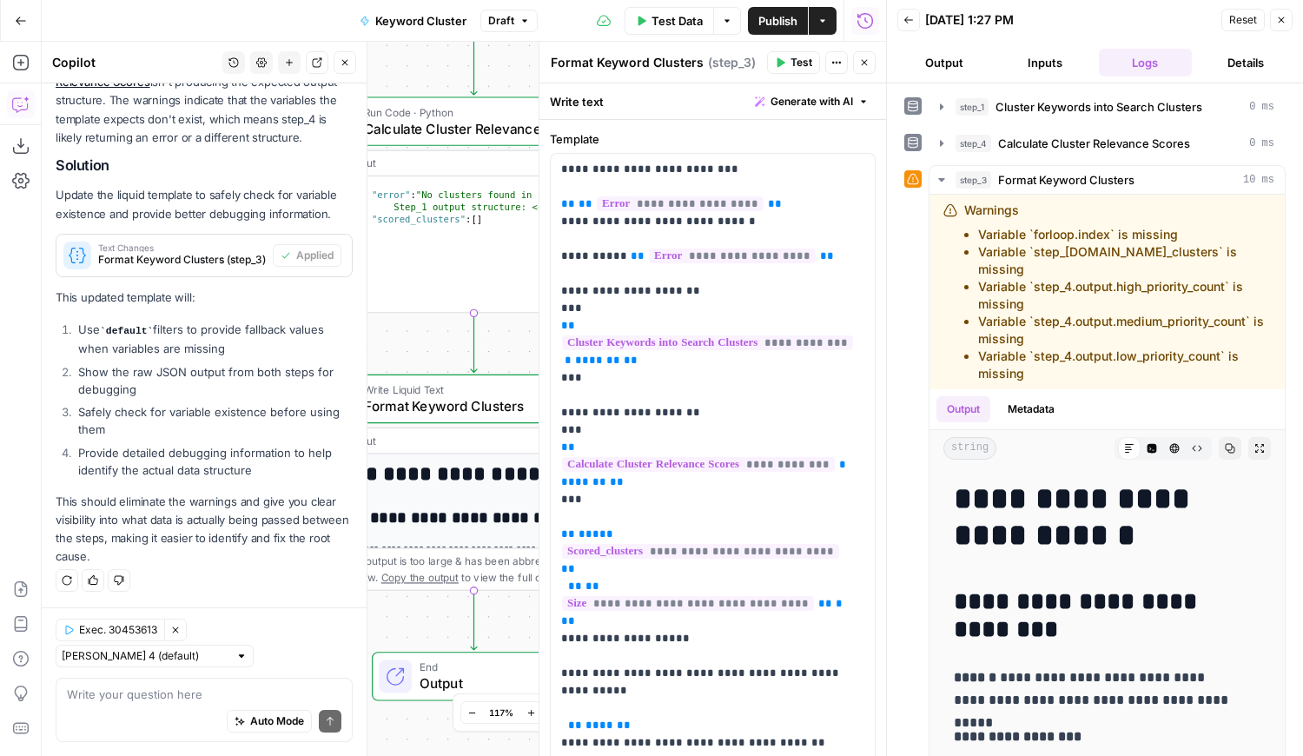
click at [942, 69] on button "Output" at bounding box center [944, 63] width 94 height 28
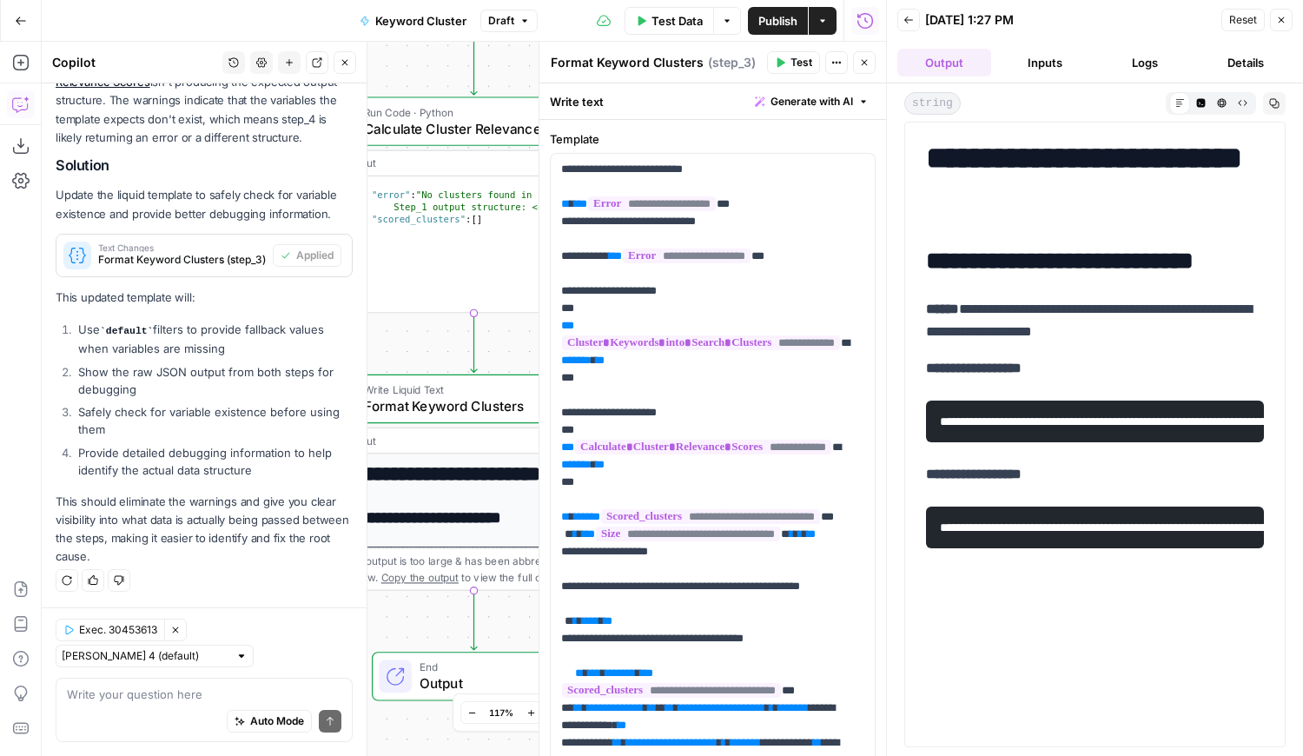
click at [1029, 76] on header "Back 09/30/25 at 1:27 PM Reset Close Output Inputs Logs Details" at bounding box center [1095, 41] width 416 height 83
click at [1163, 67] on button "Logs" at bounding box center [1146, 63] width 94 height 28
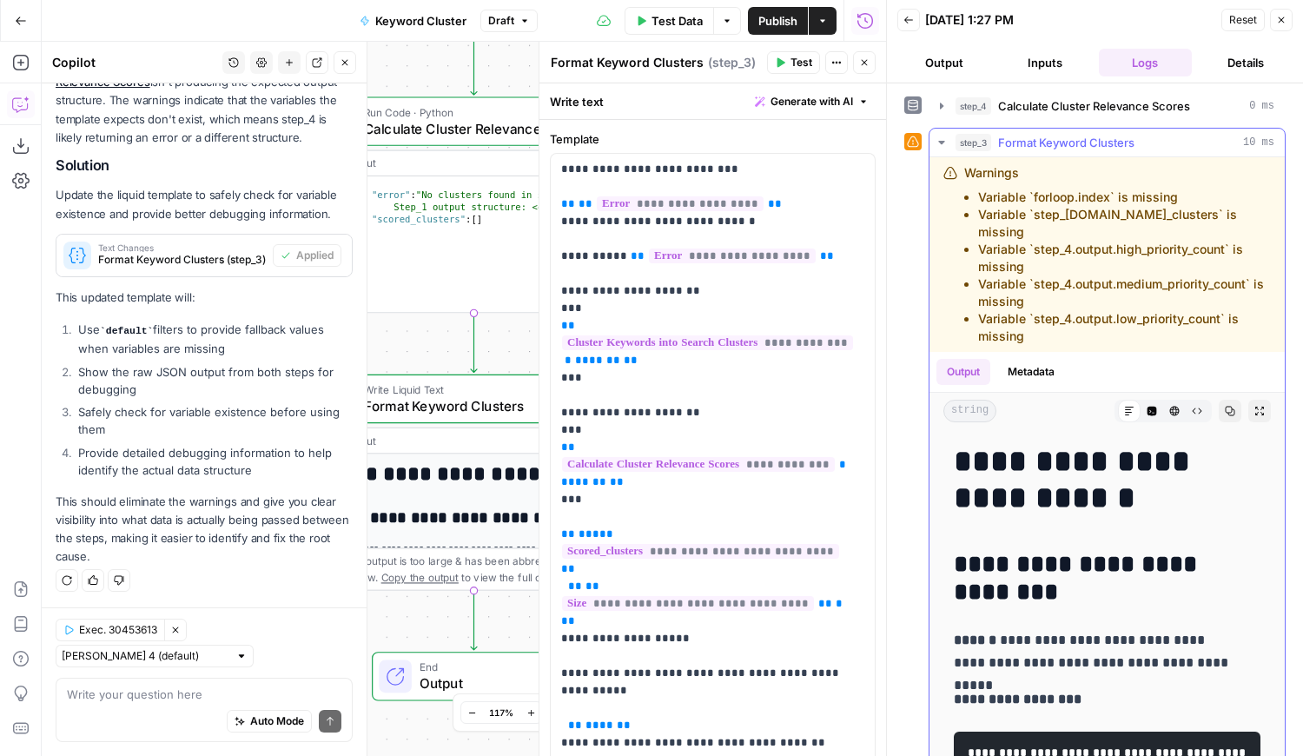
scroll to position [77, 0]
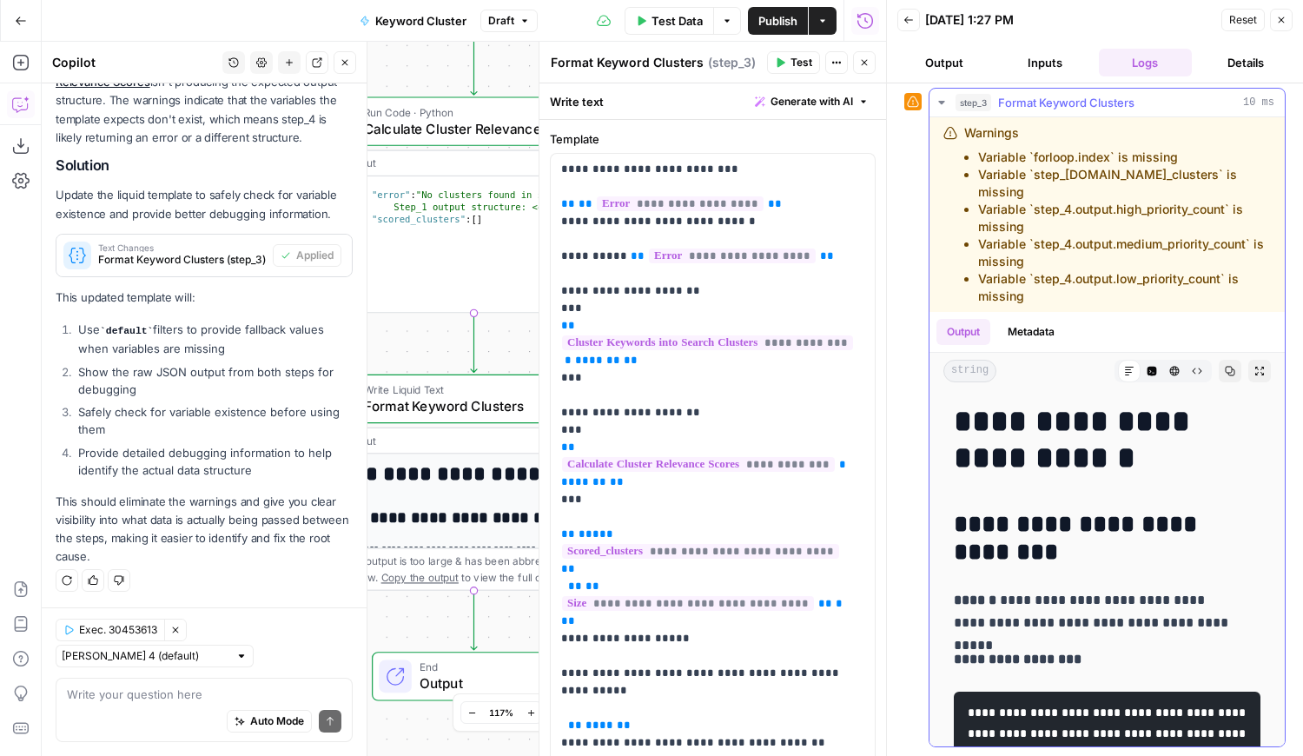
click at [1051, 330] on button "Metadata" at bounding box center [1031, 332] width 68 height 26
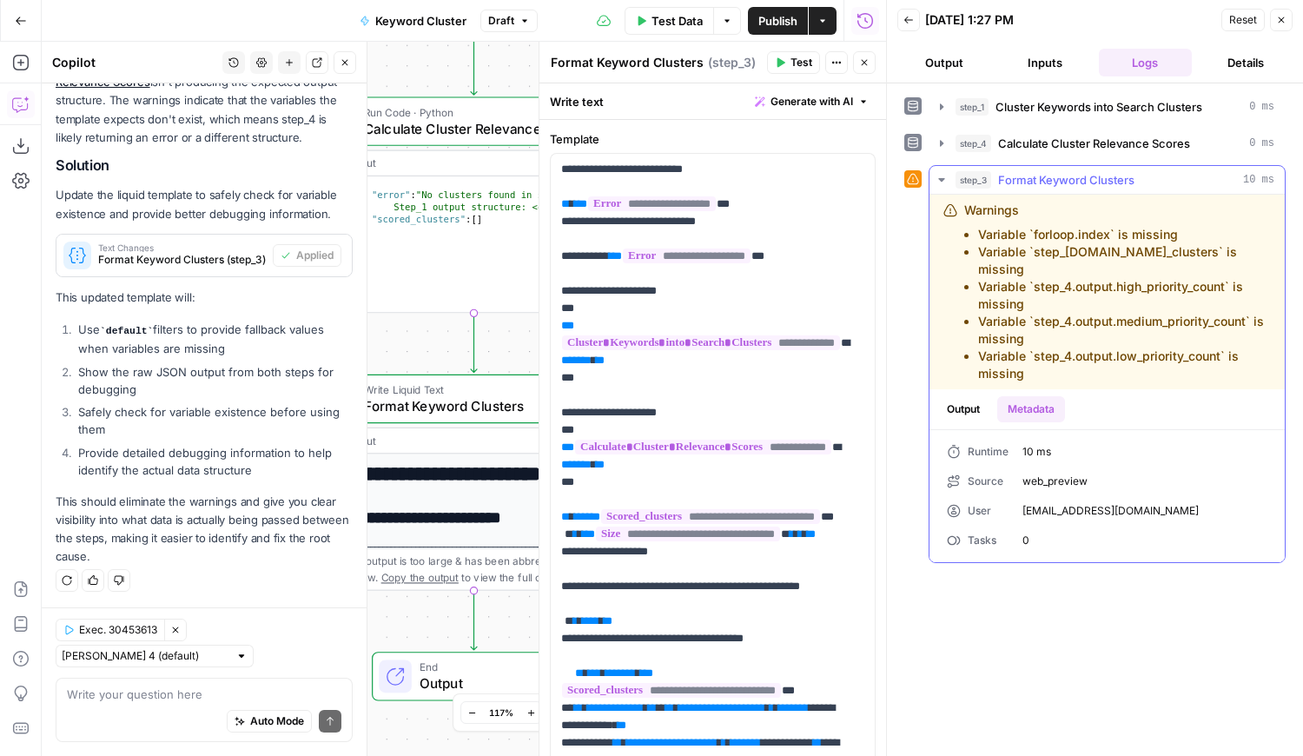
click at [1049, 473] on span "web_preview" at bounding box center [1144, 481] width 245 height 16
click at [1029, 512] on div "Runtime 10 ms Source web_preview User lauren.keudell@sproutsocial.com Tasks 0" at bounding box center [1107, 496] width 320 height 104
click at [912, 175] on icon at bounding box center [913, 179] width 12 height 12
click at [936, 181] on icon "button" at bounding box center [941, 180] width 14 height 14
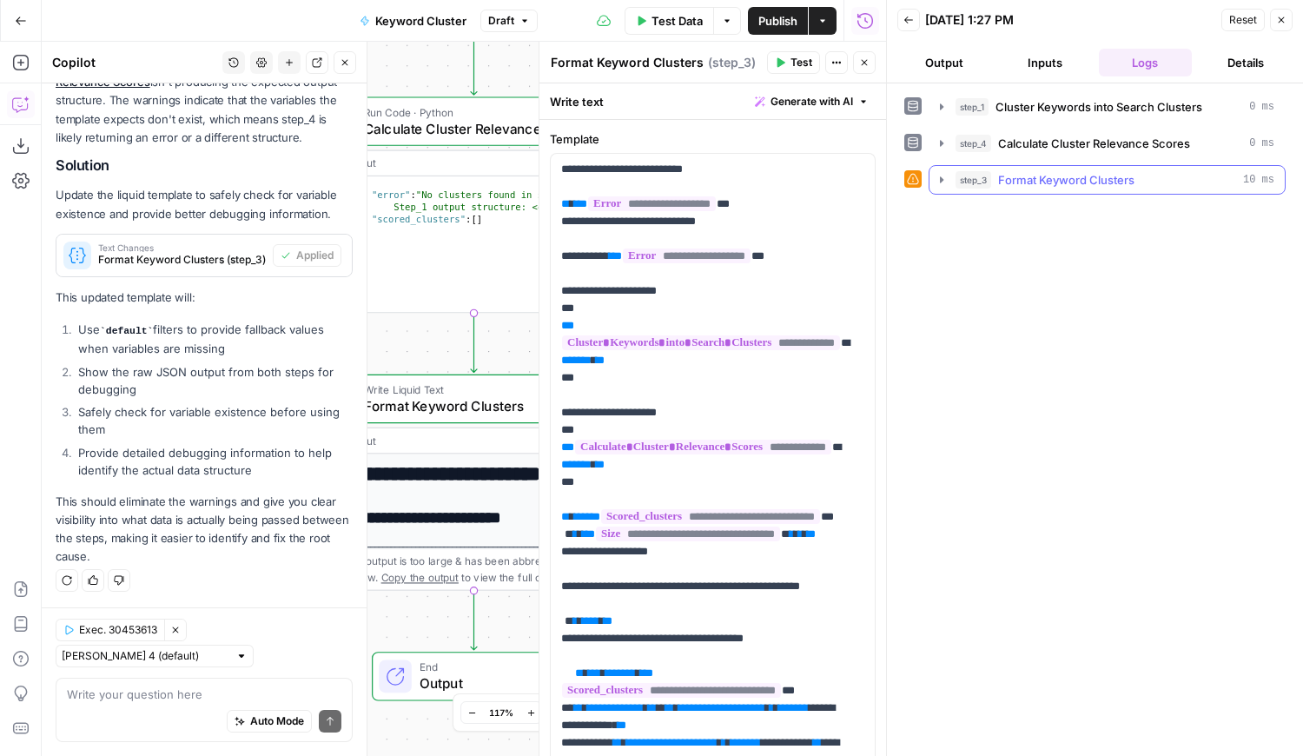
click at [936, 181] on icon "button" at bounding box center [941, 180] width 14 height 14
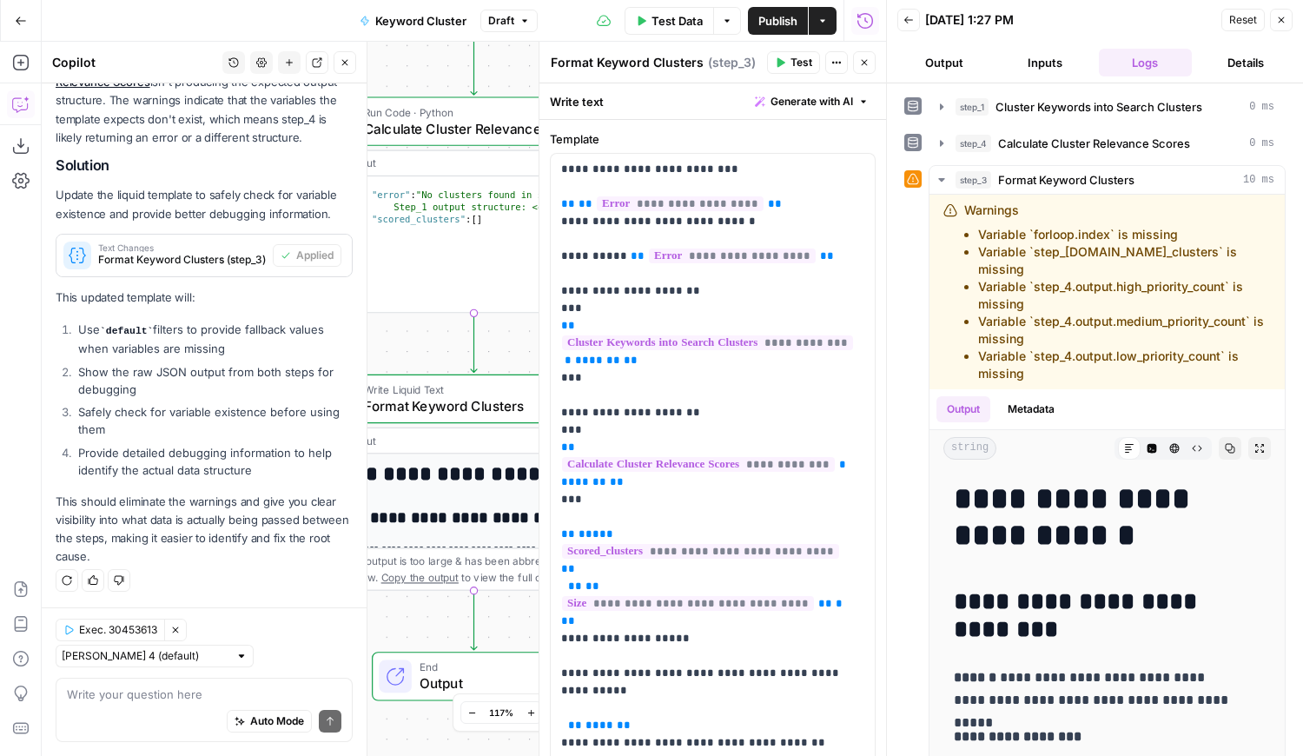
click at [1258, 19] on button "Reset" at bounding box center [1242, 20] width 43 height 23
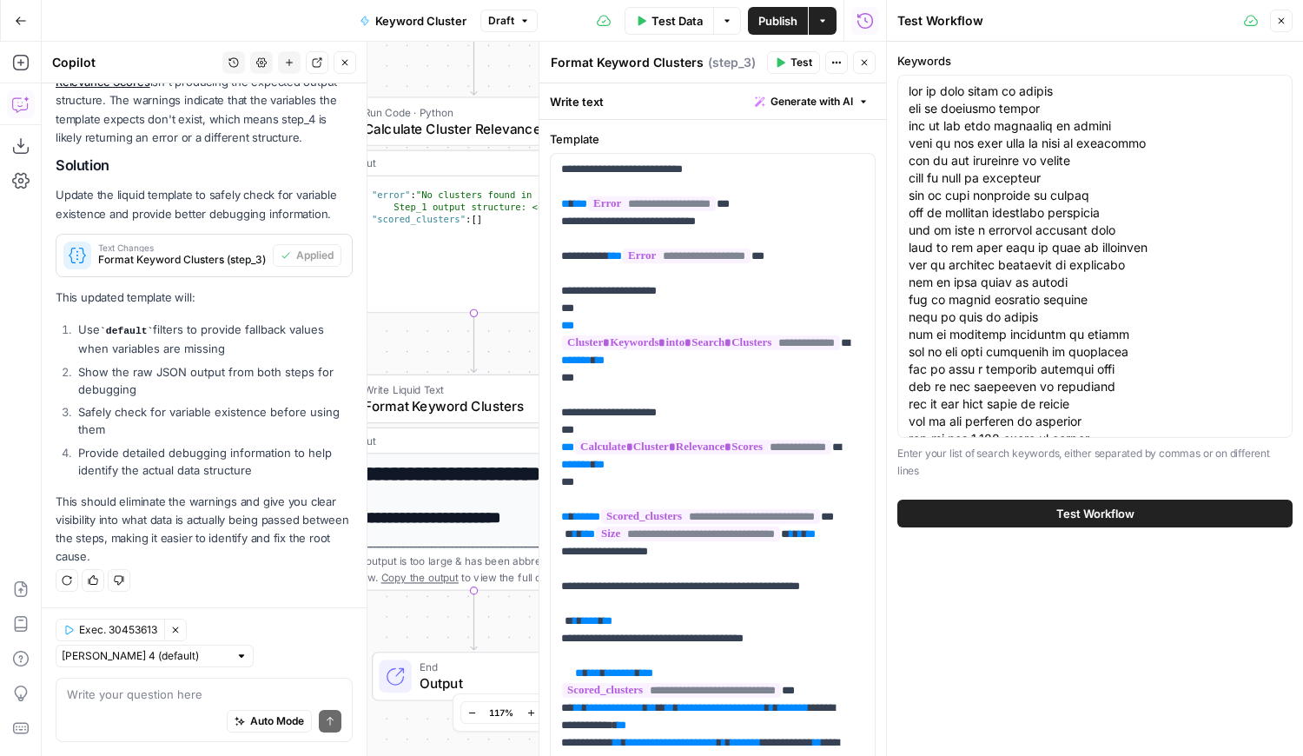
click at [1094, 518] on span "Test Workflow" at bounding box center [1095, 513] width 78 height 17
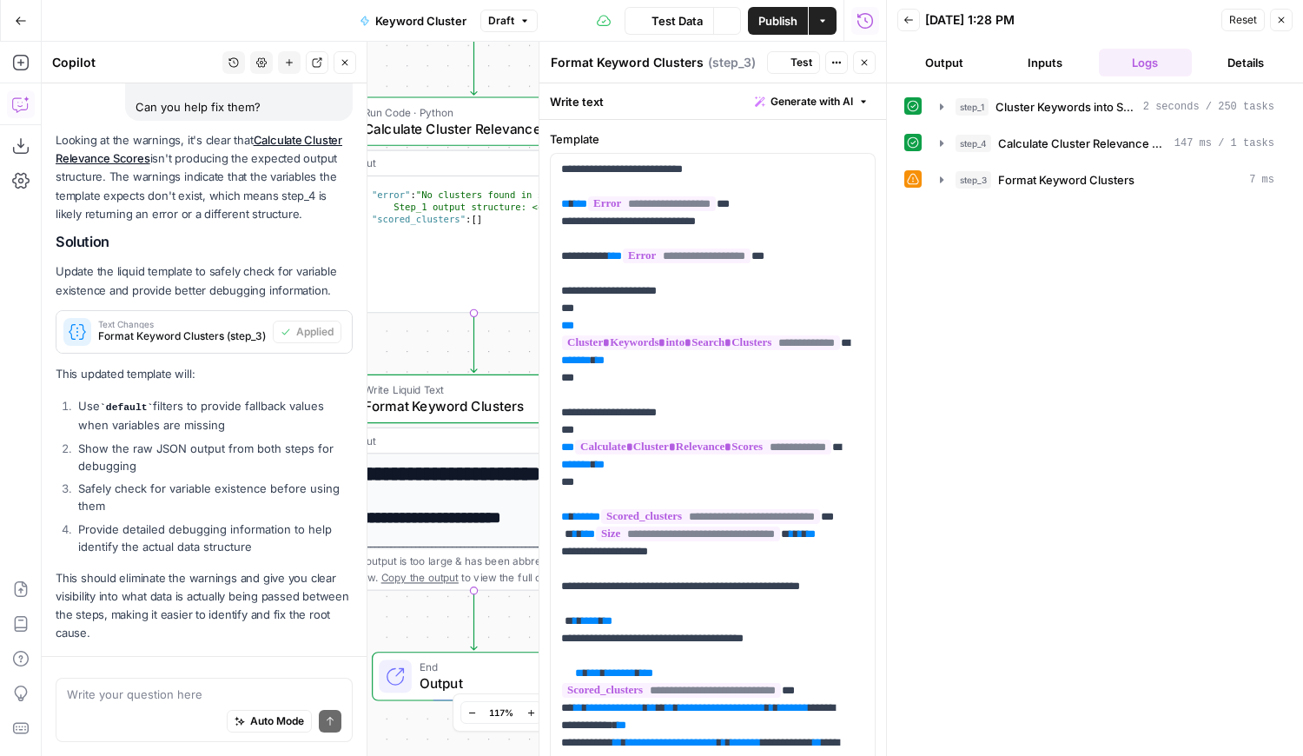
scroll to position [3068, 0]
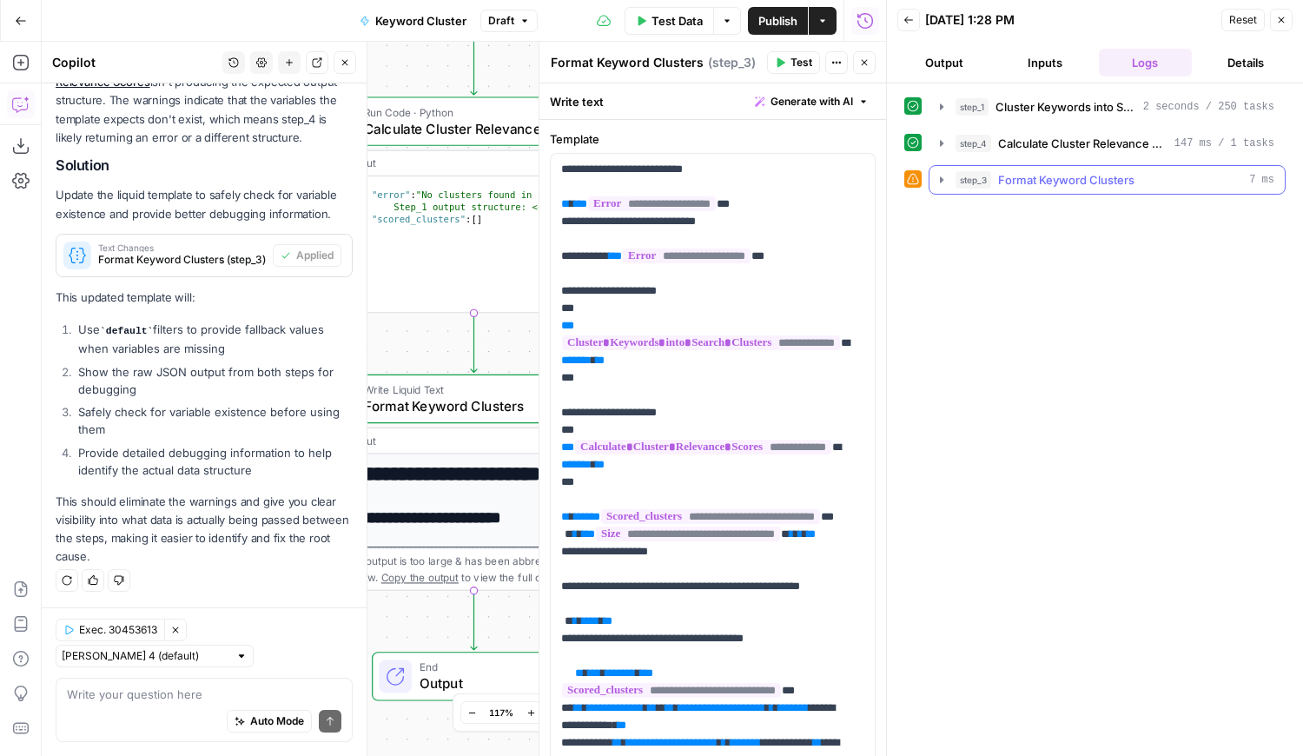
click at [943, 176] on icon "button" at bounding box center [941, 180] width 14 height 14
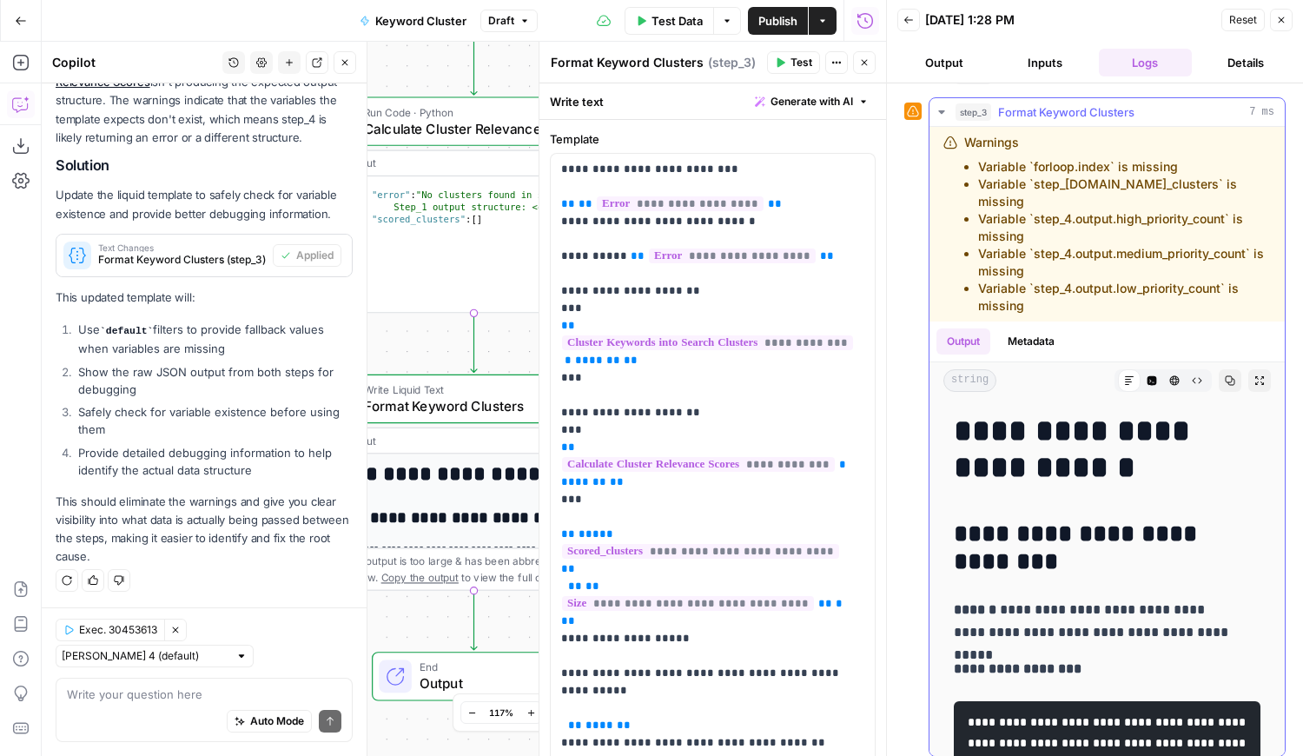
scroll to position [39, 0]
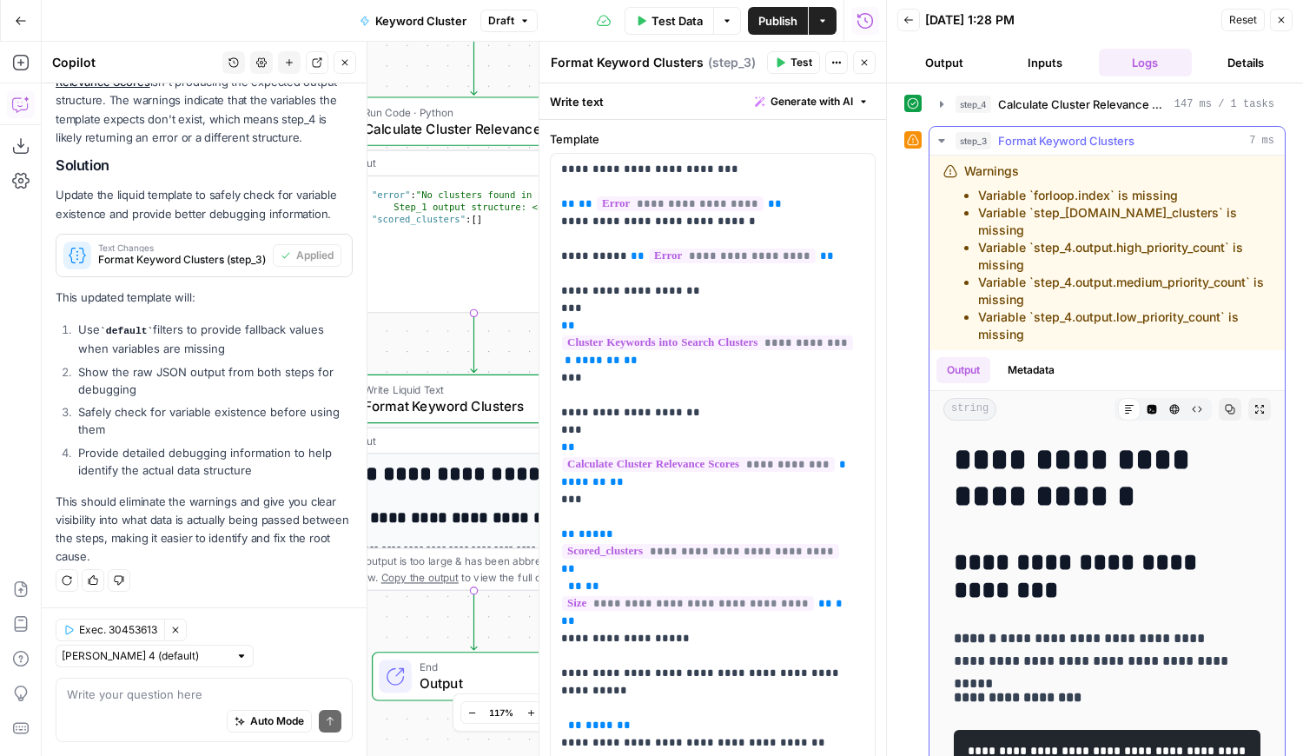
click at [1026, 368] on button "Metadata" at bounding box center [1031, 370] width 68 height 26
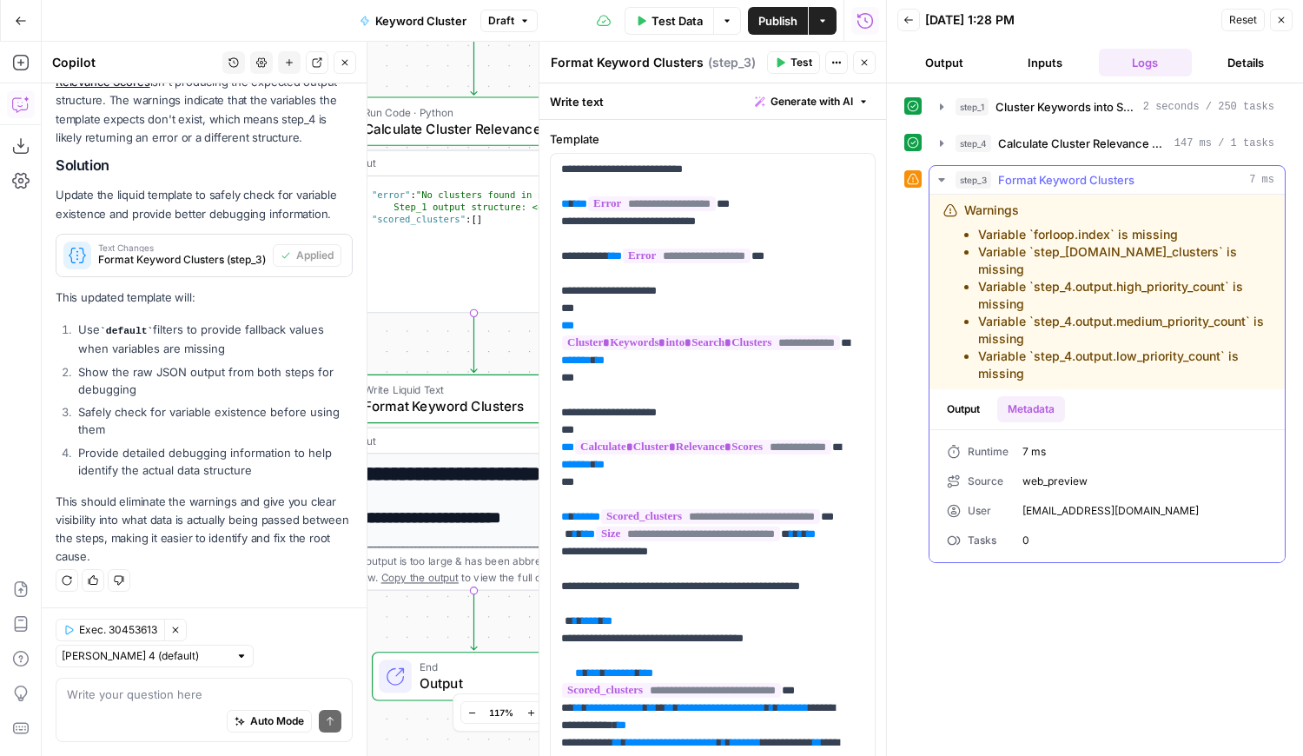
drag, startPoint x: 1024, startPoint y: 360, endPoint x: 937, endPoint y: 210, distance: 173.5
click at [937, 210] on div "Warnings Variable `forloop.index` is missing Variable `step_4.output.total_clus…" at bounding box center [1106, 292] width 355 height 195
copy div "Warnings Variable `forloop.index` is missing Variable `step_4.output.total_clus…"
click at [157, 705] on div "Auto Mode Send" at bounding box center [204, 722] width 274 height 38
paste textarea "Warnings Variable `forloop.index` is missing Variable `step_4.output.total_clus…"
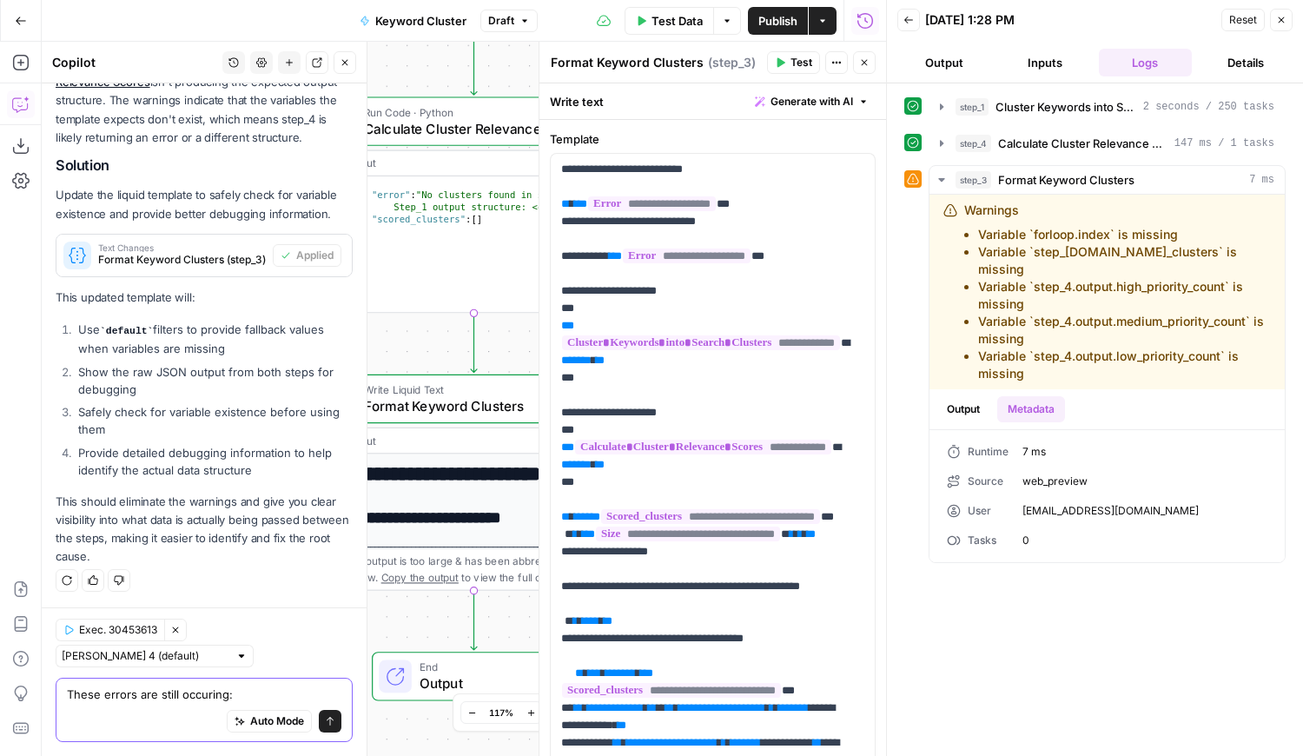
type textarea "These errors are still occuring: Warnings Variable `forloop.index` is missing V…"
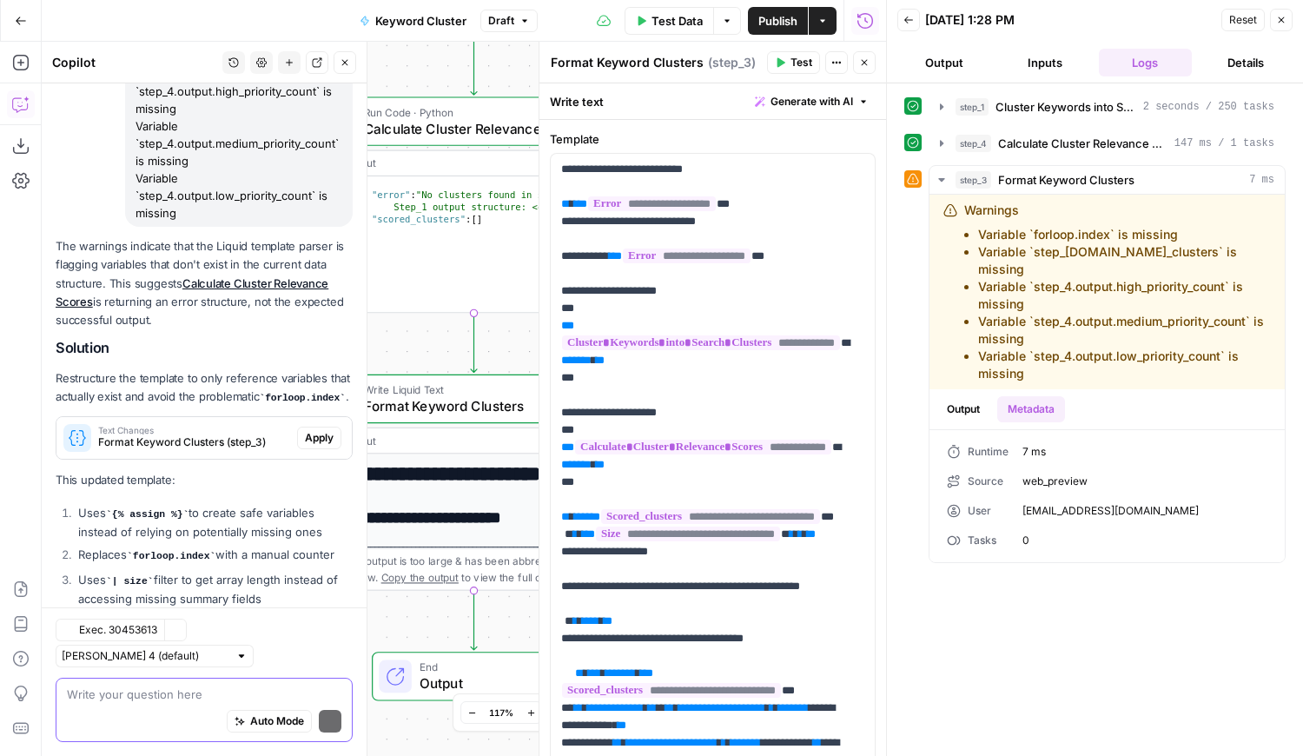
scroll to position [3876, 0]
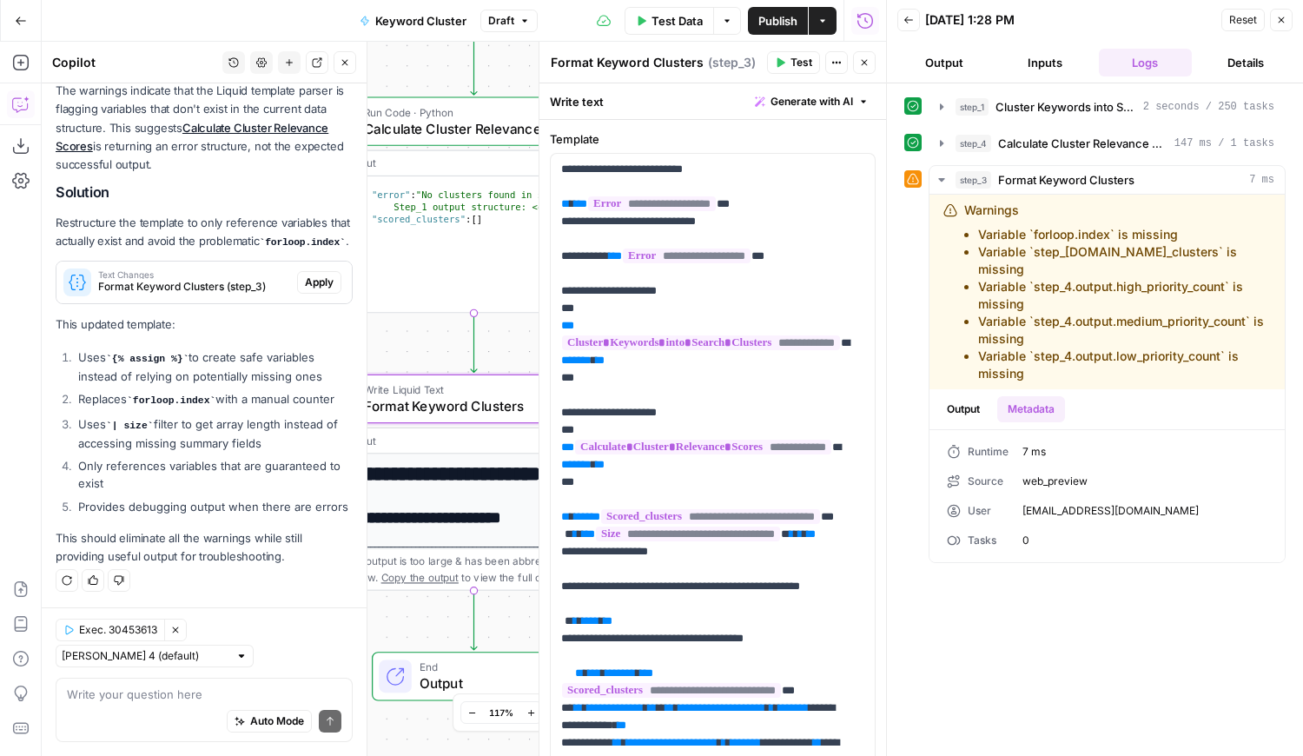
click at [308, 274] on span "Apply" at bounding box center [319, 282] width 29 height 16
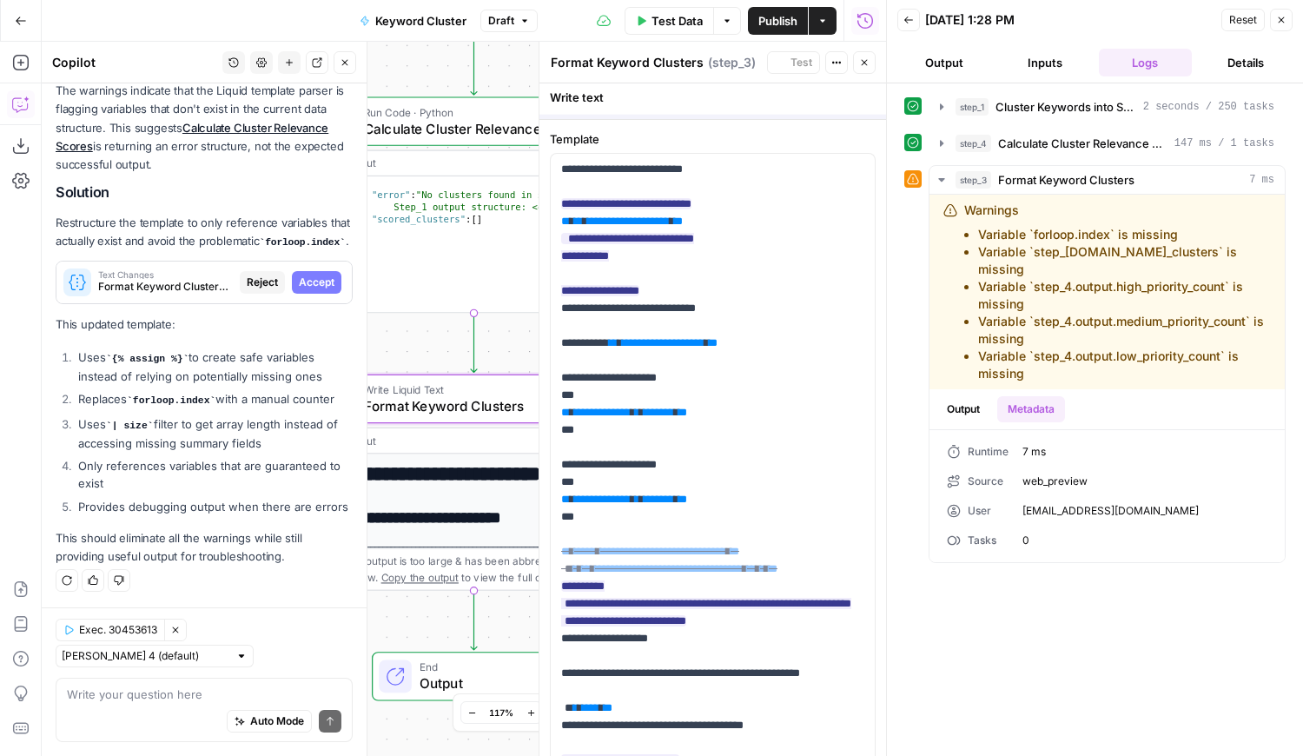
scroll to position [3737, 0]
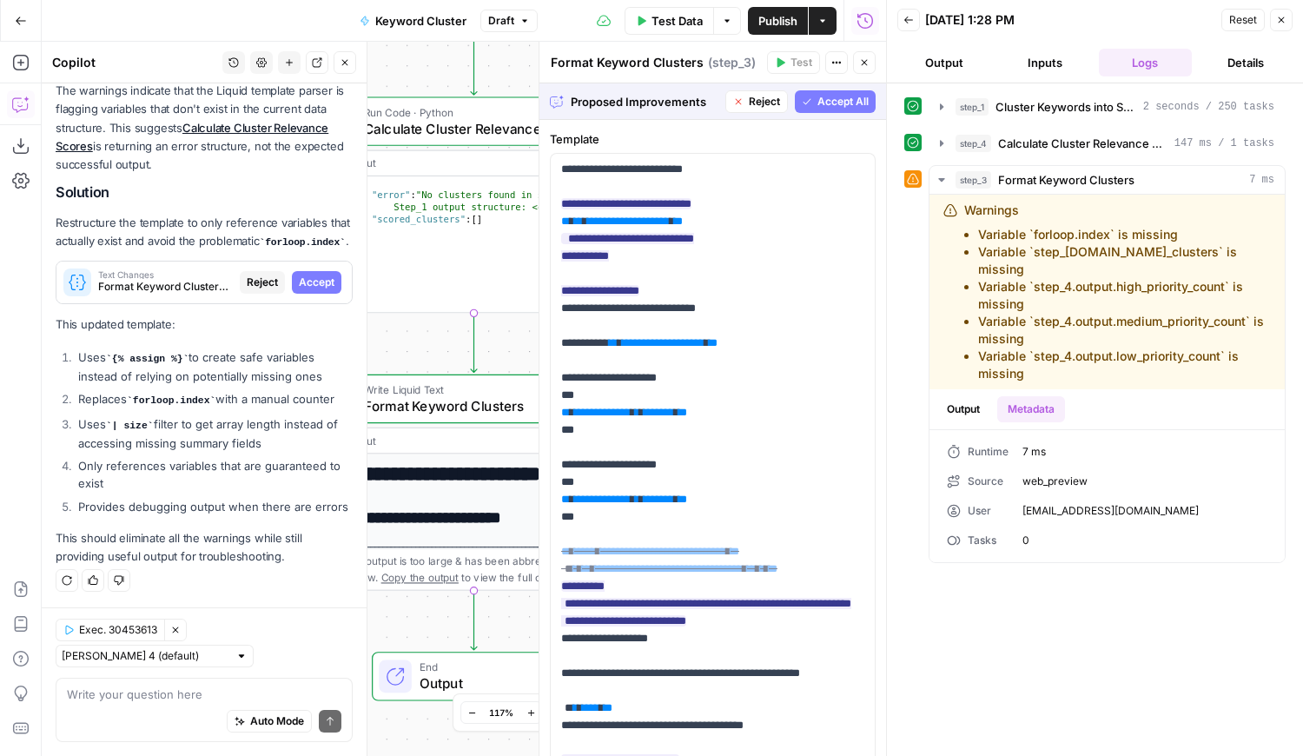
click at [821, 97] on span "Accept All" at bounding box center [842, 102] width 51 height 16
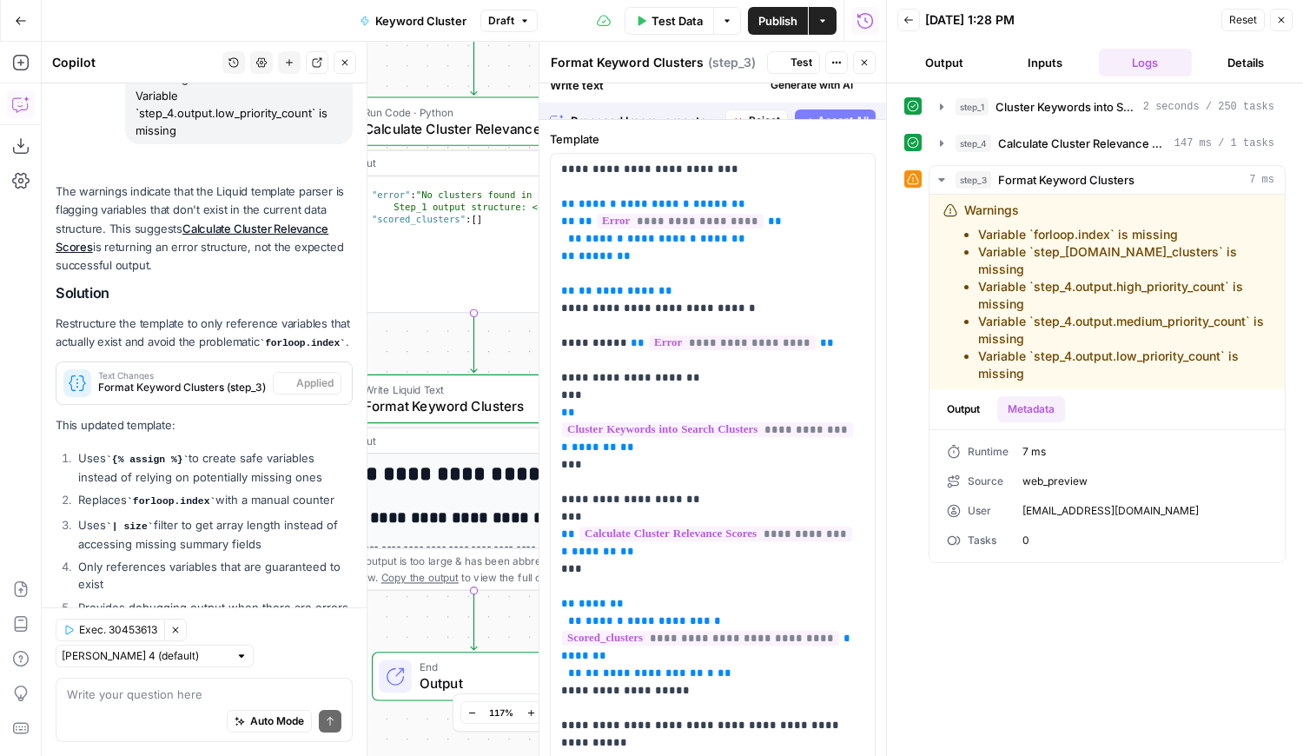
scroll to position [3904, 0]
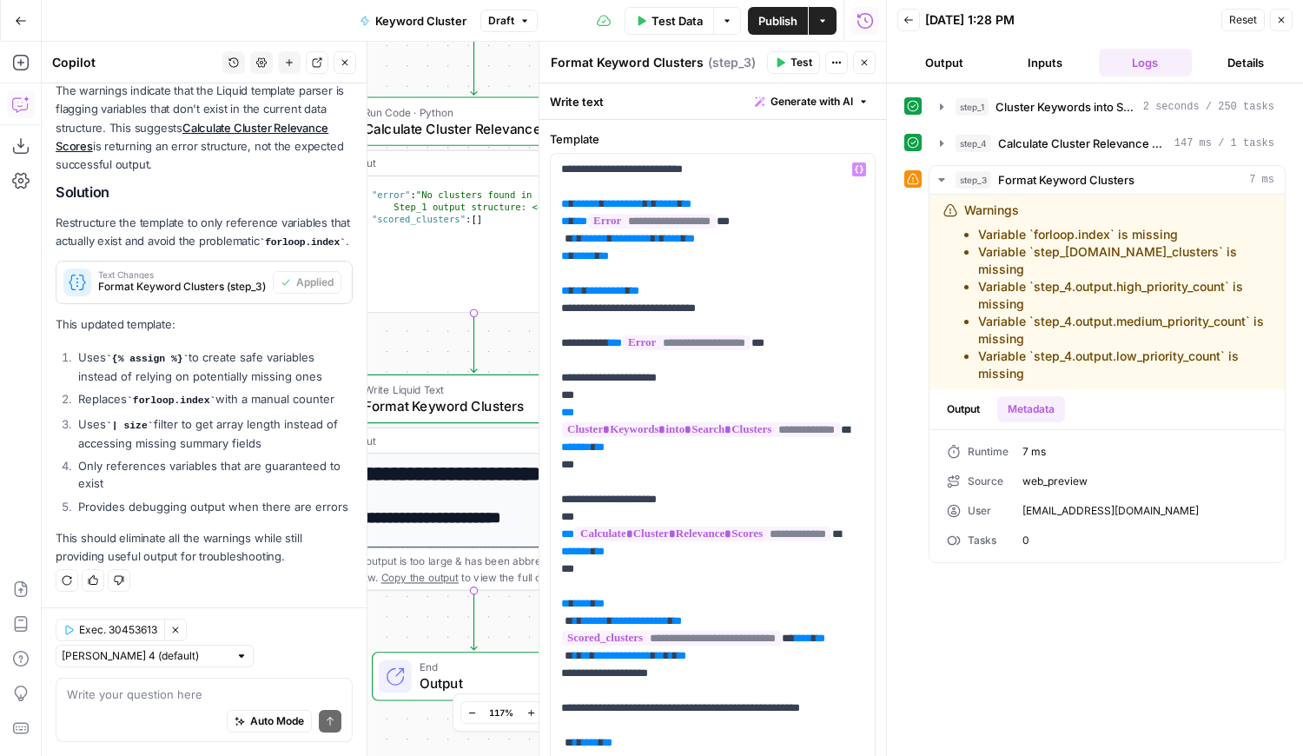
click at [802, 61] on span "Test" at bounding box center [801, 63] width 22 height 16
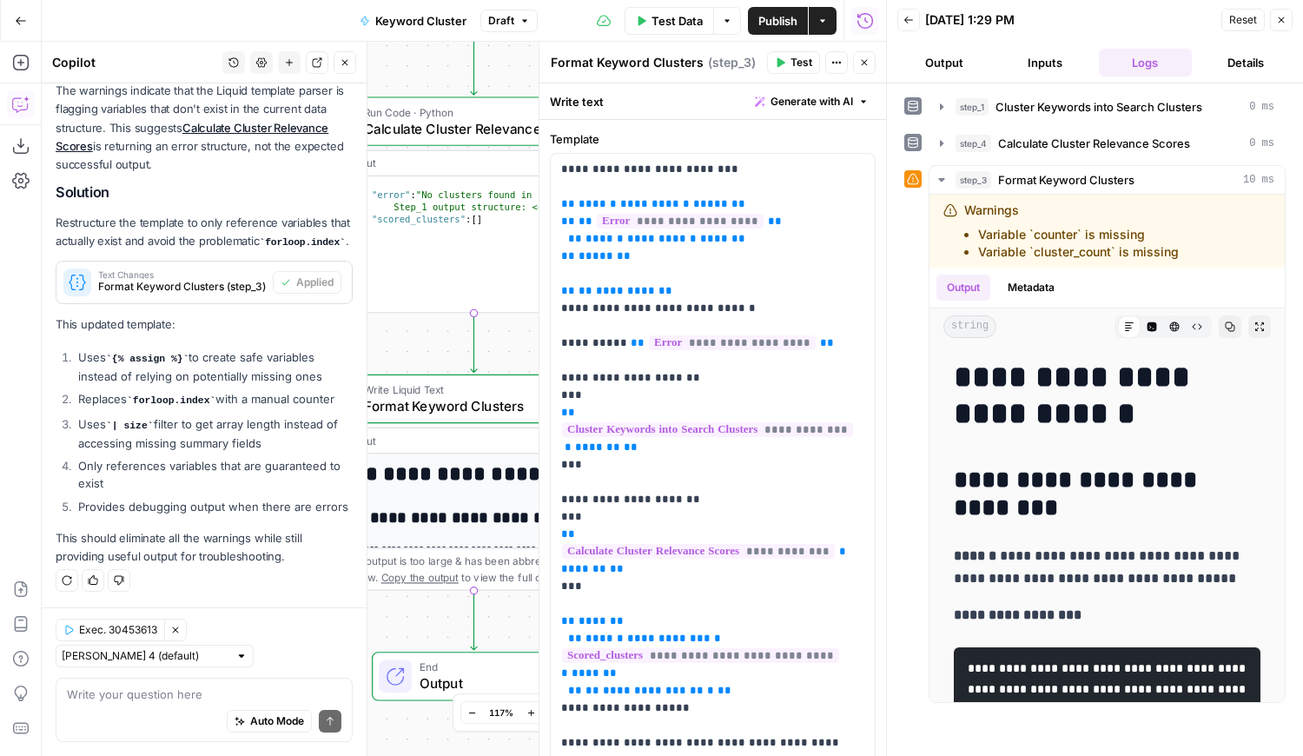
click at [1224, 17] on button "Reset" at bounding box center [1242, 20] width 43 height 23
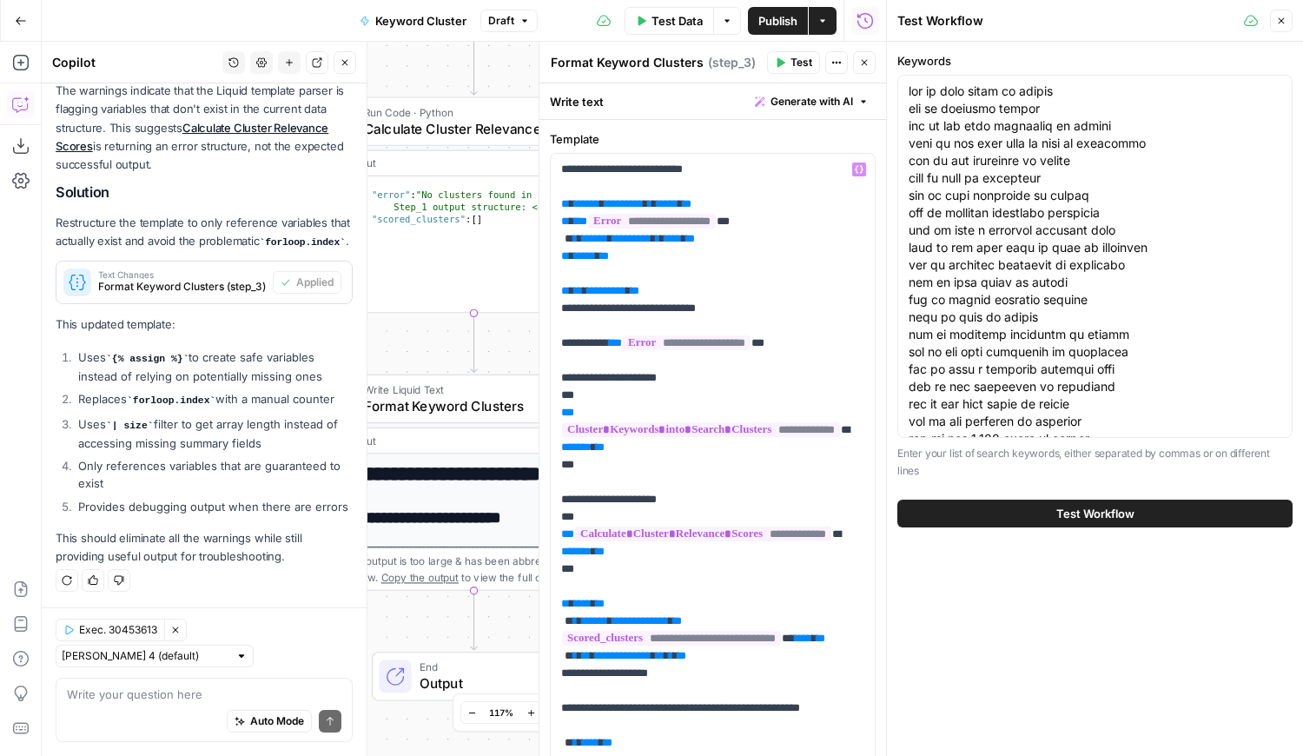
scroll to position [577, 0]
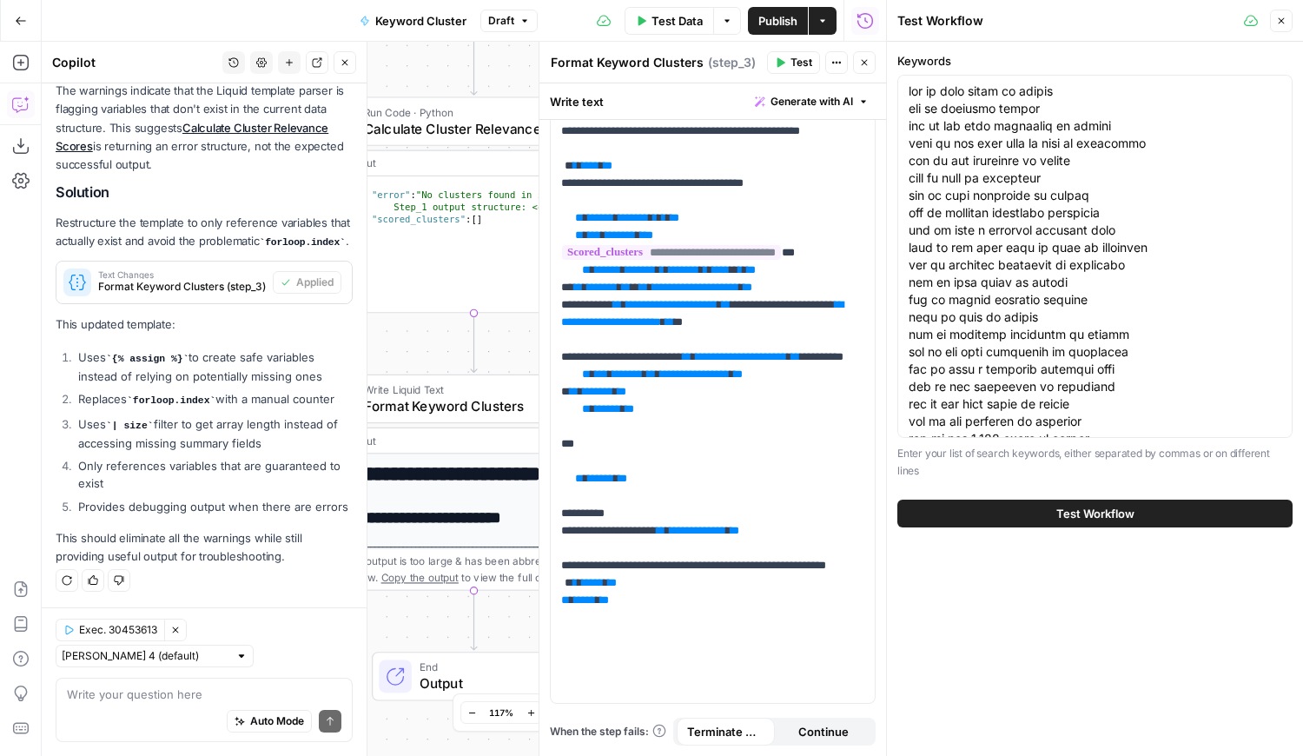
click at [1092, 517] on span "Test Workflow" at bounding box center [1095, 513] width 78 height 17
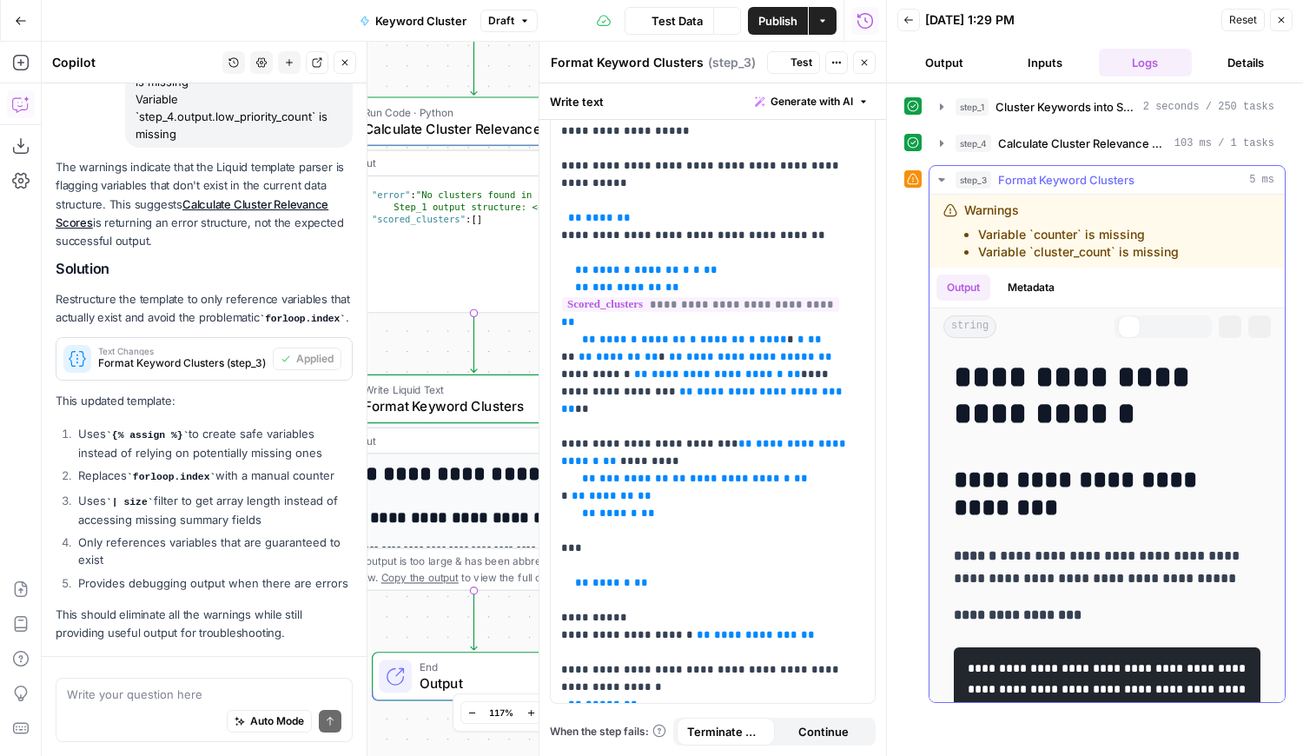
scroll to position [3904, 0]
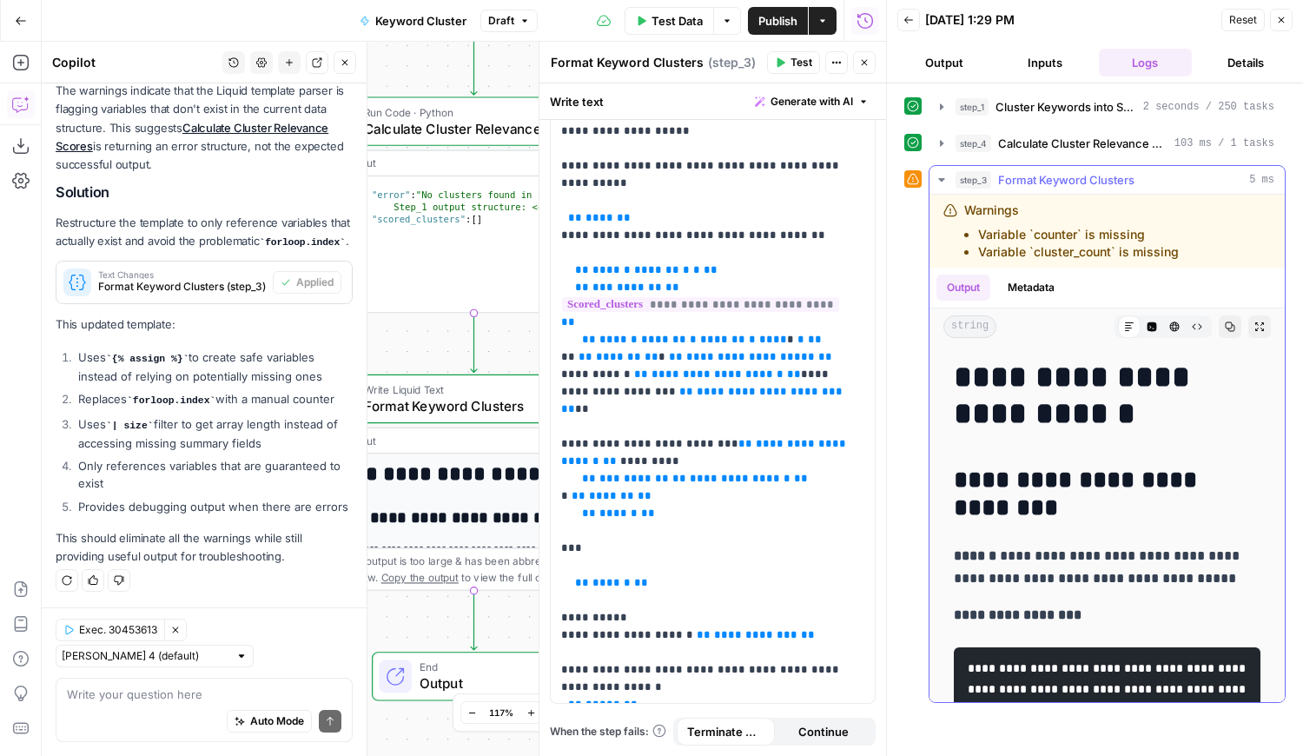
drag, startPoint x: 1184, startPoint y: 254, endPoint x: 949, endPoint y: 220, distance: 236.9
click at [949, 220] on div "Warnings Variable `counter` is missing Variable `cluster_count` is missing" at bounding box center [1083, 230] width 281 height 59
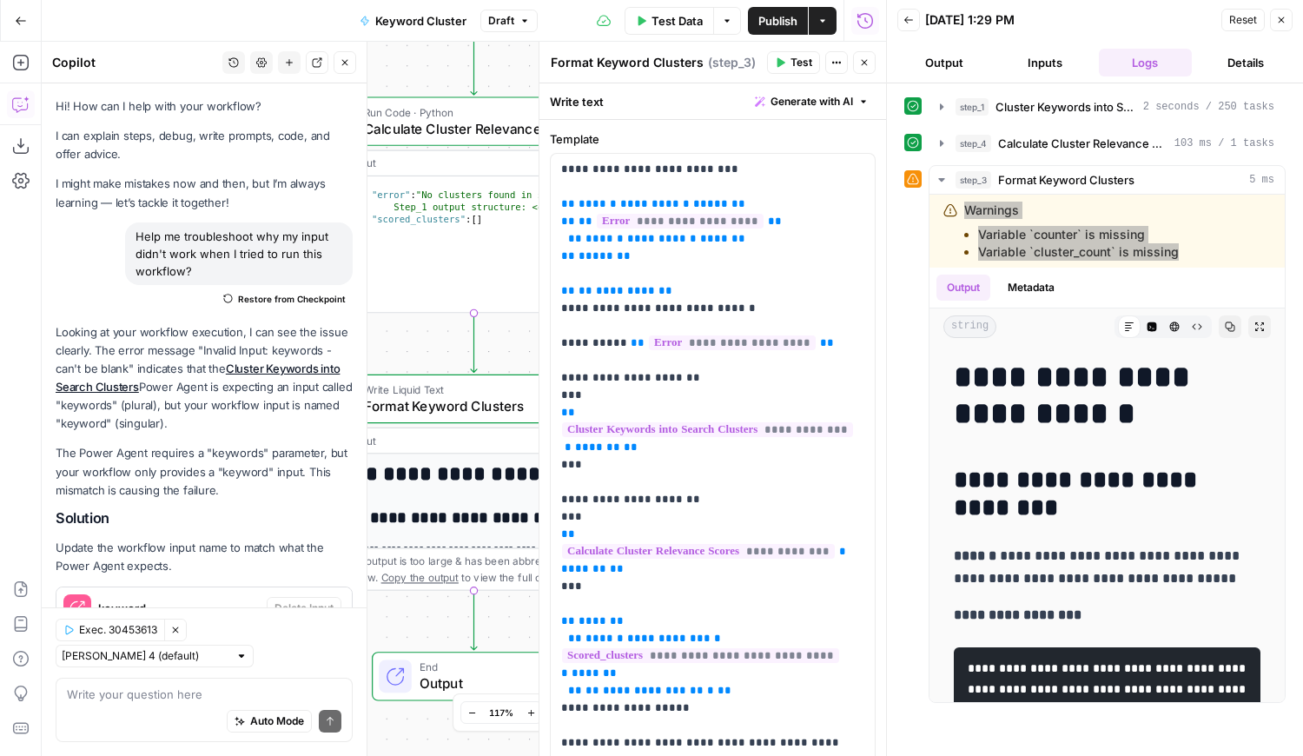
scroll to position [577, 0]
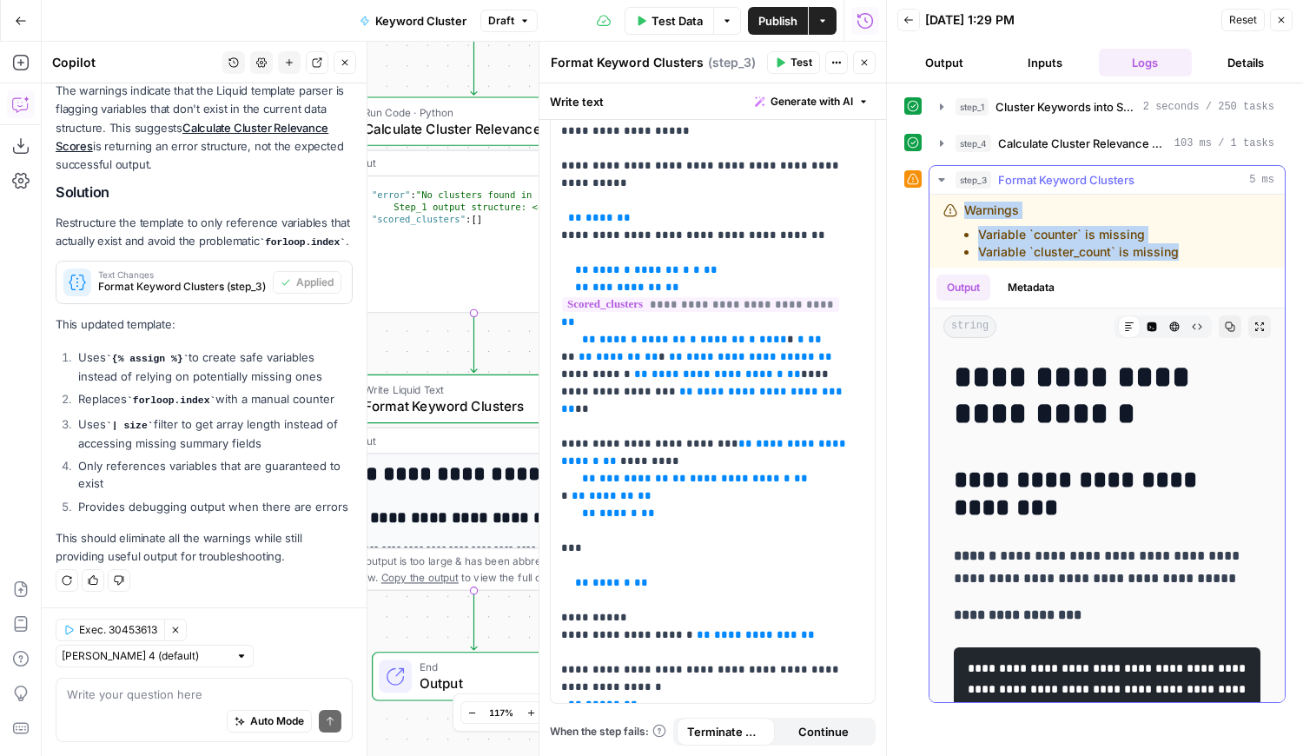
click at [1093, 250] on li "Variable `cluster_count` is missing" at bounding box center [1078, 251] width 201 height 17
click at [1177, 258] on div "Warnings Variable `counter` is missing Variable `cluster_count` is missing" at bounding box center [1083, 230] width 281 height 59
drag, startPoint x: 1189, startPoint y: 245, endPoint x: 932, endPoint y: 196, distance: 261.6
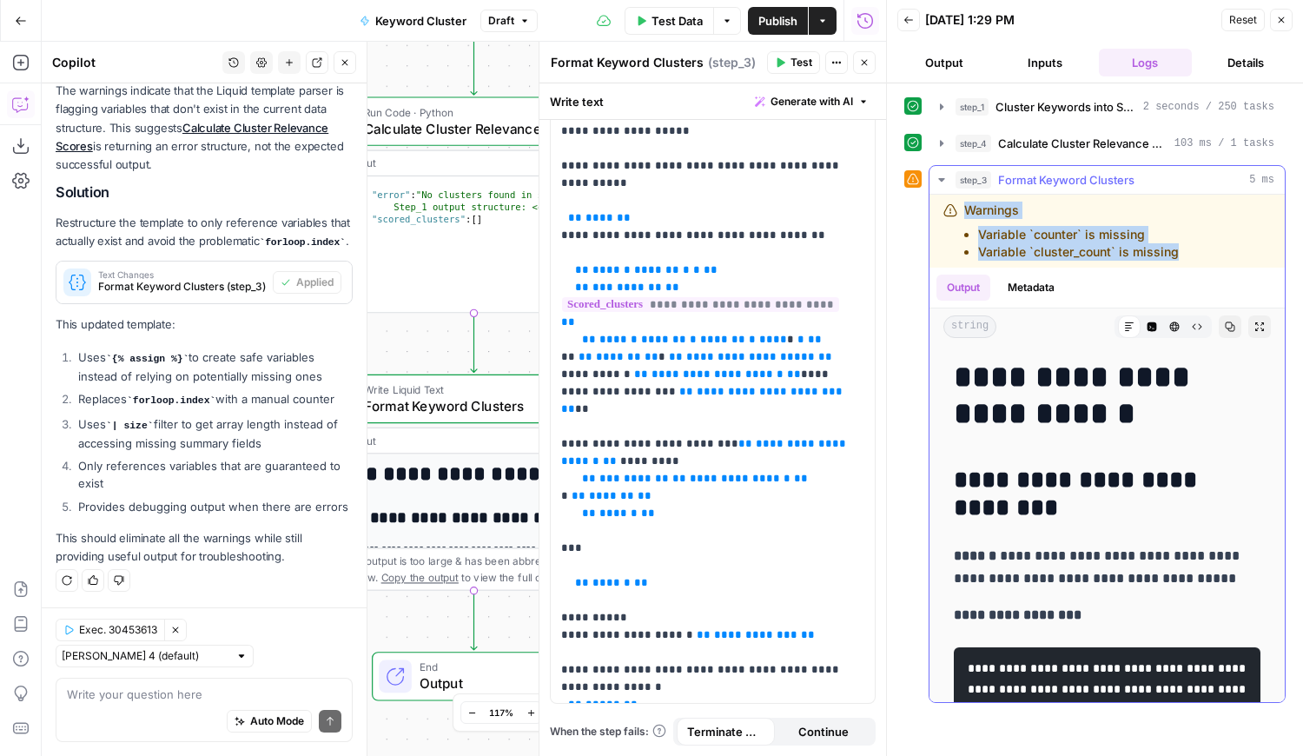
click at [932, 196] on div "Warnings Variable `counter` is missing Variable `cluster_count` is missing" at bounding box center [1106, 231] width 355 height 73
copy div "Warnings Variable `counter` is missing Variable `cluster_count` is missing"
click at [163, 700] on textarea at bounding box center [204, 693] width 274 height 17
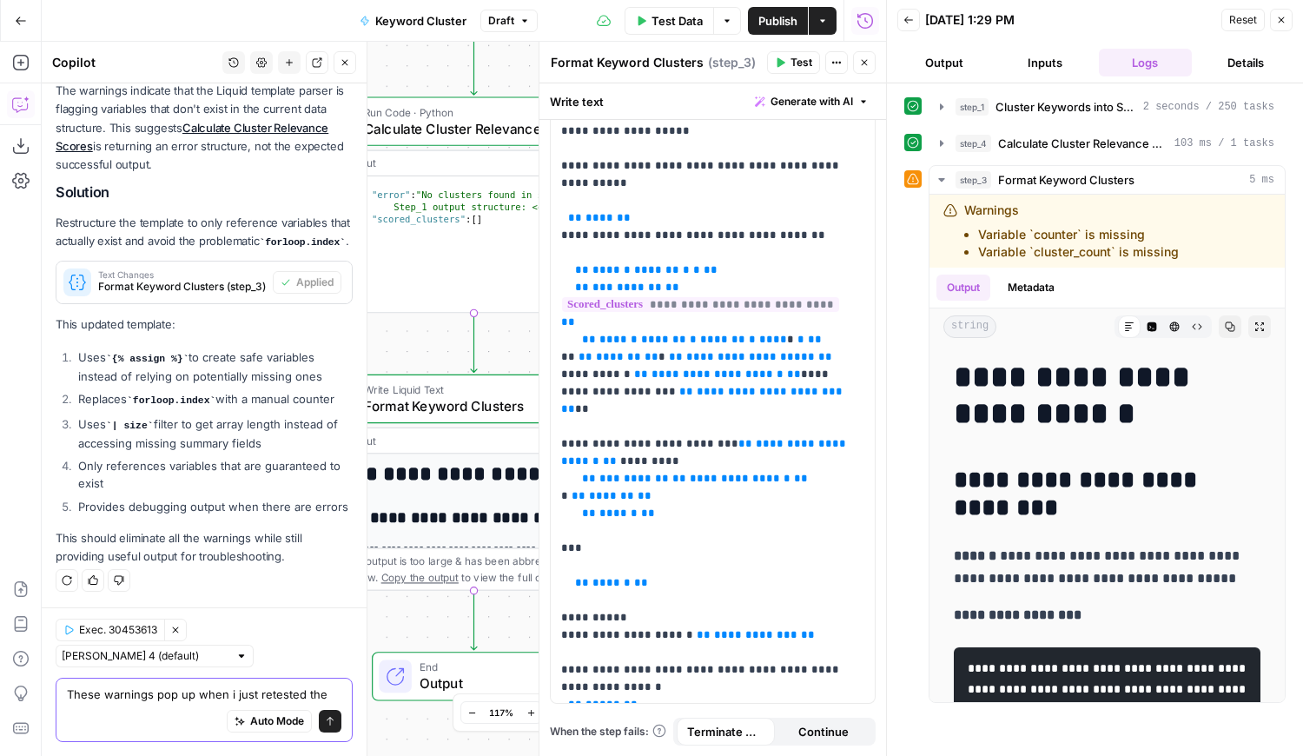
scroll to position [3921, 0]
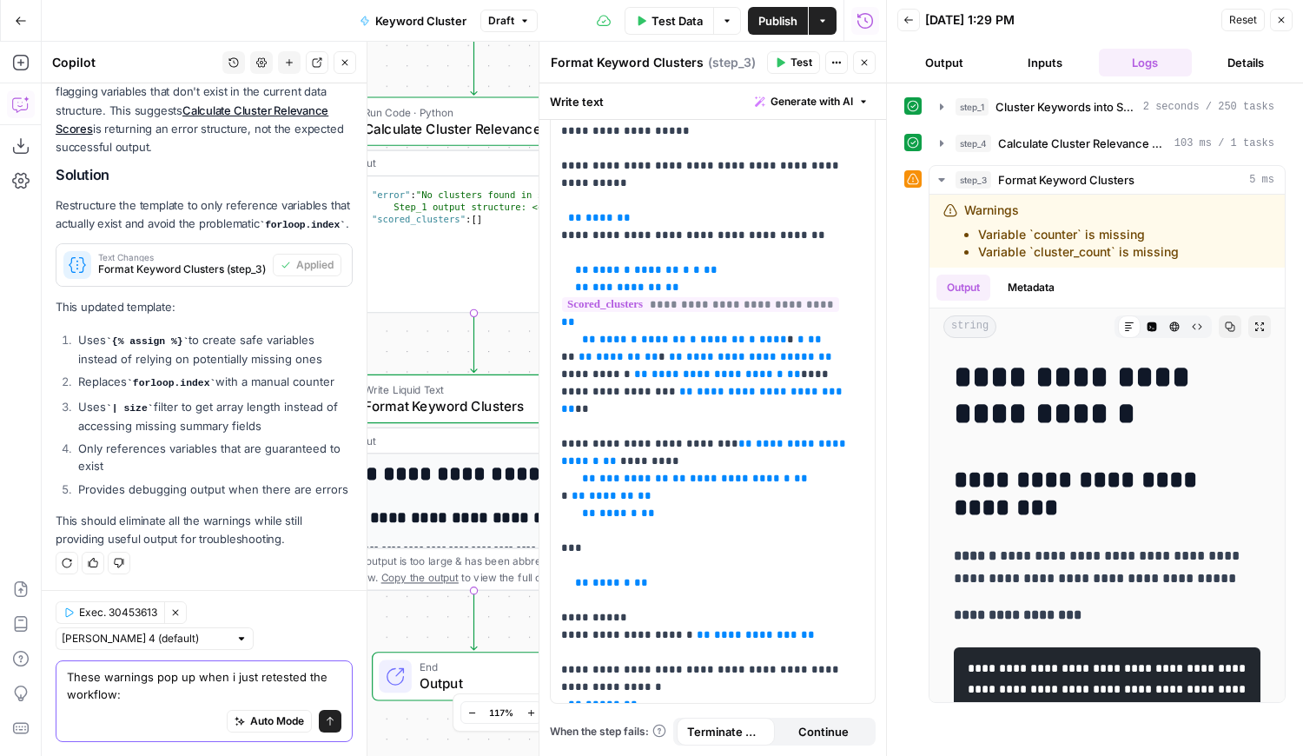
paste textarea "Warnings Variable `counter` is missing Variable `cluster_count` is missing"
type textarea "These warnings pop up when i just retested the workflow: Warnings Variable `cou…"
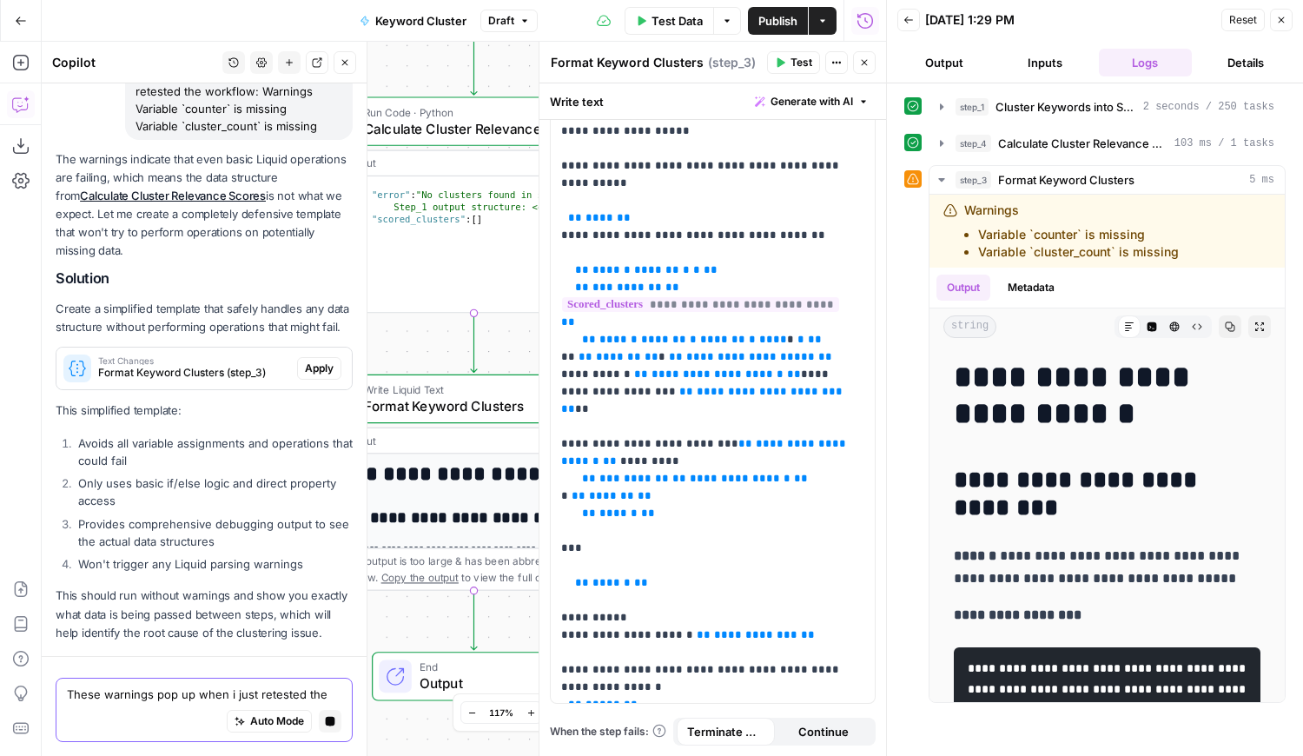
scroll to position [4533, 0]
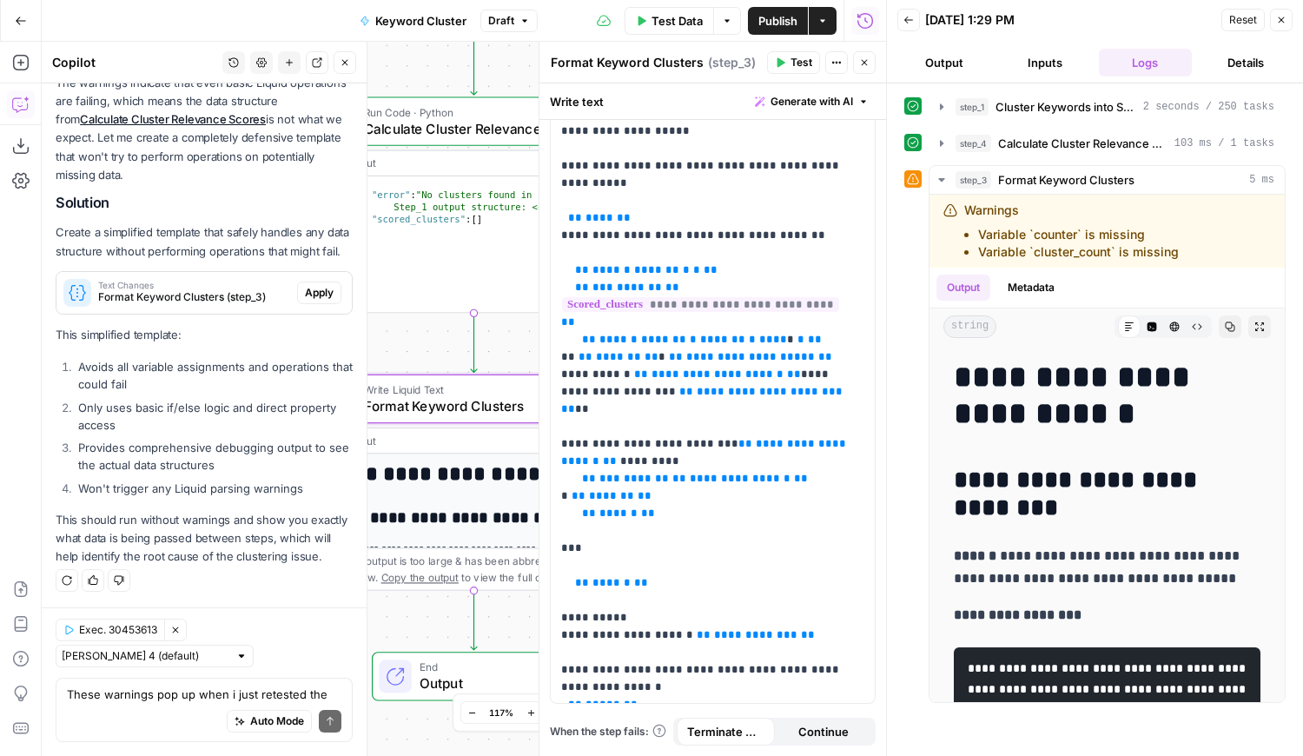
click at [305, 285] on span "Apply" at bounding box center [319, 293] width 29 height 16
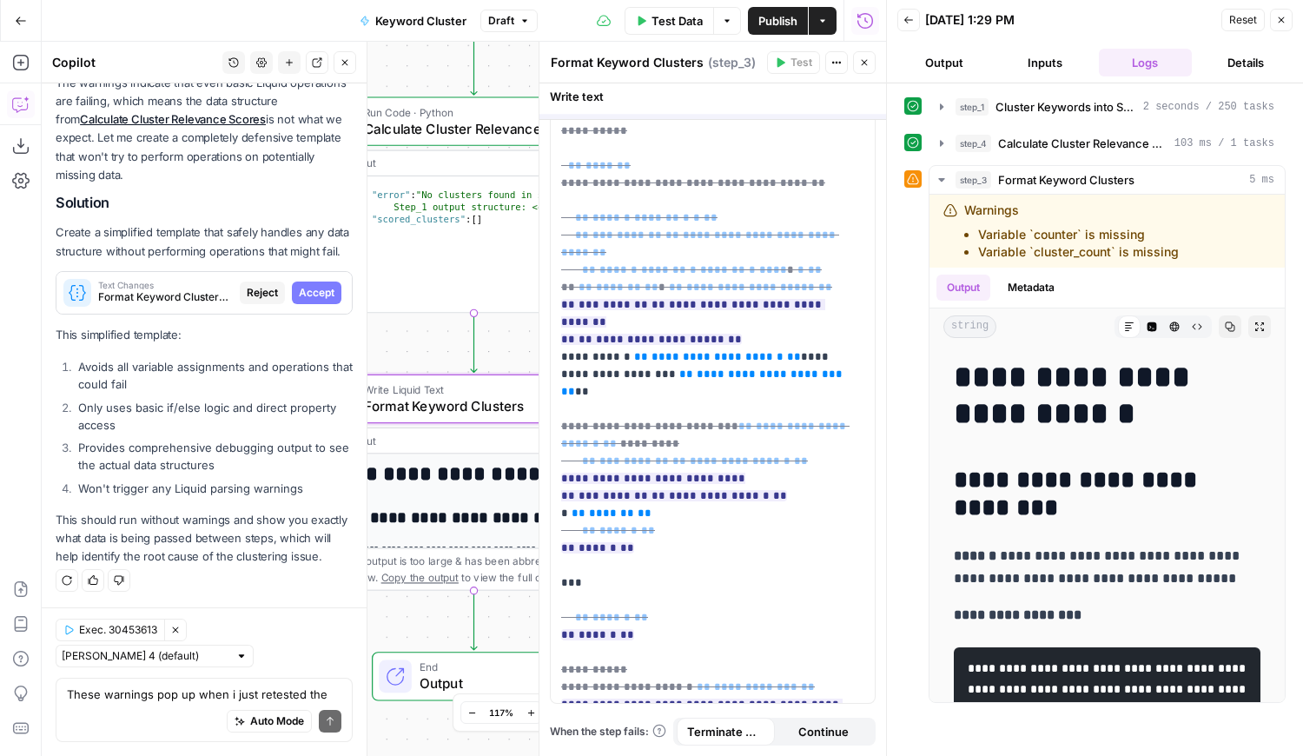
scroll to position [0, 0]
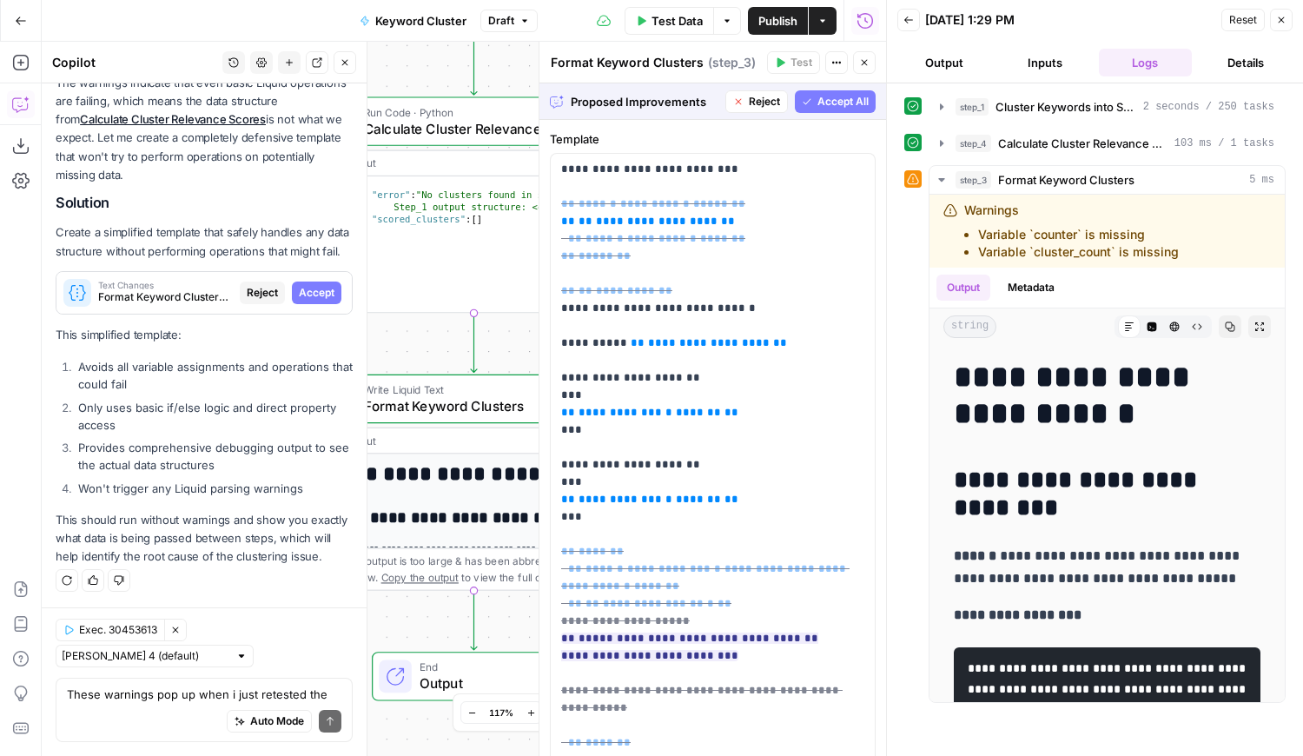
click at [842, 101] on span "Accept All" at bounding box center [842, 102] width 51 height 16
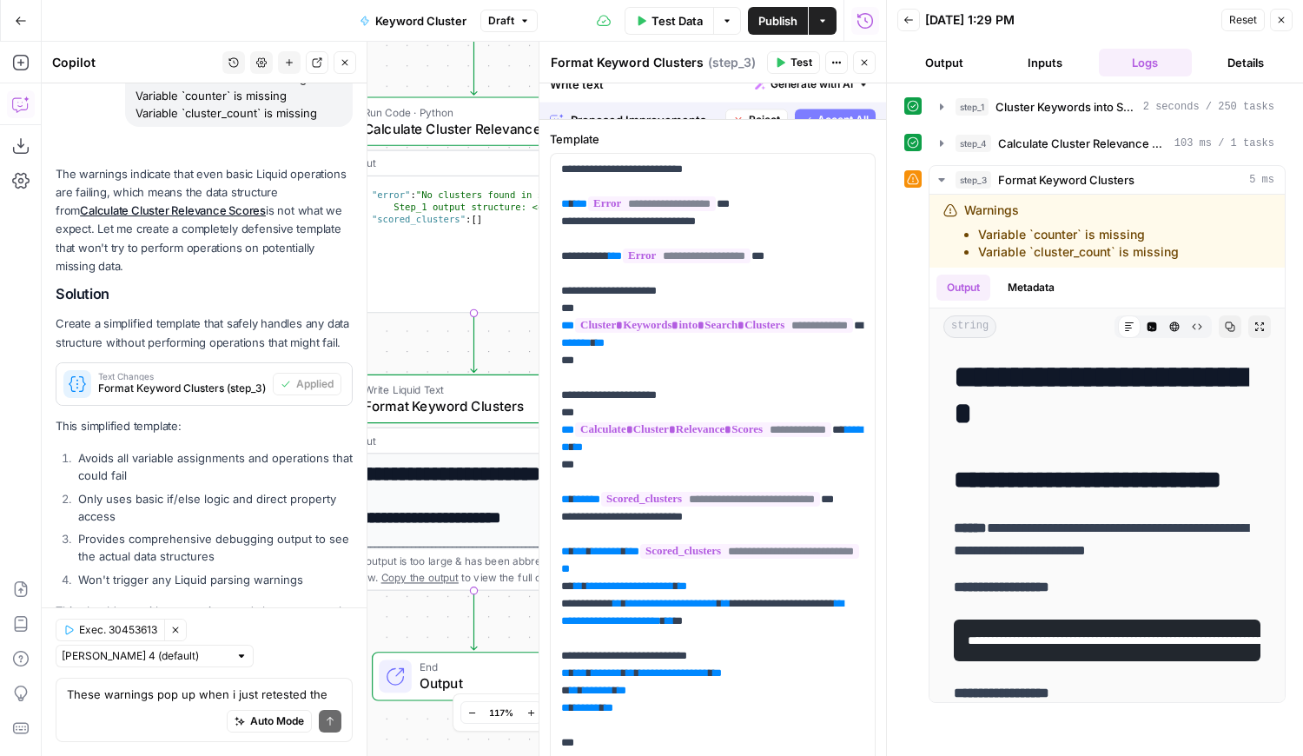
scroll to position [4561, 0]
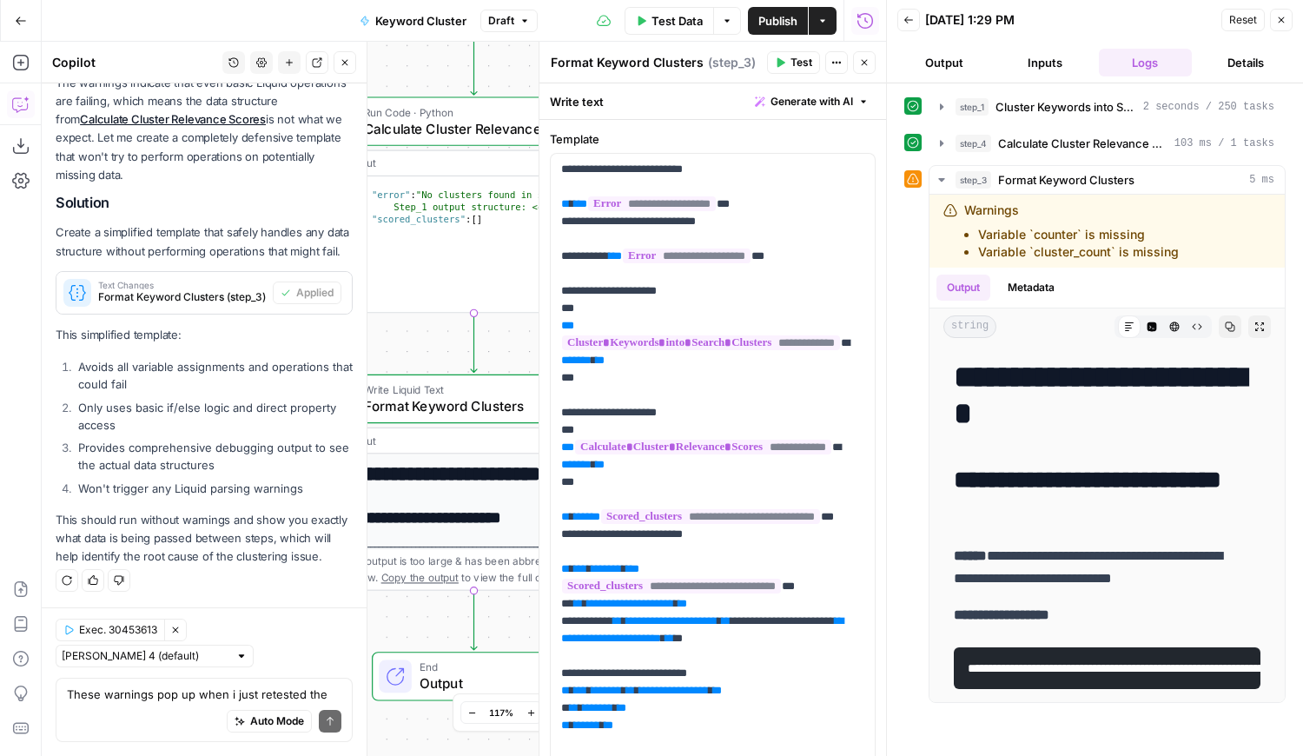
click at [800, 59] on span "Test" at bounding box center [801, 63] width 22 height 16
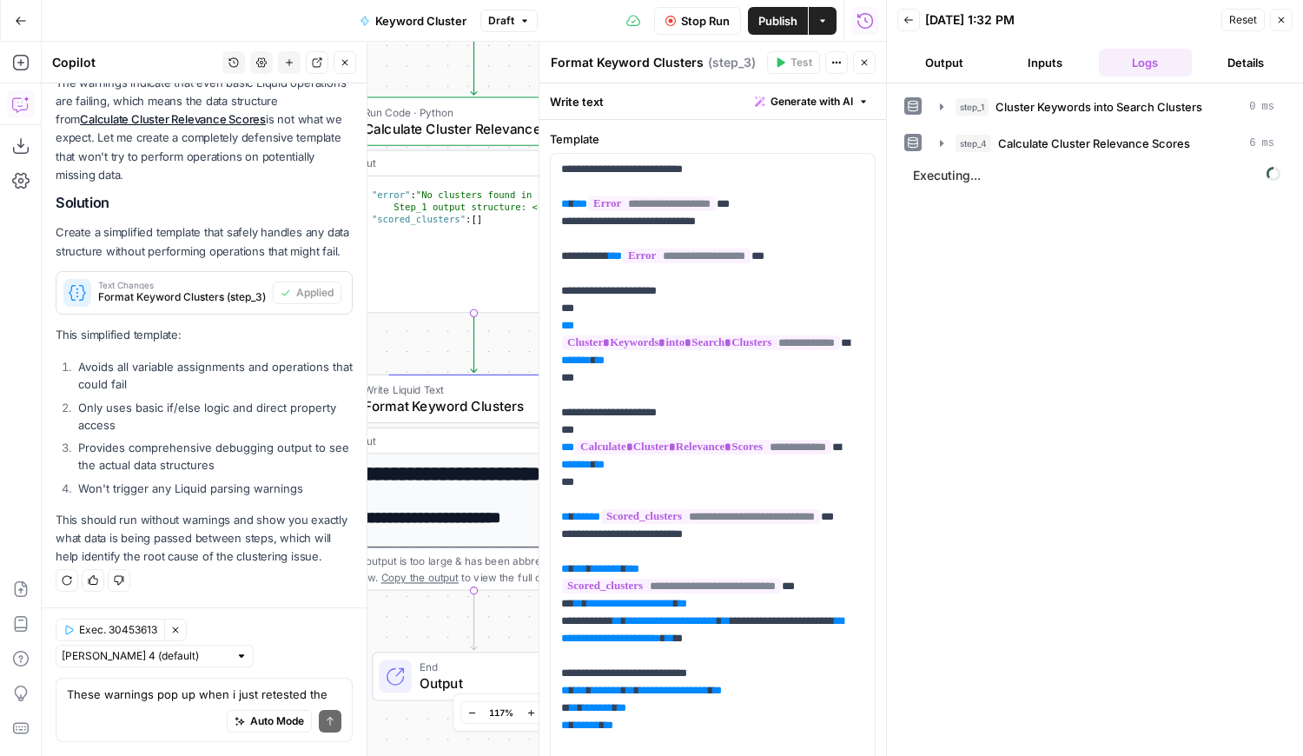
click at [1252, 17] on span "Reset" at bounding box center [1243, 20] width 28 height 16
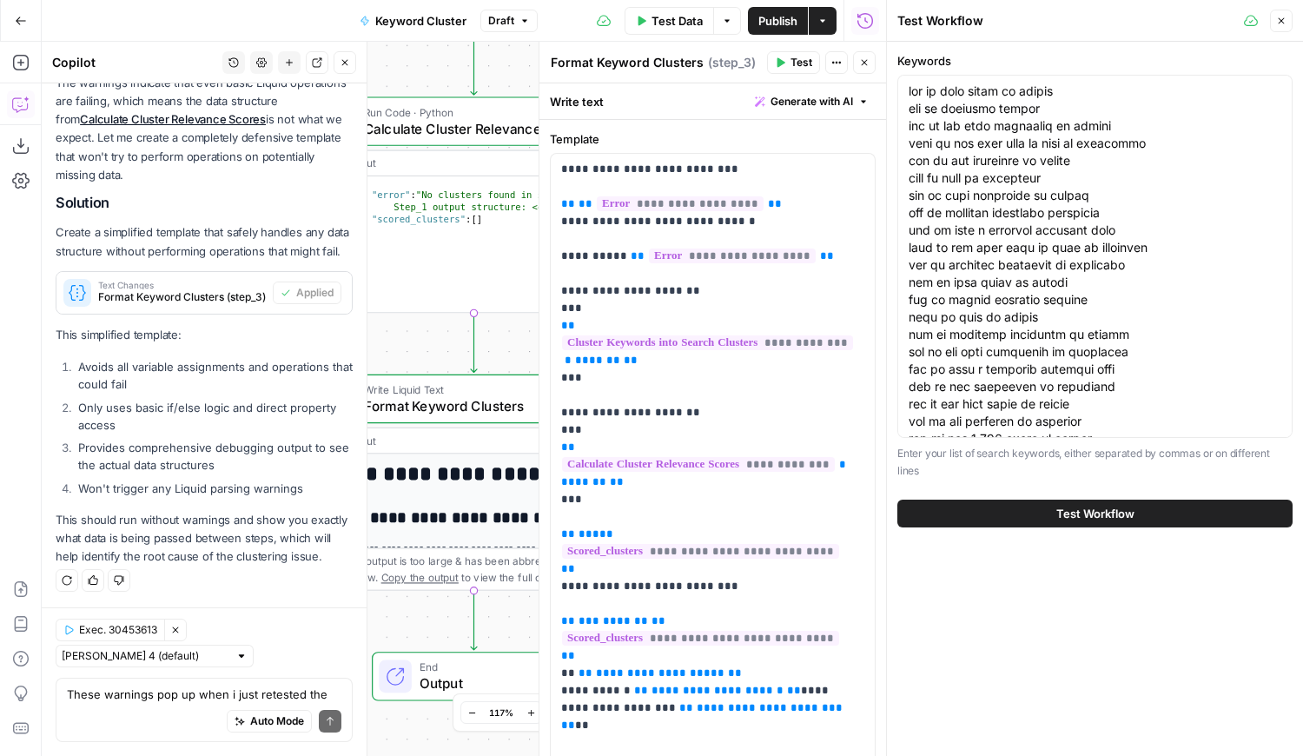
click at [1018, 524] on button "Test Workflow" at bounding box center [1094, 513] width 395 height 28
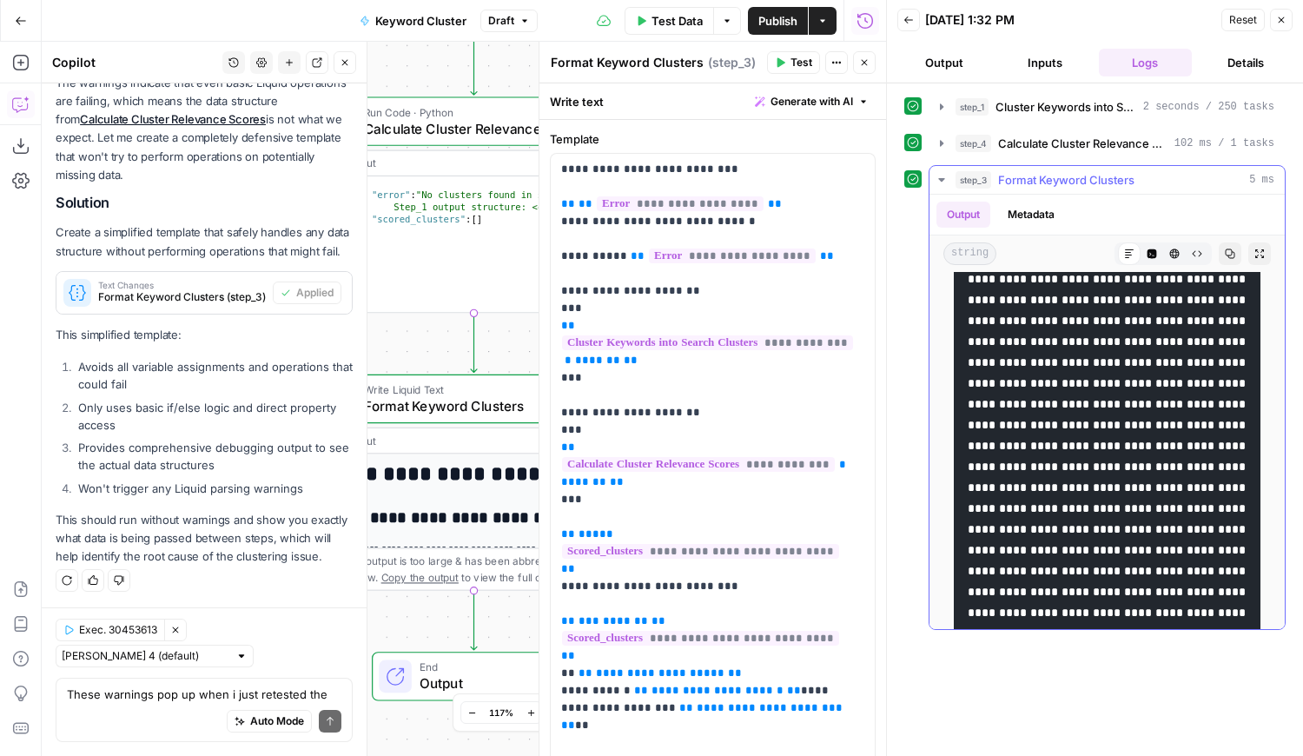
scroll to position [2835, 0]
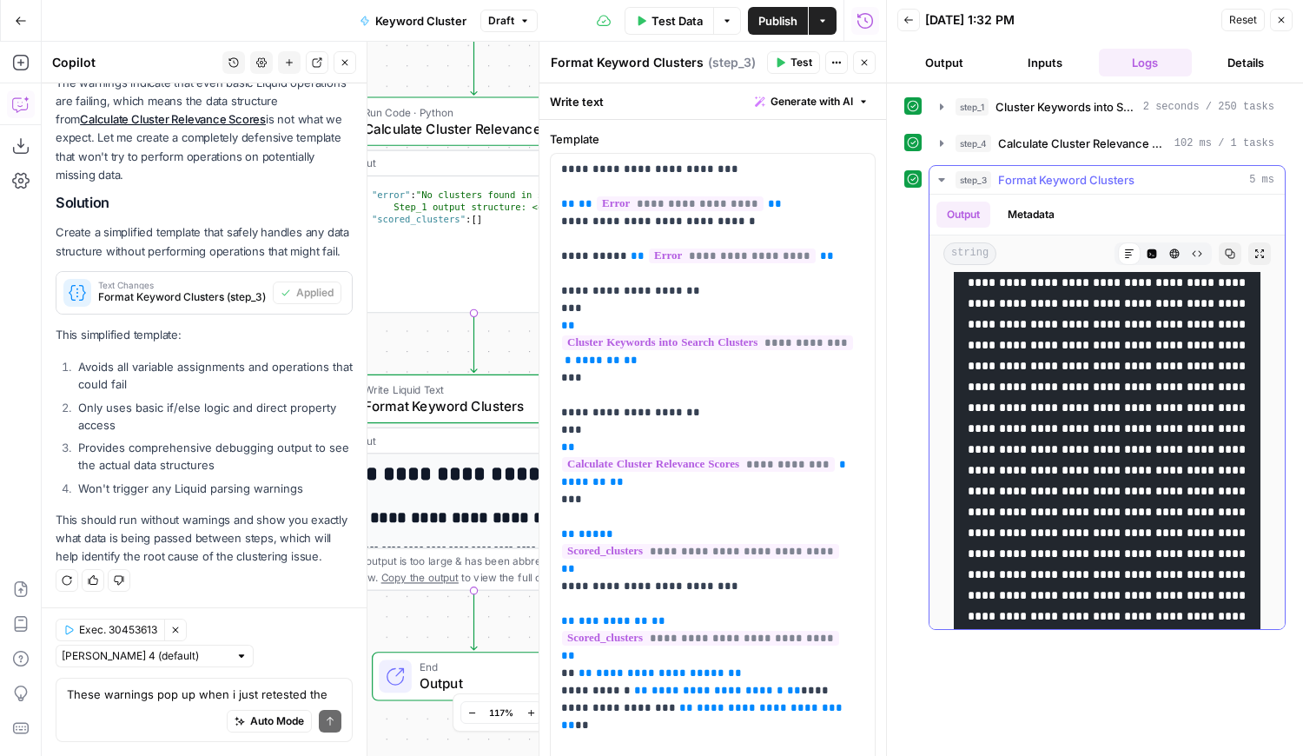
click at [938, 173] on icon "button" at bounding box center [941, 180] width 14 height 14
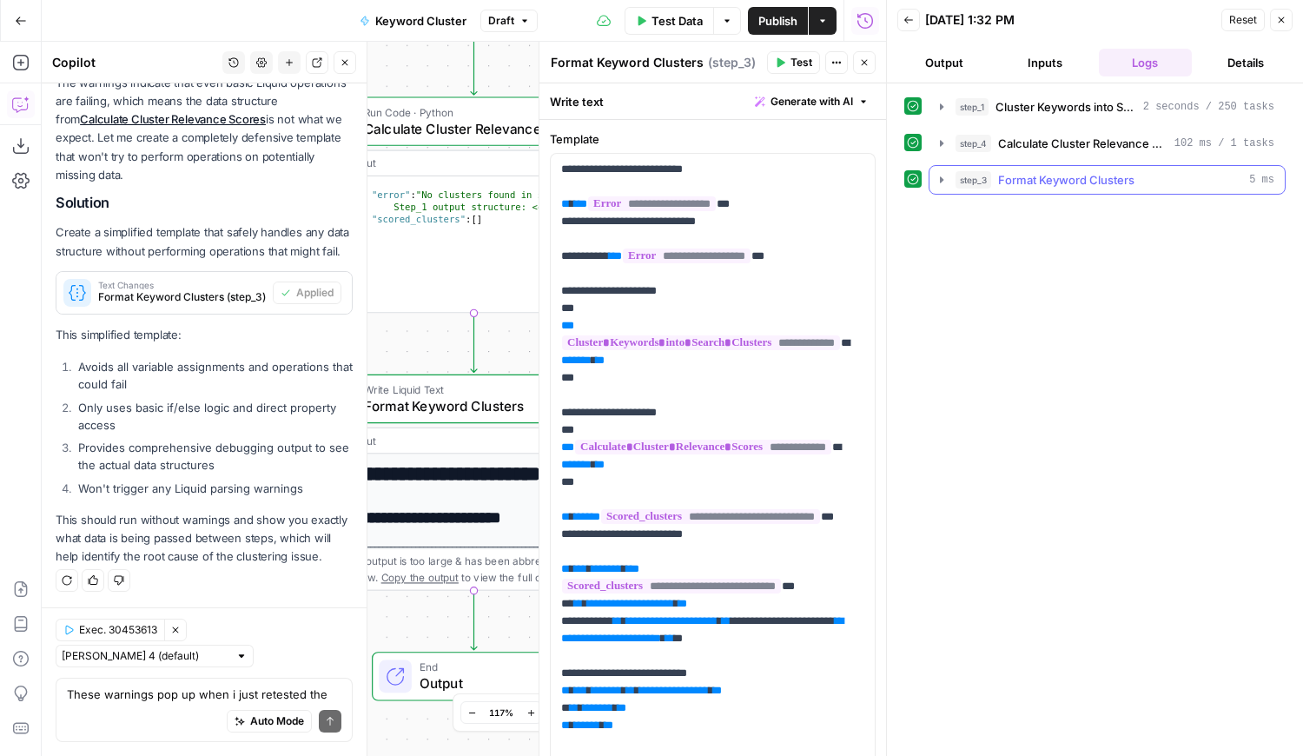
click at [945, 176] on icon "button" at bounding box center [941, 180] width 14 height 14
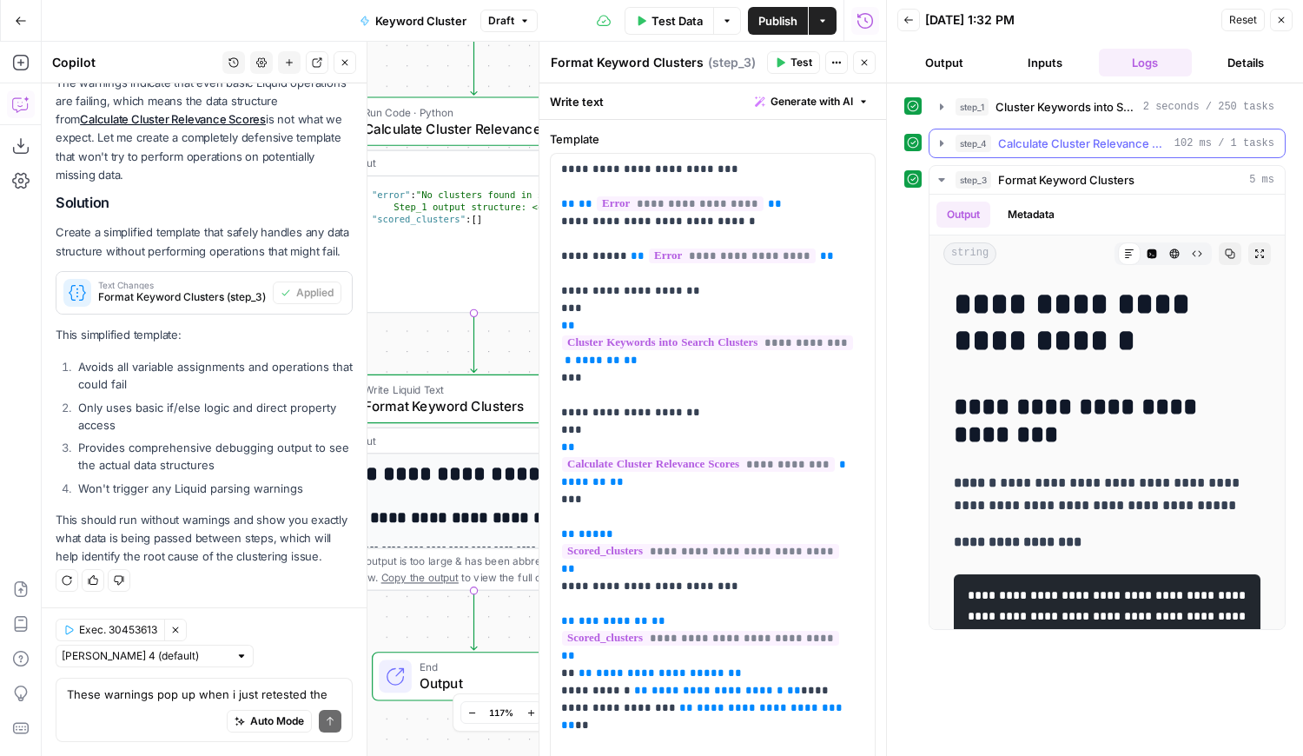
click at [935, 152] on button "step_4 Calculate Cluster Relevance Scores 102 ms / 1 tasks" at bounding box center [1106, 143] width 355 height 28
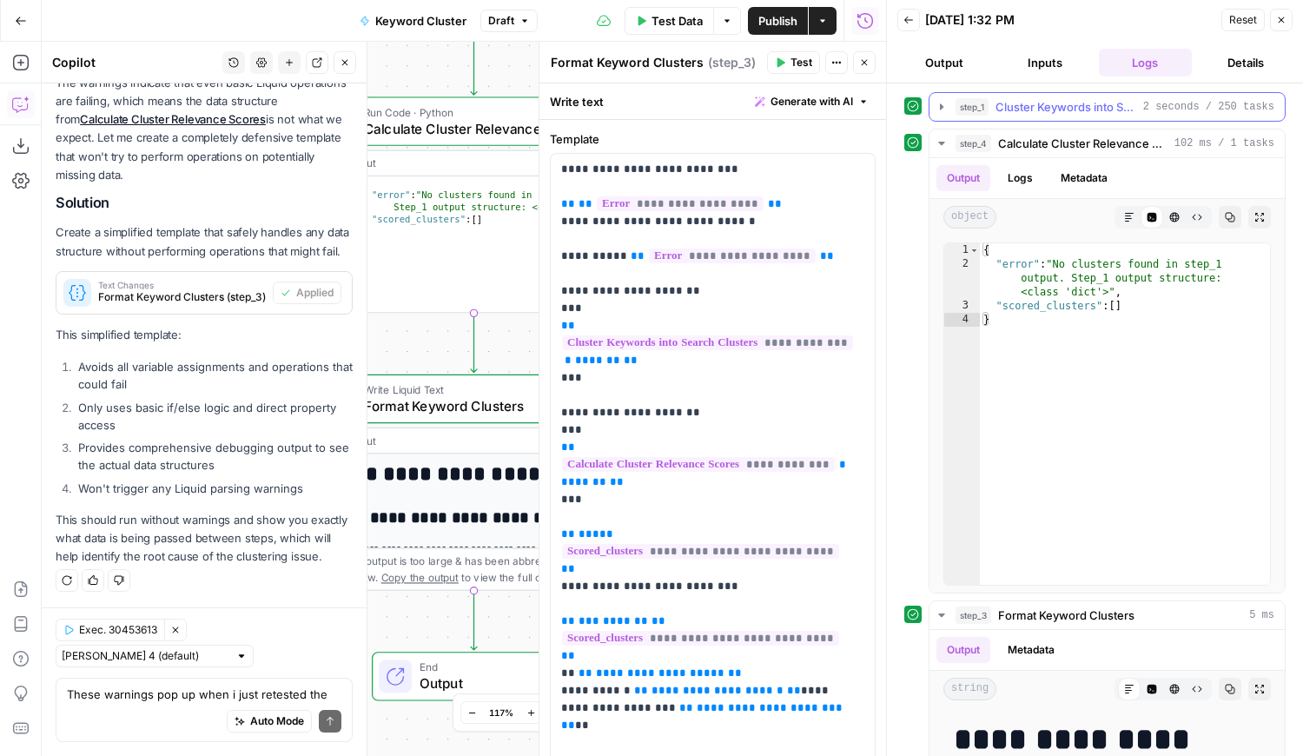
click at [933, 107] on button "step_1 Cluster Keywords into Search Clusters 2 seconds / 250 tasks" at bounding box center [1106, 107] width 355 height 28
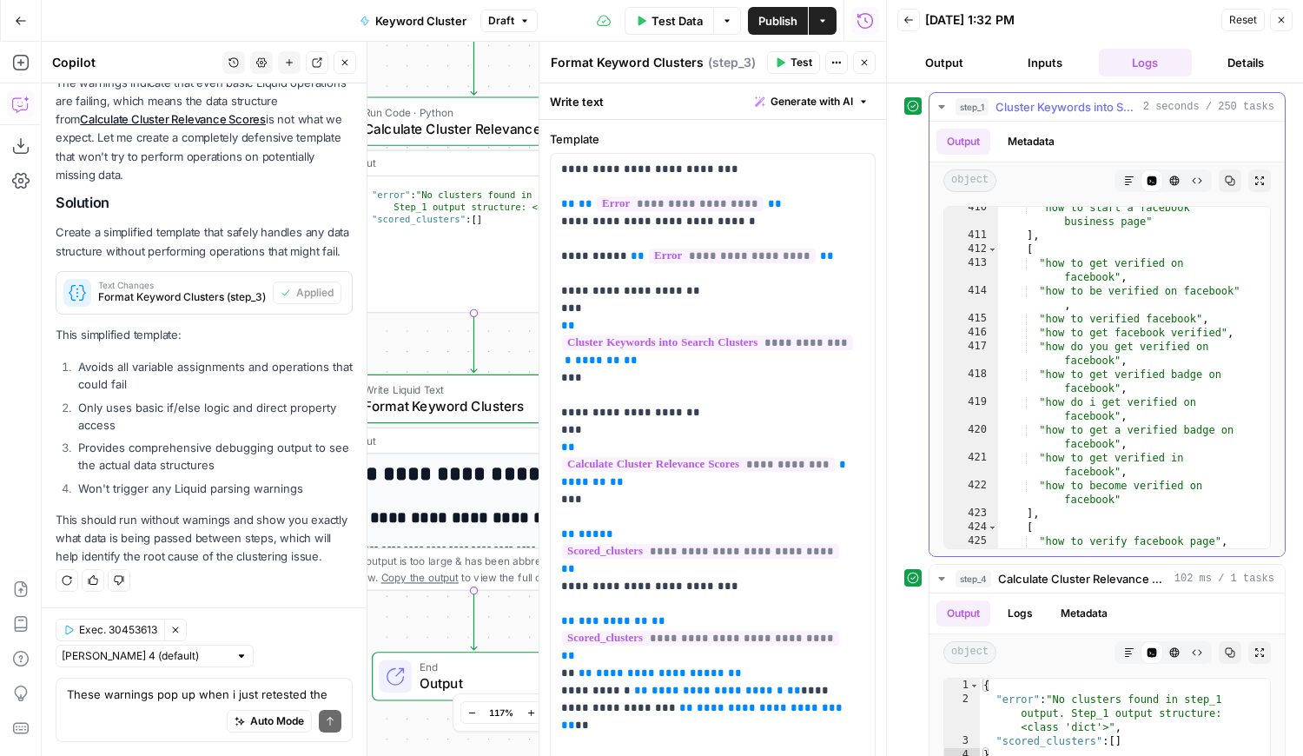
scroll to position [8215, 0]
click at [1285, 20] on span "Close" at bounding box center [1285, 20] width 1 height 1
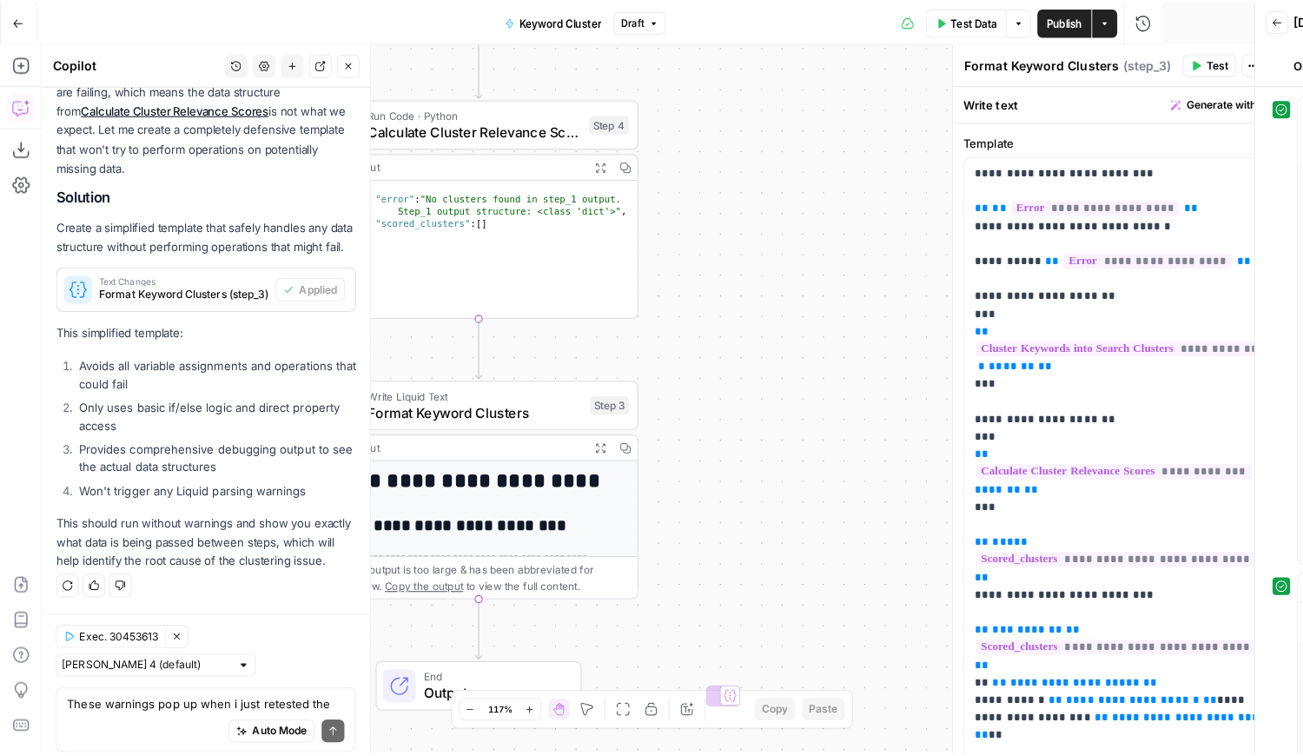
scroll to position [4561, 0]
